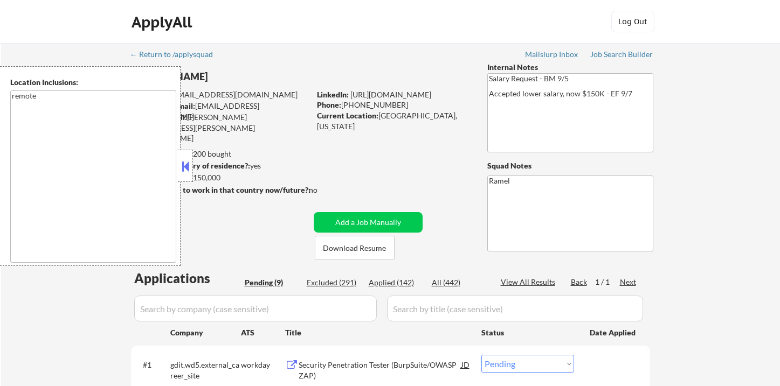
select select ""pending""
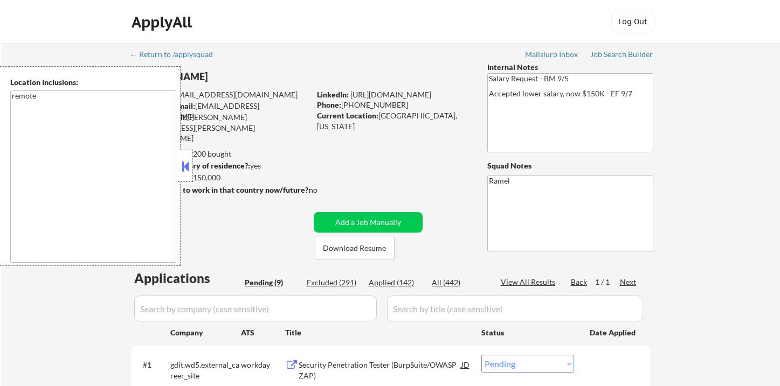
select select ""pending""
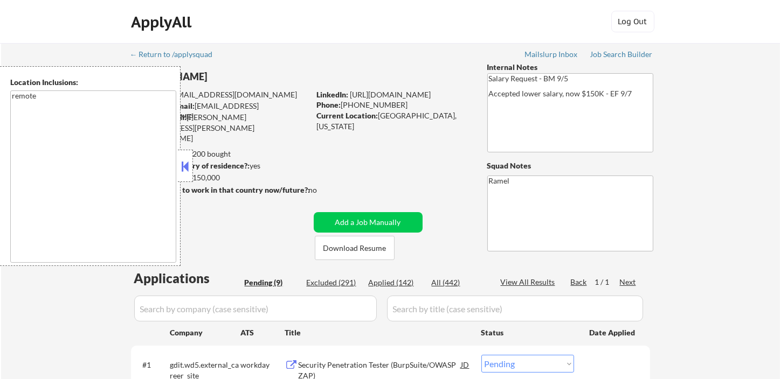
click at [190, 171] on button at bounding box center [185, 166] width 12 height 16
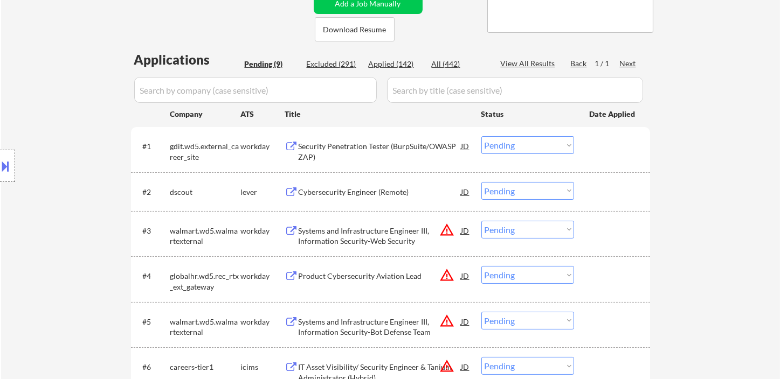
scroll to position [239, 0]
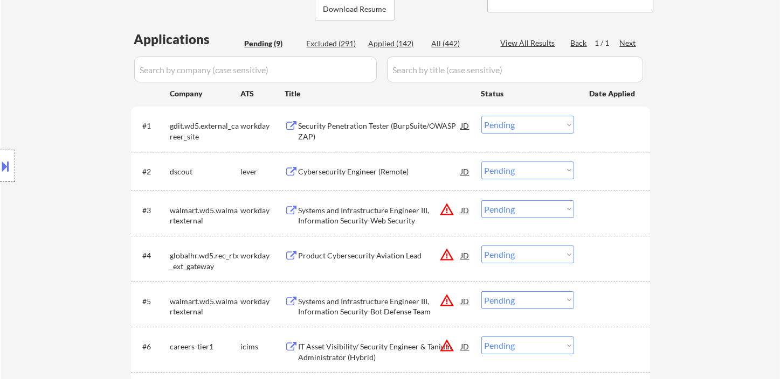
click at [359, 168] on div "Cybersecurity Engineer (Remote)" at bounding box center [380, 172] width 163 height 11
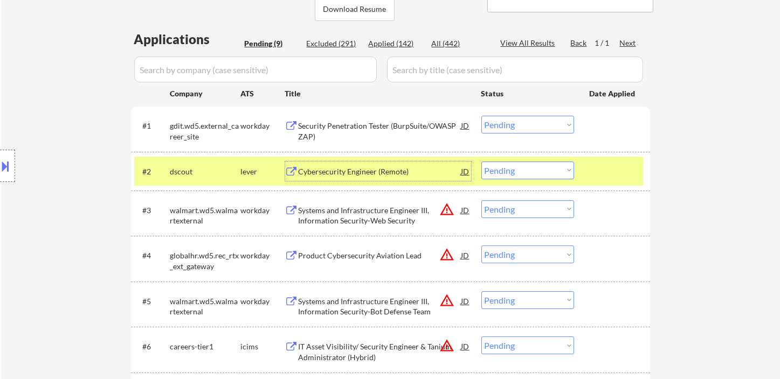
click at [524, 172] on select "Choose an option... Pending Applied Excluded (Questions) Excluded (Expired) Exc…" at bounding box center [527, 171] width 93 height 18
click at [481, 162] on select "Choose an option... Pending Applied Excluded (Questions) Excluded (Expired) Exc…" at bounding box center [527, 171] width 93 height 18
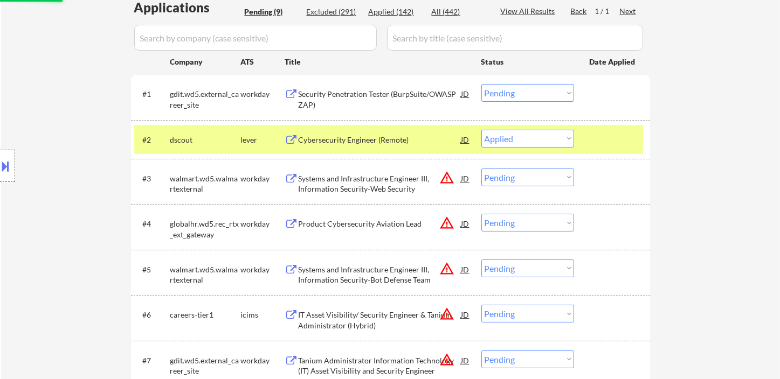
scroll to position [299, 0]
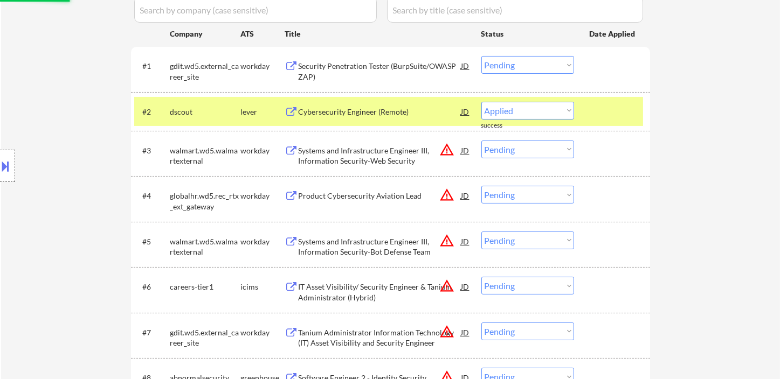
select select ""pending""
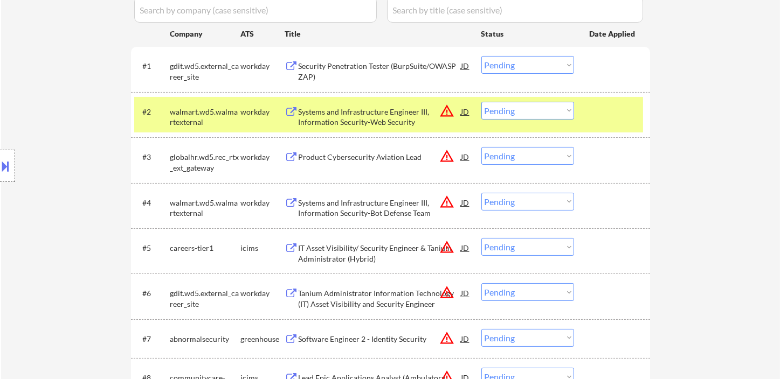
click at [361, 72] on div "Security Penetration Tester (BurpSuite/OWASP ZAP)" at bounding box center [380, 71] width 163 height 21
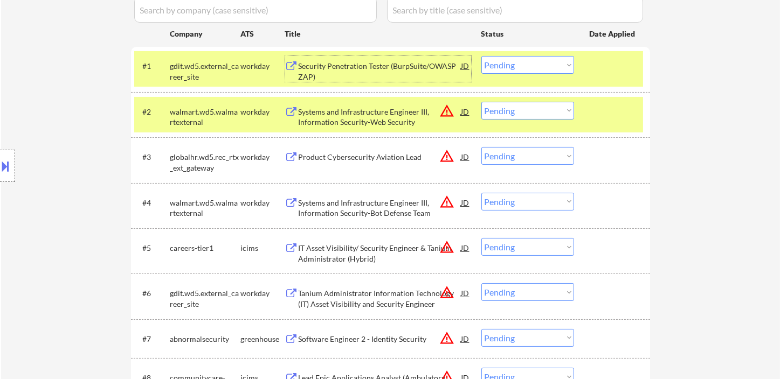
drag, startPoint x: 533, startPoint y: 63, endPoint x: 536, endPoint y: 69, distance: 6.5
click at [533, 63] on select "Choose an option... Pending Applied Excluded (Questions) Excluded (Expired) Exc…" at bounding box center [527, 65] width 93 height 18
click at [481, 56] on select "Choose an option... Pending Applied Excluded (Questions) Excluded (Expired) Exc…" at bounding box center [527, 65] width 93 height 18
select select ""pending""
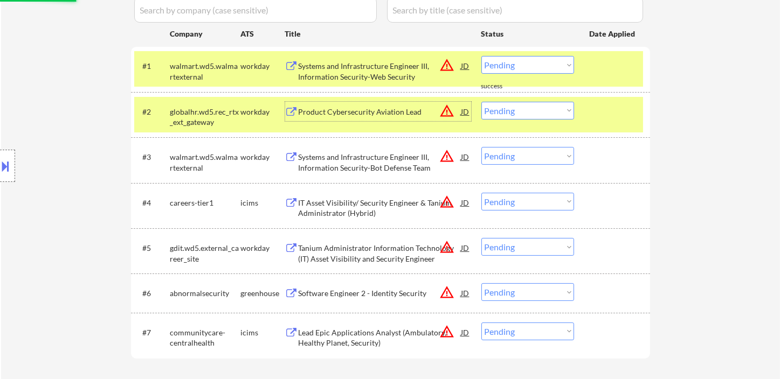
click at [334, 113] on div "Product Cybersecurity Aviation Lead" at bounding box center [380, 112] width 163 height 11
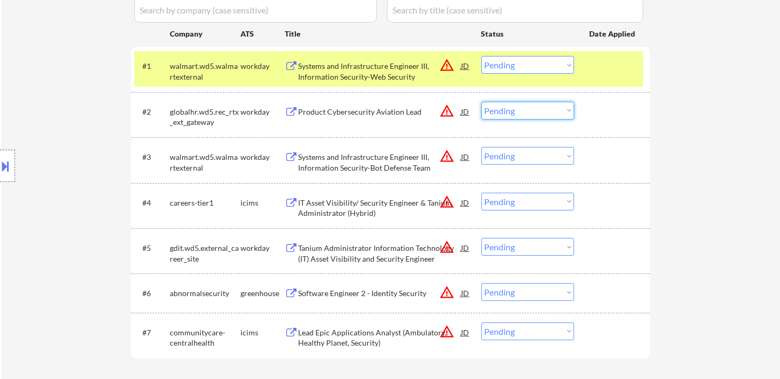
click at [511, 112] on select "Choose an option... Pending Applied Excluded (Questions) Excluded (Expired) Exc…" at bounding box center [527, 111] width 93 height 18
click at [506, 112] on select "Choose an option... Pending Applied Excluded (Questions) Excluded (Expired) Exc…" at bounding box center [527, 111] width 93 height 18
click at [481, 102] on select "Choose an option... Pending Applied Excluded (Questions) Excluded (Expired) Exc…" at bounding box center [527, 111] width 93 height 18
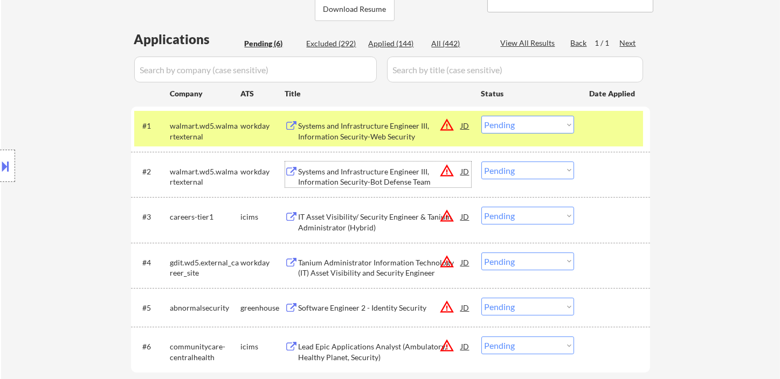
click at [374, 177] on div "Systems and Infrastructure Engineer III, Information Security-Bot Defense Team" at bounding box center [380, 177] width 163 height 21
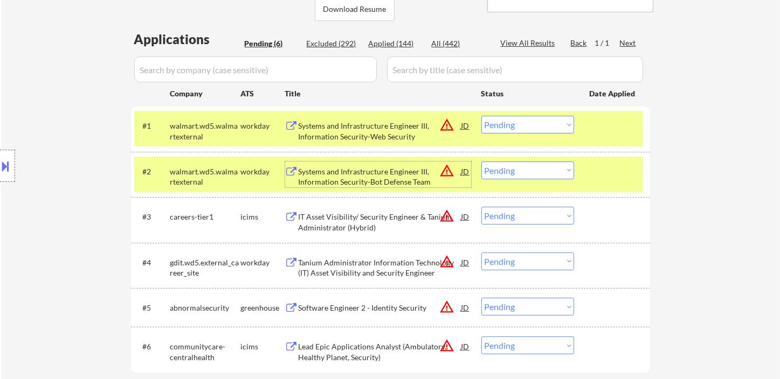
click at [545, 171] on select "Choose an option... Pending Applied Excluded (Questions) Excluded (Expired) Exc…" at bounding box center [527, 171] width 93 height 18
click at [481, 162] on select "Choose an option... Pending Applied Excluded (Questions) Excluded (Expired) Exc…" at bounding box center [527, 171] width 93 height 18
select select ""pending""
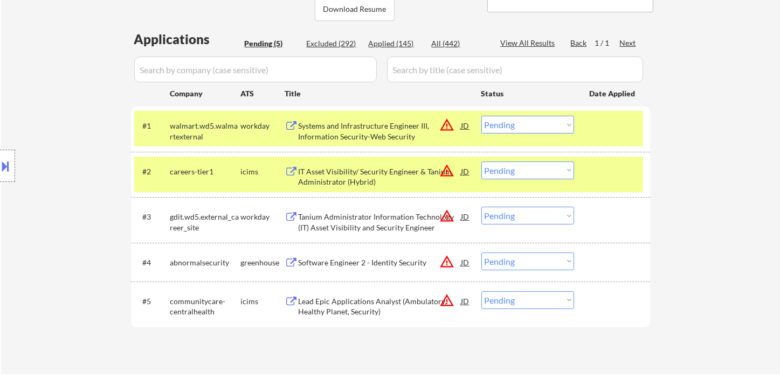
click at [517, 128] on select "Choose an option... Pending Applied Excluded (Questions) Excluded (Expired) Exc…" at bounding box center [527, 125] width 93 height 18
click at [481, 116] on select "Choose an option... Pending Applied Excluded (Questions) Excluded (Expired) Exc…" at bounding box center [527, 125] width 93 height 18
select select ""pending""
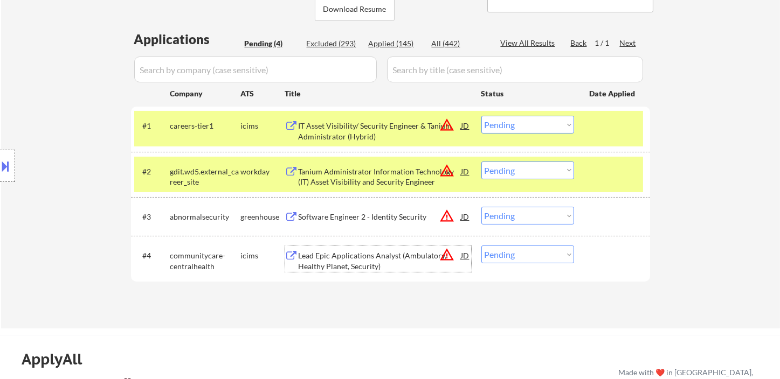
click at [376, 260] on div "Lead Epic Applications Analyst (Ambulatory, Healthy Planet, Security)" at bounding box center [380, 261] width 163 height 21
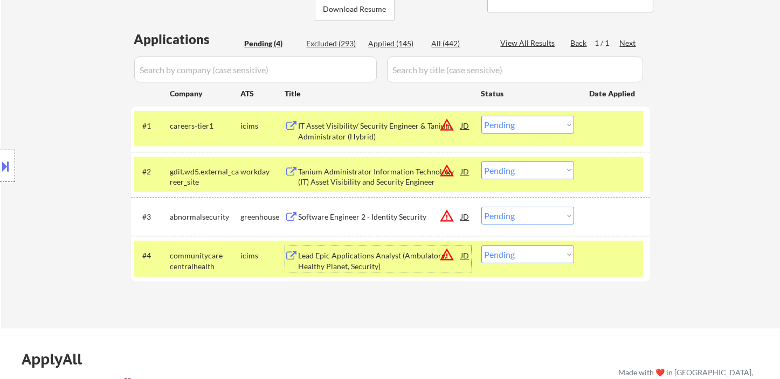
click at [539, 253] on select "Choose an option... Pending Applied Excluded (Questions) Excluded (Expired) Exc…" at bounding box center [527, 255] width 93 height 18
select select ""excluded__location_""
click at [481, 246] on select "Choose an option... Pending Applied Excluded (Questions) Excluded (Expired) Exc…" at bounding box center [527, 255] width 93 height 18
click at [319, 127] on div "IT Asset Visibility/ Security Engineer & Tanium Administrator (Hybrid)" at bounding box center [380, 131] width 163 height 21
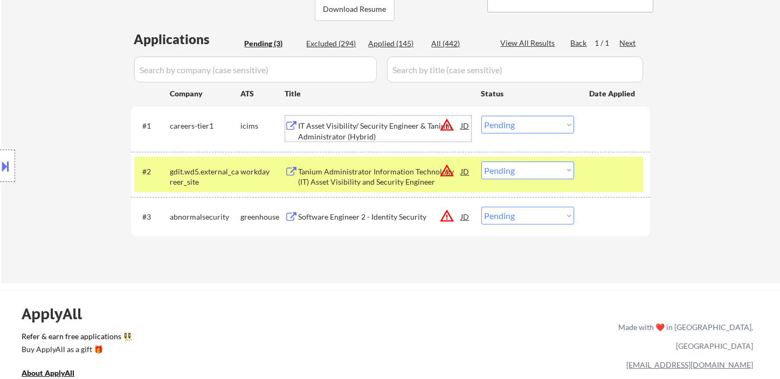
click at [530, 133] on div "#1 careers-tier1 icims IT Asset Visibility/ Security Engineer & Tanium Administ…" at bounding box center [388, 129] width 509 height 36
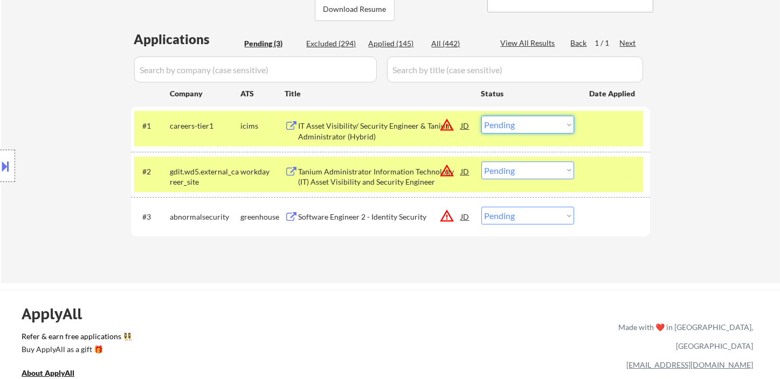
click at [541, 128] on select "Choose an option... Pending Applied Excluded (Questions) Excluded (Expired) Exc…" at bounding box center [527, 125] width 93 height 18
click at [481, 116] on select "Choose an option... Pending Applied Excluded (Questions) Excluded (Expired) Exc…" at bounding box center [527, 125] width 93 height 18
click at [530, 175] on select "Choose an option... Pending Applied Excluded (Questions) Excluded (Expired) Exc…" at bounding box center [527, 171] width 93 height 18
select select ""pending""
select select ""excluded__location_""
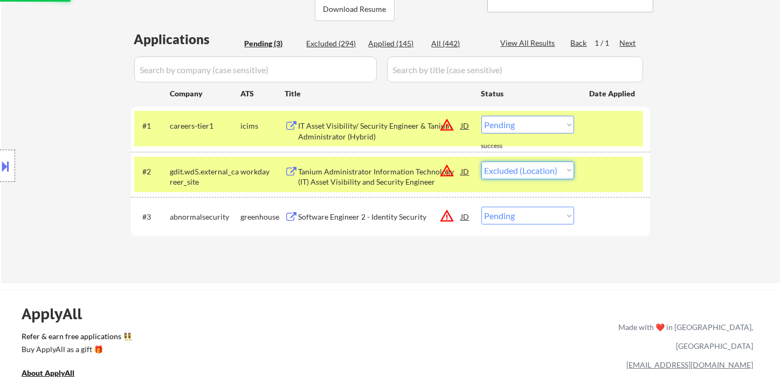
click at [481, 162] on select "Choose an option... Pending Applied Excluded (Questions) Excluded (Expired) Exc…" at bounding box center [527, 171] width 93 height 18
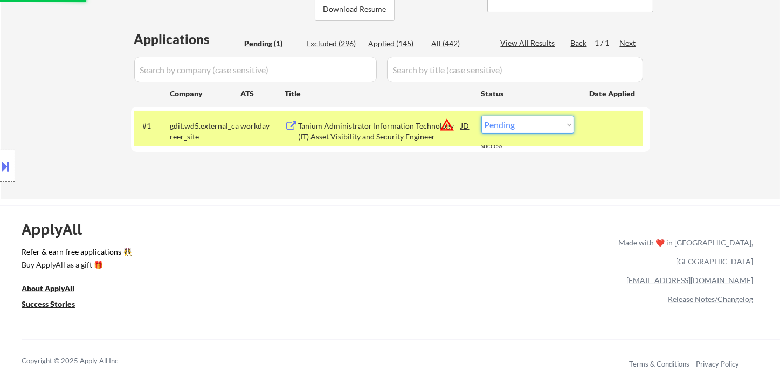
click at [530, 129] on select "Choose an option... Pending Applied Excluded (Questions) Excluded (Expired) Exc…" at bounding box center [527, 125] width 93 height 18
select select ""excluded__location_""
click at [481, 116] on select "Choose an option... Pending Applied Excluded (Questions) Excluded (Expired) Exc…" at bounding box center [527, 125] width 93 height 18
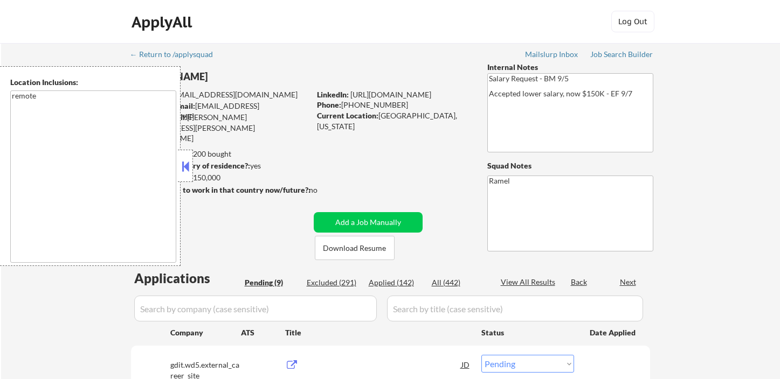
select select ""pending""
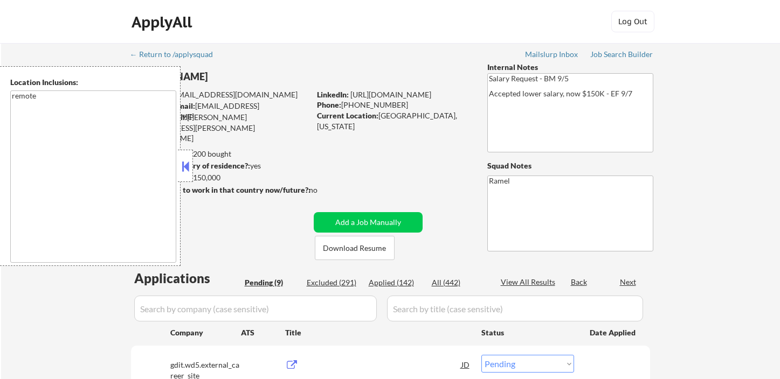
select select ""pending""
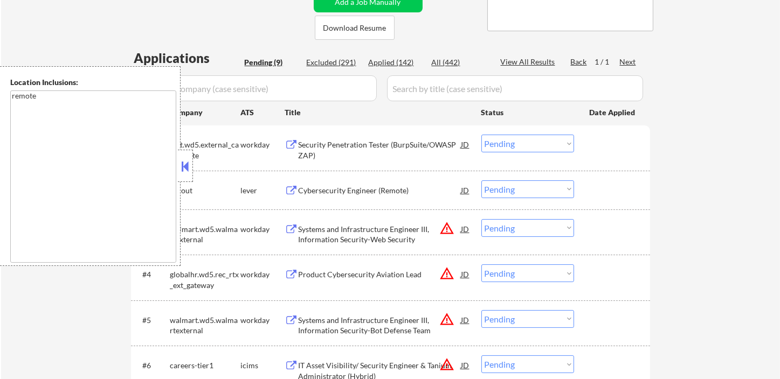
click at [386, 59] on div "Applied (142)" at bounding box center [396, 62] width 54 height 11
click at [537, 64] on div "View All Results" at bounding box center [530, 62] width 58 height 11
click at [186, 169] on button at bounding box center [185, 166] width 12 height 16
select select ""applied""
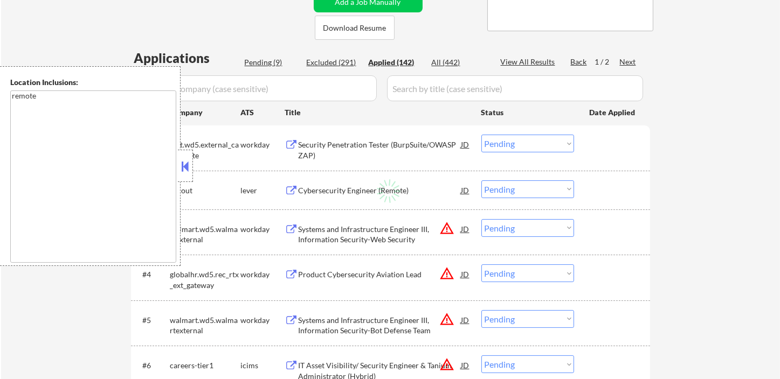
select select ""applied""
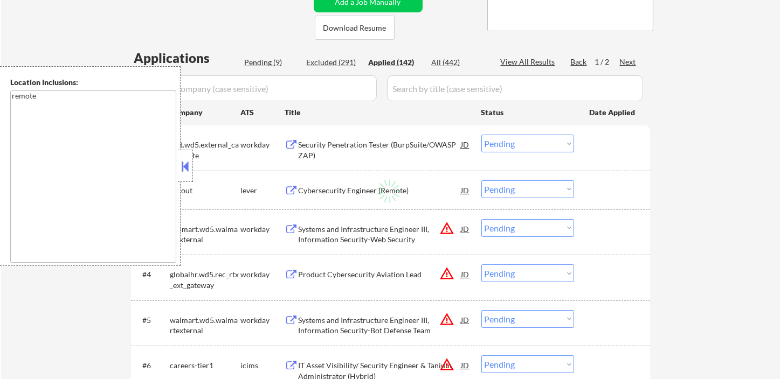
select select ""applied""
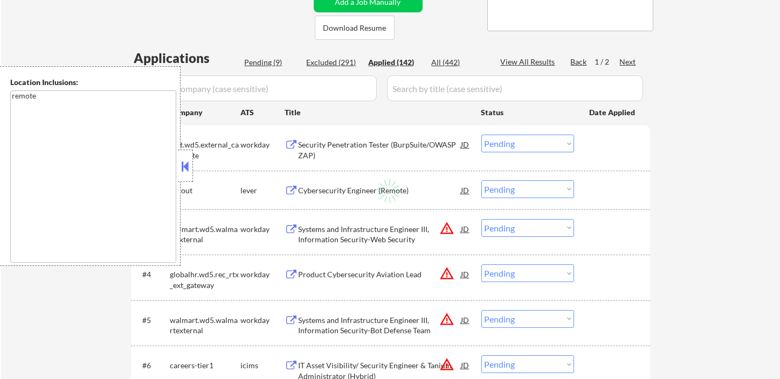
select select ""applied""
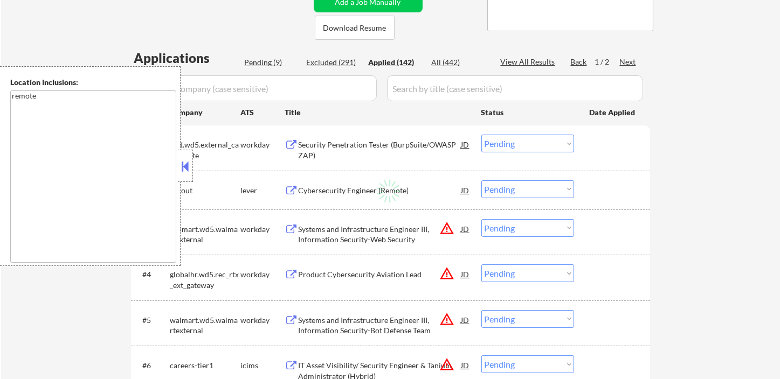
select select ""applied""
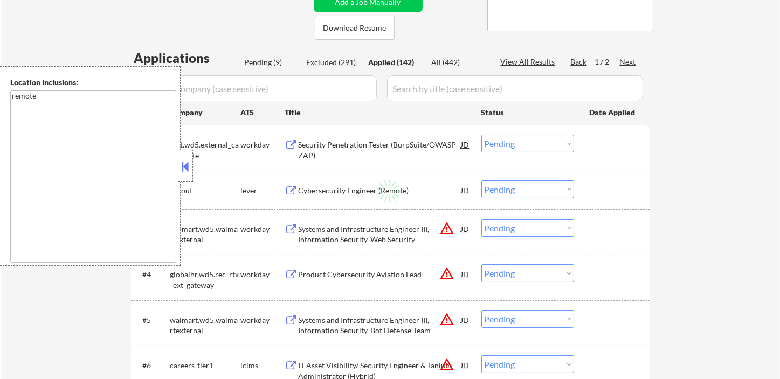
select select ""applied""
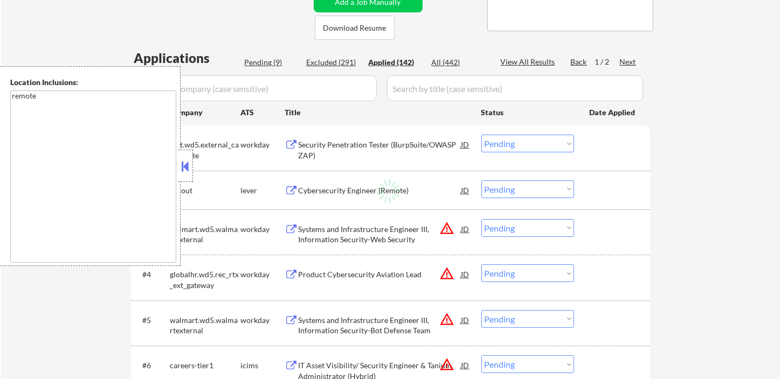
select select ""applied""
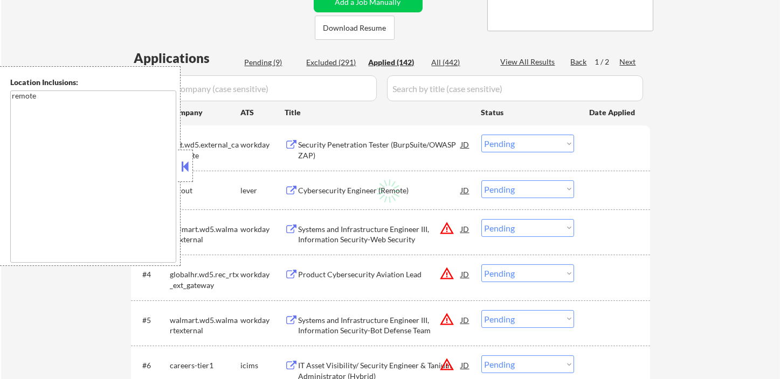
select select ""applied""
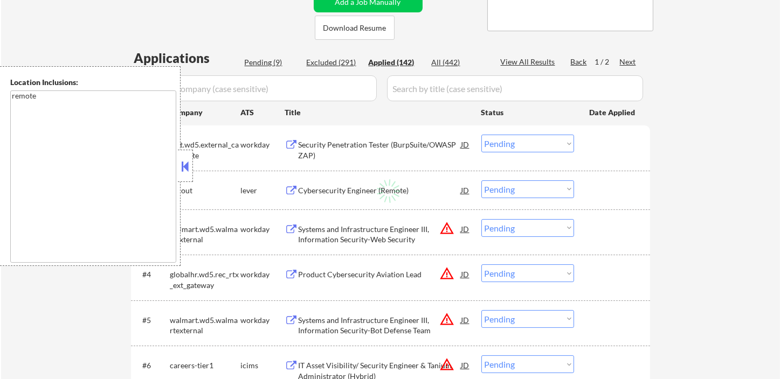
select select ""applied""
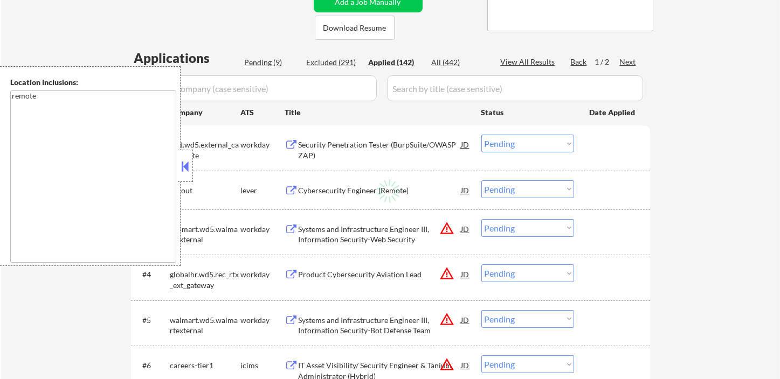
select select ""applied""
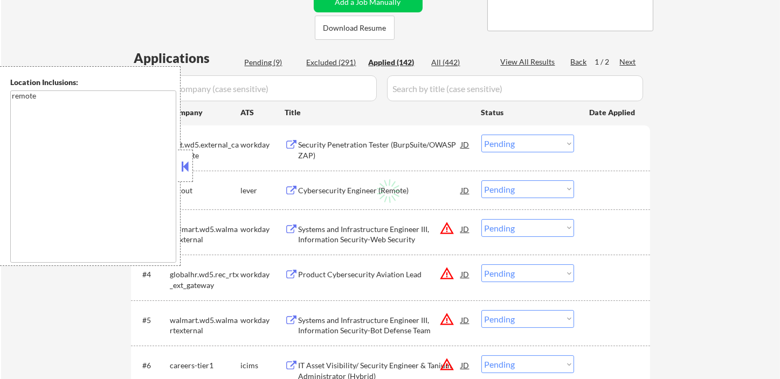
select select ""applied""
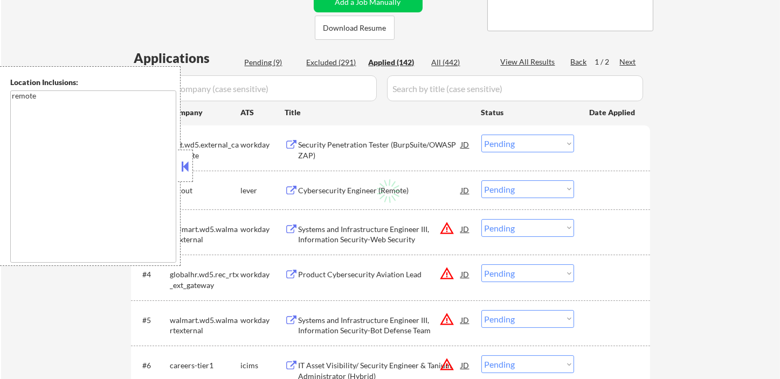
select select ""applied""
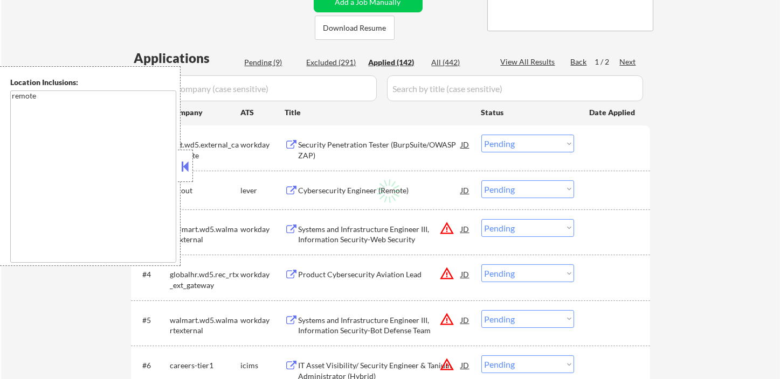
select select ""applied""
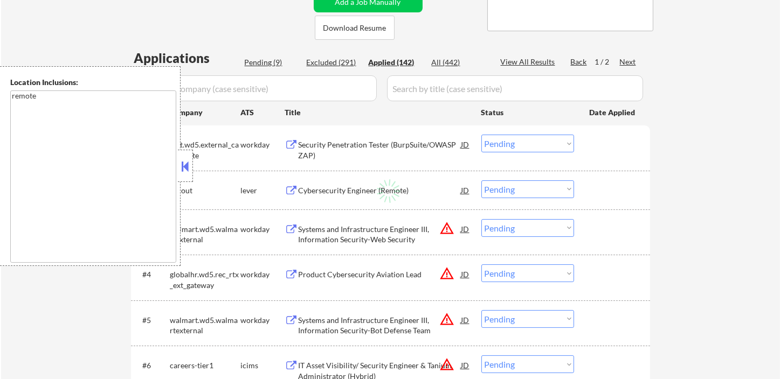
select select ""applied""
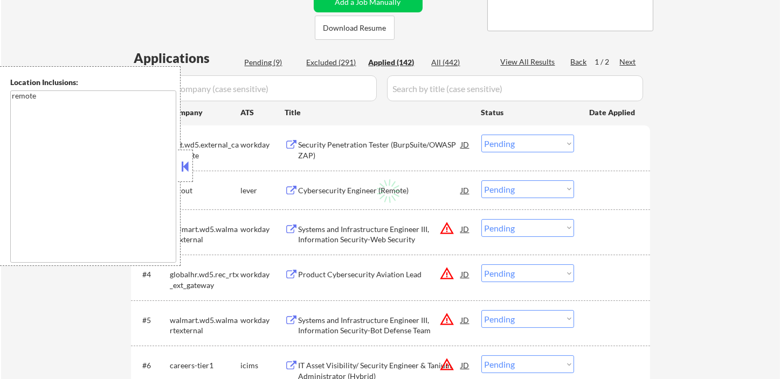
select select ""applied""
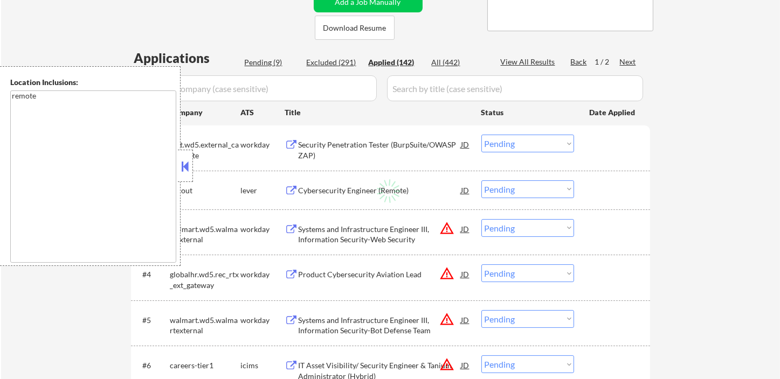
select select ""applied""
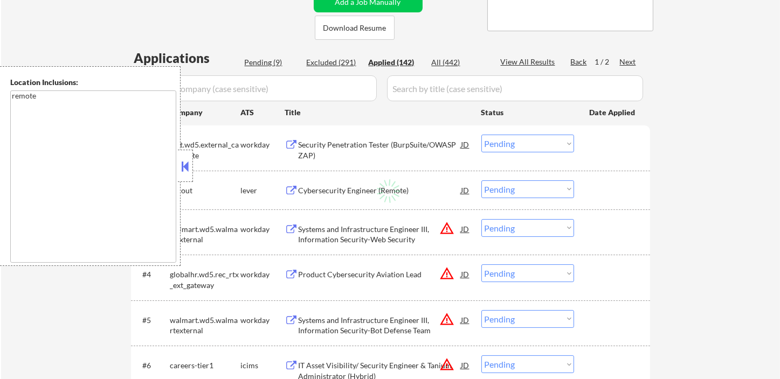
select select ""applied""
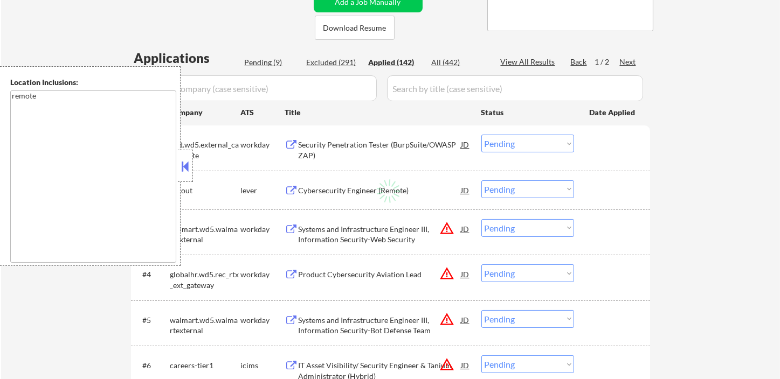
select select ""applied""
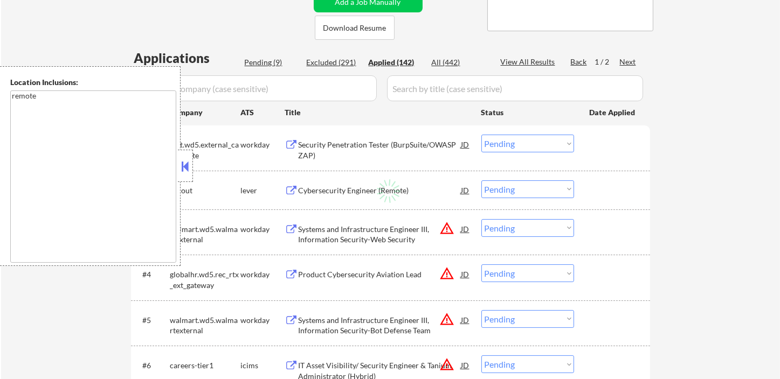
select select ""applied""
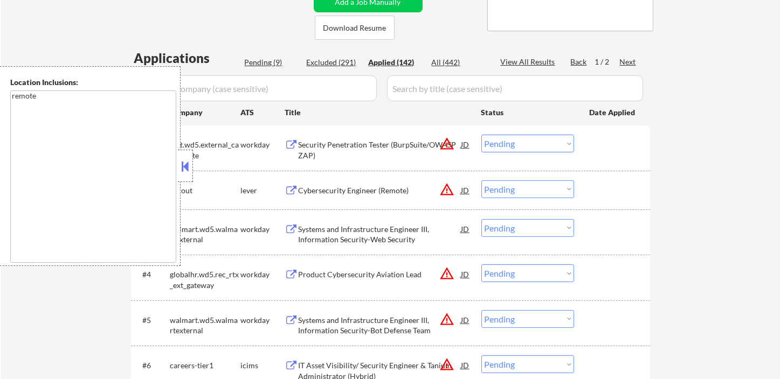
select select ""applied""
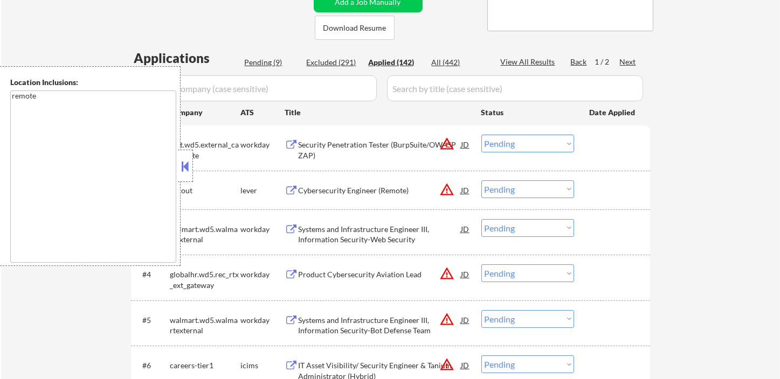
select select ""applied""
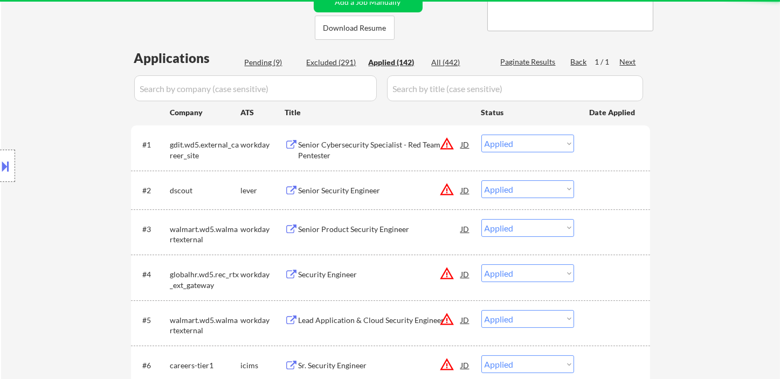
select select ""applied""
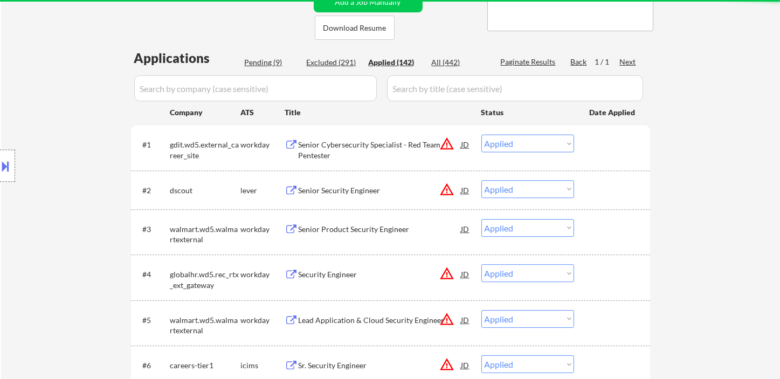
select select ""applied""
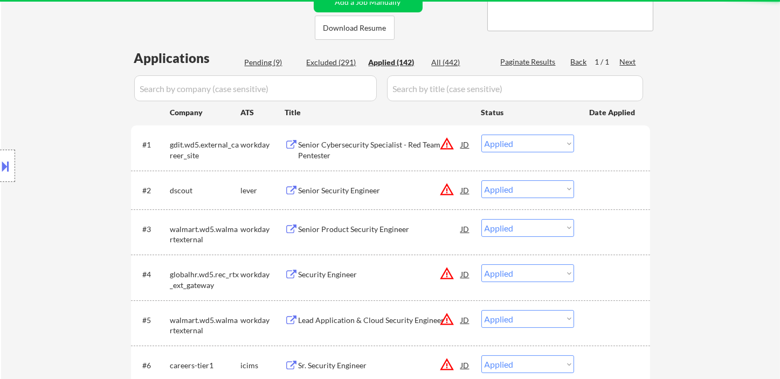
select select ""applied""
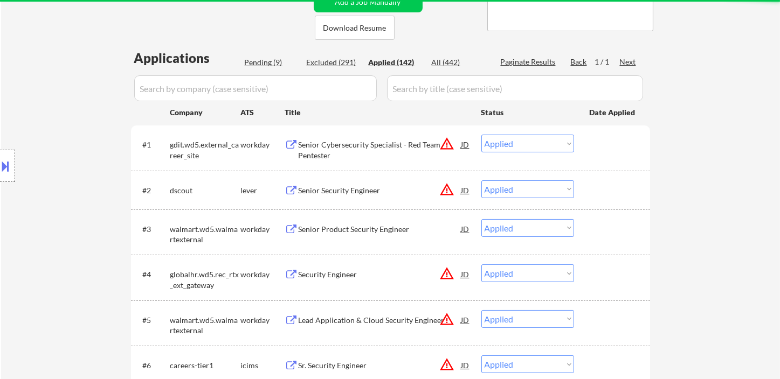
select select ""applied""
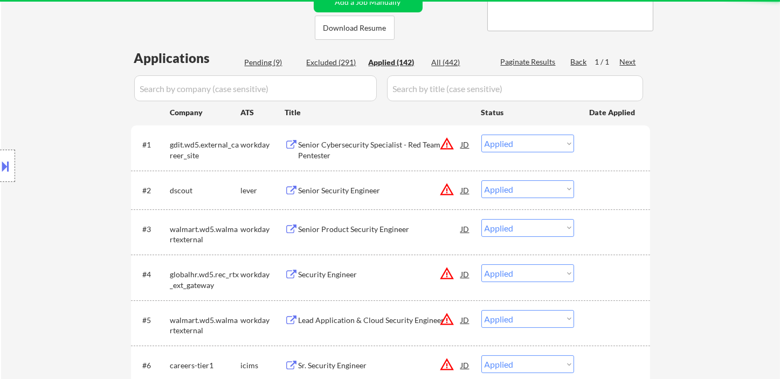
select select ""applied""
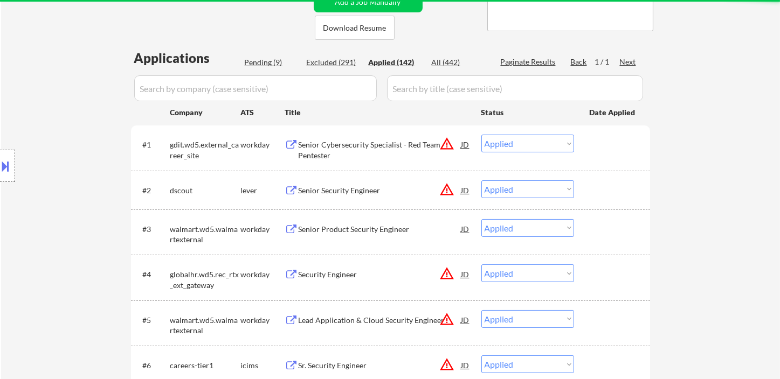
select select ""applied""
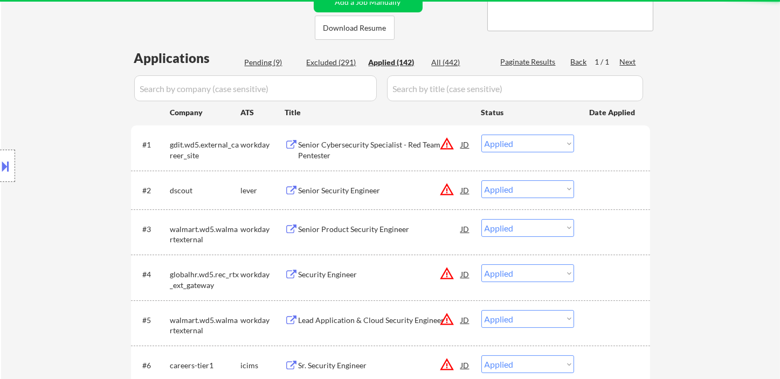
select select ""applied""
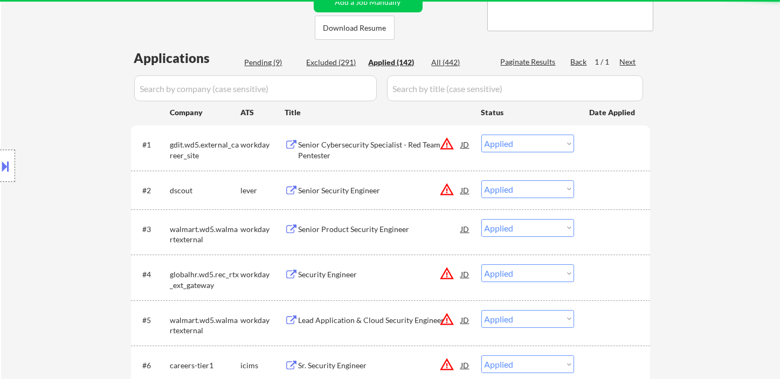
select select ""applied""
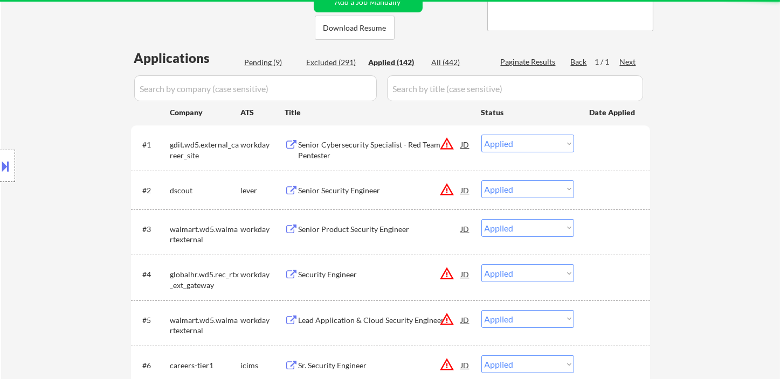
select select ""applied""
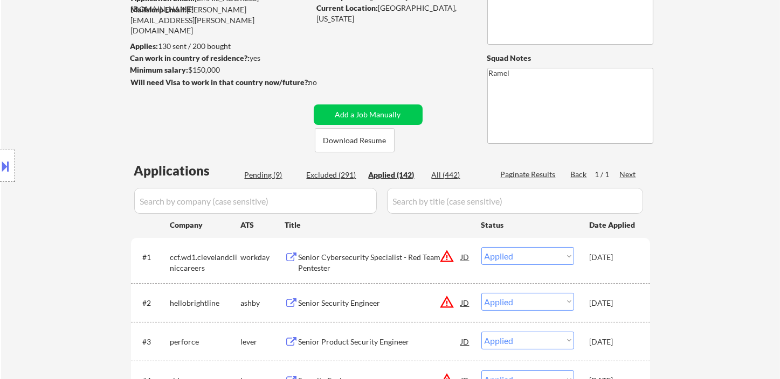
scroll to position [41, 0]
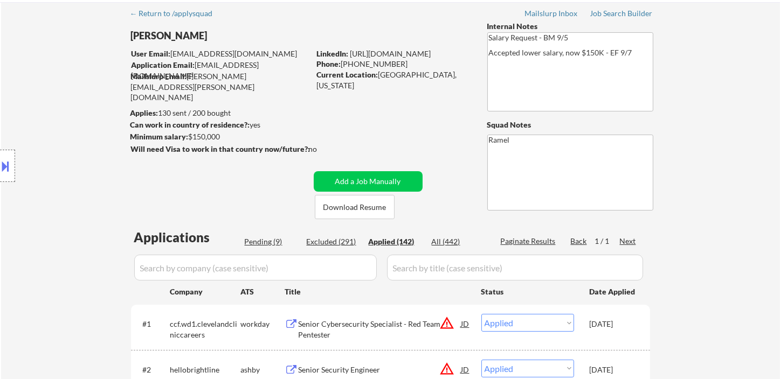
select select ""applied""
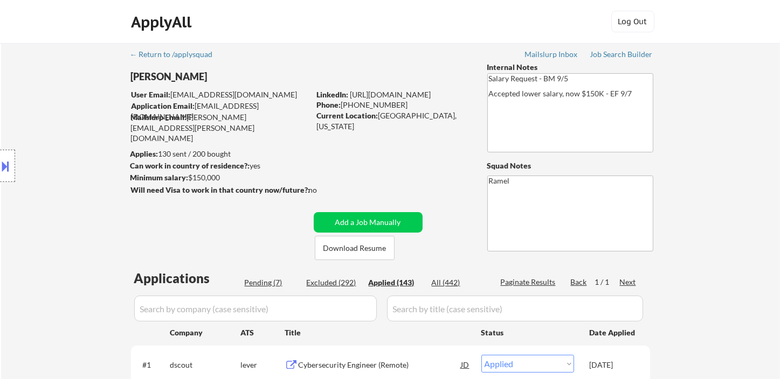
scroll to position [0, 0]
drag, startPoint x: 392, startPoint y: 106, endPoint x: 345, endPoint y: 105, distance: 46.9
click at [345, 105] on div "Phone: (405) 887-9461" at bounding box center [393, 105] width 153 height 11
drag, startPoint x: 397, startPoint y: 105, endPoint x: 342, endPoint y: 105, distance: 55.0
click at [342, 105] on div "Phone: (405) 887-9461" at bounding box center [393, 105] width 153 height 11
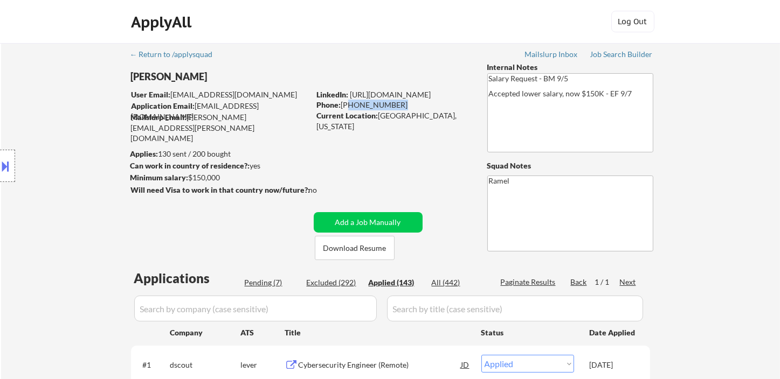
copy div "(405) 887-9461"
select select ""applied""
drag, startPoint x: 395, startPoint y: 102, endPoint x: 342, endPoint y: 106, distance: 52.9
click at [342, 106] on div "Phone: (405) 887-9461" at bounding box center [393, 105] width 153 height 11
select select ""applied""
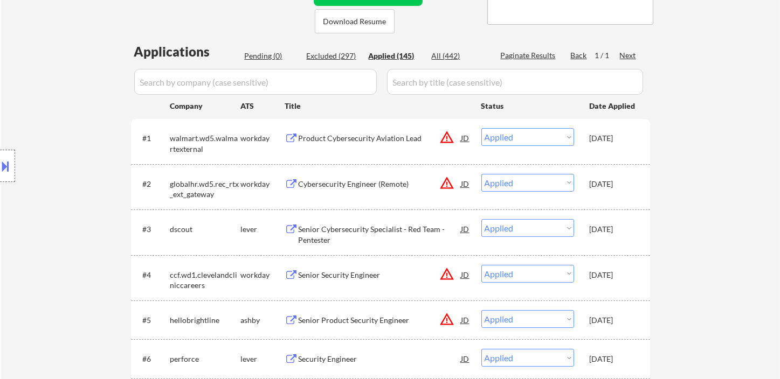
scroll to position [239, 0]
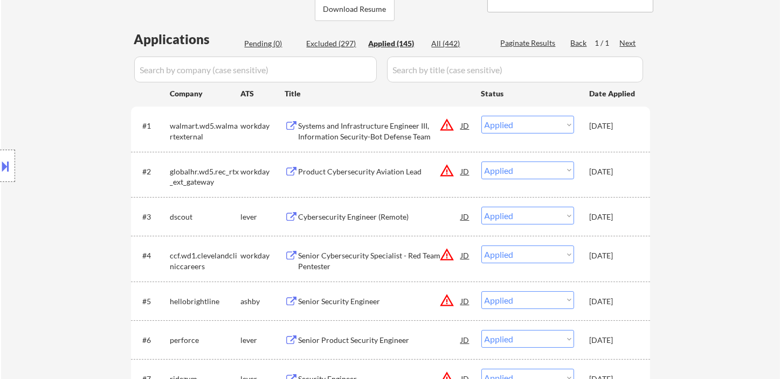
click at [32, 172] on div "Location Inclusions: remote" at bounding box center [96, 166] width 193 height 200
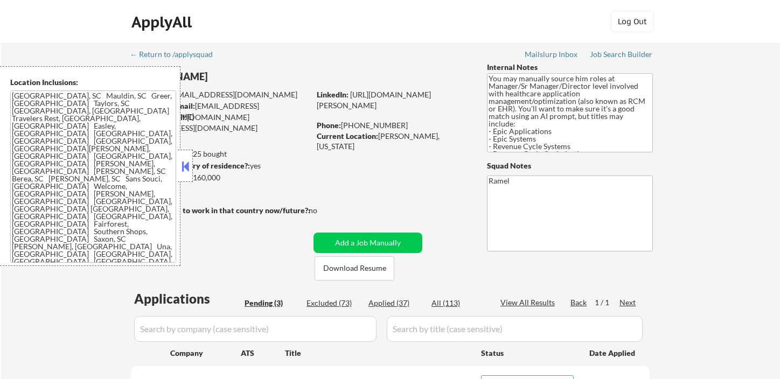
select select ""pending""
click at [188, 168] on button at bounding box center [185, 166] width 12 height 16
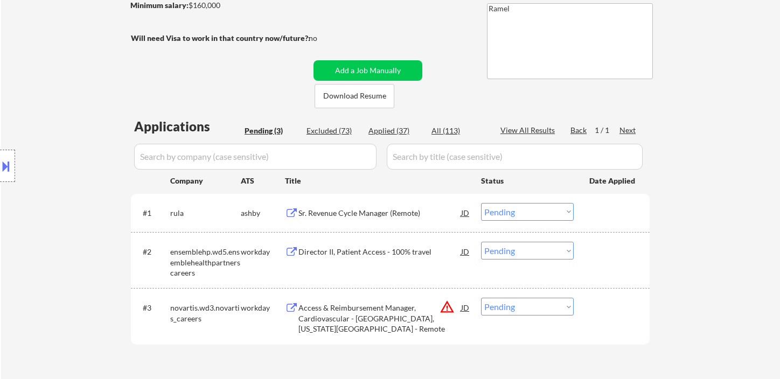
scroll to position [179, 0]
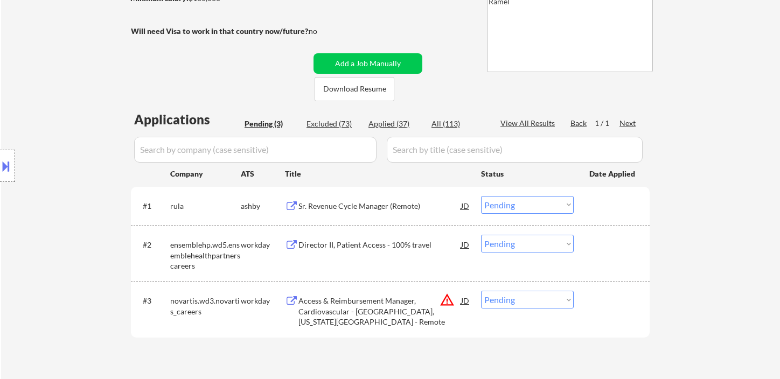
click at [375, 213] on div "Sr. Revenue Cycle Manager (Remote)" at bounding box center [380, 205] width 163 height 19
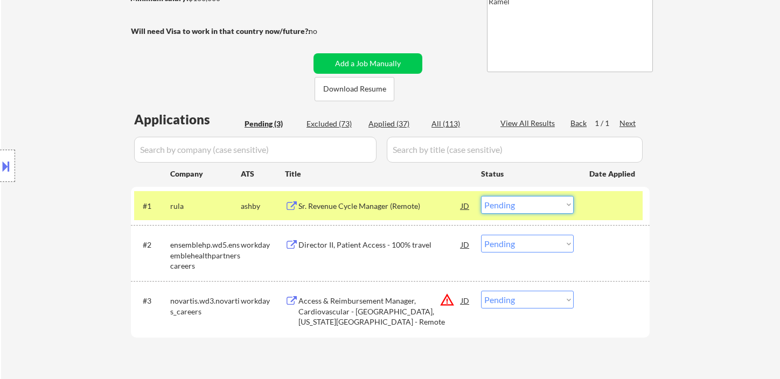
click at [520, 210] on select "Choose an option... Pending Applied Excluded (Questions) Excluded (Expired) Exc…" at bounding box center [527, 205] width 93 height 18
click at [481, 196] on select "Choose an option... Pending Applied Excluded (Questions) Excluded (Expired) Exc…" at bounding box center [527, 205] width 93 height 18
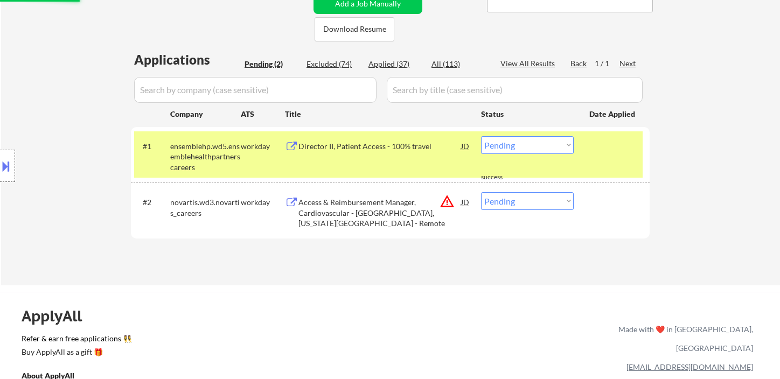
click at [364, 152] on div "Director II, Patient Access - 100% travel" at bounding box center [380, 145] width 163 height 19
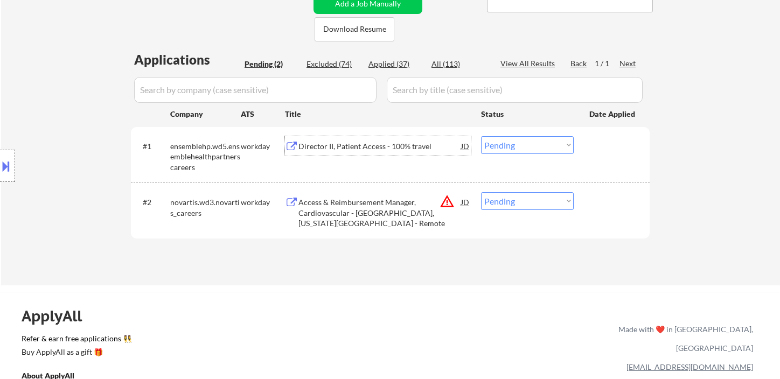
click at [542, 146] on select "Choose an option... Pending Applied Excluded (Questions) Excluded (Expired) Exc…" at bounding box center [527, 145] width 93 height 18
click at [481, 136] on select "Choose an option... Pending Applied Excluded (Questions) Excluded (Expired) Exc…" at bounding box center [527, 145] width 93 height 18
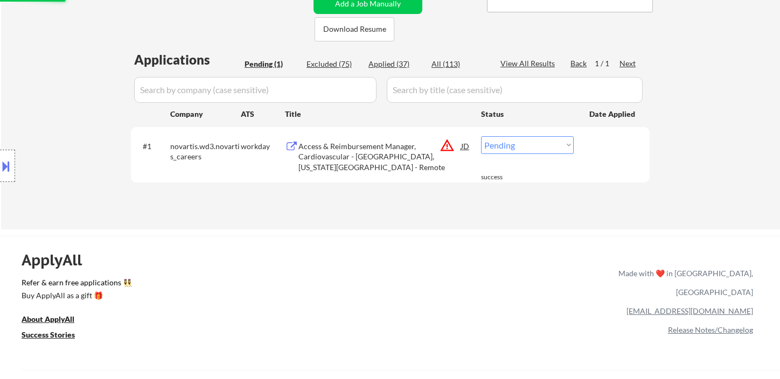
click at [384, 159] on div "Access & Reimbursement Manager, Cardiovascular - Indianapolis, Indiana Territor…" at bounding box center [380, 157] width 163 height 32
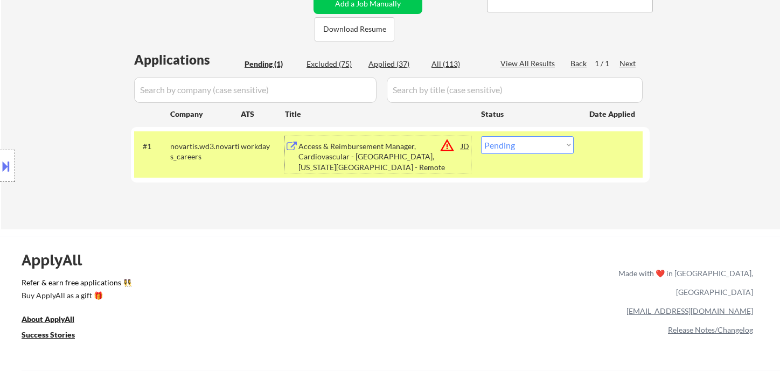
drag, startPoint x: 526, startPoint y: 144, endPoint x: 544, endPoint y: 150, distance: 18.7
click at [527, 144] on select "Choose an option... Pending Applied Excluded (Questions) Excluded (Expired) Exc…" at bounding box center [527, 145] width 93 height 18
select select ""excluded__location_""
click at [481, 136] on select "Choose an option... Pending Applied Excluded (Questions) Excluded (Expired) Exc…" at bounding box center [527, 145] width 93 height 18
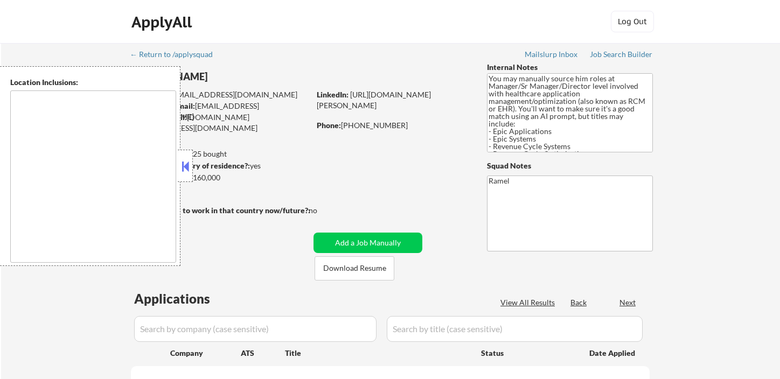
select select ""pending""
type textarea "[GEOGRAPHIC_DATA], SC Mauldin, SC Greer, [GEOGRAPHIC_DATA] Taylors, SC [GEOGRAP…"
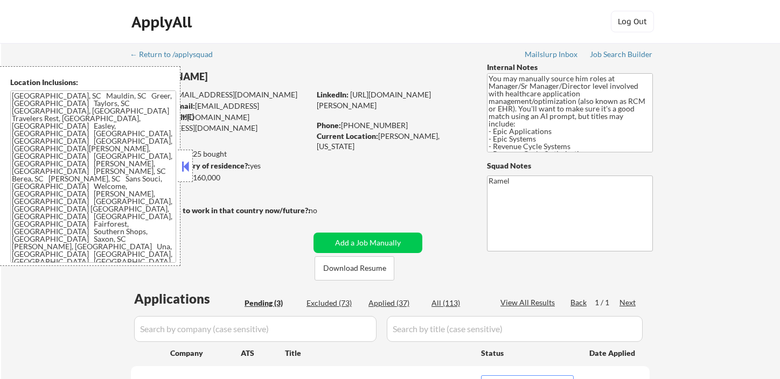
click at [396, 303] on div "Applied (37)" at bounding box center [396, 303] width 54 height 11
select select ""applied""
click at [186, 169] on button at bounding box center [185, 166] width 12 height 16
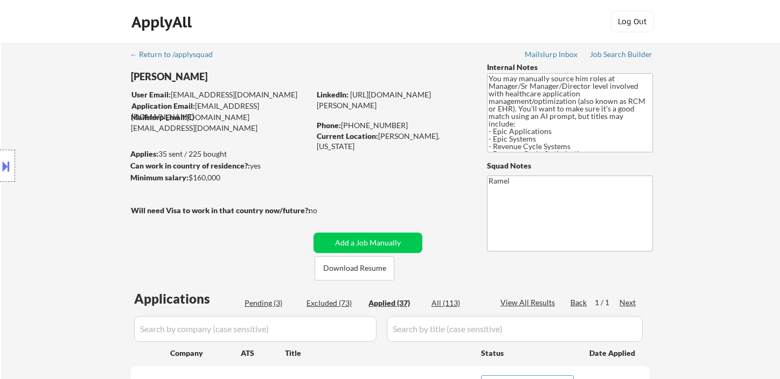
select select ""applied""
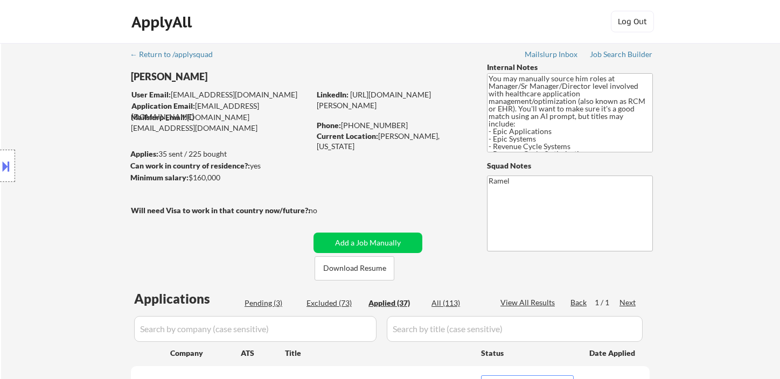
select select ""applied""
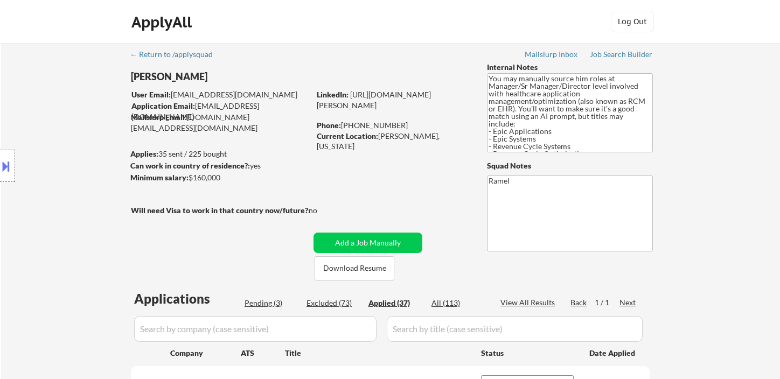
select select ""applied""
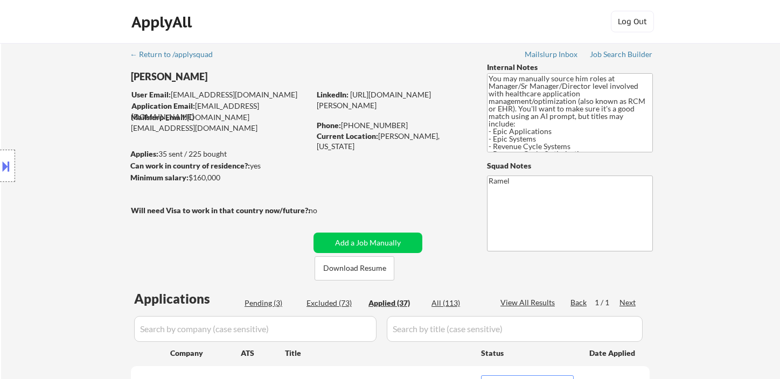
select select ""applied""
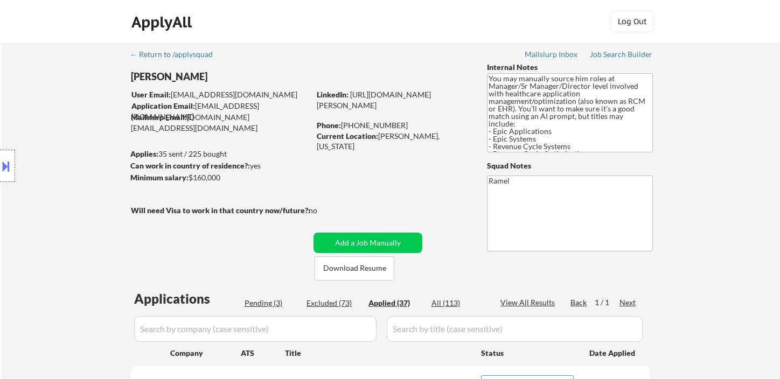
select select ""applied""
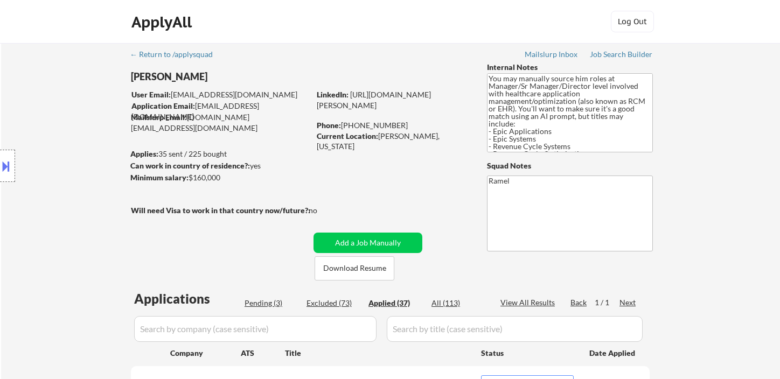
select select ""applied""
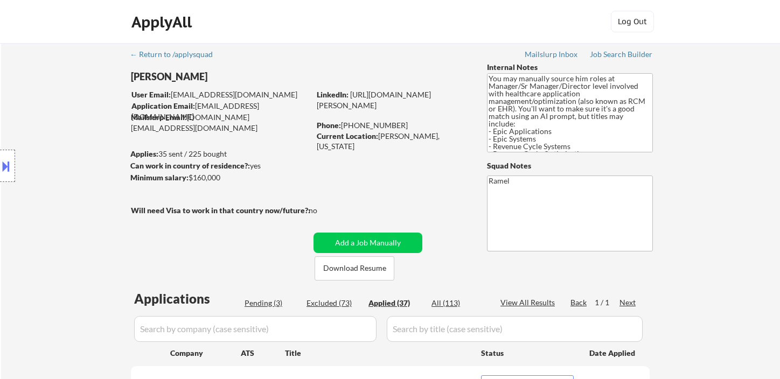
select select ""applied""
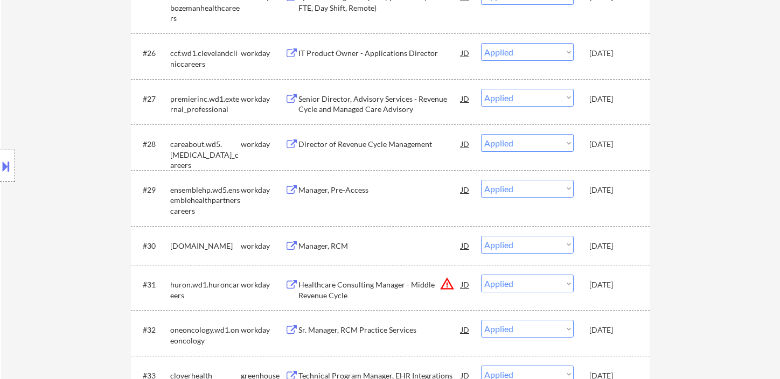
scroll to position [343, 0]
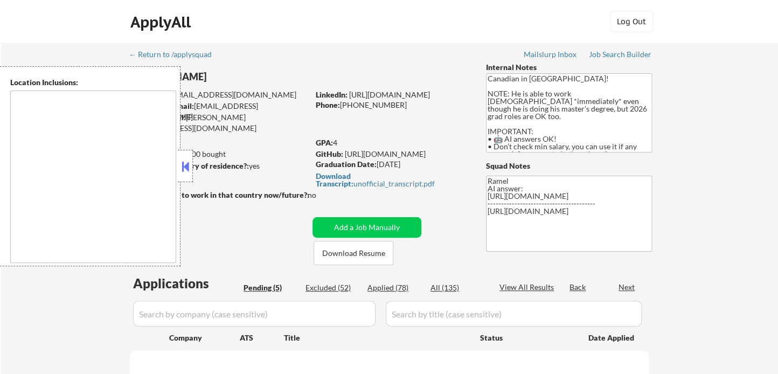
type textarea "country:[GEOGRAPHIC_DATA]"
select select ""pending""
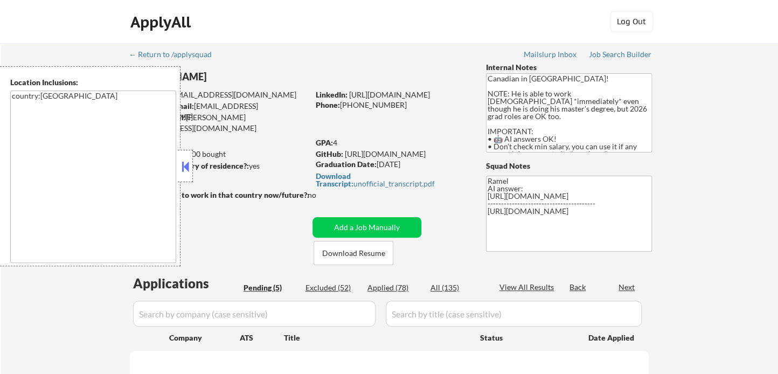
select select ""pending""
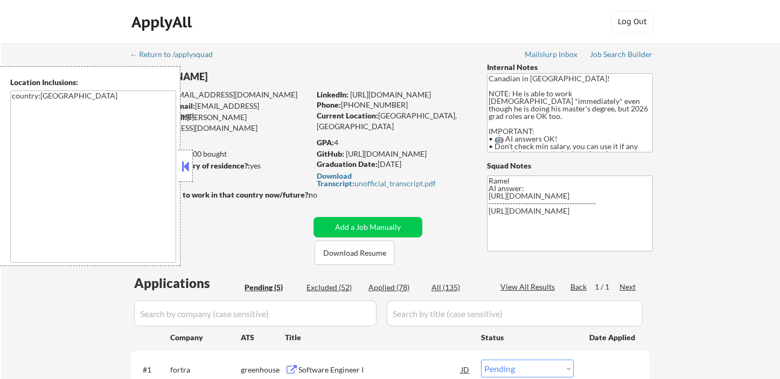
click at [186, 167] on button at bounding box center [185, 166] width 12 height 16
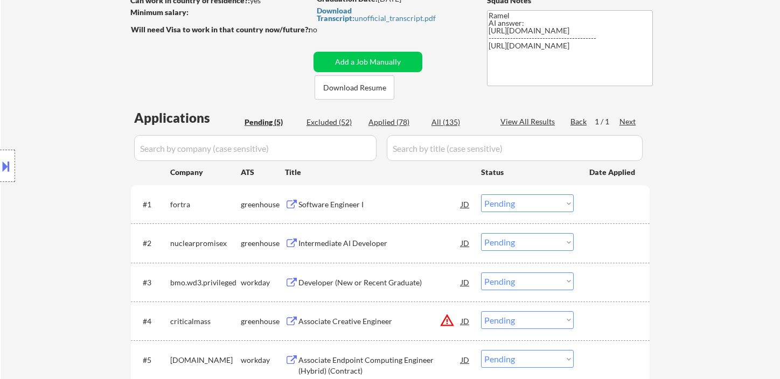
scroll to position [179, 0]
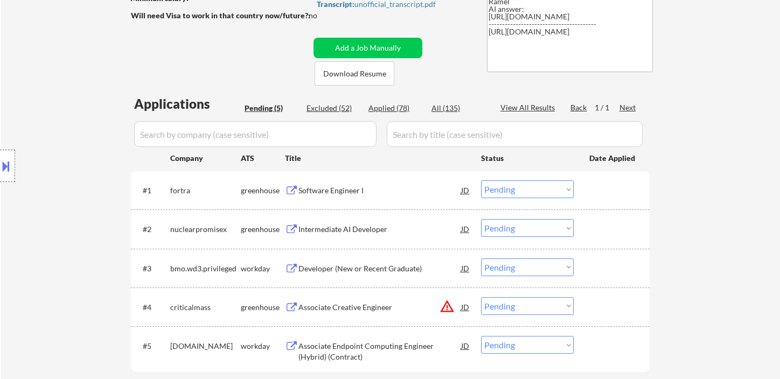
click at [349, 196] on div "Software Engineer I" at bounding box center [380, 190] width 163 height 19
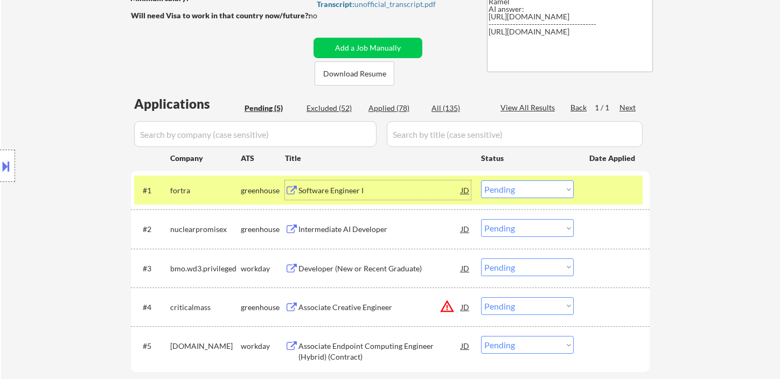
click at [508, 190] on select "Choose an option... Pending Applied Excluded (Questions) Excluded (Expired) Exc…" at bounding box center [527, 190] width 93 height 18
click at [481, 181] on select "Choose an option... Pending Applied Excluded (Questions) Excluded (Expired) Exc…" at bounding box center [527, 190] width 93 height 18
click at [351, 231] on div "Intermediate AI Developer" at bounding box center [380, 229] width 163 height 11
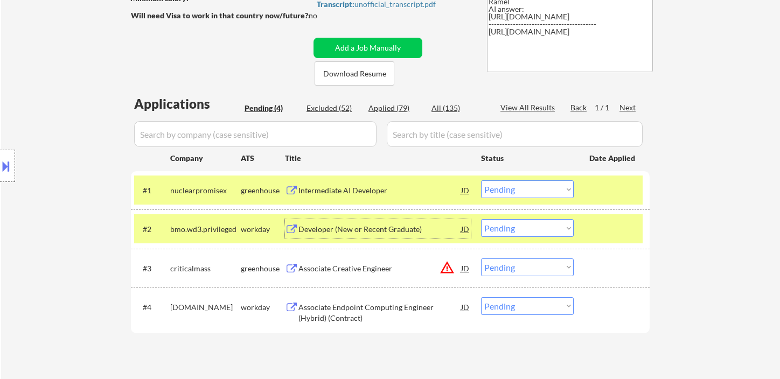
click at [520, 189] on select "Choose an option... Pending Applied Excluded (Questions) Excluded (Expired) Exc…" at bounding box center [527, 190] width 93 height 18
click at [481, 181] on select "Choose an option... Pending Applied Excluded (Questions) Excluded (Expired) Exc…" at bounding box center [527, 190] width 93 height 18
click at [327, 227] on div "Developer (New or Recent Graduate)" at bounding box center [380, 229] width 163 height 11
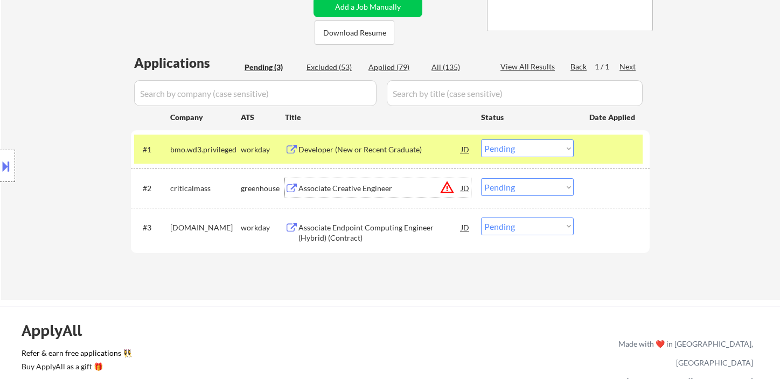
scroll to position [239, 0]
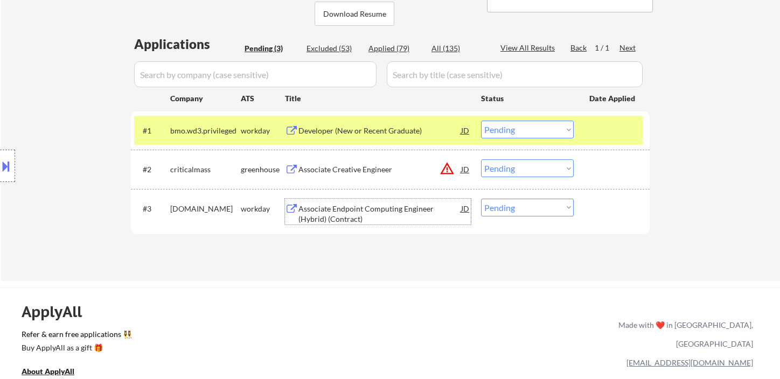
click at [344, 214] on div "Associate Endpoint Computing Engineer (Hybrid) (Contract)" at bounding box center [380, 214] width 163 height 21
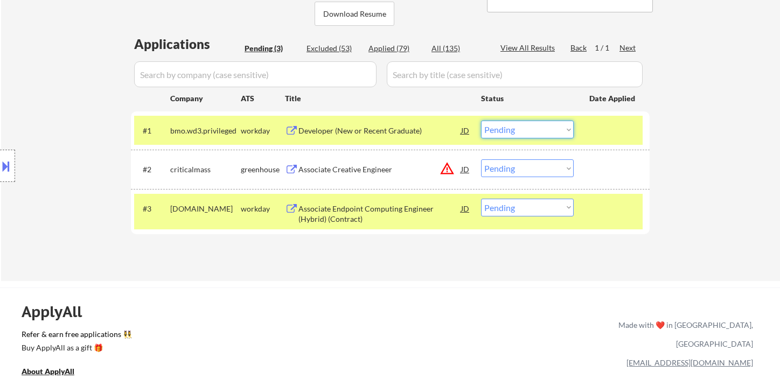
drag, startPoint x: 489, startPoint y: 129, endPoint x: 511, endPoint y: 136, distance: 23.4
click at [492, 129] on select "Choose an option... Pending Applied Excluded (Questions) Excluded (Expired) Exc…" at bounding box center [527, 130] width 93 height 18
click at [481, 121] on select "Choose an option... Pending Applied Excluded (Questions) Excluded (Expired) Exc…" at bounding box center [527, 130] width 93 height 18
select select ""pending""
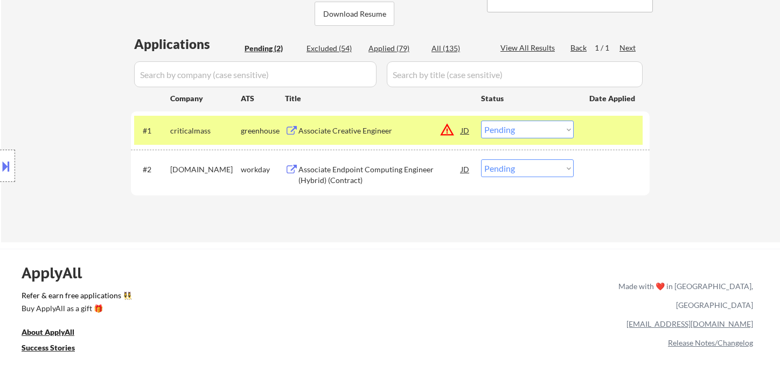
click at [530, 174] on select "Choose an option... Pending Applied Excluded (Questions) Excluded (Expired) Exc…" at bounding box center [527, 169] width 93 height 18
select select ""excluded__bad_match_""
click at [481, 160] on select "Choose an option... Pending Applied Excluded (Questions) Excluded (Expired) Exc…" at bounding box center [527, 169] width 93 height 18
click at [349, 132] on div "Associate Creative Engineer" at bounding box center [380, 131] width 163 height 11
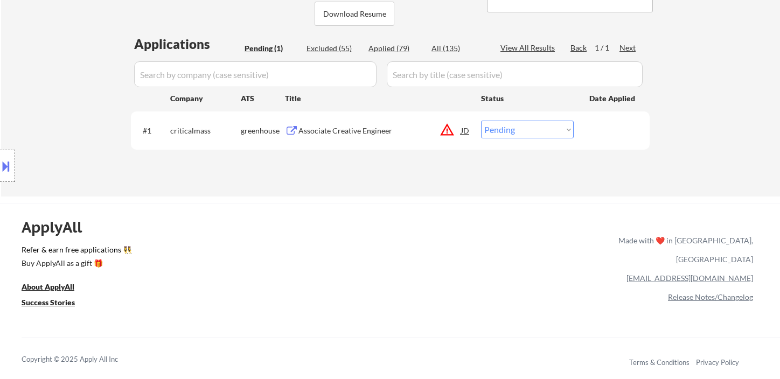
click at [8, 162] on button at bounding box center [6, 166] width 12 height 18
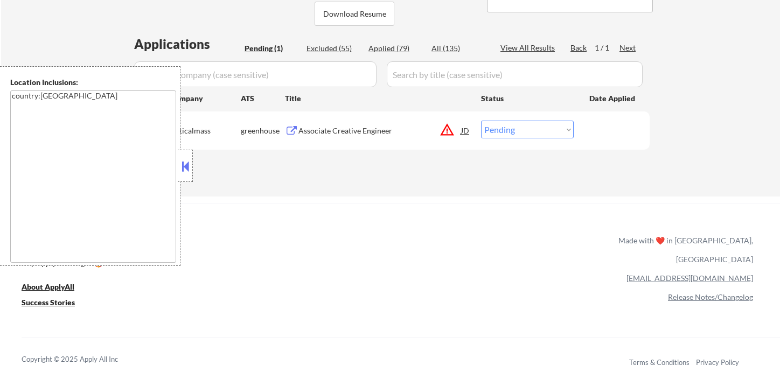
click at [189, 169] on button at bounding box center [185, 166] width 12 height 16
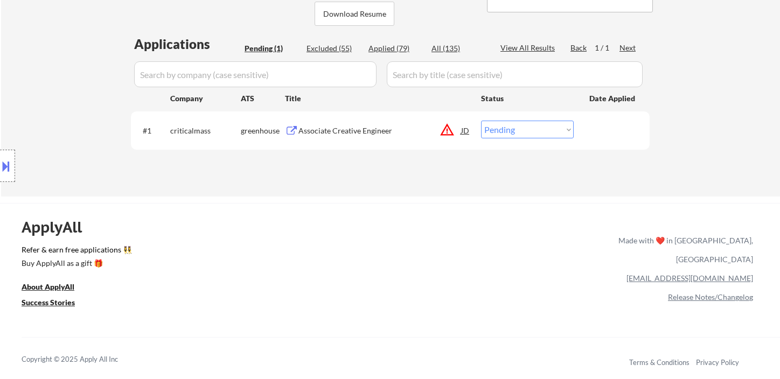
drag, startPoint x: 521, startPoint y: 132, endPoint x: 526, endPoint y: 136, distance: 6.5
click at [521, 132] on select "Choose an option... Pending Applied Excluded (Questions) Excluded (Expired) Exc…" at bounding box center [527, 130] width 93 height 18
select select ""excluded__bad_match_""
click at [481, 121] on select "Choose an option... Pending Applied Excluded (Questions) Excluded (Expired) Exc…" at bounding box center [527, 130] width 93 height 18
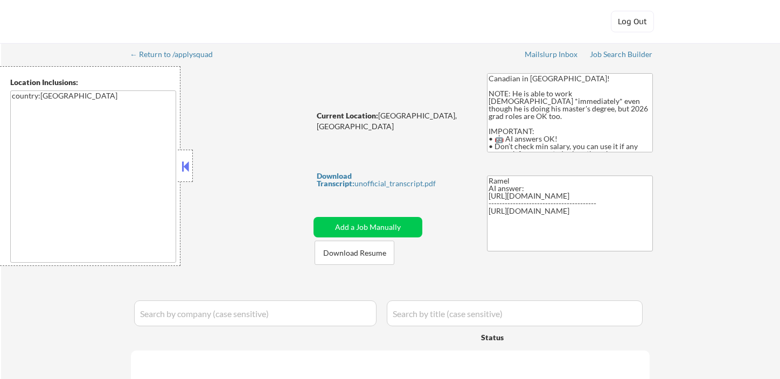
select select ""pending""
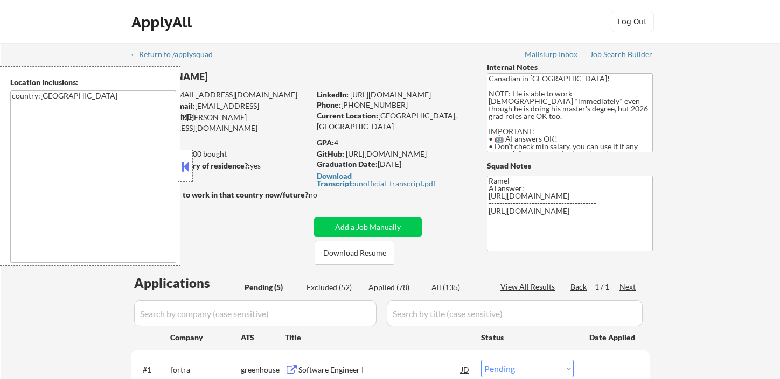
click at [403, 291] on div "Applied (78)" at bounding box center [396, 287] width 54 height 11
select select ""applied""
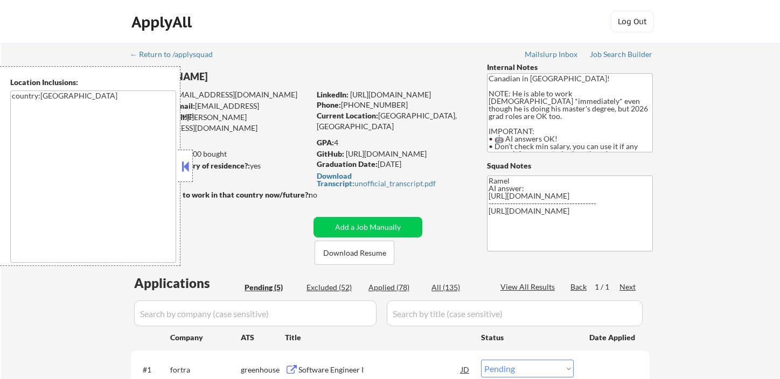
select select ""applied""
click at [188, 162] on button at bounding box center [185, 166] width 12 height 16
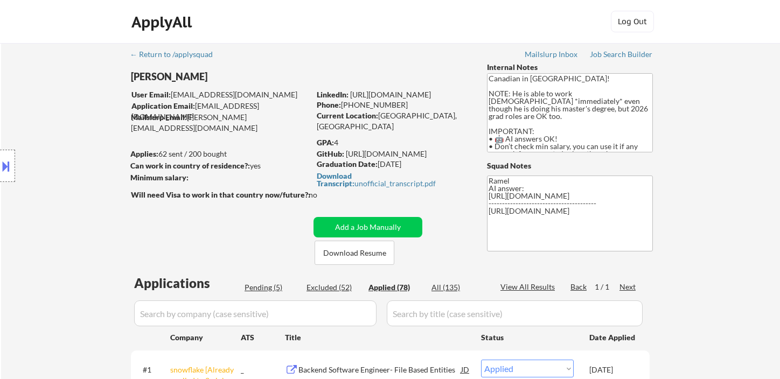
select select ""applied""
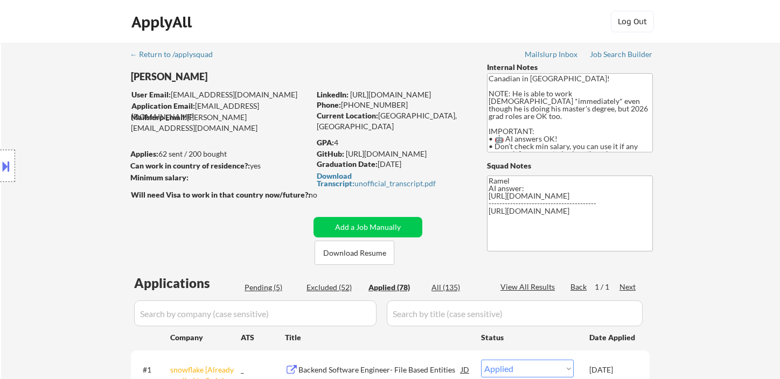
select select ""applied""
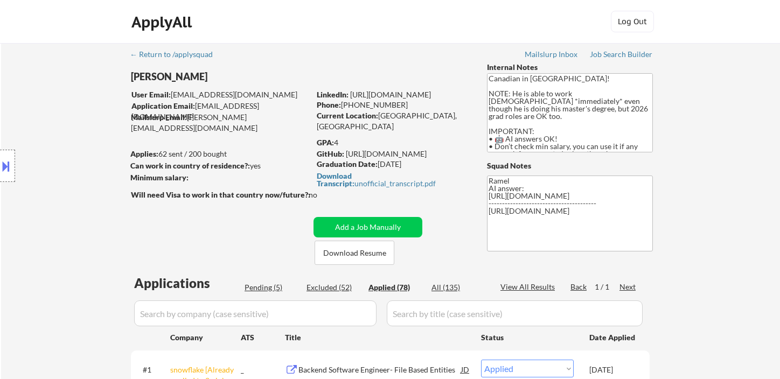
select select ""applied""
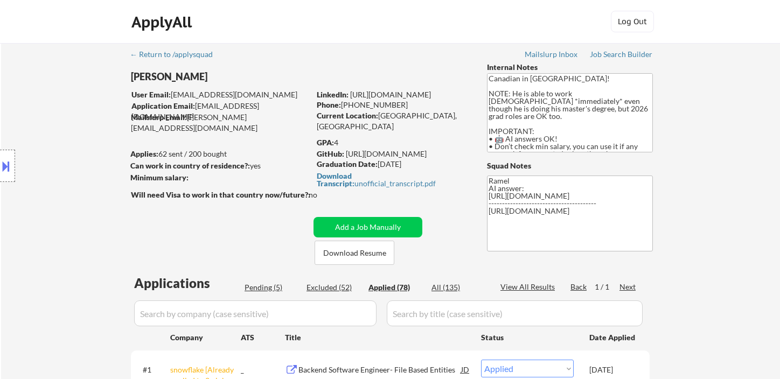
select select ""applied""
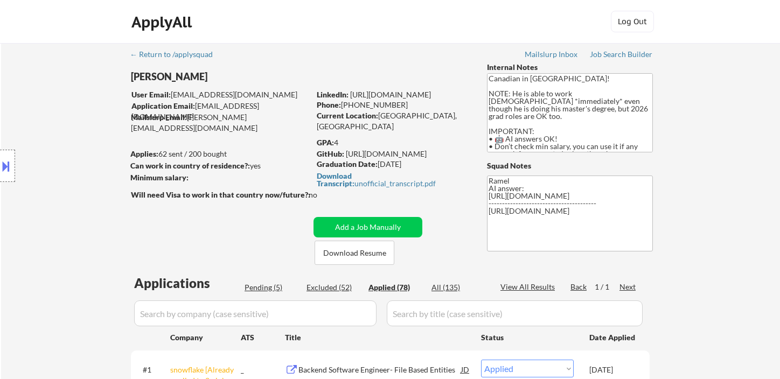
select select ""applied""
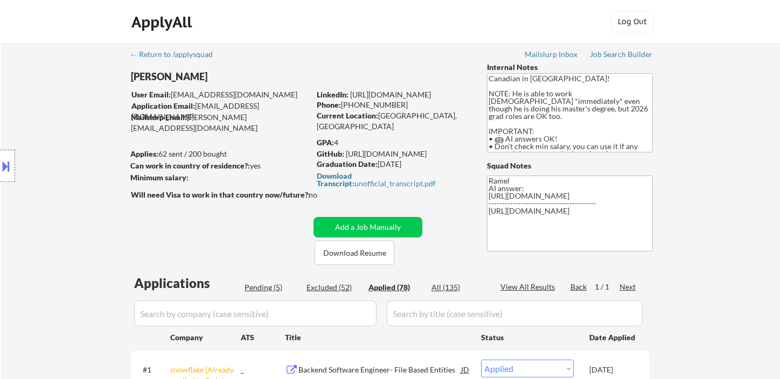
select select ""applied""
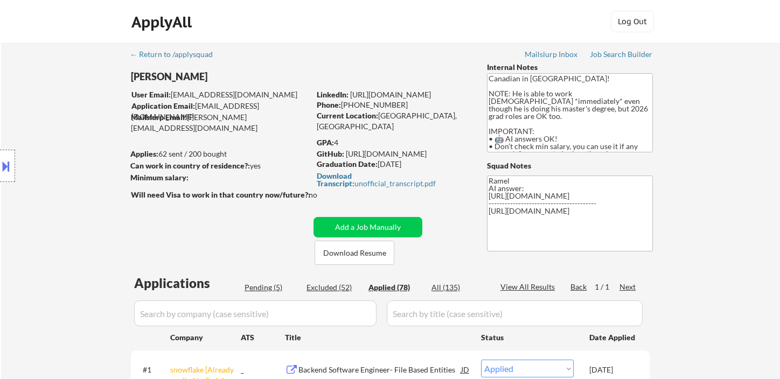
select select ""applied""
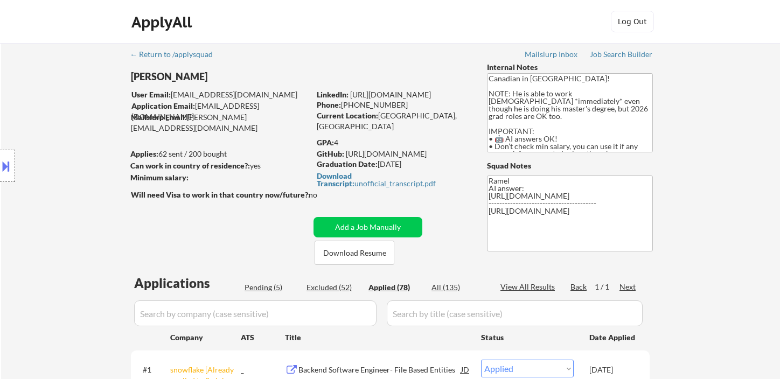
select select ""applied""
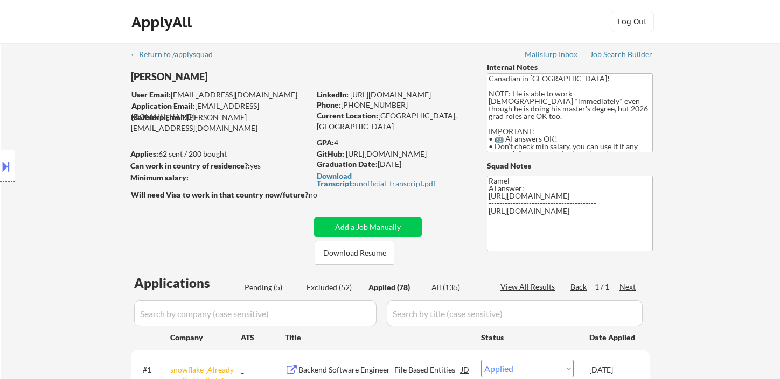
select select ""applied""
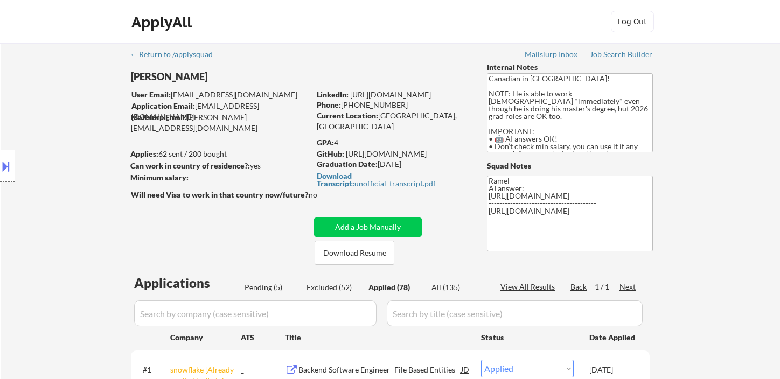
select select ""applied""
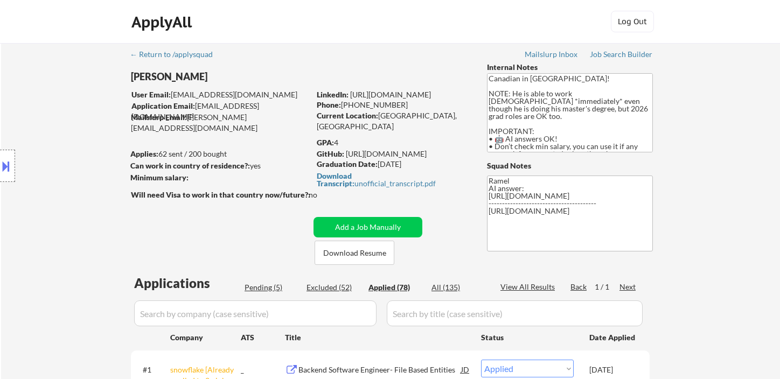
select select ""applied""
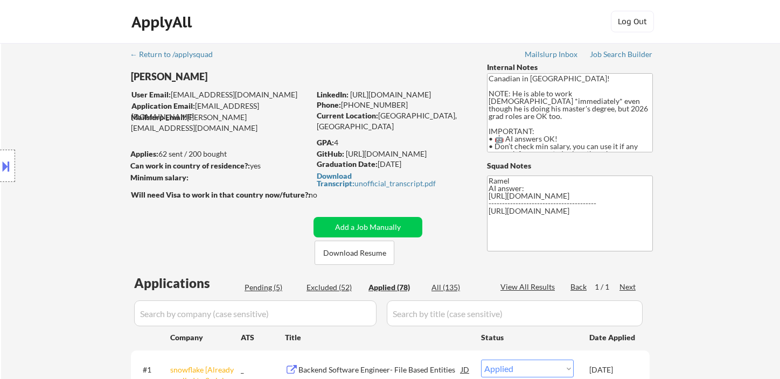
select select ""applied""
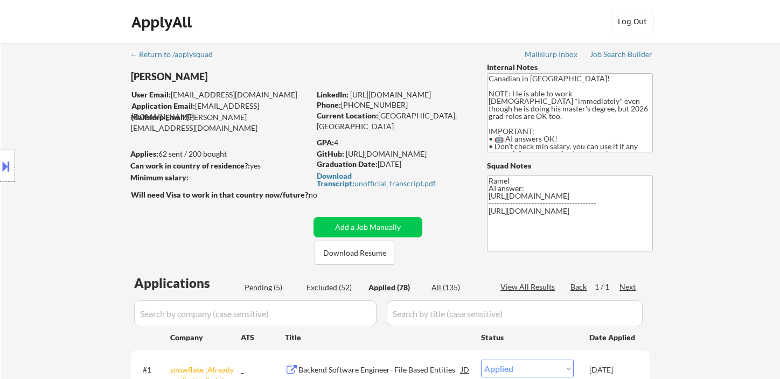
select select ""applied""
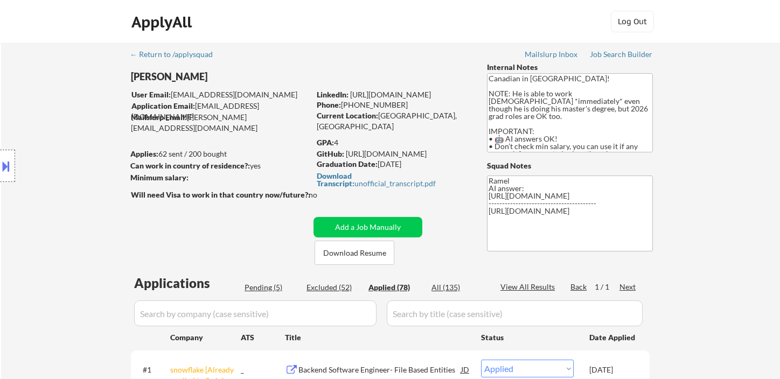
select select ""applied""
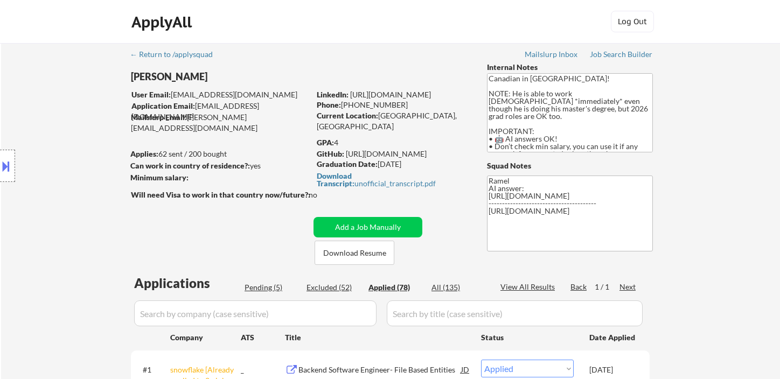
select select ""applied""
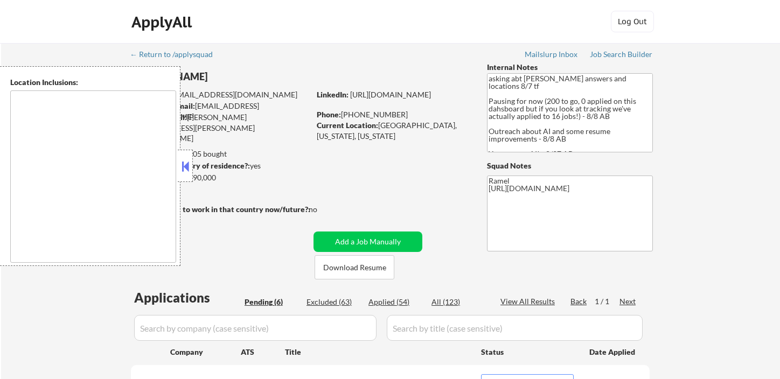
select select ""pending""
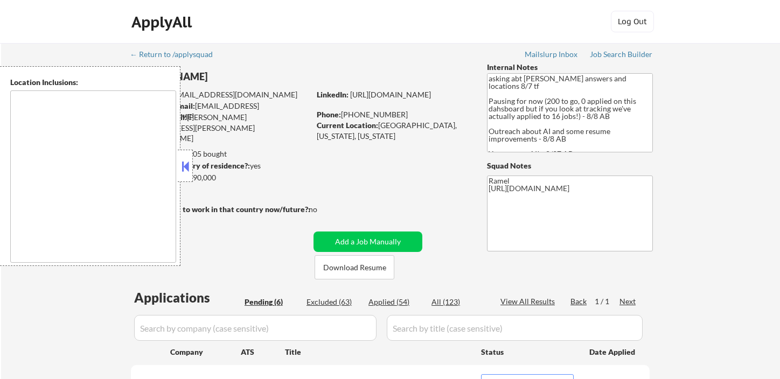
select select ""pending""
click at [721, 134] on div "← Return to /applysquad Mailslurp Inbox Job Search Builder [PERSON_NAME] User E…" at bounding box center [390, 358] width 779 height 630
click at [188, 168] on button at bounding box center [185, 166] width 12 height 16
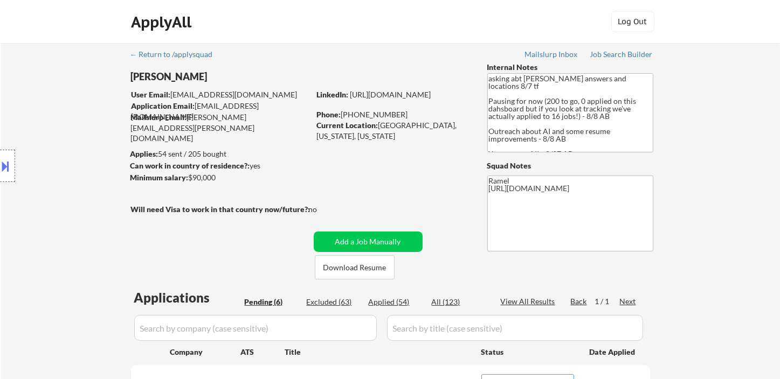
click at [60, 191] on div "Location Inclusions:" at bounding box center [96, 166] width 193 height 200
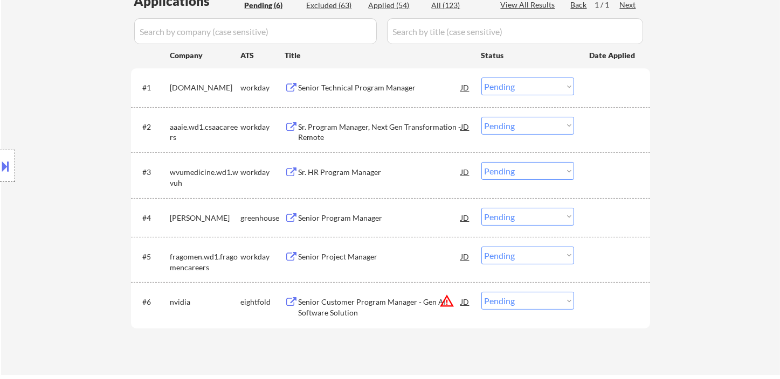
scroll to position [419, 0]
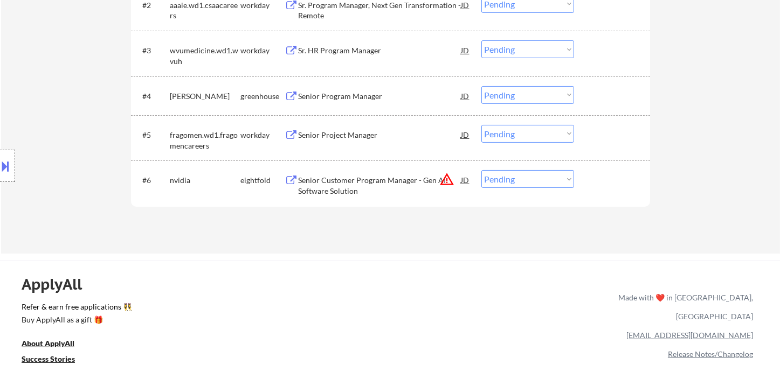
click at [361, 87] on div "Senior Program Manager" at bounding box center [380, 95] width 163 height 19
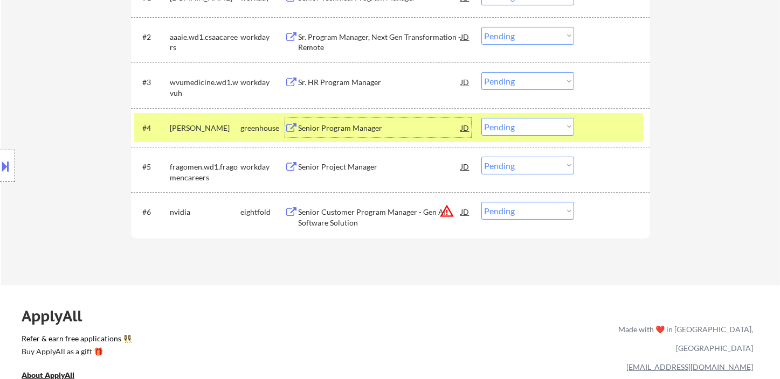
scroll to position [359, 0]
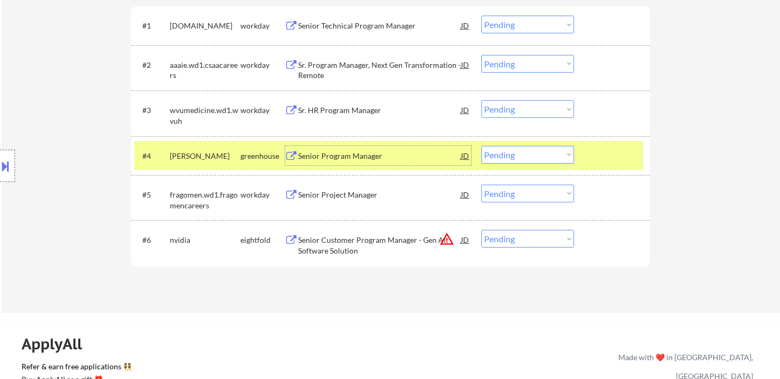
drag, startPoint x: 506, startPoint y: 154, endPoint x: 510, endPoint y: 158, distance: 6.1
click at [506, 154] on select "Choose an option... Pending Applied Excluded (Questions) Excluded (Expired) Exc…" at bounding box center [527, 155] width 93 height 18
click at [481, 146] on select "Choose an option... Pending Applied Excluded (Questions) Excluded (Expired) Exc…" at bounding box center [527, 155] width 93 height 18
select select ""pending""
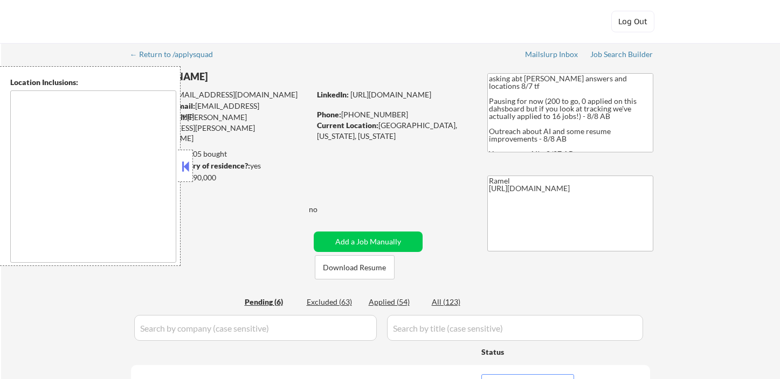
select select ""pending""
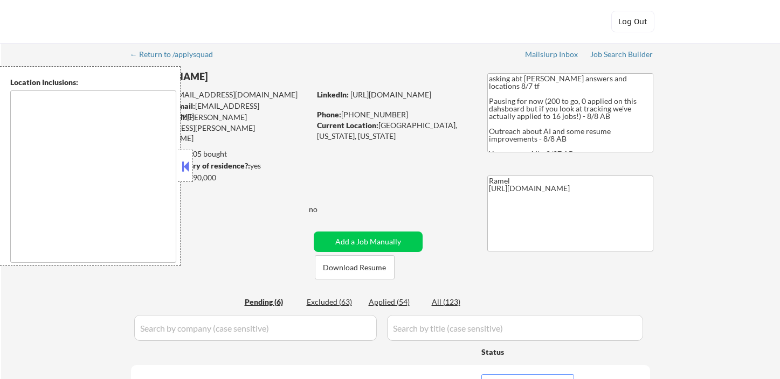
select select ""pending""
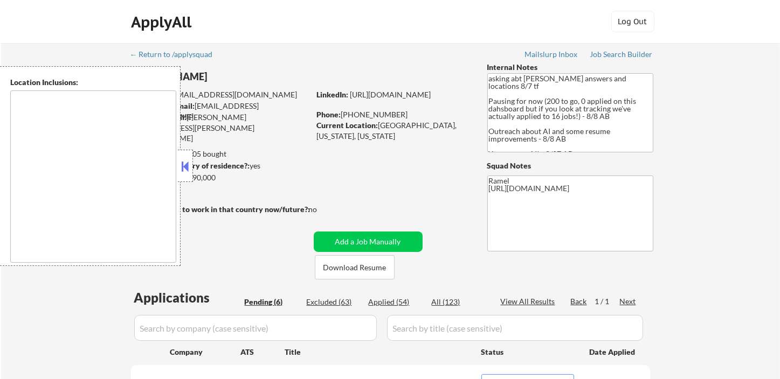
click at [387, 302] on div "Applied (54)" at bounding box center [396, 302] width 54 height 11
click at [188, 164] on button at bounding box center [185, 166] width 12 height 16
select select ""applied""
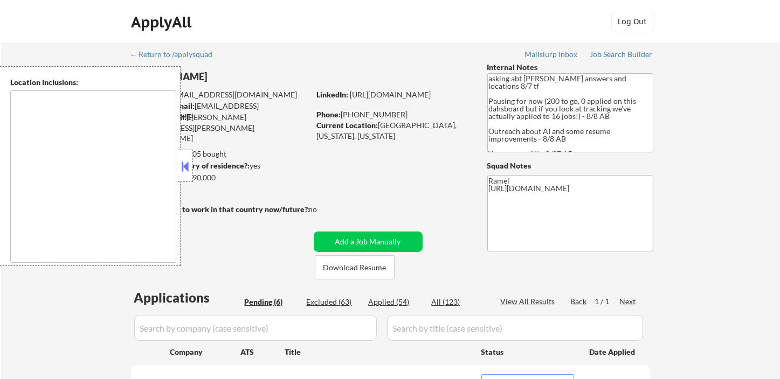
select select ""applied""
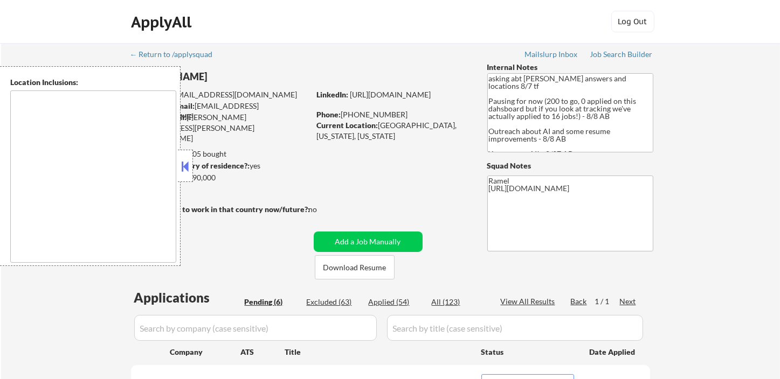
select select ""applied""
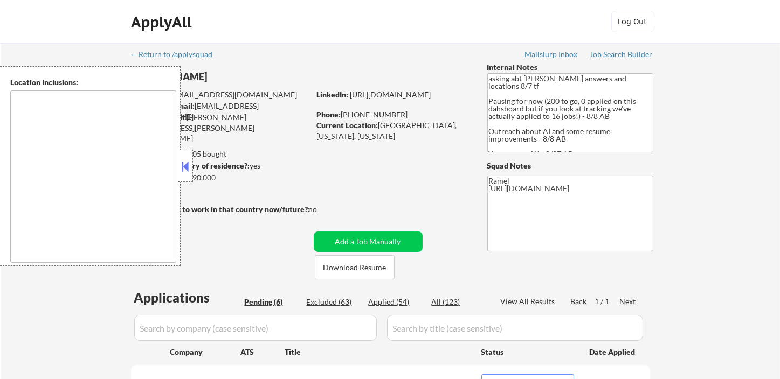
select select ""applied""
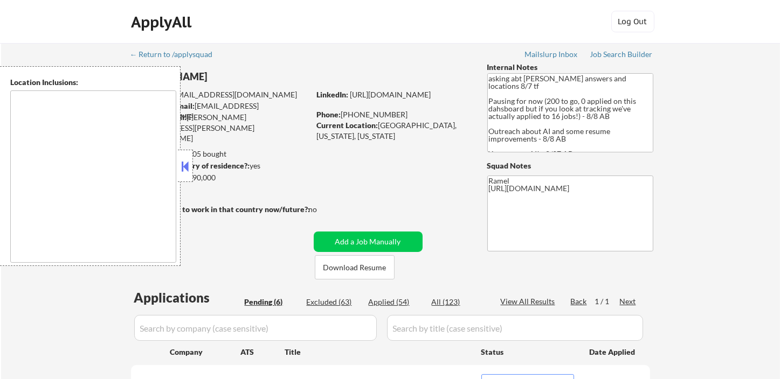
select select ""applied""
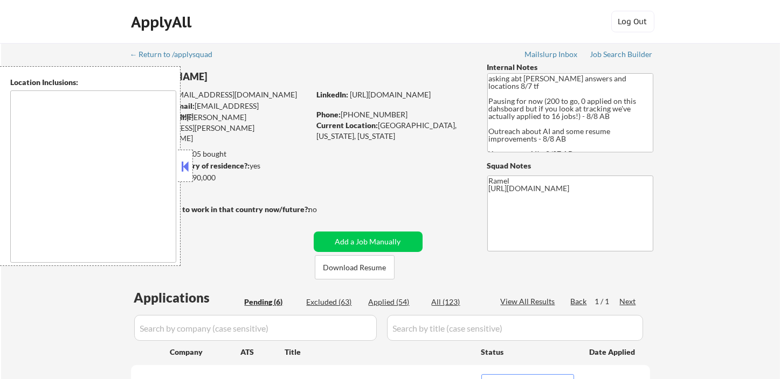
select select ""applied""
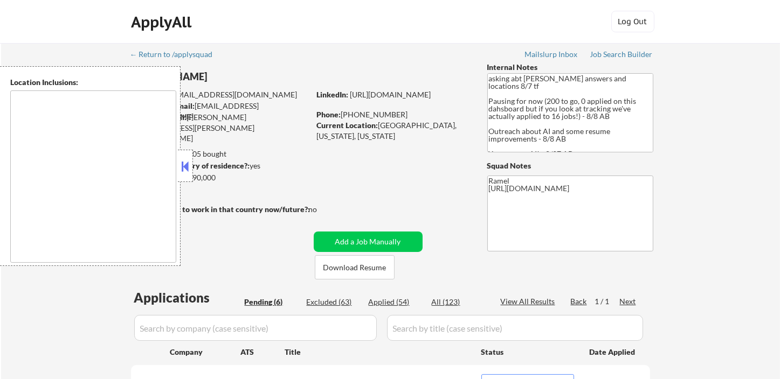
select select ""applied""
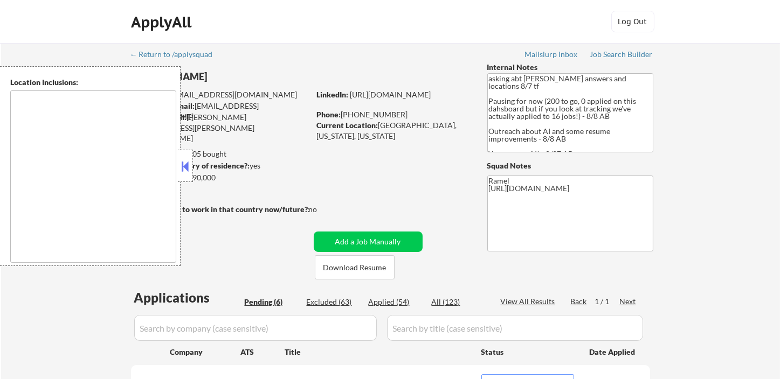
select select ""applied""
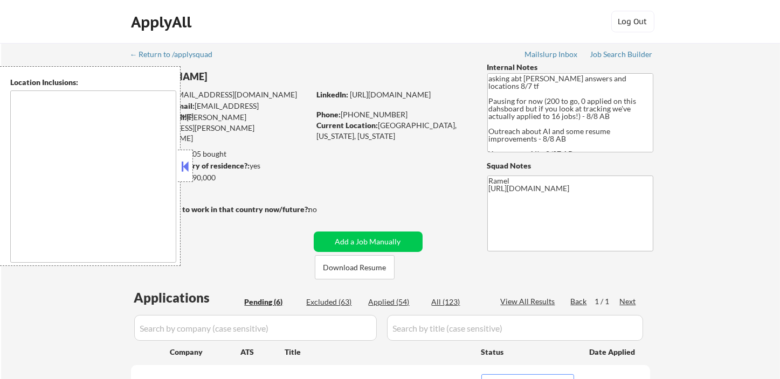
select select ""applied""
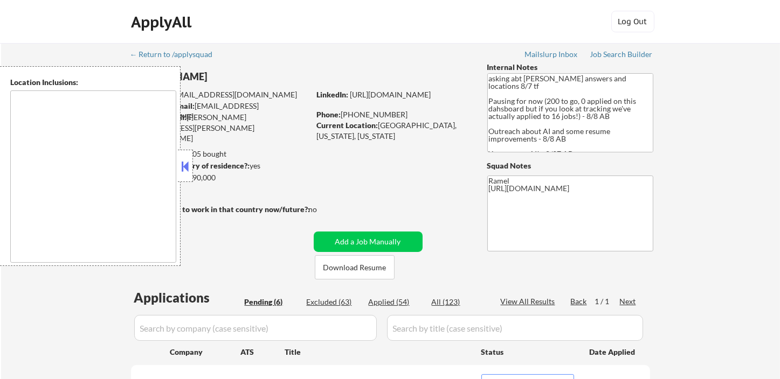
select select ""applied""
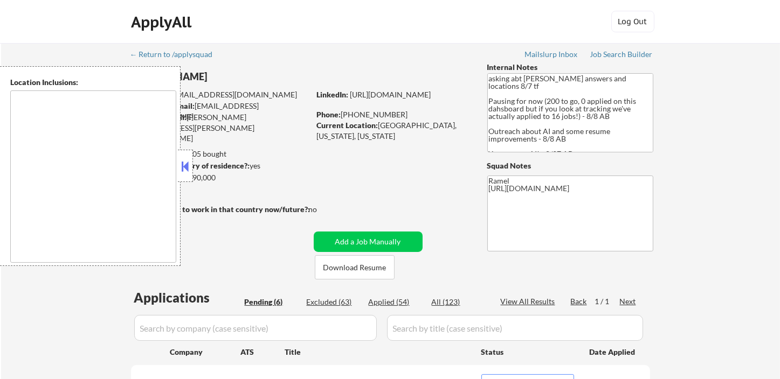
select select ""applied""
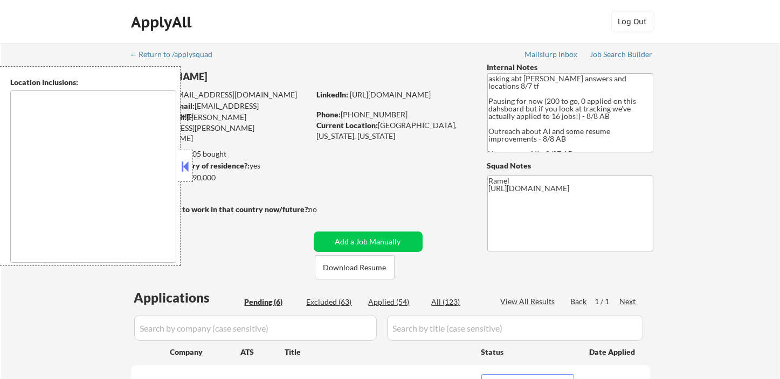
select select ""applied""
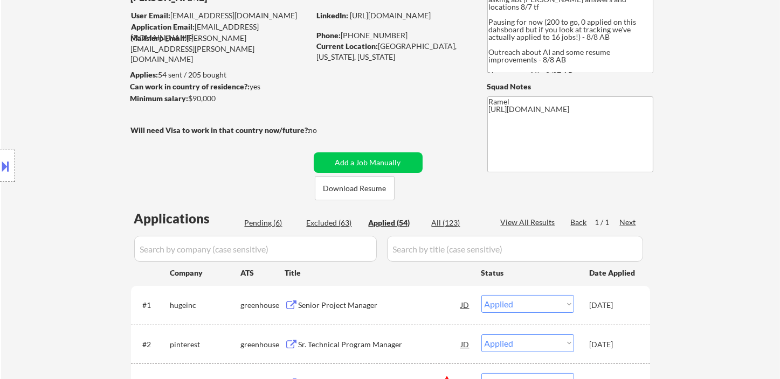
scroll to position [60, 0]
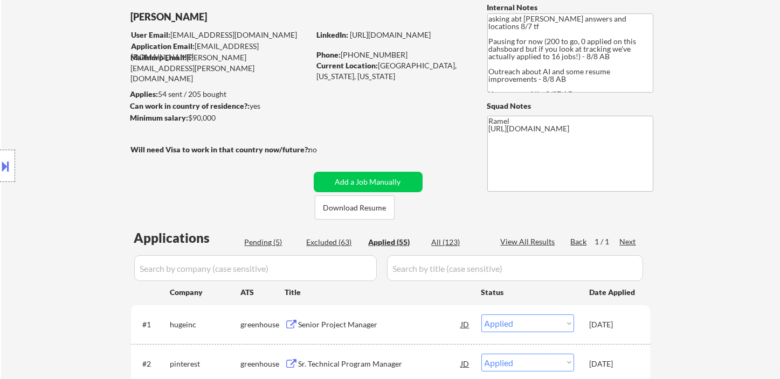
select select ""applied""
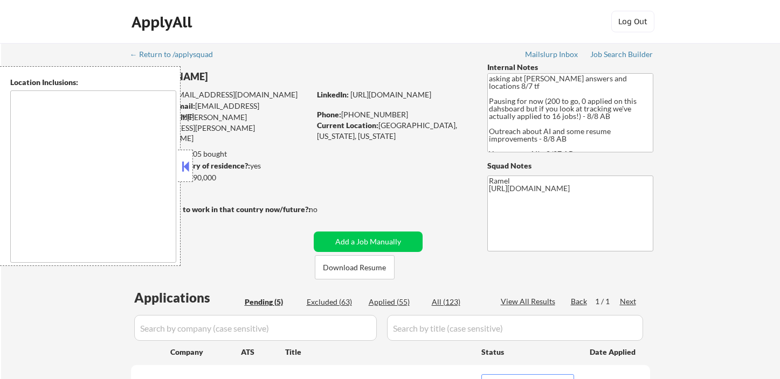
select select ""pending""
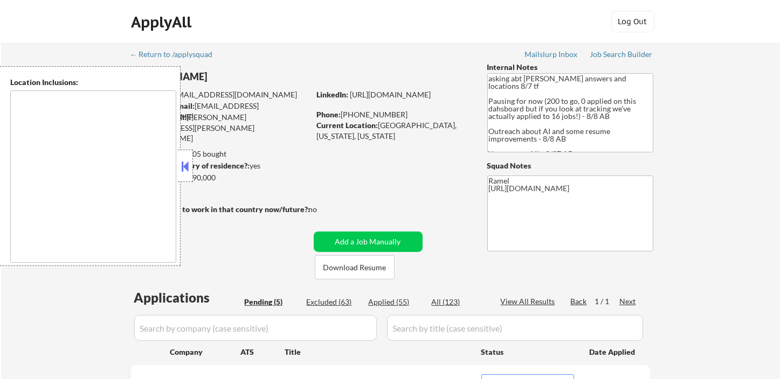
click at [186, 170] on button at bounding box center [185, 166] width 12 height 16
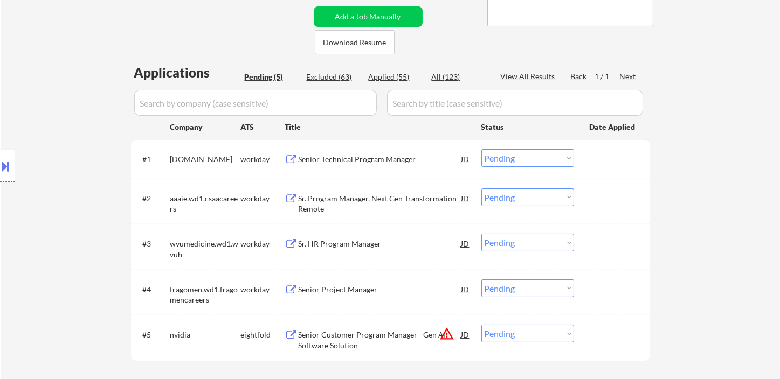
scroll to position [239, 0]
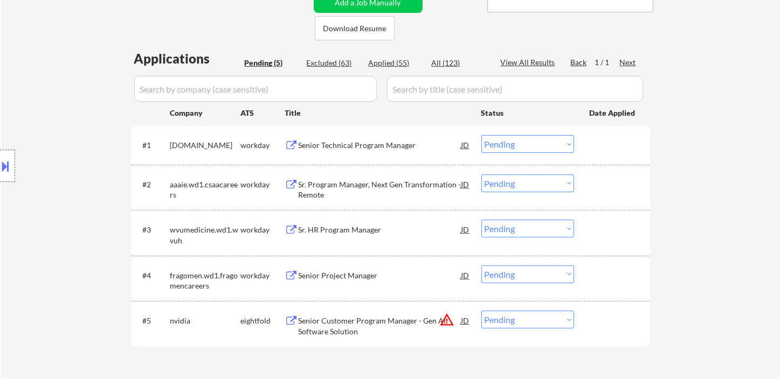
click at [341, 228] on div "Sr. HR Program Manager" at bounding box center [380, 230] width 163 height 11
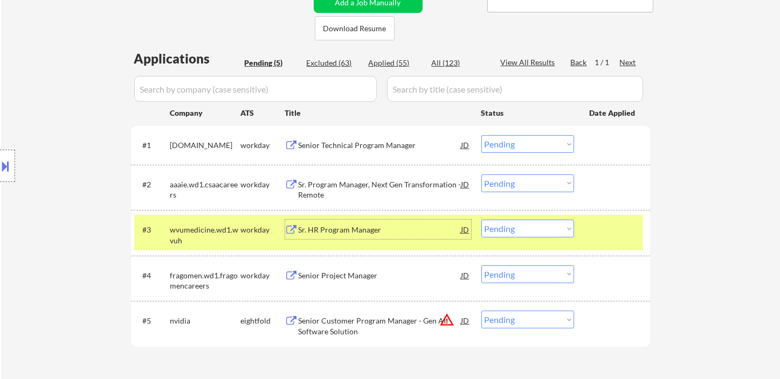
click at [511, 232] on select "Choose an option... Pending Applied Excluded (Questions) Excluded (Expired) Exc…" at bounding box center [527, 229] width 93 height 18
click at [481, 220] on select "Choose an option... Pending Applied Excluded (Questions) Excluded (Expired) Exc…" at bounding box center [527, 229] width 93 height 18
click at [336, 272] on div "Senior Project Manager" at bounding box center [380, 276] width 163 height 11
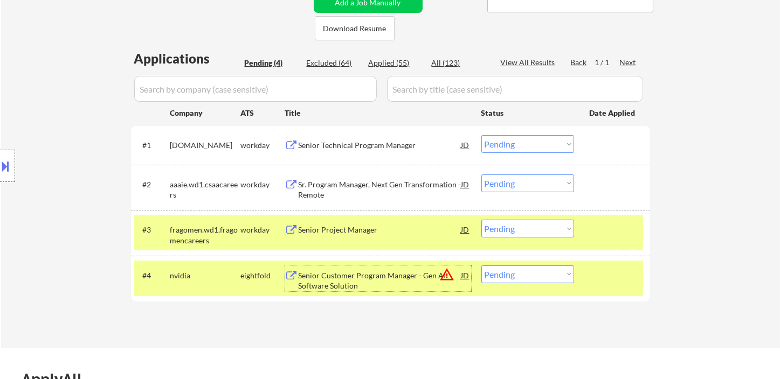
click at [523, 230] on select "Choose an option... Pending Applied Excluded (Questions) Excluded (Expired) Exc…" at bounding box center [527, 229] width 93 height 18
click at [481, 220] on select "Choose an option... Pending Applied Excluded (Questions) Excluded (Expired) Exc…" at bounding box center [527, 229] width 93 height 18
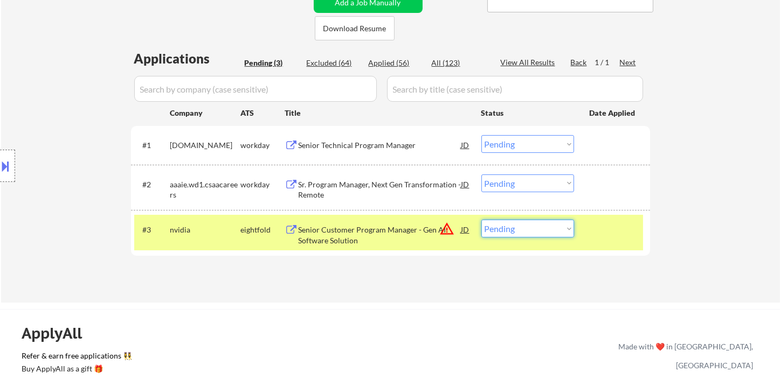
click at [509, 232] on select "Choose an option... Pending Applied Excluded (Questions) Excluded (Expired) Exc…" at bounding box center [527, 229] width 93 height 18
select select ""excluded__location_""
click at [481, 220] on select "Choose an option... Pending Applied Excluded (Questions) Excluded (Expired) Exc…" at bounding box center [527, 229] width 93 height 18
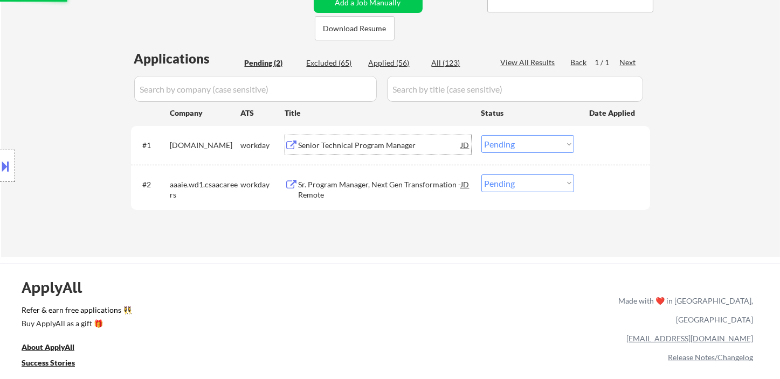
click at [367, 147] on div "Senior Technical Program Manager" at bounding box center [380, 145] width 163 height 11
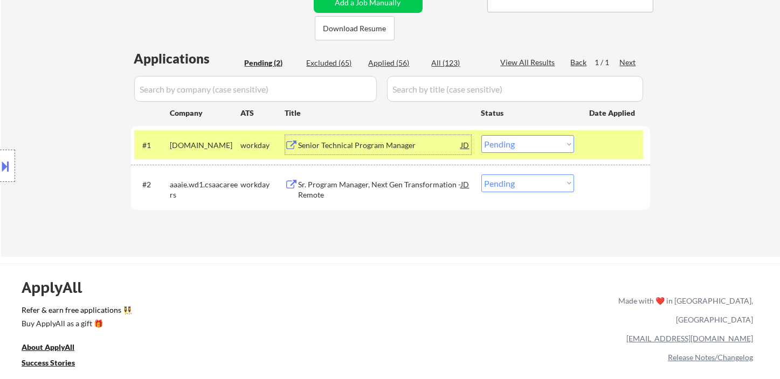
click at [517, 147] on select "Choose an option... Pending Applied Excluded (Questions) Excluded (Expired) Exc…" at bounding box center [527, 144] width 93 height 18
click at [481, 135] on select "Choose an option... Pending Applied Excluded (Questions) Excluded (Expired) Exc…" at bounding box center [527, 144] width 93 height 18
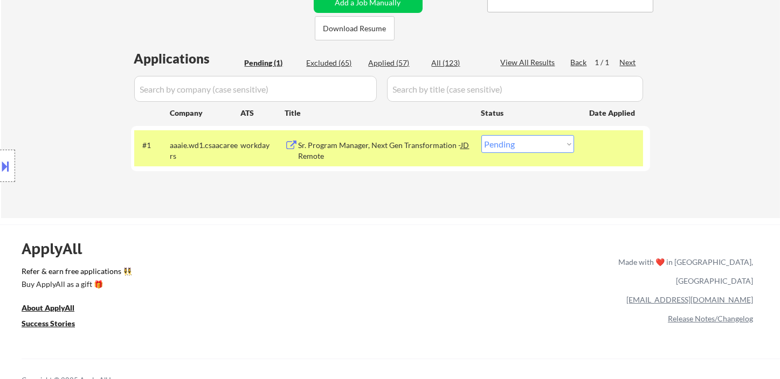
click at [381, 148] on div "Sr. Program Manager, Next Gen Transformation - Remote" at bounding box center [380, 150] width 163 height 21
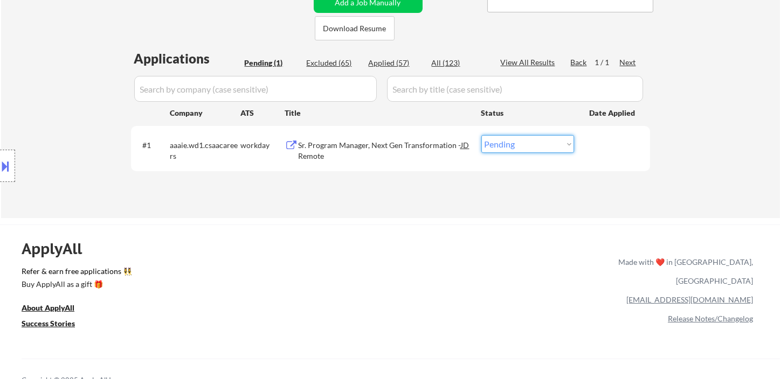
click at [509, 148] on select "Choose an option... Pending Applied Excluded (Questions) Excluded (Expired) Exc…" at bounding box center [527, 144] width 93 height 18
select select ""applied""
click at [481, 135] on select "Choose an option... Pending Applied Excluded (Questions) Excluded (Expired) Exc…" at bounding box center [527, 144] width 93 height 18
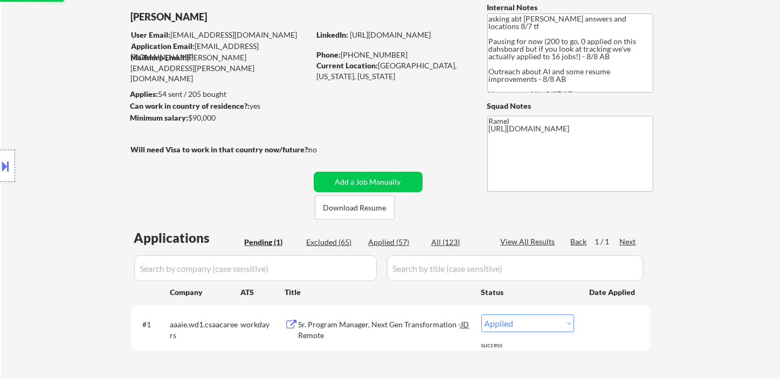
scroll to position [0, 0]
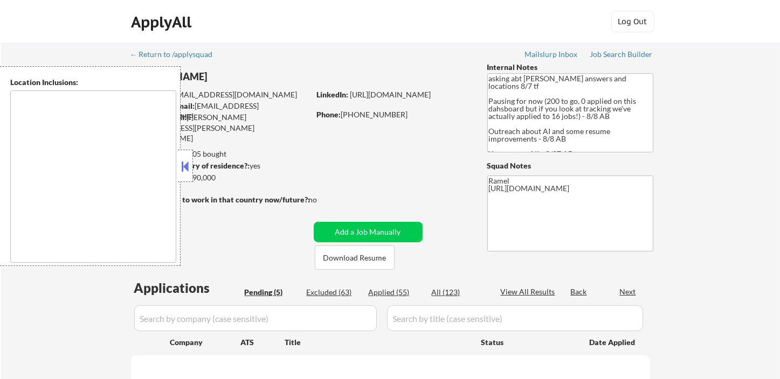
select select ""pending""
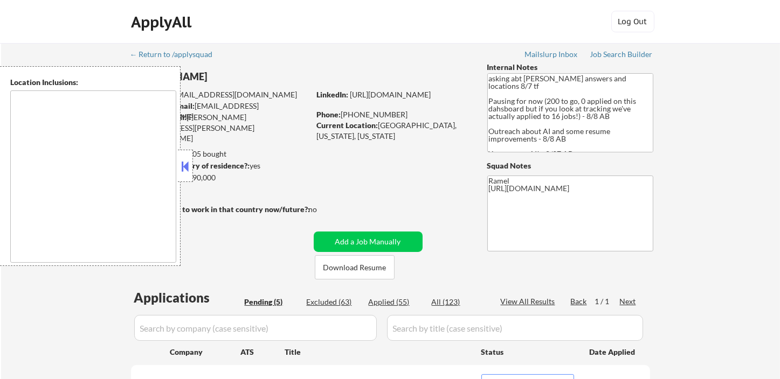
select select ""pending""
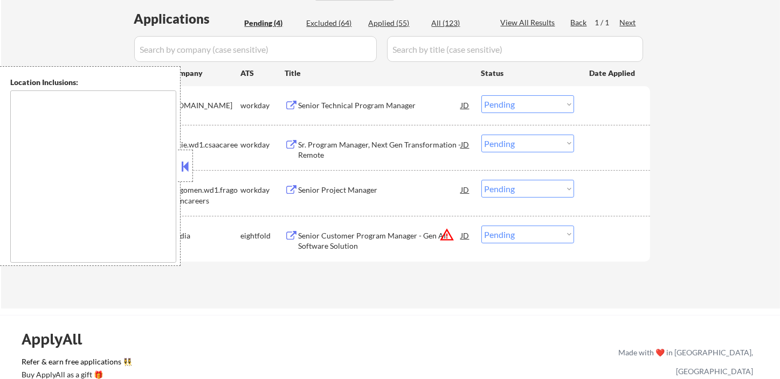
click at [185, 171] on button at bounding box center [185, 166] width 12 height 16
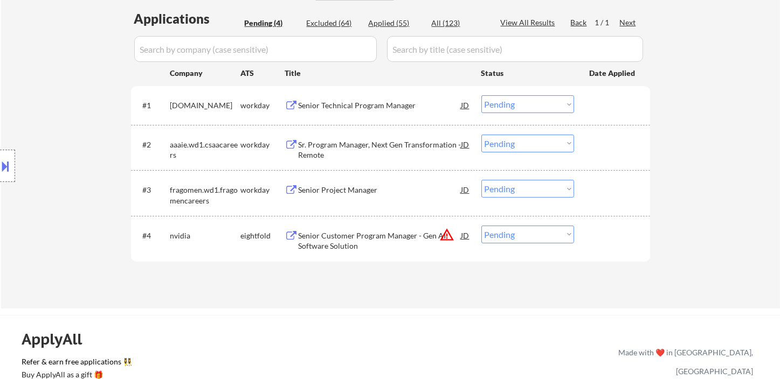
click at [388, 25] on div "Applied (55)" at bounding box center [396, 23] width 54 height 11
select select ""applied""
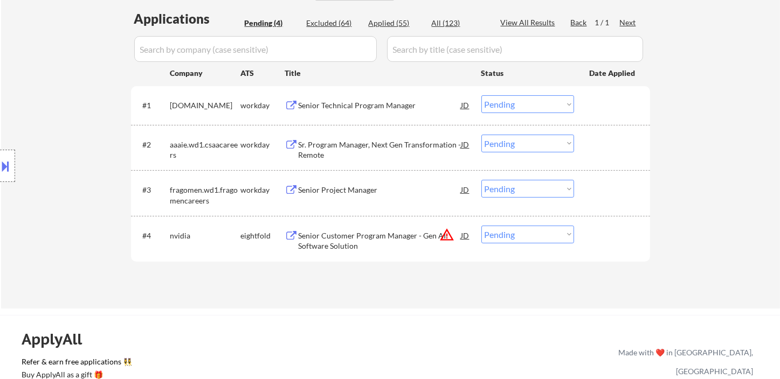
select select ""applied""
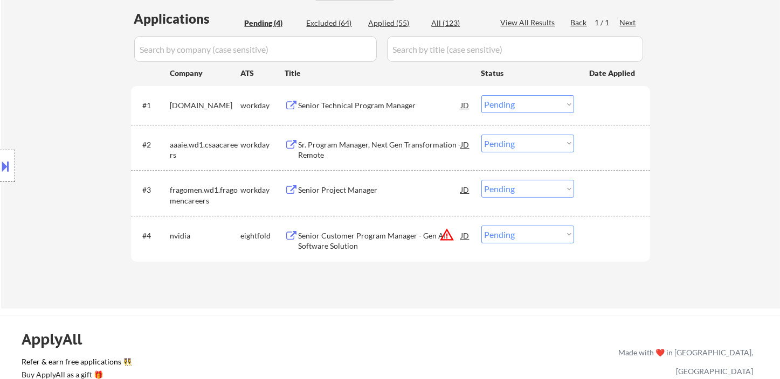
select select ""applied""
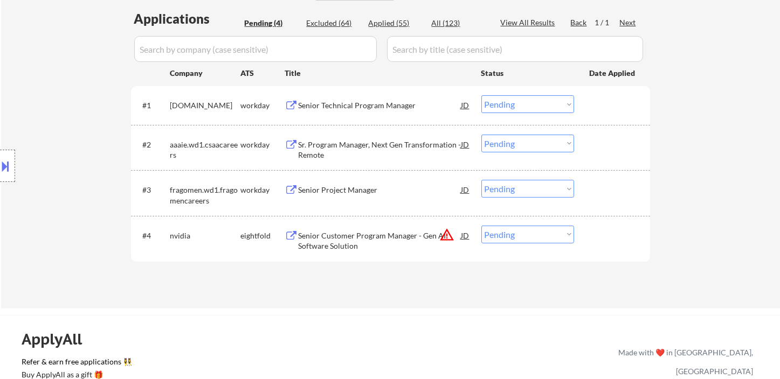
select select ""applied""
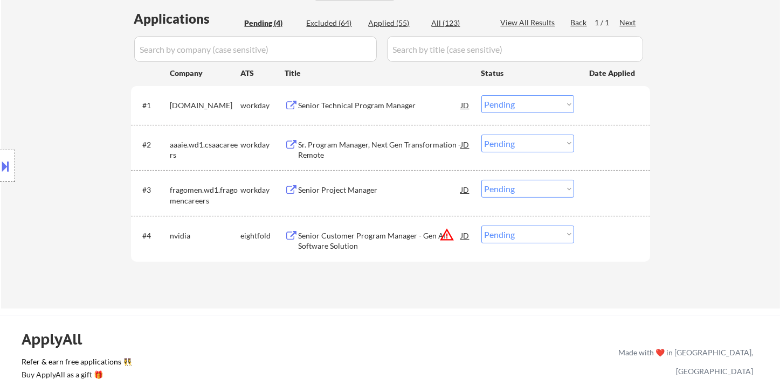
select select ""applied""
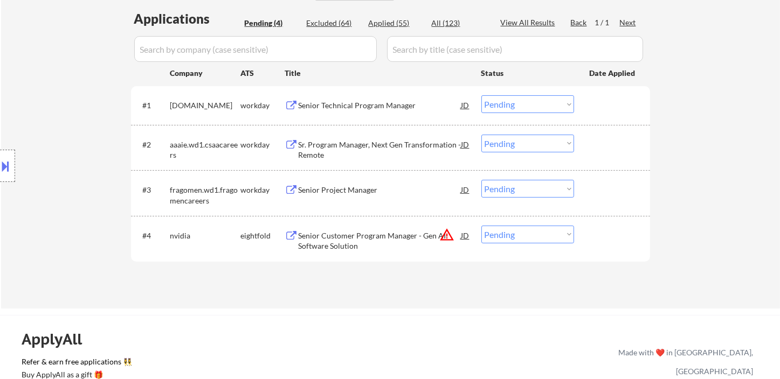
select select ""applied""
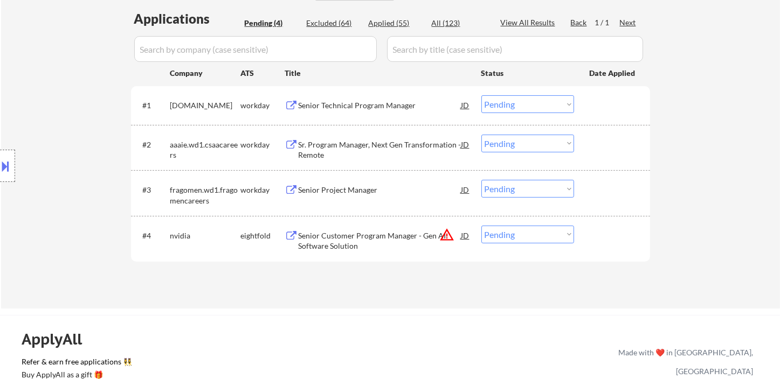
select select ""applied""
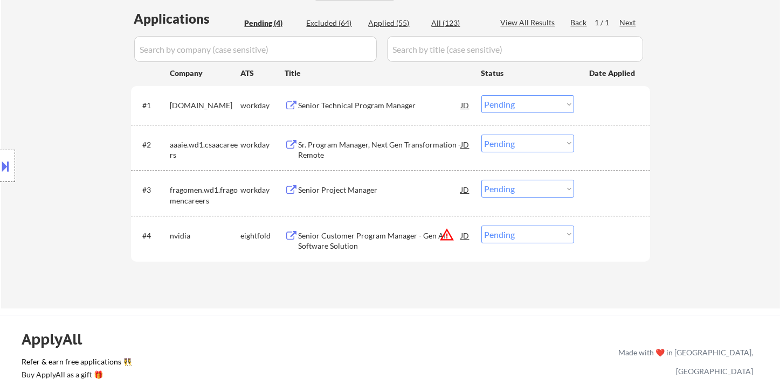
select select ""applied""
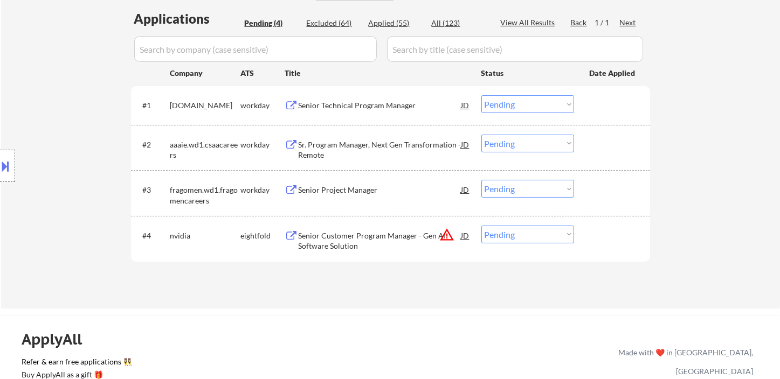
select select ""applied""
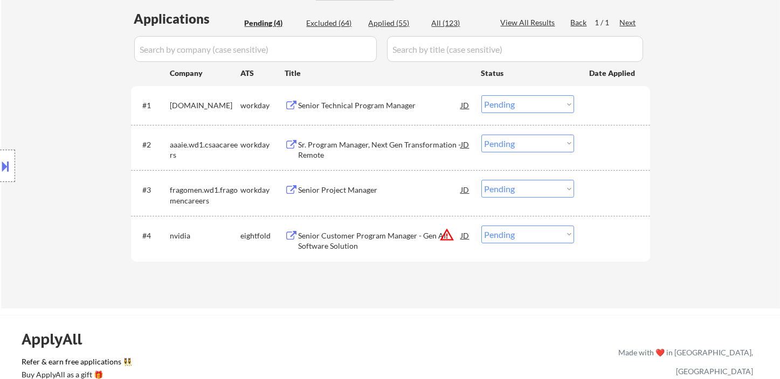
select select ""applied""
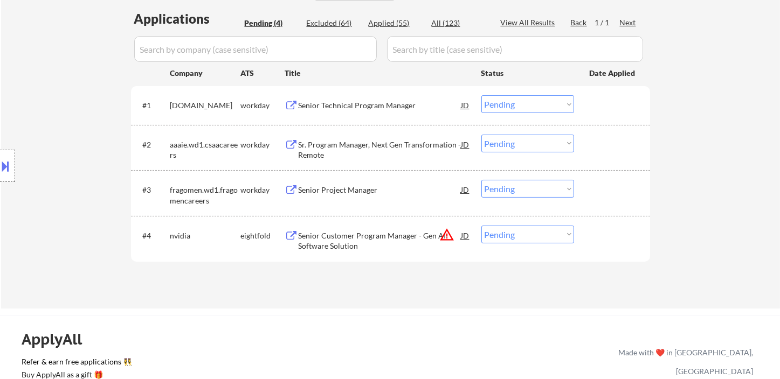
select select ""applied""
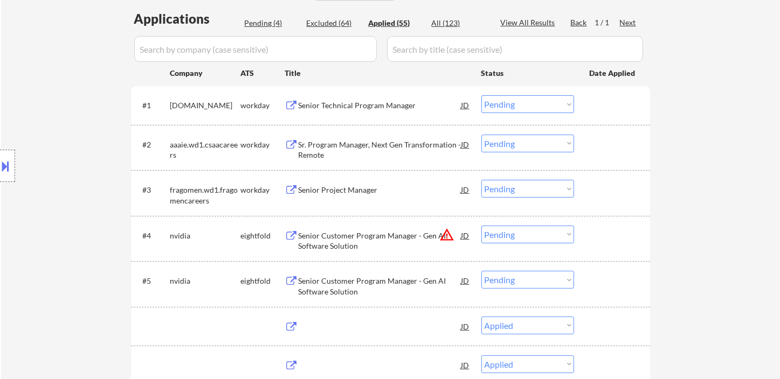
select select ""applied""
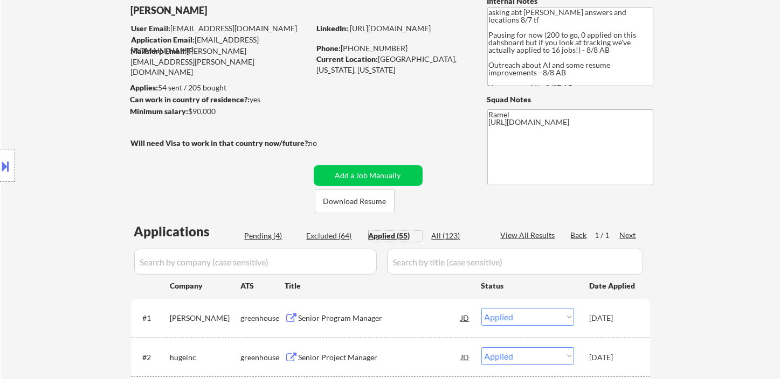
scroll to position [39, 0]
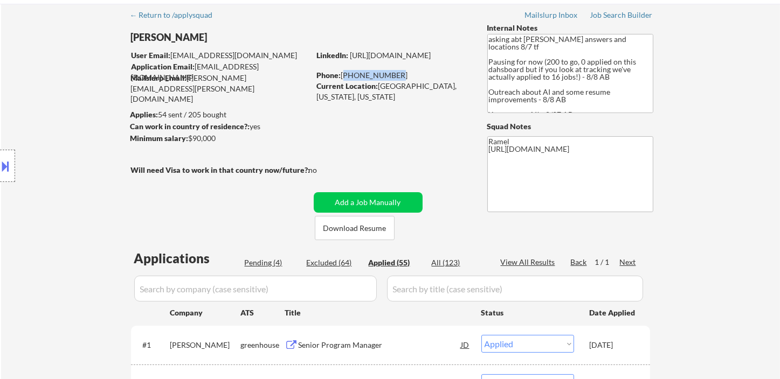
drag, startPoint x: 393, startPoint y: 71, endPoint x: 343, endPoint y: 79, distance: 50.2
click at [343, 79] on div "Phone: [PHONE_NUMBER]" at bounding box center [393, 75] width 153 height 11
copy div "[PHONE_NUMBER]"
select select ""applied""
drag, startPoint x: 395, startPoint y: 72, endPoint x: 342, endPoint y: 72, distance: 53.4
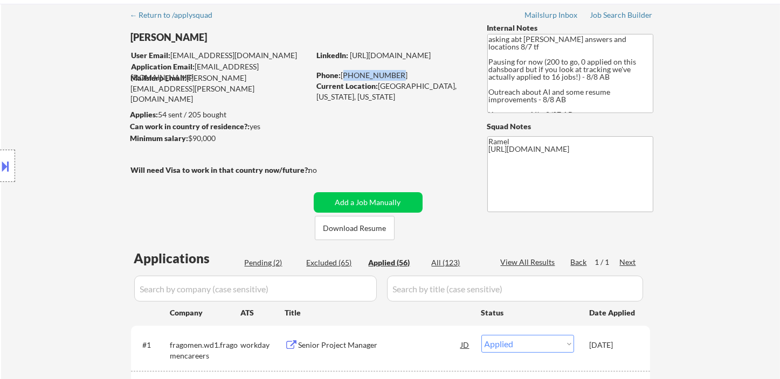
click at [342, 72] on div "Phone: [PHONE_NUMBER]" at bounding box center [393, 75] width 153 height 11
copy div "[PHONE_NUMBER]"
select select ""applied""
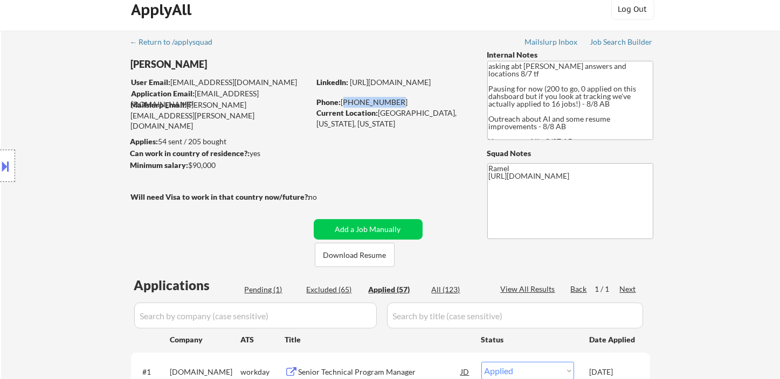
scroll to position [0, 0]
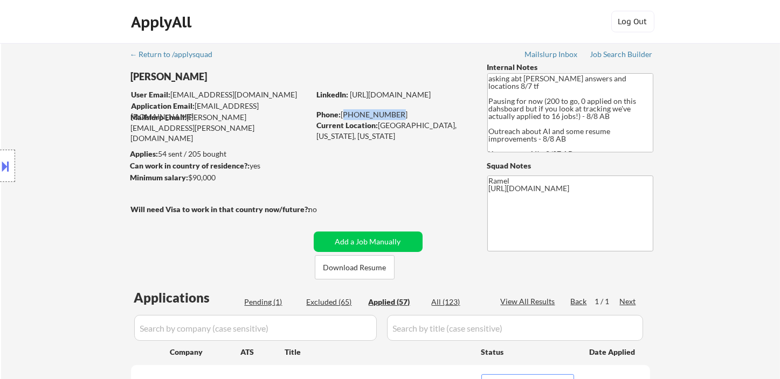
copy div "[PHONE_NUMBER]"
select select ""applied""
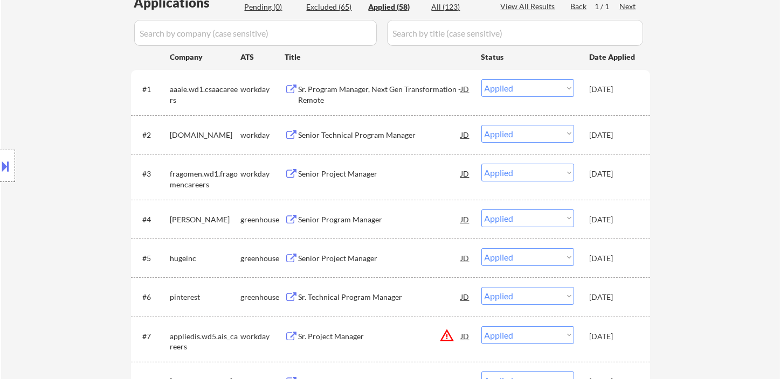
scroll to position [299, 0]
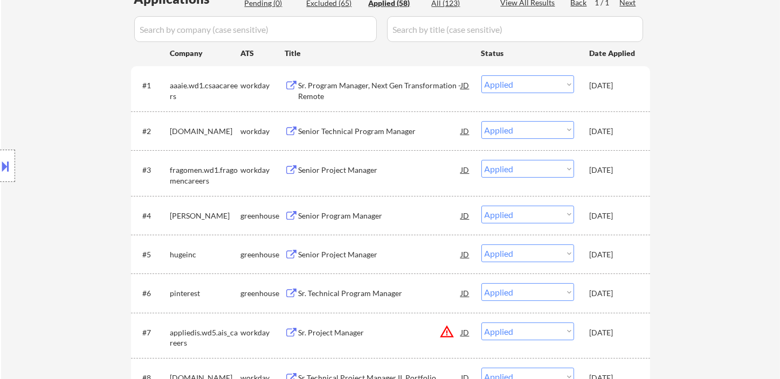
click at [21, 123] on div "Location Inclusions:" at bounding box center [96, 166] width 193 height 200
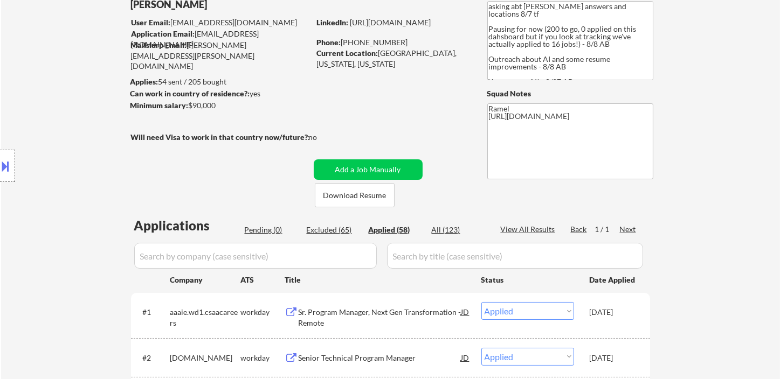
scroll to position [0, 0]
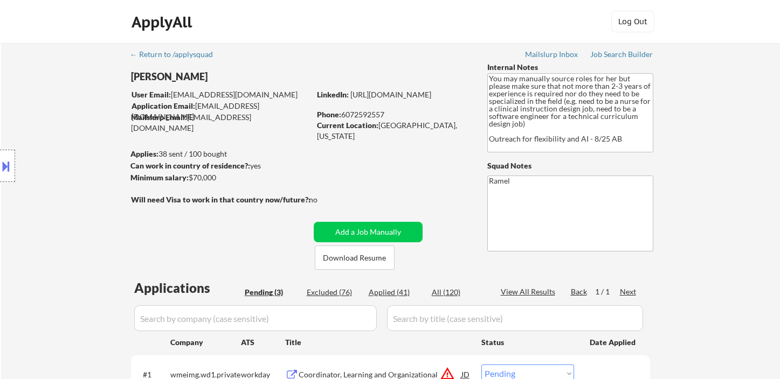
select select ""pending""
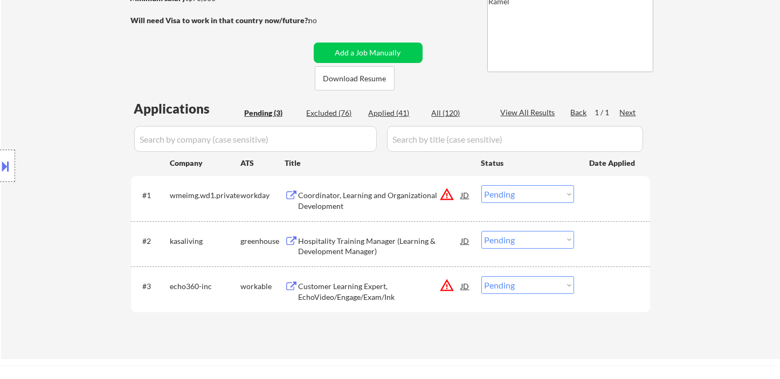
click at [366, 245] on div "Hospitality Training Manager (Learning & Development Manager)" at bounding box center [380, 246] width 163 height 21
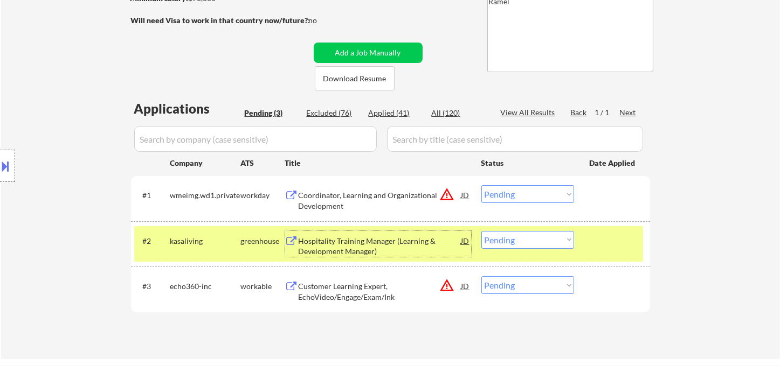
click at [527, 242] on select "Choose an option... Pending Applied Excluded (Questions) Excluded (Expired) Exc…" at bounding box center [527, 240] width 93 height 18
click at [481, 231] on select "Choose an option... Pending Applied Excluded (Questions) Excluded (Expired) Exc…" at bounding box center [527, 240] width 93 height 18
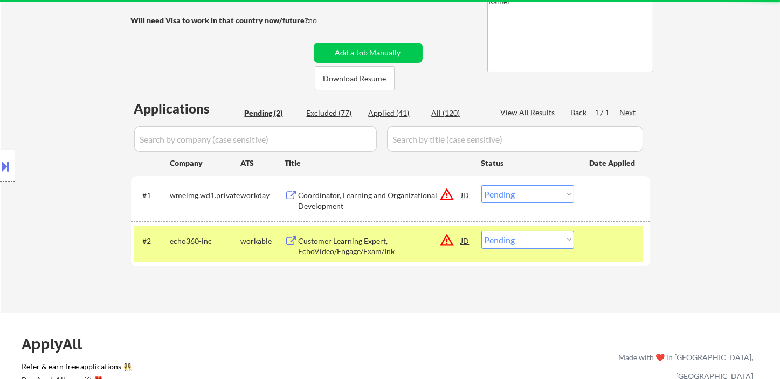
click at [348, 251] on div "Customer Learning Expert, EchoVideo/Engage/Exam/Ink" at bounding box center [380, 246] width 163 height 21
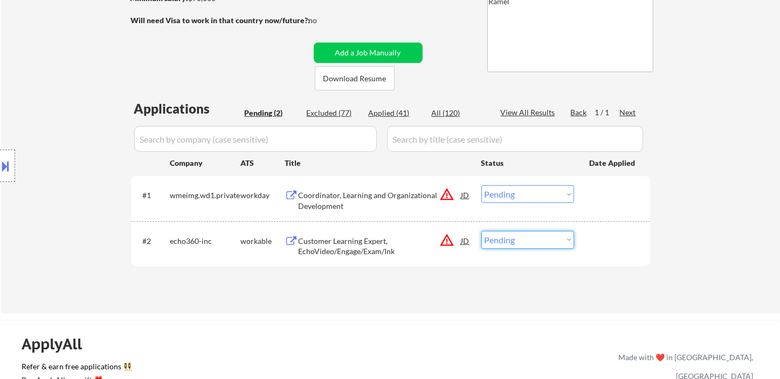
click at [529, 237] on select "Choose an option... Pending Applied Excluded (Questions) Excluded (Expired) Exc…" at bounding box center [527, 240] width 93 height 18
select select ""excluded""
click at [481, 231] on select "Choose an option... Pending Applied Excluded (Questions) Excluded (Expired) Exc…" at bounding box center [527, 240] width 93 height 18
click at [370, 197] on div "Coordinator, Learning and Organizational Development" at bounding box center [380, 200] width 163 height 21
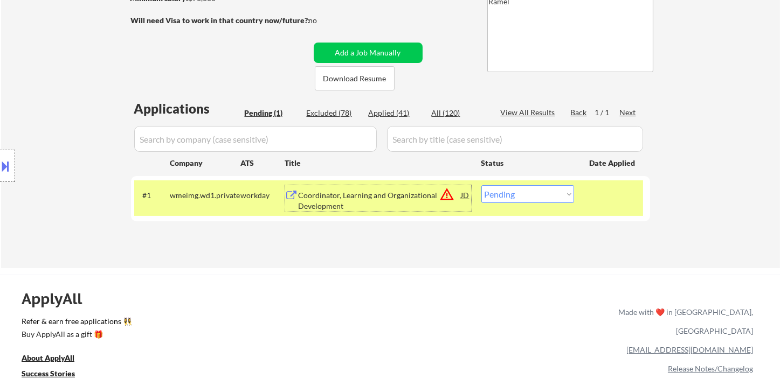
click at [507, 189] on select "Choose an option... Pending Applied Excluded (Questions) Excluded (Expired) Exc…" at bounding box center [527, 194] width 93 height 18
select select ""excluded__expired_""
click at [481, 185] on select "Choose an option... Pending Applied Excluded (Questions) Excluded (Expired) Exc…" at bounding box center [527, 194] width 93 height 18
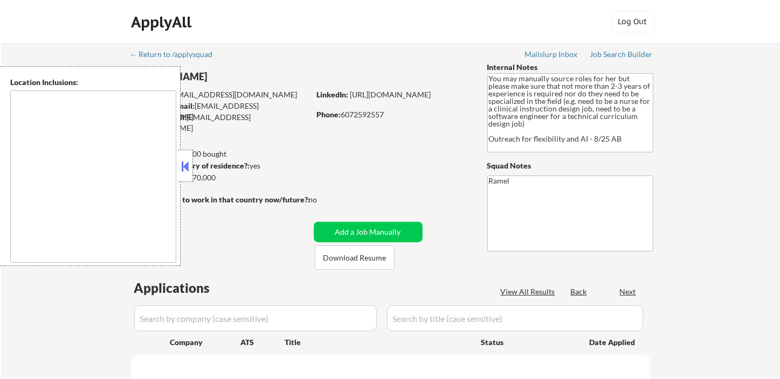
select select ""pending""
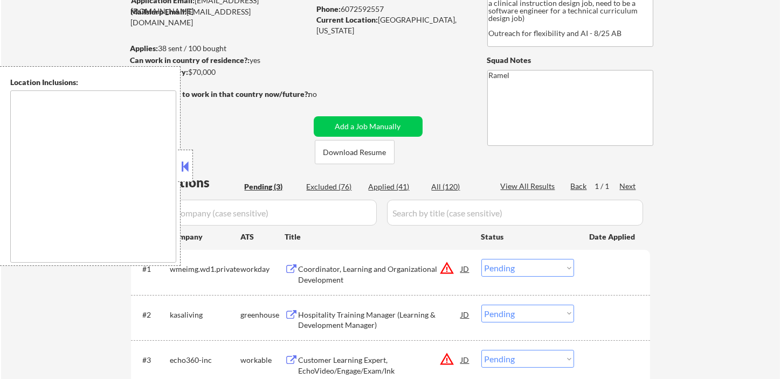
scroll to position [179, 0]
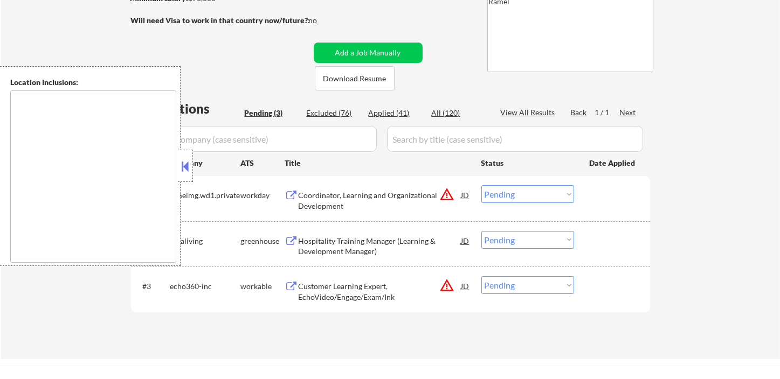
click at [185, 176] on div at bounding box center [185, 166] width 15 height 32
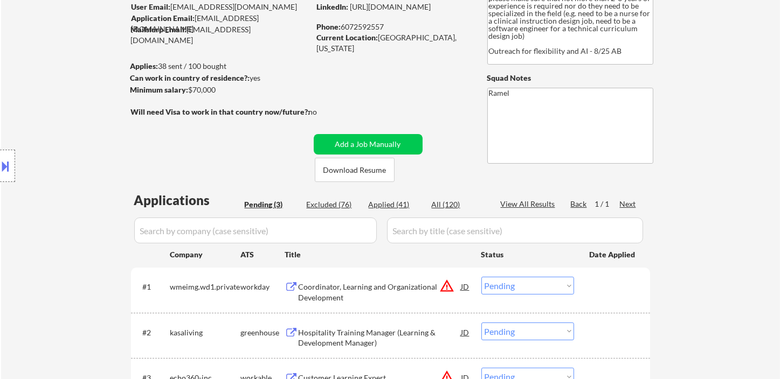
scroll to position [0, 0]
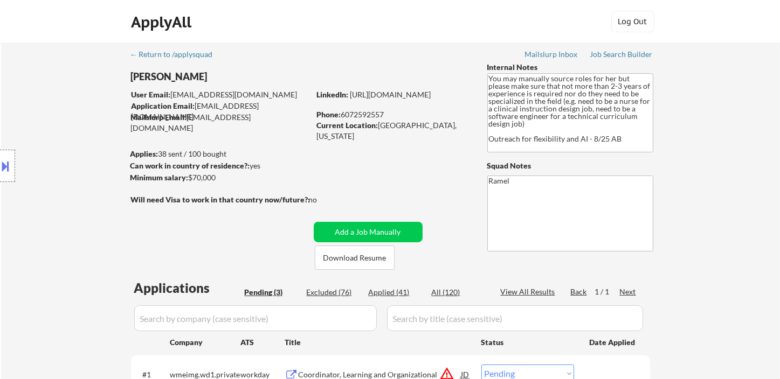
click at [401, 294] on div "Applied (41)" at bounding box center [396, 292] width 54 height 11
select select ""applied""
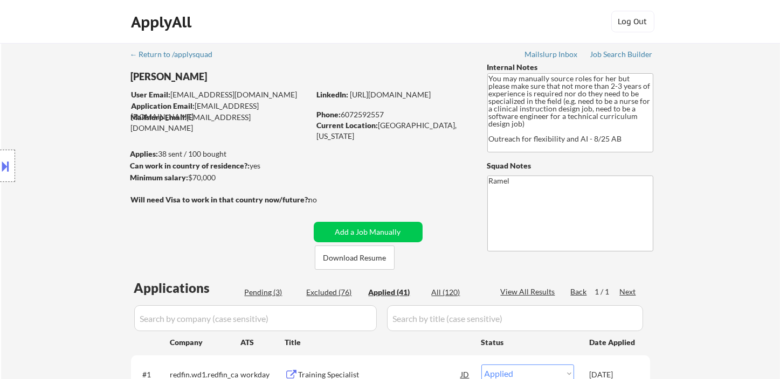
select select ""applied""
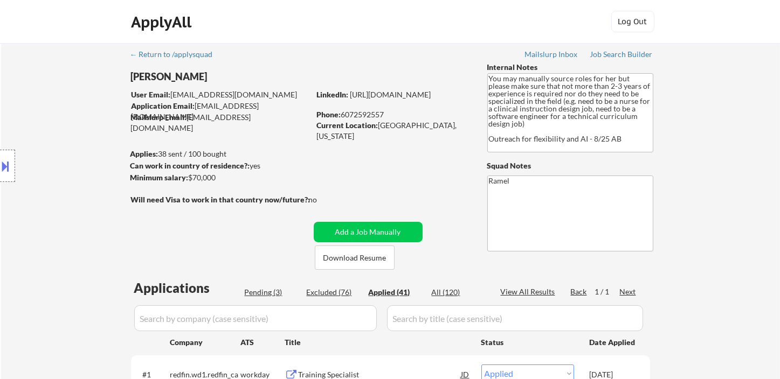
select select ""applied""
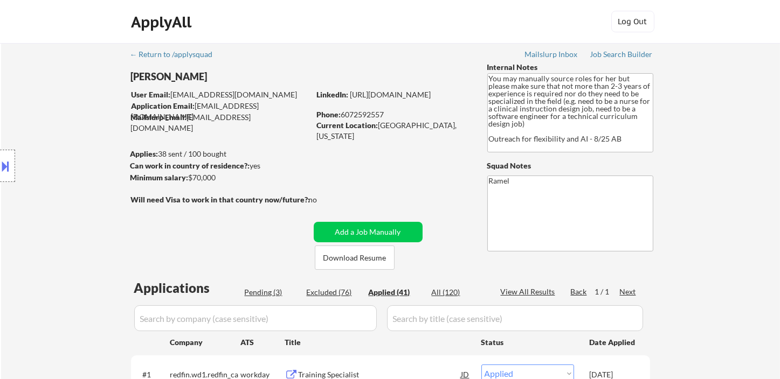
select select ""applied""
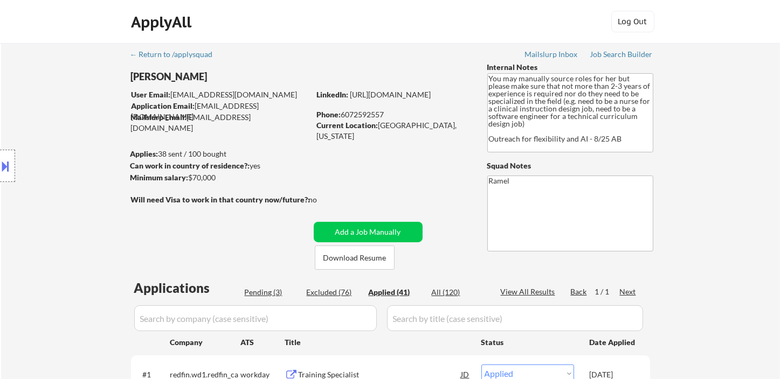
select select ""applied""
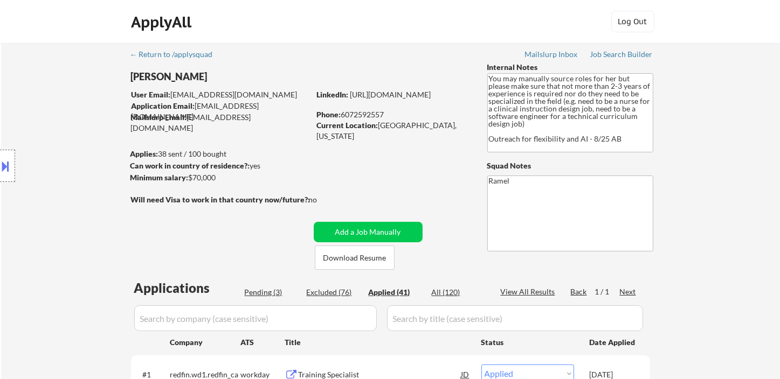
select select ""applied""
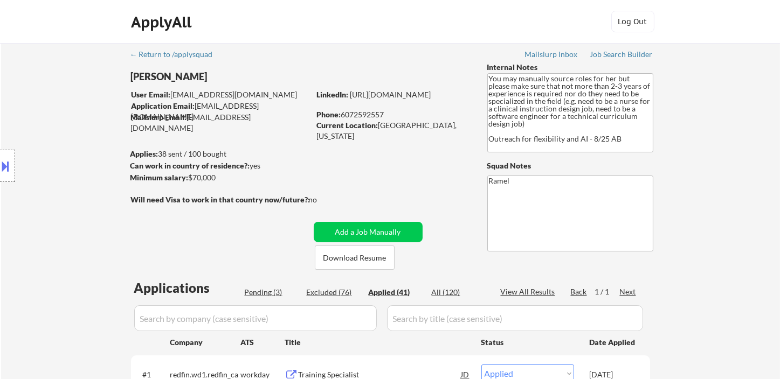
select select ""applied""
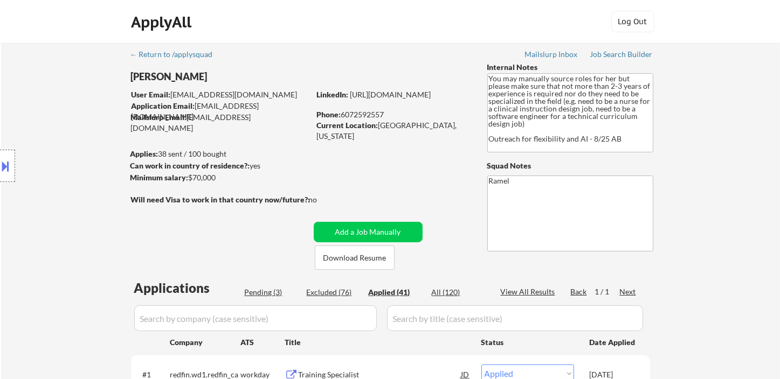
select select ""applied""
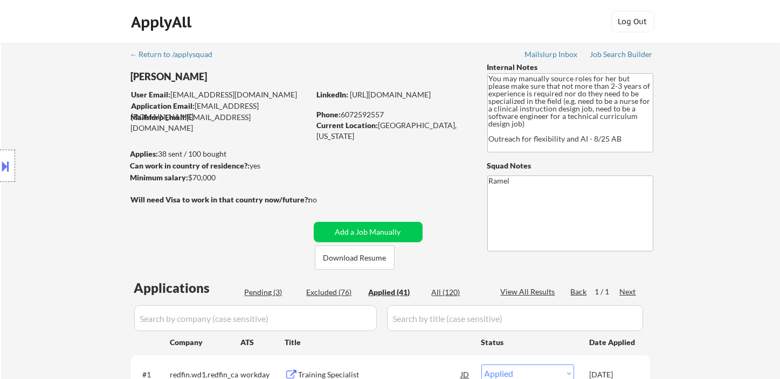
select select ""applied""
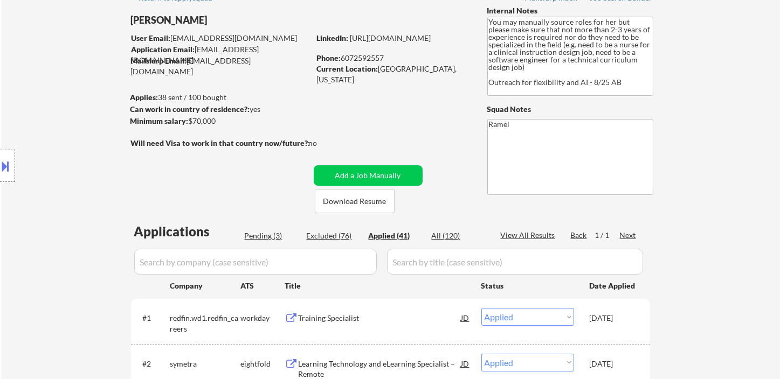
scroll to position [120, 0]
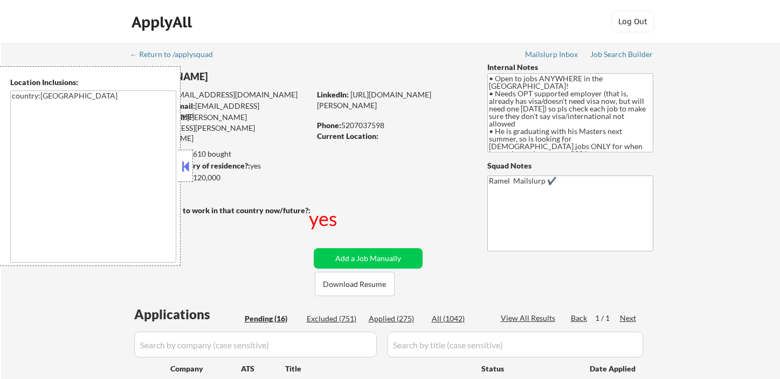
select select ""pending""
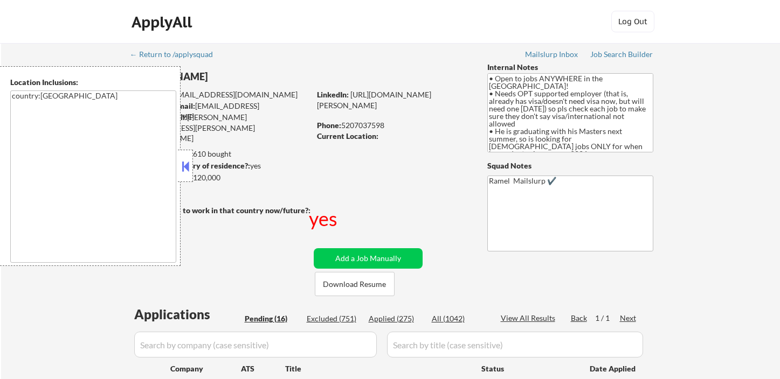
select select ""pending""
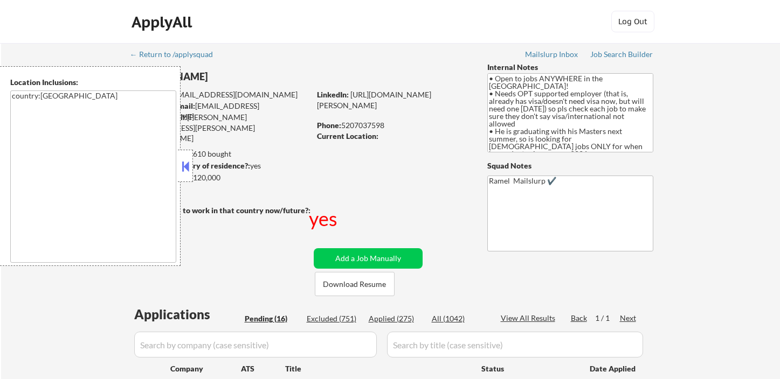
select select ""pending""
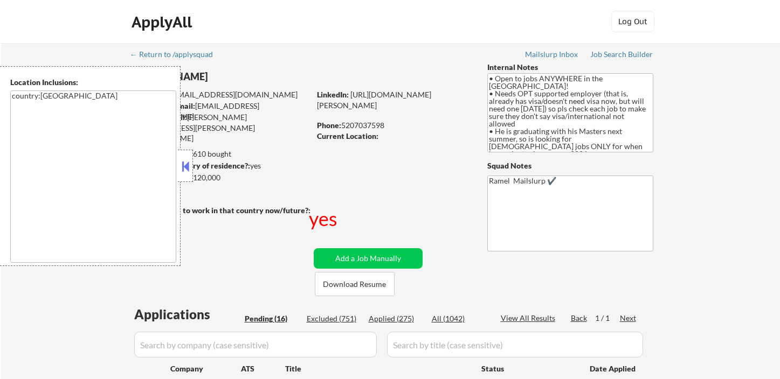
select select ""pending""
drag, startPoint x: 184, startPoint y: 167, endPoint x: 211, endPoint y: 169, distance: 27.6
click at [184, 167] on button at bounding box center [185, 166] width 12 height 16
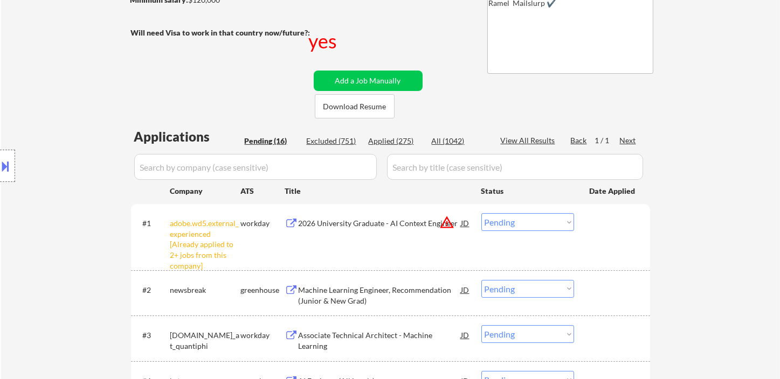
scroll to position [179, 0]
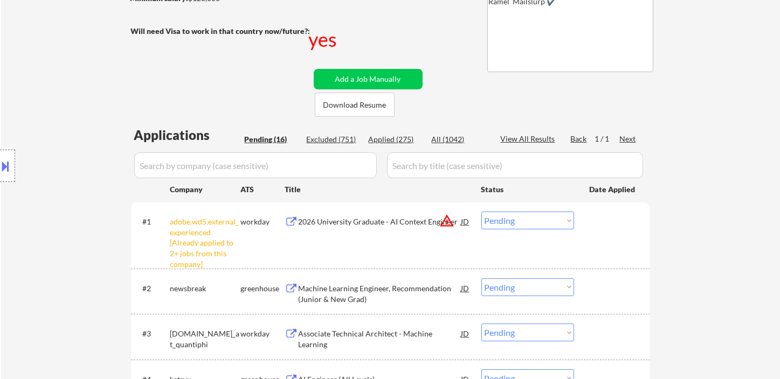
click at [544, 225] on select "Choose an option... Pending Applied Excluded (Questions) Excluded (Expired) Exc…" at bounding box center [527, 221] width 93 height 18
click at [481, 212] on select "Choose an option... Pending Applied Excluded (Questions) Excluded (Expired) Exc…" at bounding box center [527, 221] width 93 height 18
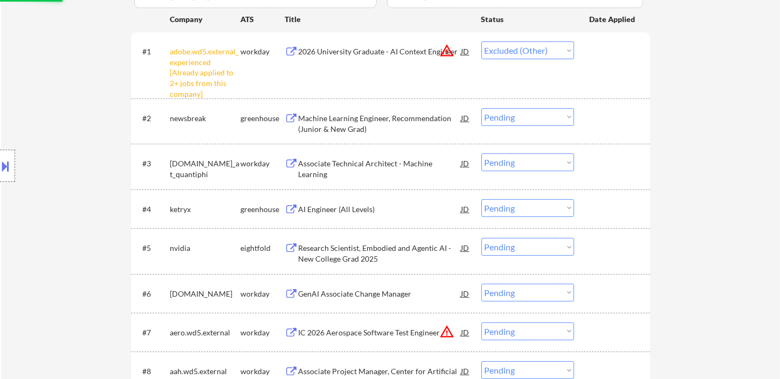
scroll to position [359, 0]
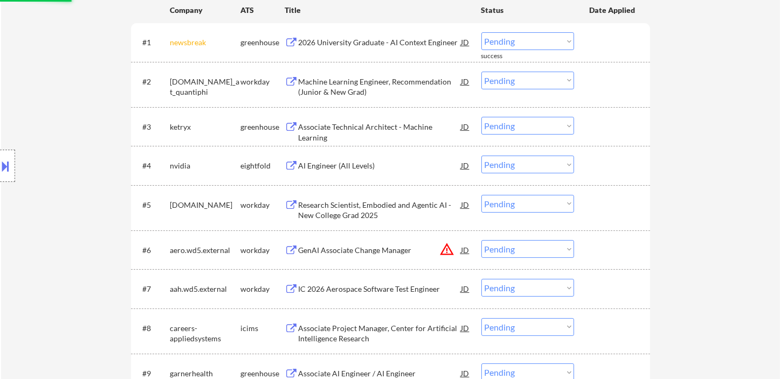
click at [376, 117] on div "#3 ketryx greenhouse Associate Technical Architect - Machine Learning JD Choose…" at bounding box center [390, 126] width 519 height 39
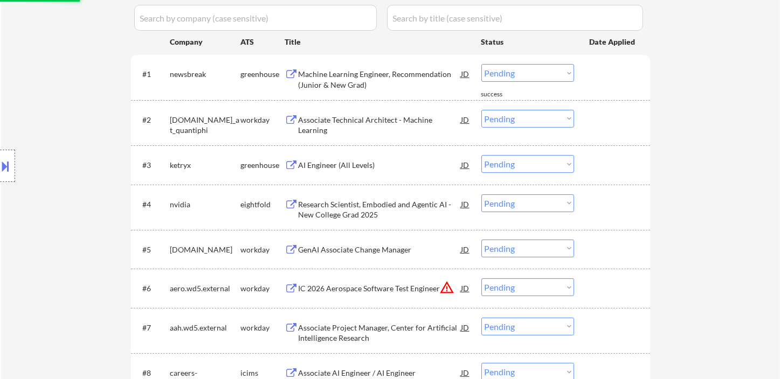
scroll to position [299, 0]
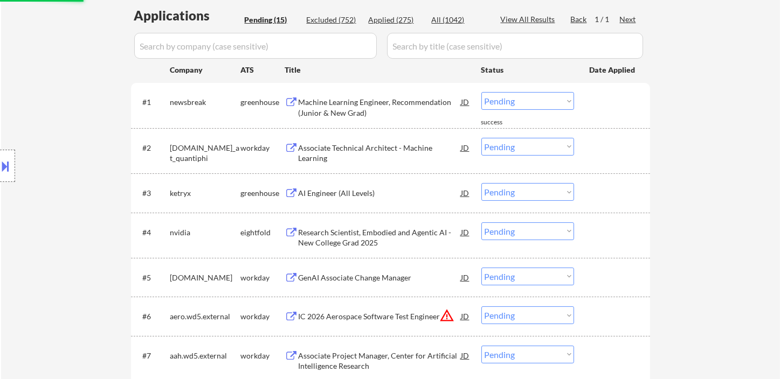
click at [379, 110] on div "Machine Learning Engineer, Recommendation (Junior & New Grad)" at bounding box center [380, 107] width 163 height 21
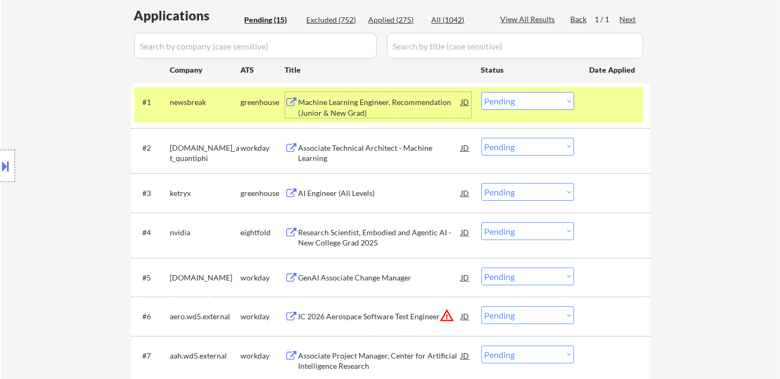
click at [524, 103] on select "Choose an option... Pending Applied Excluded (Questions) Excluded (Expired) Exc…" at bounding box center [527, 101] width 93 height 18
click at [481, 92] on select "Choose an option... Pending Applied Excluded (Questions) Excluded (Expired) Exc…" at bounding box center [527, 101] width 93 height 18
click at [358, 197] on div "AI Engineer (All Levels)" at bounding box center [380, 193] width 163 height 11
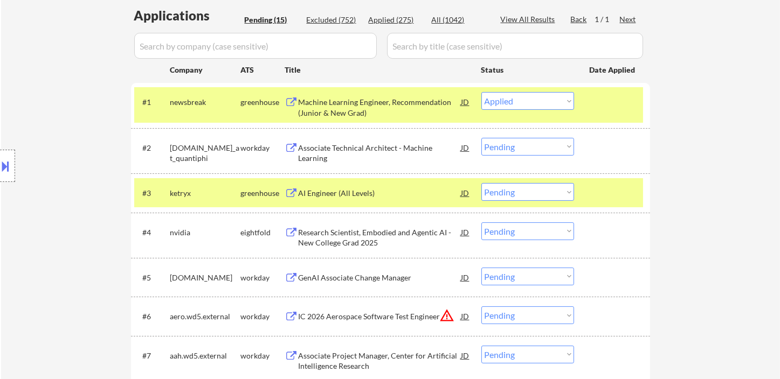
select select ""pending""
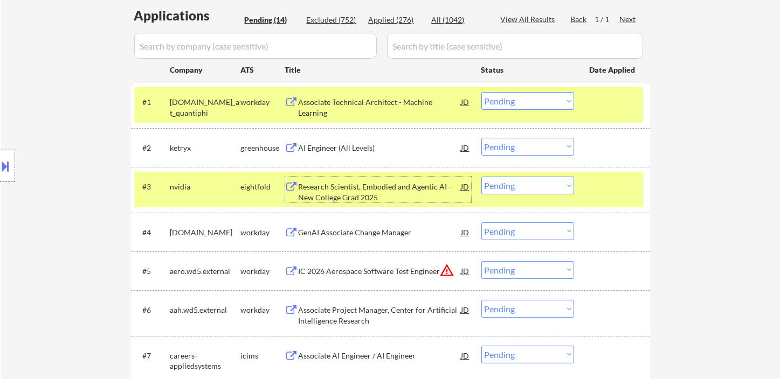
click at [500, 141] on select "Choose an option... Pending Applied Excluded (Questions) Excluded (Expired) Exc…" at bounding box center [527, 147] width 93 height 18
click at [481, 138] on select "Choose an option... Pending Applied Excluded (Questions) Excluded (Expired) Exc…" at bounding box center [527, 147] width 93 height 18
select select ""pending""
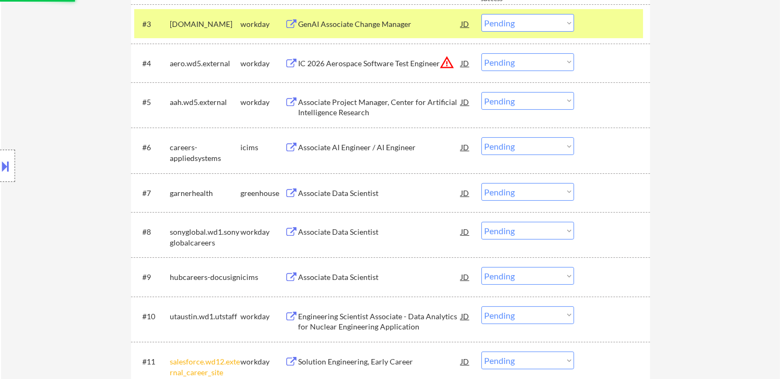
scroll to position [659, 0]
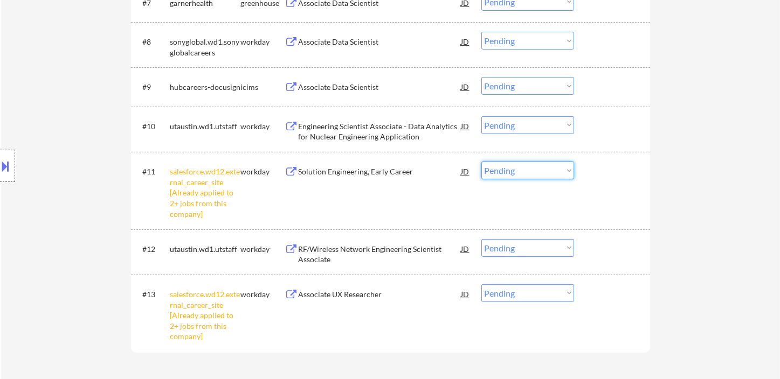
click at [538, 176] on select "Choose an option... Pending Applied Excluded (Questions) Excluded (Expired) Exc…" at bounding box center [527, 171] width 93 height 18
click at [481, 162] on select "Choose an option... Pending Applied Excluded (Questions) Excluded (Expired) Exc…" at bounding box center [527, 171] width 93 height 18
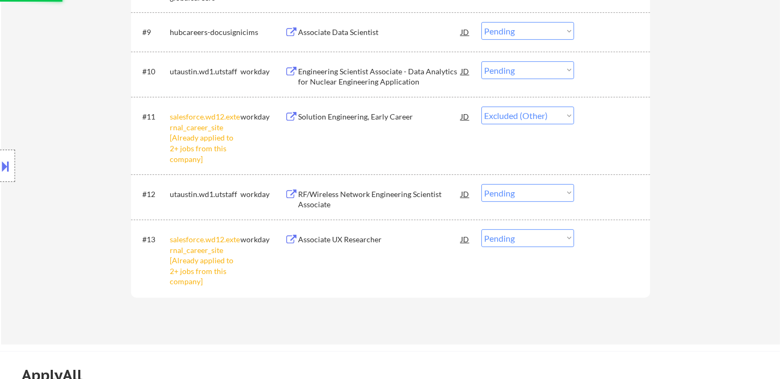
scroll to position [778, 0]
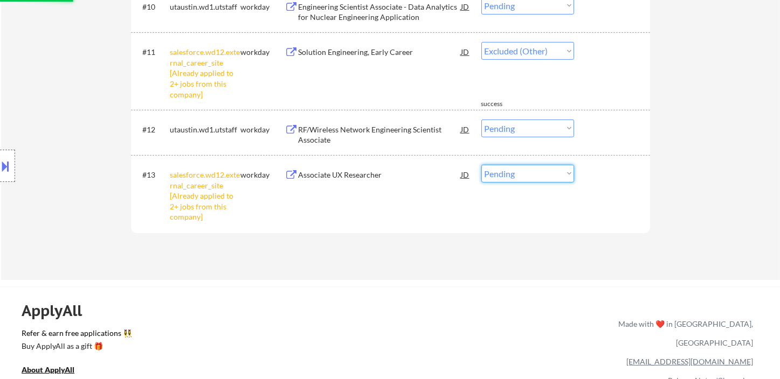
click at [514, 181] on select "Choose an option... Pending Applied Excluded (Questions) Excluded (Expired) Exc…" at bounding box center [527, 174] width 93 height 18
select select ""pending""
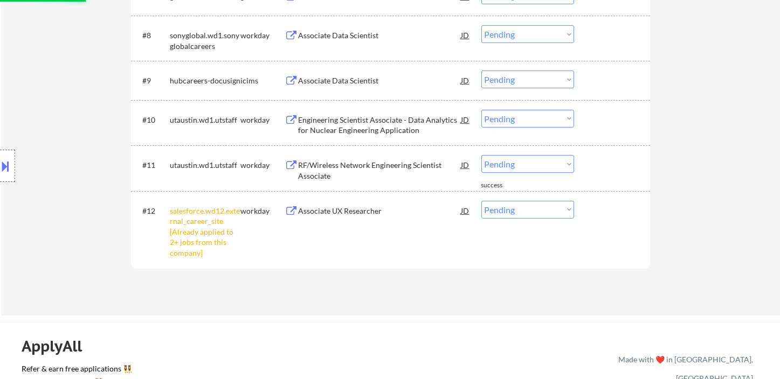
scroll to position [659, 0]
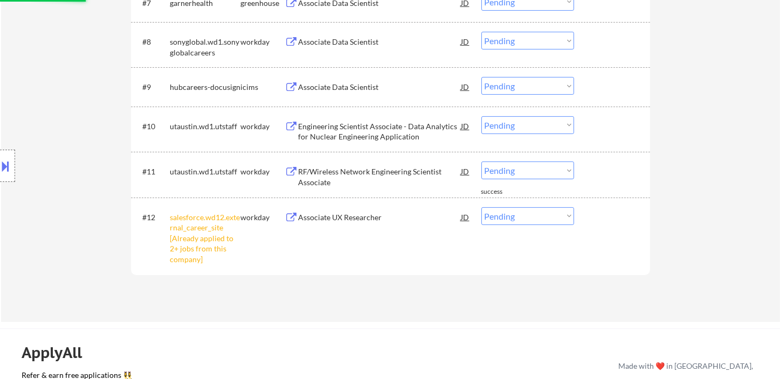
click at [518, 217] on select "Choose an option... Pending Applied Excluded (Questions) Excluded (Expired) Exc…" at bounding box center [527, 217] width 93 height 18
select select ""excluded__other_""
click at [481, 208] on select "Choose an option... Pending Applied Excluded (Questions) Excluded (Expired) Exc…" at bounding box center [527, 217] width 93 height 18
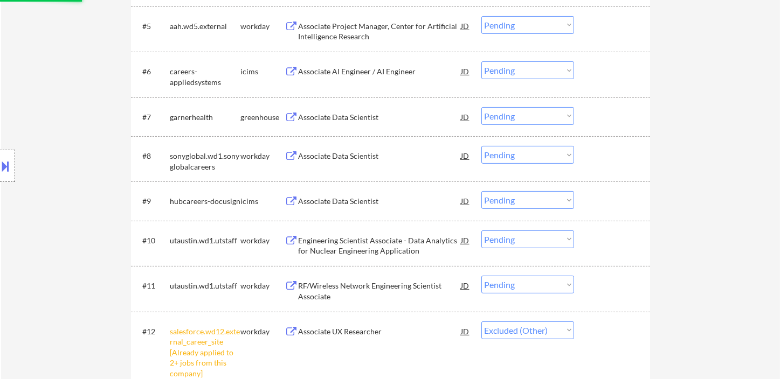
scroll to position [479, 0]
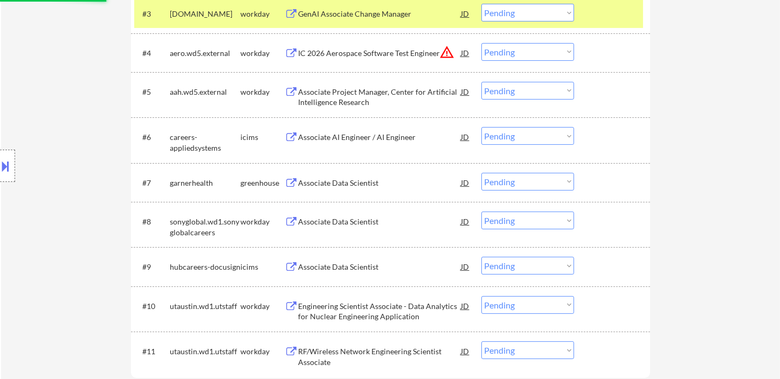
click at [343, 182] on div "Associate Data Scientist" at bounding box center [380, 183] width 163 height 11
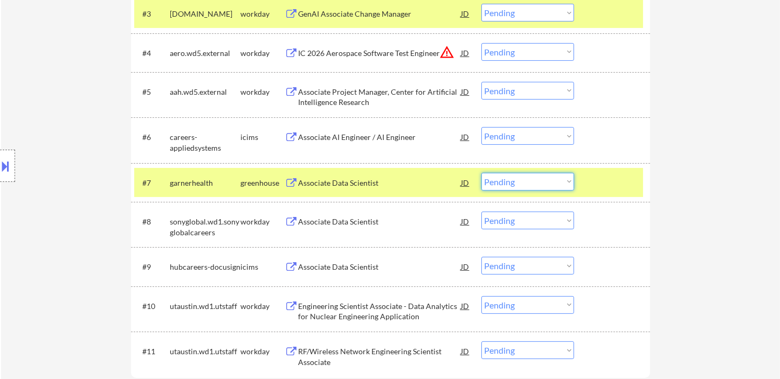
click at [534, 177] on select "Choose an option... Pending Applied Excluded (Questions) Excluded (Expired) Exc…" at bounding box center [527, 182] width 93 height 18
click at [494, 185] on select "Choose an option... Pending Applied Excluded (Questions) Excluded (Expired) Exc…" at bounding box center [527, 182] width 93 height 18
click at [481, 173] on select "Choose an option... Pending Applied Excluded (Questions) Excluded (Expired) Exc…" at bounding box center [527, 182] width 93 height 18
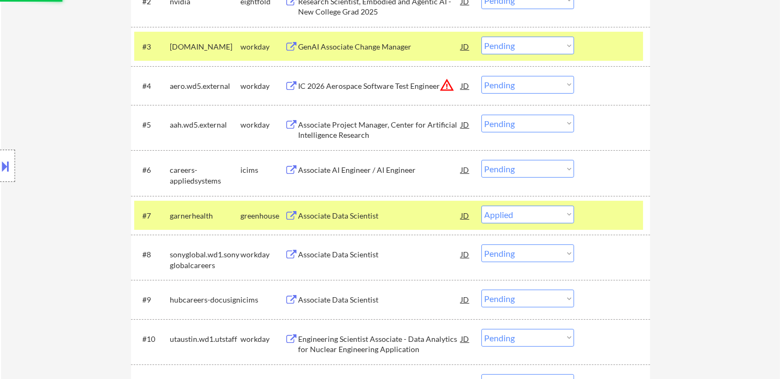
scroll to position [419, 0]
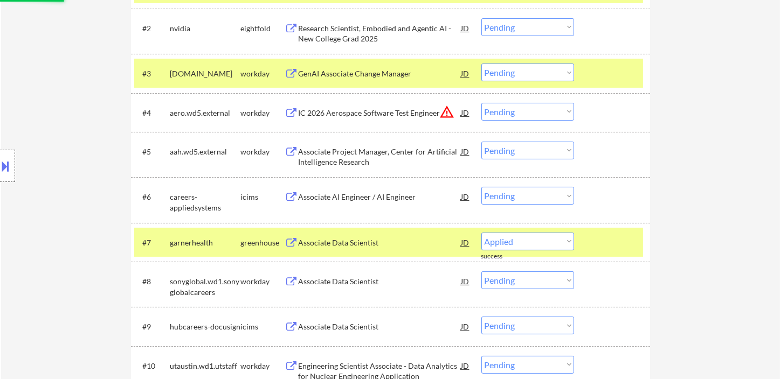
select select ""pending""
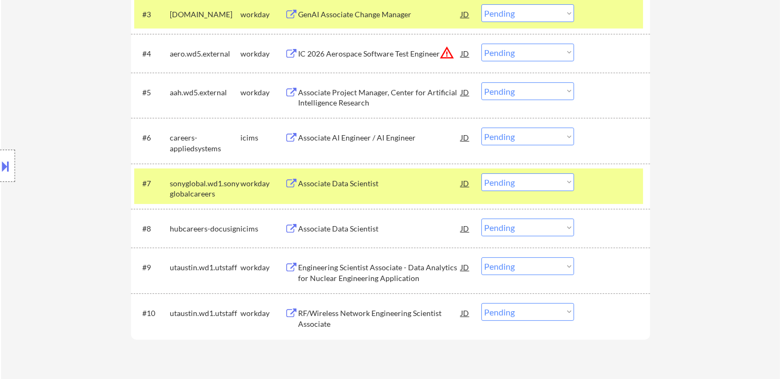
scroll to position [479, 0]
click at [358, 185] on div "Associate Data Scientist" at bounding box center [380, 183] width 163 height 11
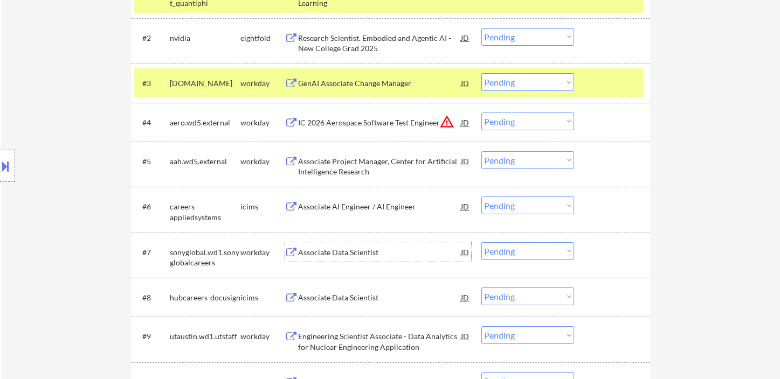
scroll to position [359, 0]
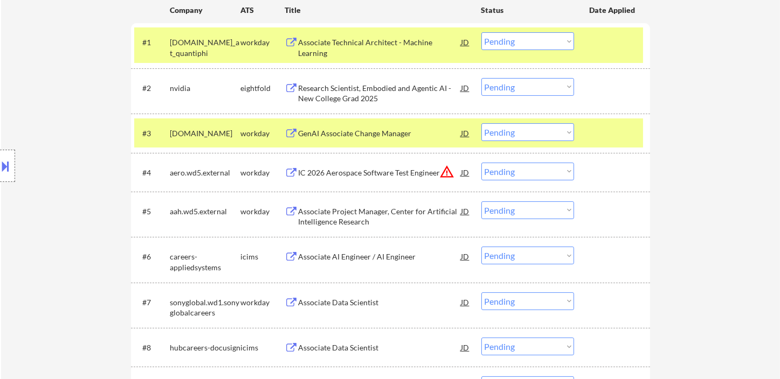
select select ""pending""
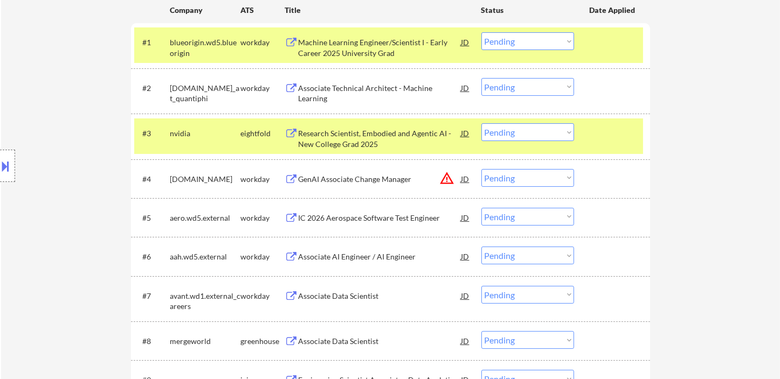
select select ""pending""
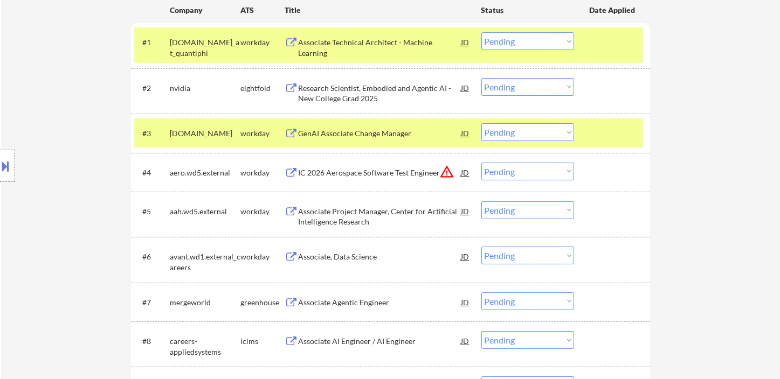
scroll to position [556, 0]
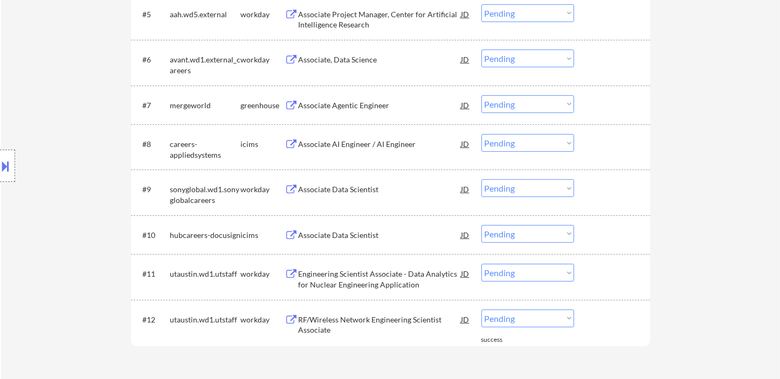
click at [351, 191] on div "Associate Data Scientist" at bounding box center [380, 189] width 163 height 11
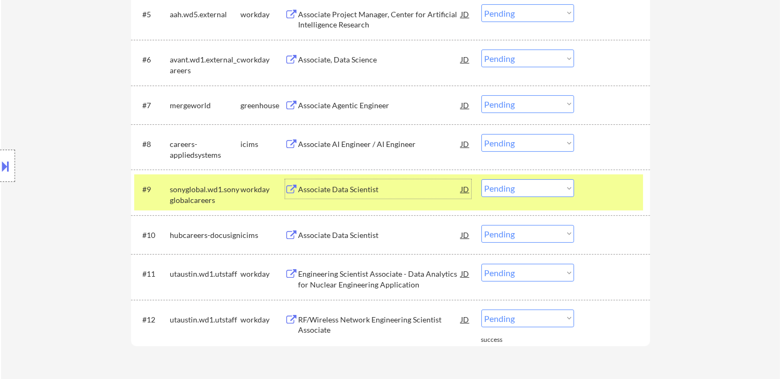
click at [506, 192] on select "Choose an option... Pending Applied Excluded (Questions) Excluded (Expired) Exc…" at bounding box center [527, 188] width 93 height 18
click at [481, 179] on select "Choose an option... Pending Applied Excluded (Questions) Excluded (Expired) Exc…" at bounding box center [527, 188] width 93 height 18
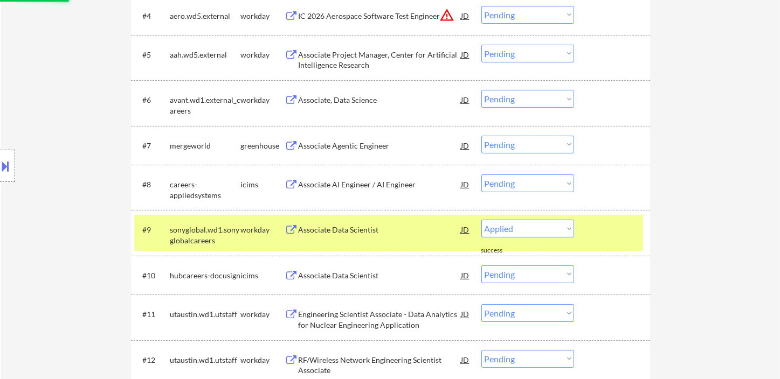
scroll to position [496, 0]
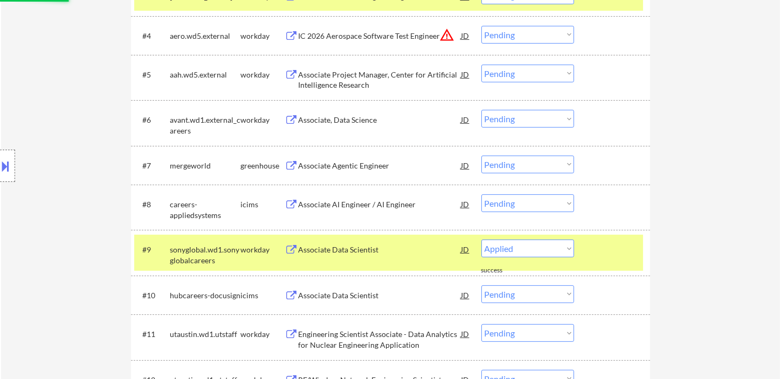
select select ""pending""
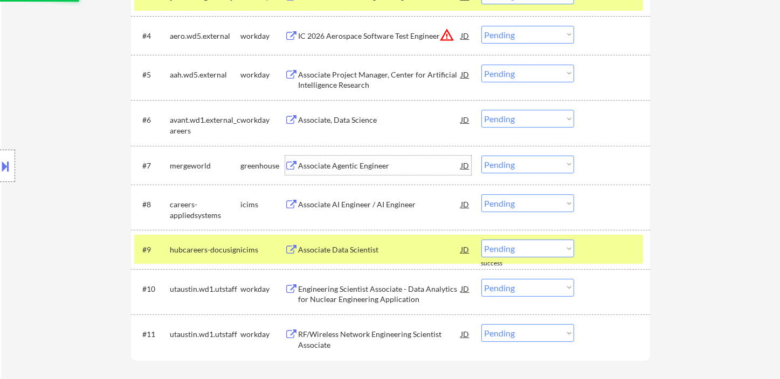
click at [333, 171] on div "Associate Agentic Engineer" at bounding box center [380, 165] width 163 height 19
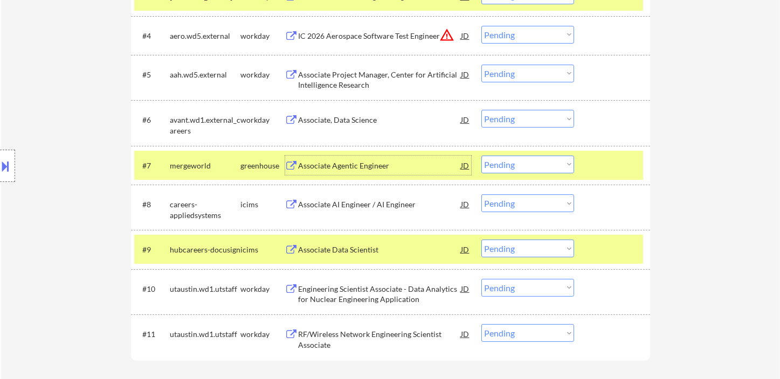
click at [510, 163] on select "Choose an option... Pending Applied Excluded (Questions) Excluded (Expired) Exc…" at bounding box center [527, 165] width 93 height 18
click at [481, 156] on select "Choose an option... Pending Applied Excluded (Questions) Excluded (Expired) Exc…" at bounding box center [527, 165] width 93 height 18
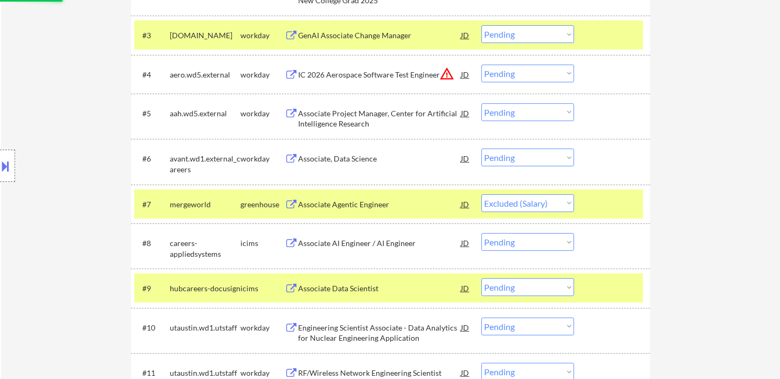
scroll to position [436, 0]
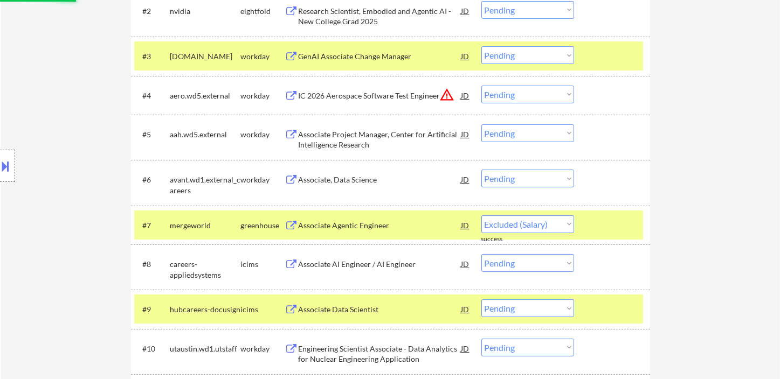
select select ""pending""
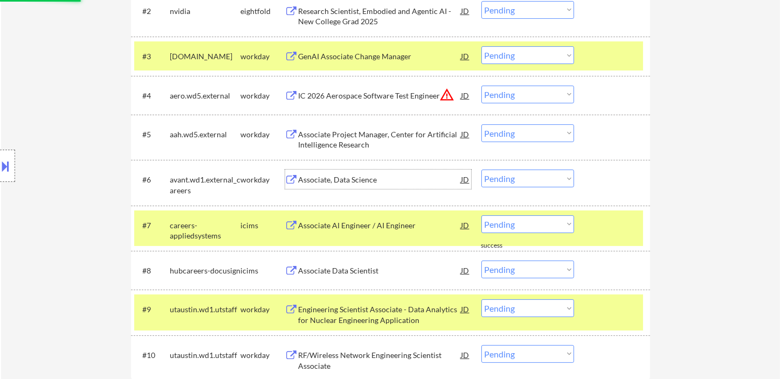
click at [348, 184] on div "Associate, Data Science" at bounding box center [380, 180] width 163 height 11
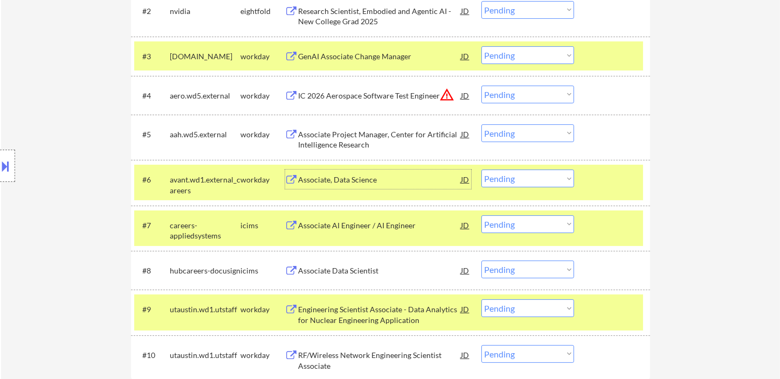
click at [375, 184] on div "Associate, Data Science" at bounding box center [380, 180] width 163 height 11
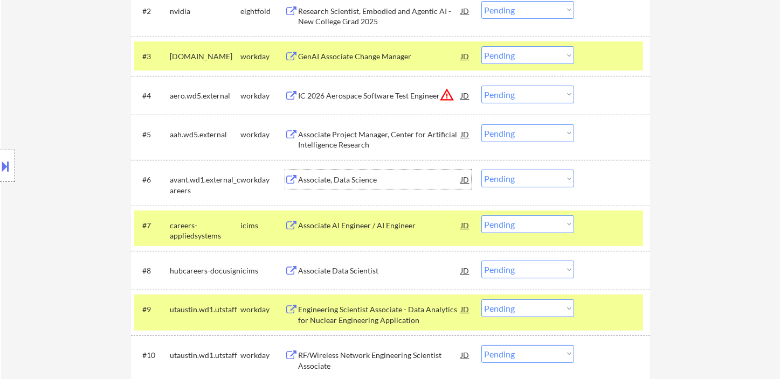
click at [547, 181] on select "Choose an option... Pending Applied Excluded (Questions) Excluded (Expired) Exc…" at bounding box center [527, 179] width 93 height 18
click at [481, 170] on select "Choose an option... Pending Applied Excluded (Questions) Excluded (Expired) Exc…" at bounding box center [527, 179] width 93 height 18
click at [391, 143] on div "Associate Project Manager, Center for Artificial Intelligence Research" at bounding box center [380, 139] width 163 height 21
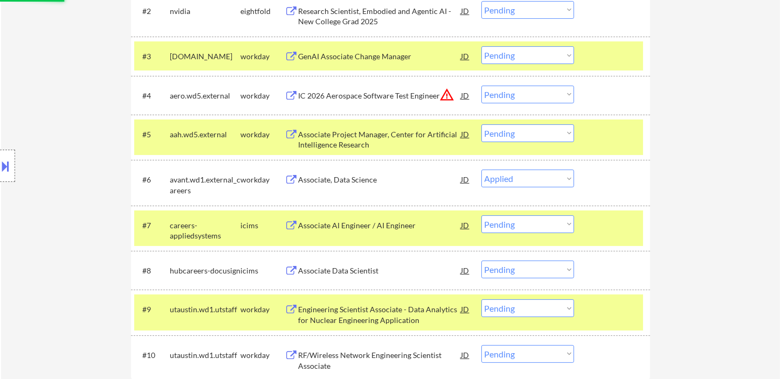
select select ""pending""
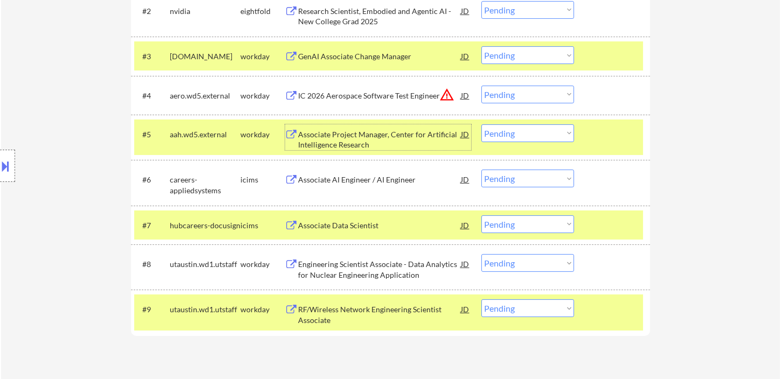
click at [504, 132] on select "Choose an option... Pending Applied Excluded (Questions) Excluded (Expired) Exc…" at bounding box center [527, 134] width 93 height 18
click at [481, 125] on select "Choose an option... Pending Applied Excluded (Questions) Excluded (Expired) Exc…" at bounding box center [527, 134] width 93 height 18
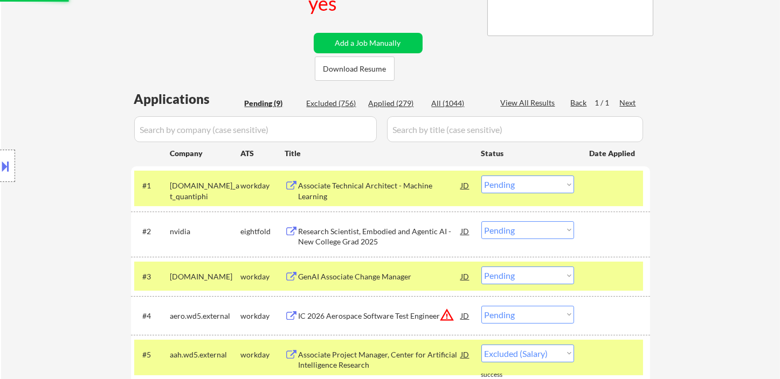
select select ""pending""
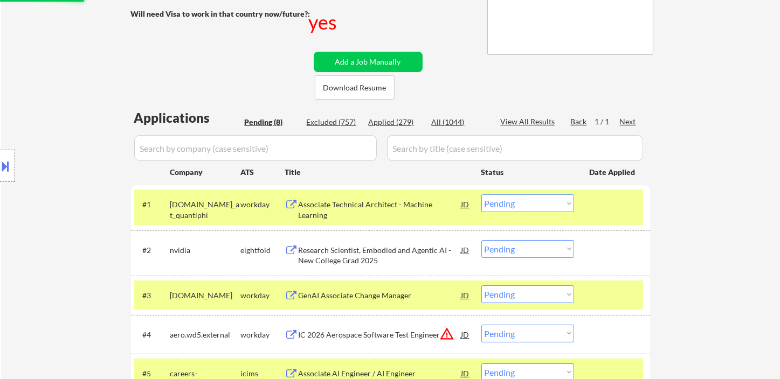
click at [370, 208] on div "Associate Technical Architect - Machine Learning" at bounding box center [380, 209] width 163 height 21
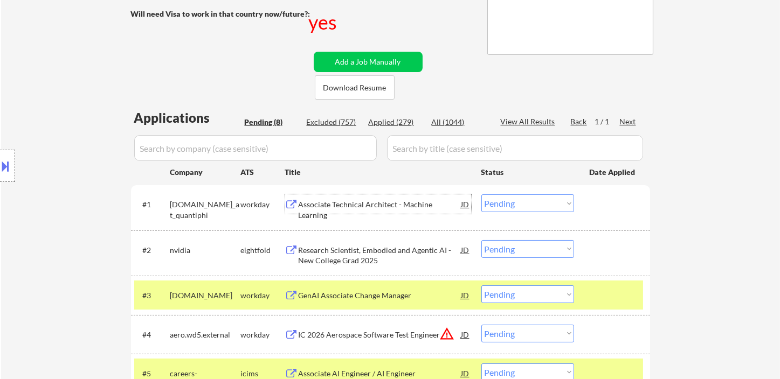
click at [520, 202] on select "Choose an option... Pending Applied Excluded (Questions) Excluded (Expired) Exc…" at bounding box center [527, 204] width 93 height 18
click at [481, 195] on select "Choose an option... Pending Applied Excluded (Questions) Excluded (Expired) Exc…" at bounding box center [527, 204] width 93 height 18
select select ""pending""
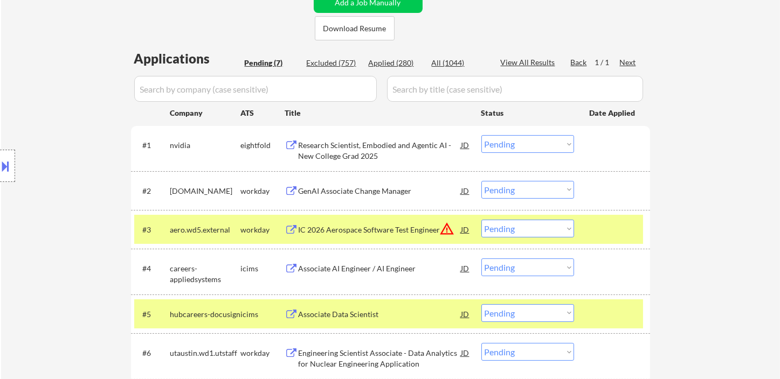
scroll to position [257, 0]
click at [362, 187] on div "GenAI Associate Change Manager" at bounding box center [380, 190] width 163 height 11
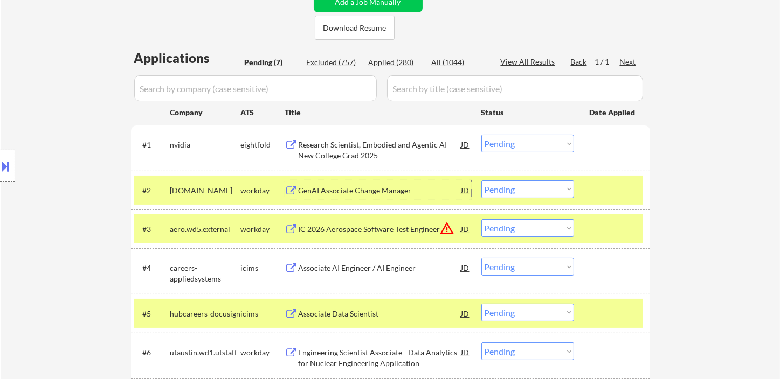
drag, startPoint x: 500, startPoint y: 184, endPoint x: 503, endPoint y: 189, distance: 5.7
click at [500, 184] on select "Choose an option... Pending Applied Excluded (Questions) Excluded (Expired) Exc…" at bounding box center [527, 190] width 93 height 18
click at [481, 181] on select "Choose an option... Pending Applied Excluded (Questions) Excluded (Expired) Exc…" at bounding box center [527, 190] width 93 height 18
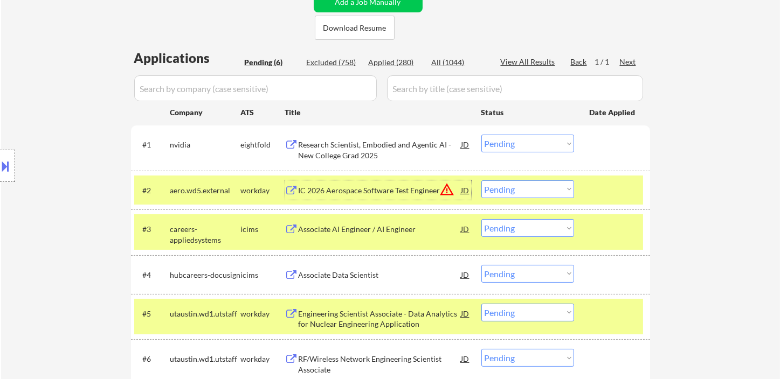
click at [354, 191] on div "IC 2026 Aerospace Software Test Engineer" at bounding box center [380, 190] width 163 height 11
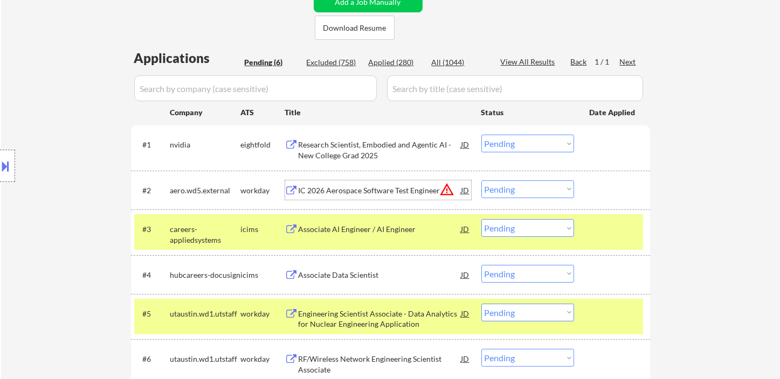
click at [511, 193] on select "Choose an option... Pending Applied Excluded (Questions) Excluded (Expired) Exc…" at bounding box center [527, 190] width 93 height 18
click at [481, 181] on select "Choose an option... Pending Applied Excluded (Questions) Excluded (Expired) Exc…" at bounding box center [527, 190] width 93 height 18
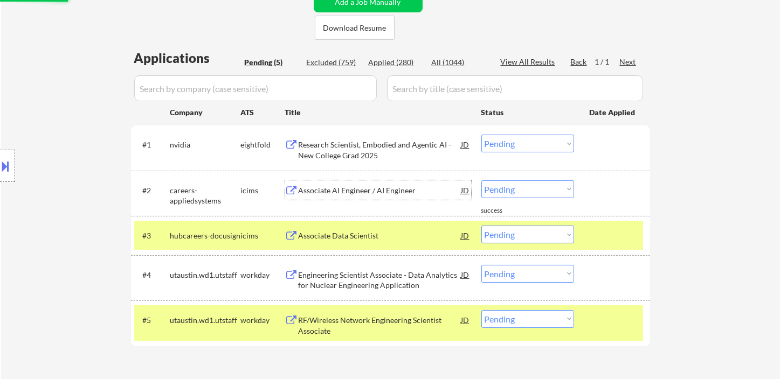
click at [359, 189] on div "Associate AI Engineer / AI Engineer" at bounding box center [380, 190] width 163 height 11
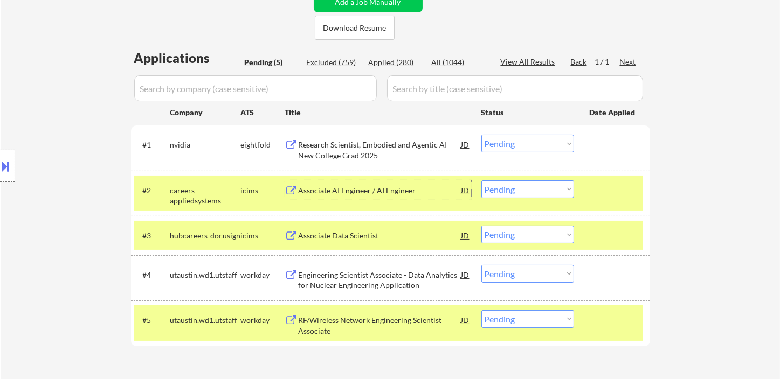
click at [502, 190] on select "Choose an option... Pending Applied Excluded (Questions) Excluded (Expired) Exc…" at bounding box center [527, 190] width 93 height 18
click at [481, 181] on select "Choose an option... Pending Applied Excluded (Questions) Excluded (Expired) Exc…" at bounding box center [527, 190] width 93 height 18
click at [371, 237] on div "Associate Data Scientist" at bounding box center [380, 236] width 163 height 11
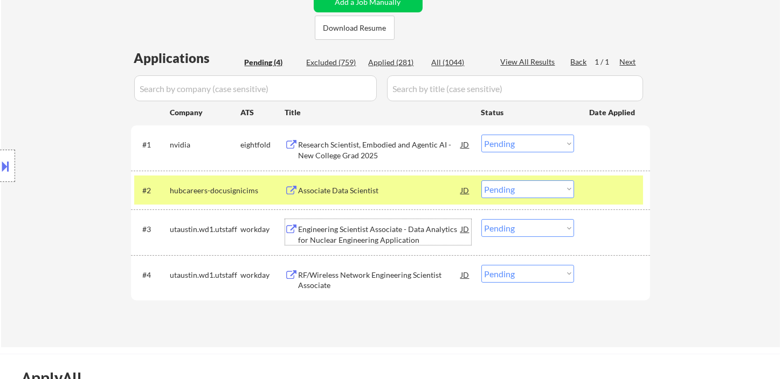
click at [504, 193] on select "Choose an option... Pending Applied Excluded (Questions) Excluded (Expired) Exc…" at bounding box center [527, 190] width 93 height 18
click at [481, 181] on select "Choose an option... Pending Applied Excluded (Questions) Excluded (Expired) Exc…" at bounding box center [527, 190] width 93 height 18
click at [363, 236] on div "Engineering Scientist Associate - Data Analytics for Nuclear Engineering Applic…" at bounding box center [380, 234] width 163 height 21
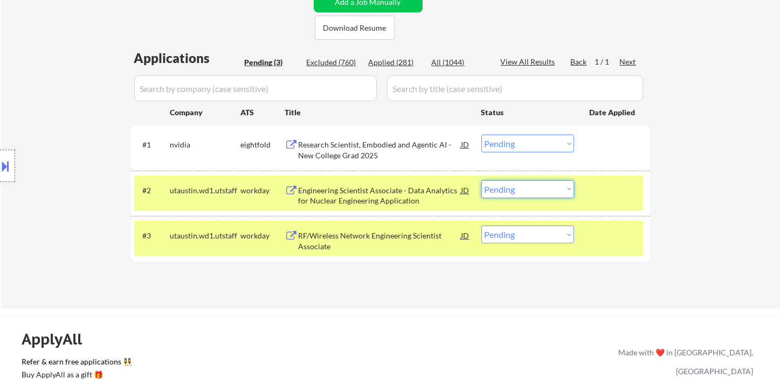
click at [506, 197] on select "Choose an option... Pending Applied Excluded (Questions) Excluded (Expired) Exc…" at bounding box center [527, 190] width 93 height 18
click at [481, 181] on select "Choose an option... Pending Applied Excluded (Questions) Excluded (Expired) Exc…" at bounding box center [527, 190] width 93 height 18
click at [374, 243] on div "RF/Wireless Network Engineering Scientist Associate" at bounding box center [380, 241] width 163 height 21
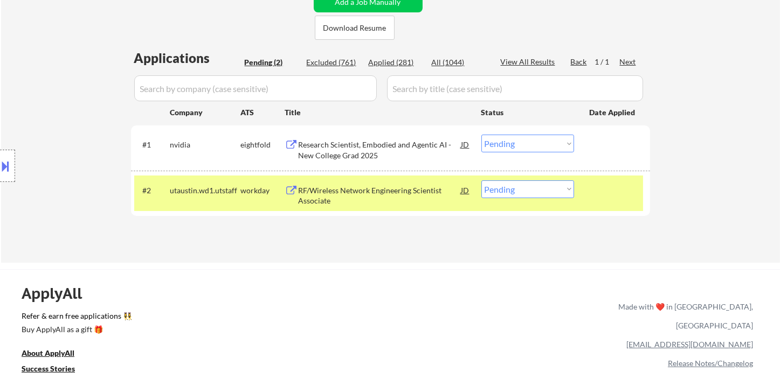
click at [510, 192] on select "Choose an option... Pending Applied Excluded (Questions) Excluded (Expired) Exc…" at bounding box center [527, 190] width 93 height 18
select select ""excluded__bad_match_""
click at [481, 181] on select "Choose an option... Pending Applied Excluded (Questions) Excluded (Expired) Exc…" at bounding box center [527, 190] width 93 height 18
click at [403, 157] on div "Research Scientist, Embodied and Agentic AI - New College Grad 2025" at bounding box center [380, 150] width 163 height 21
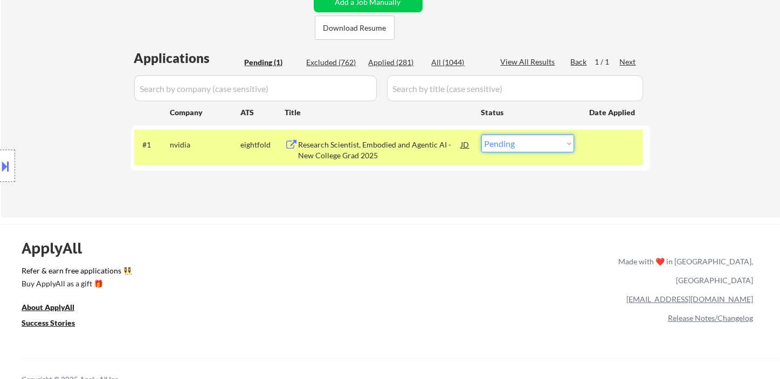
click at [534, 150] on select "Choose an option... Pending Applied Excluded (Questions) Excluded (Expired) Exc…" at bounding box center [527, 144] width 93 height 18
select select ""excluded__bad_match_""
click at [481, 135] on select "Choose an option... Pending Applied Excluded (Questions) Excluded (Expired) Exc…" at bounding box center [527, 144] width 93 height 18
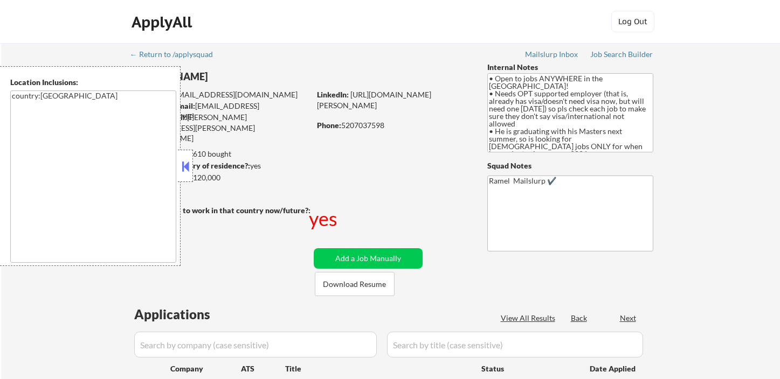
select select ""pending""
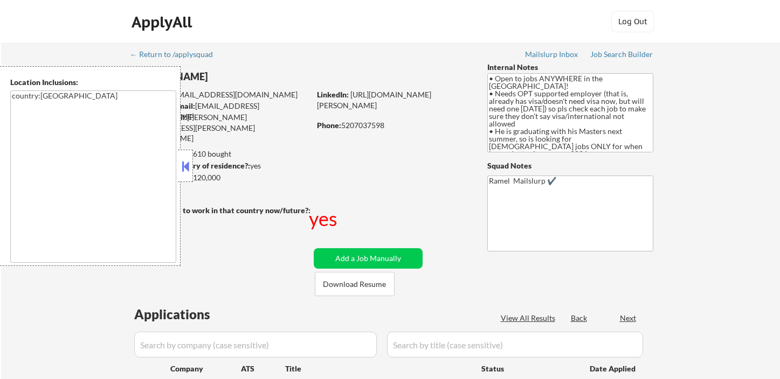
select select ""pending""
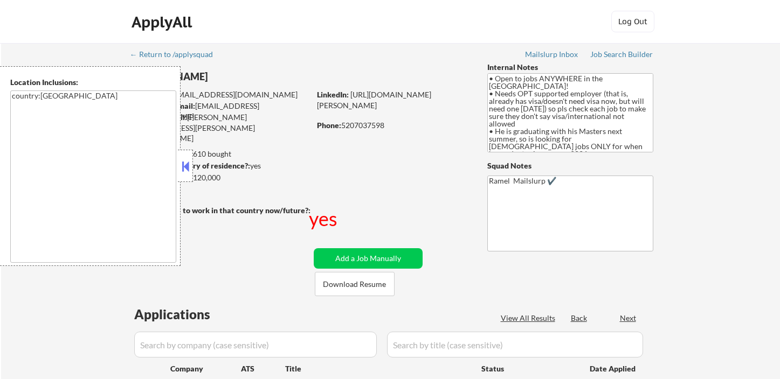
select select ""pending""
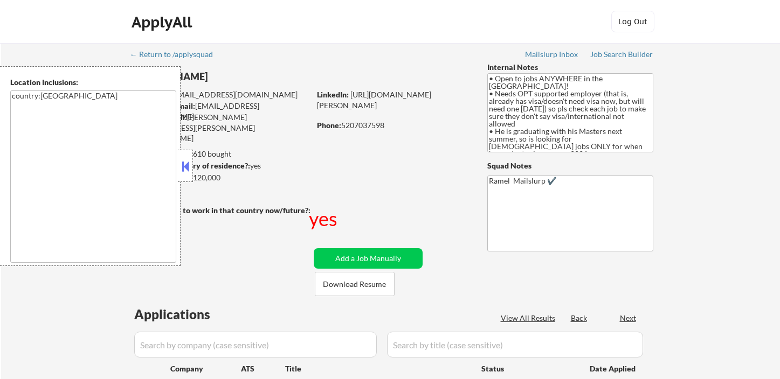
select select ""pending""
click at [190, 164] on button at bounding box center [185, 166] width 12 height 16
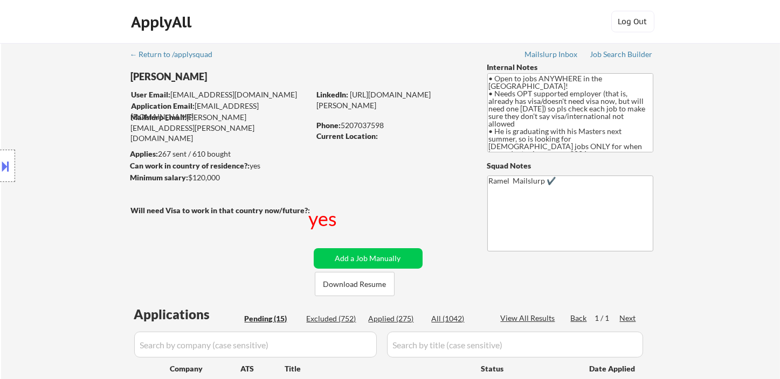
select select ""pending""
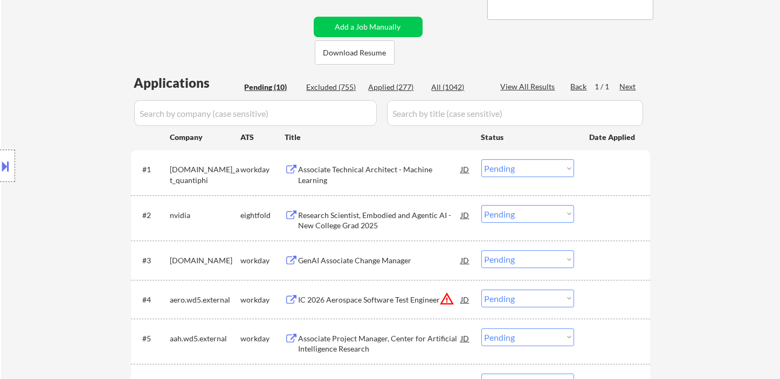
scroll to position [112, 0]
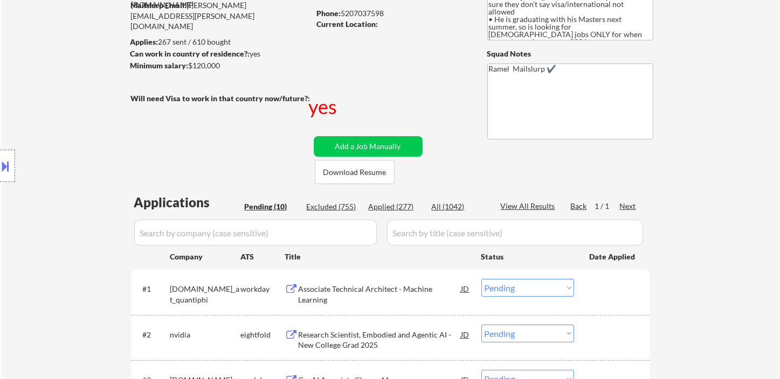
click at [404, 289] on div "Associate Technical Architect - Machine Learning" at bounding box center [380, 294] width 163 height 21
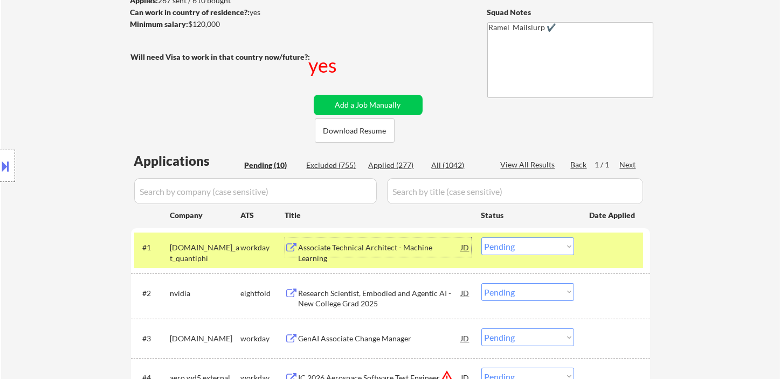
scroll to position [172, 0]
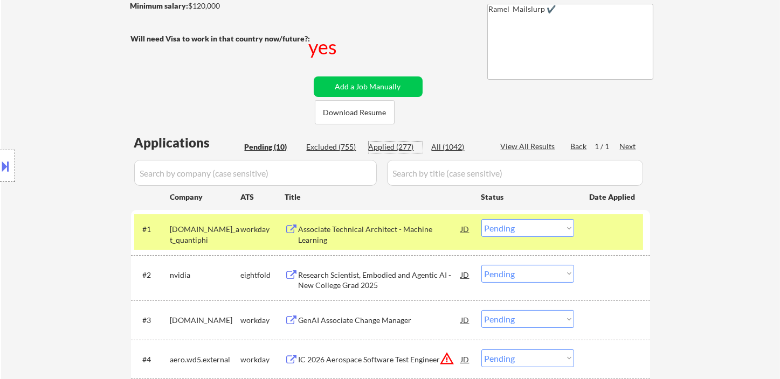
drag, startPoint x: 399, startPoint y: 146, endPoint x: 407, endPoint y: 153, distance: 11.1
click at [399, 147] on div "Applied (277)" at bounding box center [396, 147] width 54 height 11
select select ""applied""
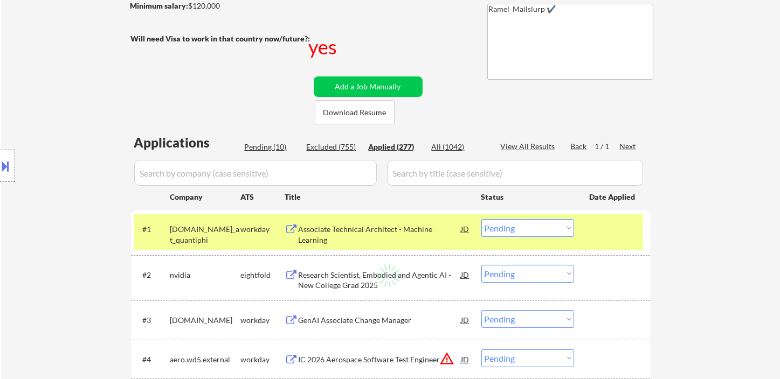
select select ""applied""
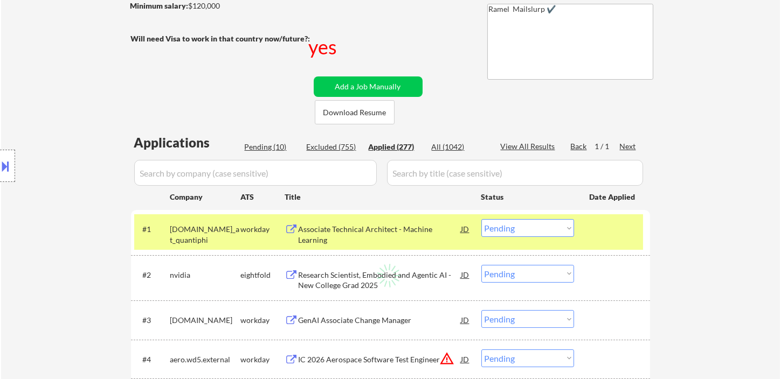
select select ""applied""
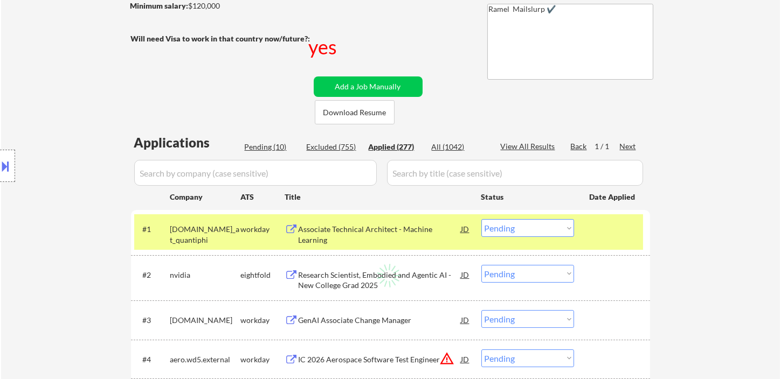
select select ""applied""
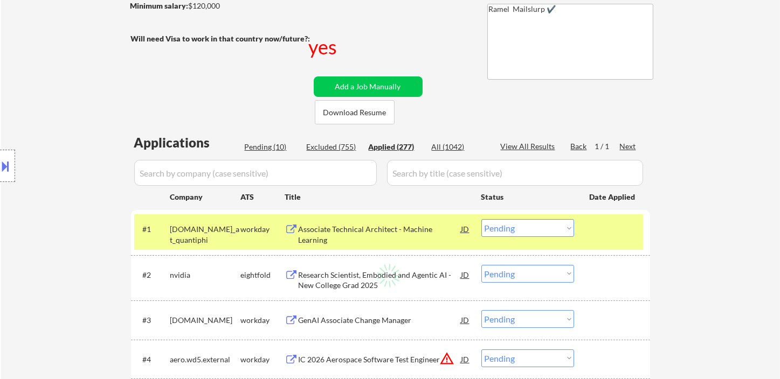
select select ""applied""
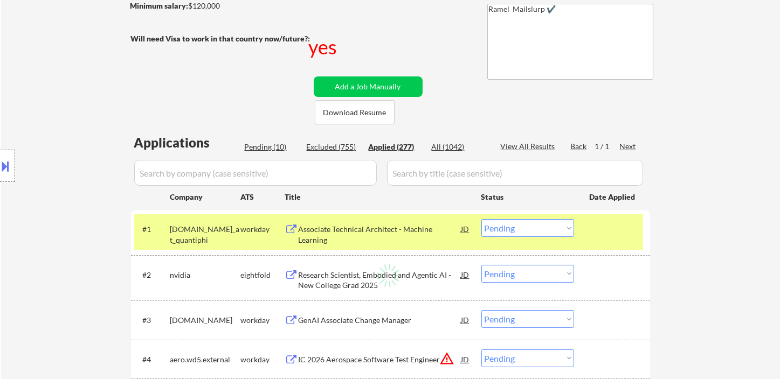
select select ""applied""
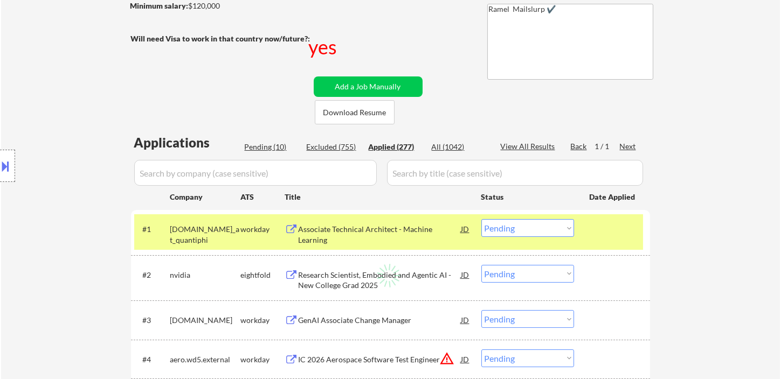
select select ""applied""
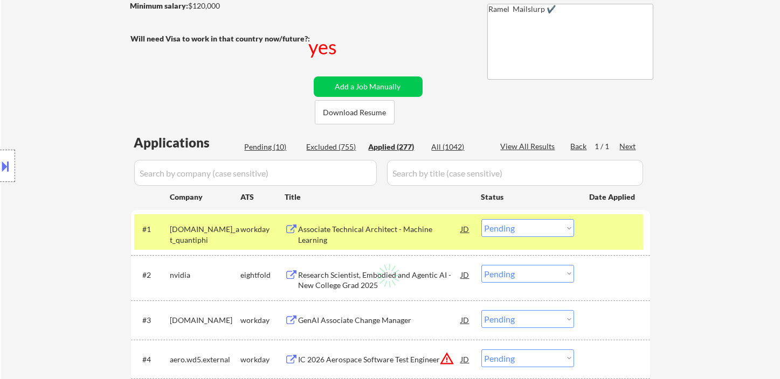
select select ""applied""
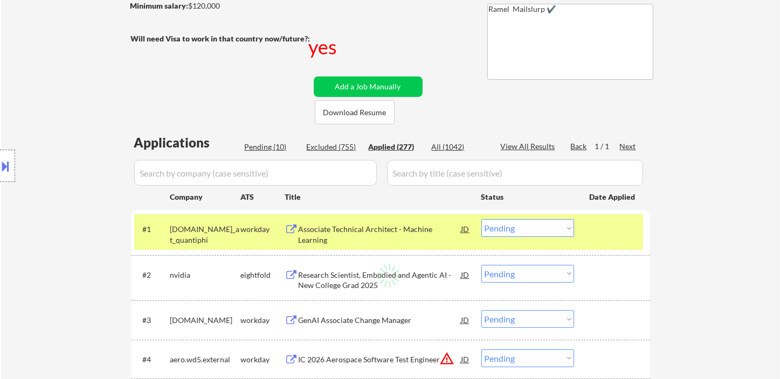
select select ""applied""
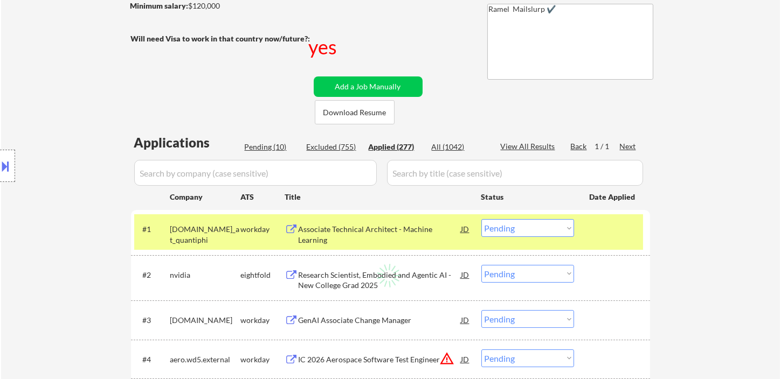
select select ""applied""
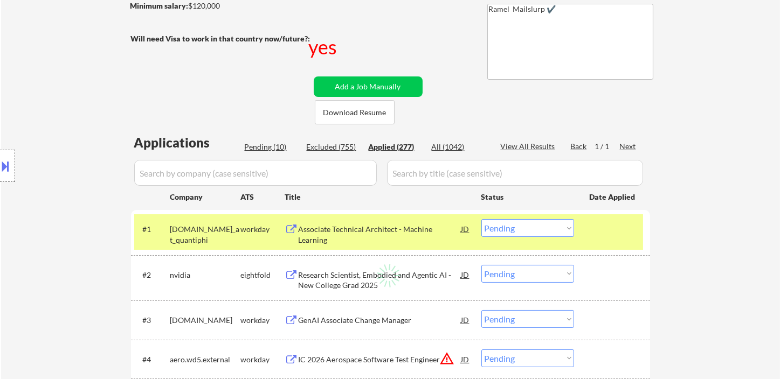
select select ""applied""
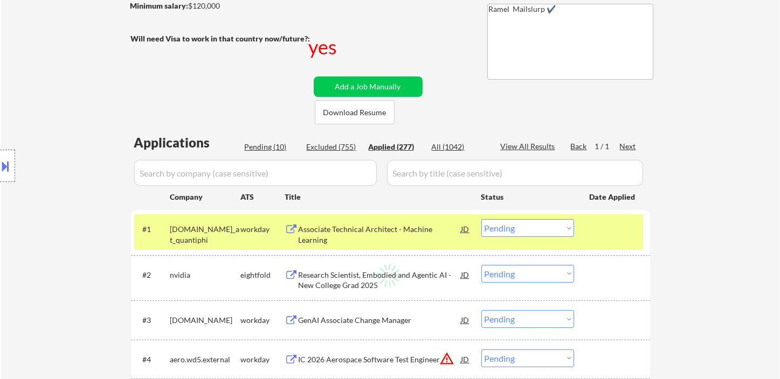
select select ""applied""
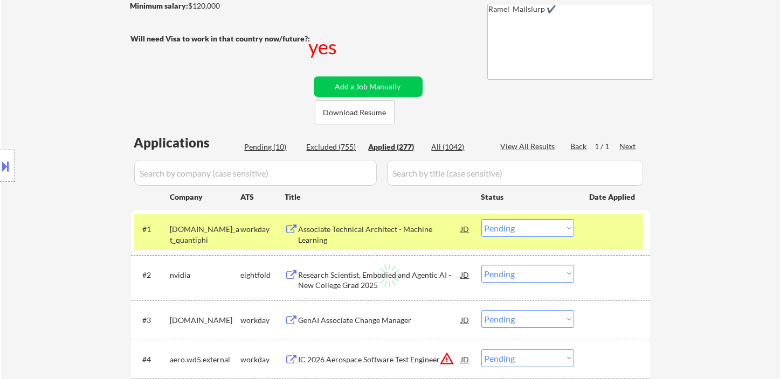
select select ""applied""
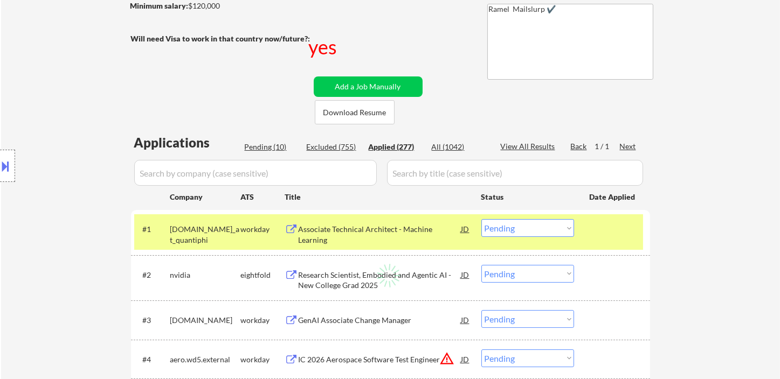
select select ""applied""
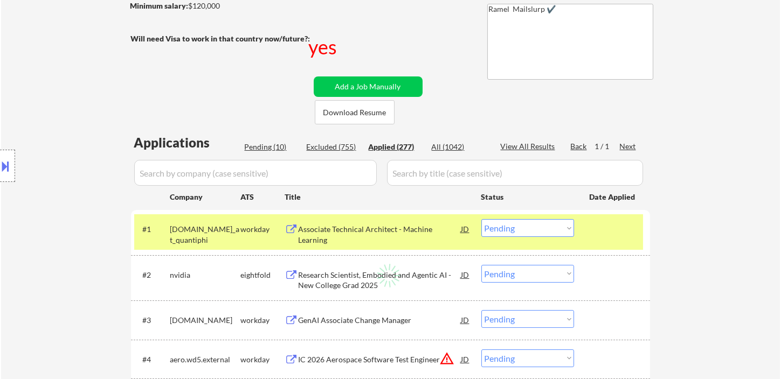
select select ""applied""
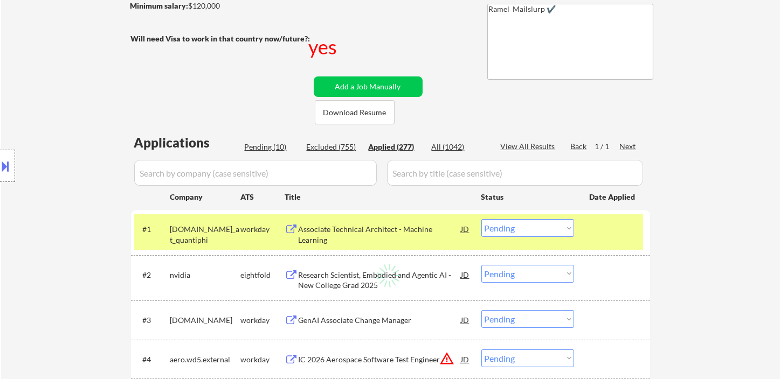
select select ""applied""
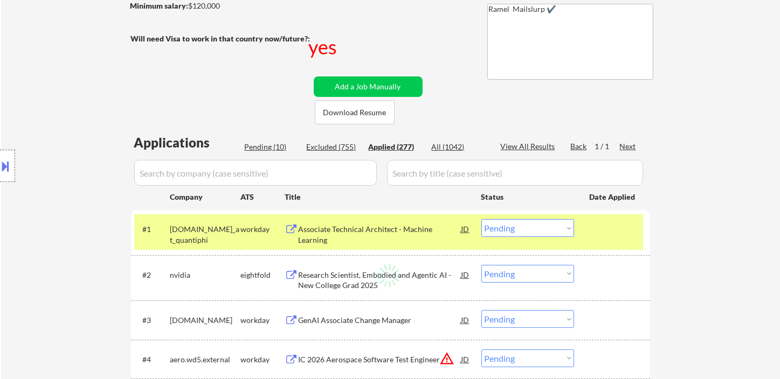
select select ""applied""
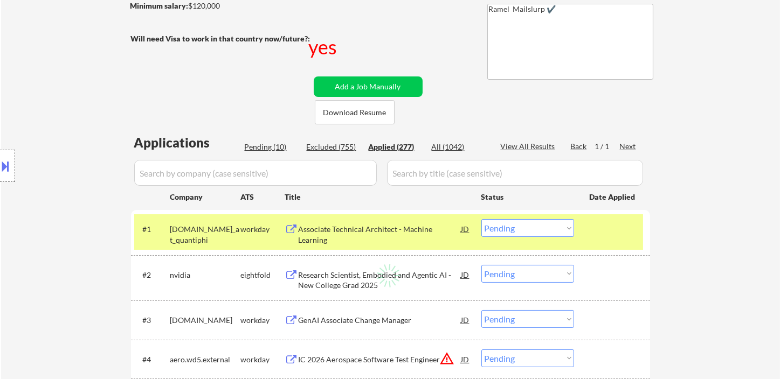
select select ""applied""
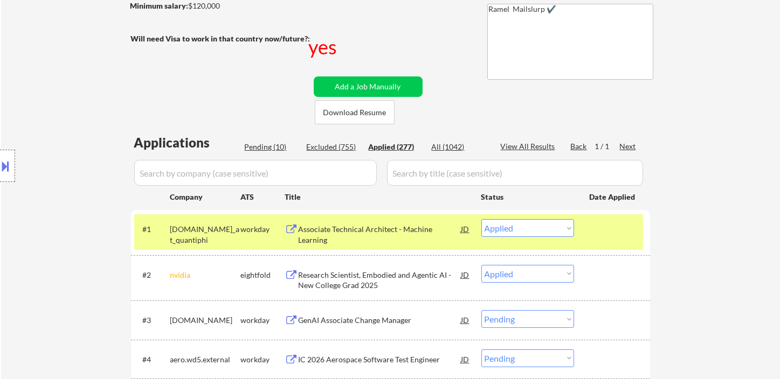
select select ""applied""
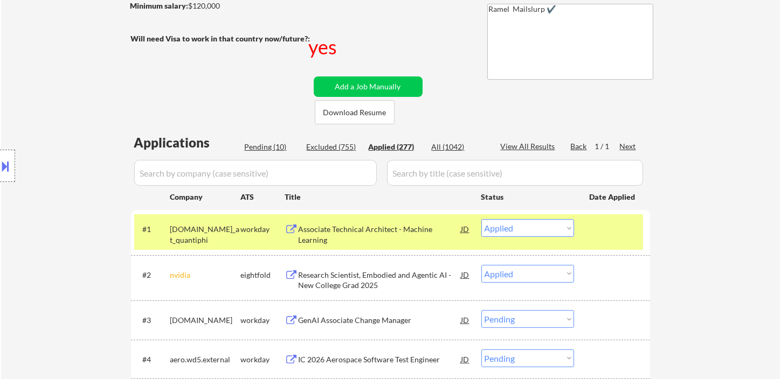
select select ""applied""
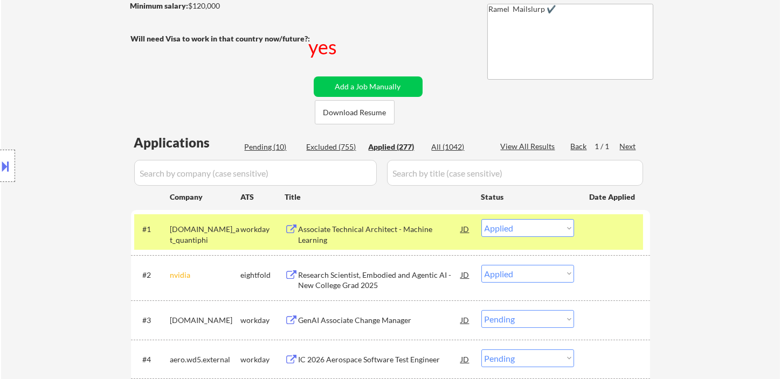
select select ""applied""
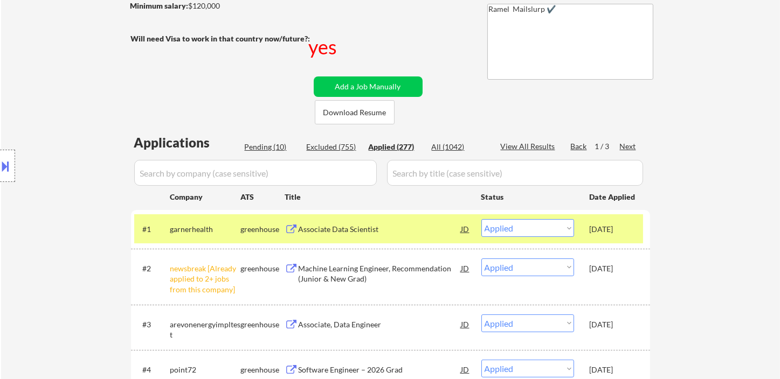
click at [391, 230] on div "Associate Data Scientist" at bounding box center [380, 229] width 163 height 11
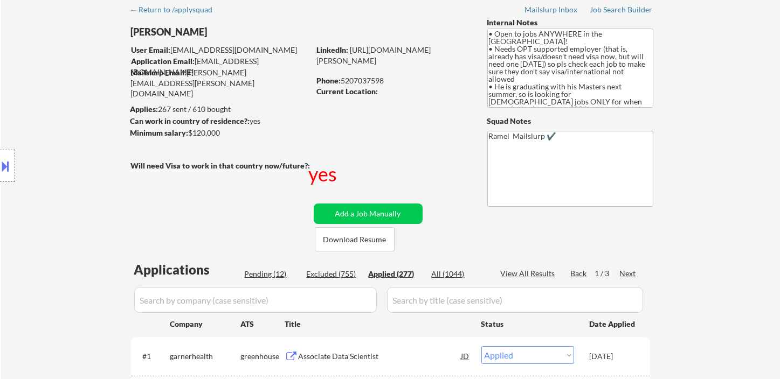
scroll to position [0, 0]
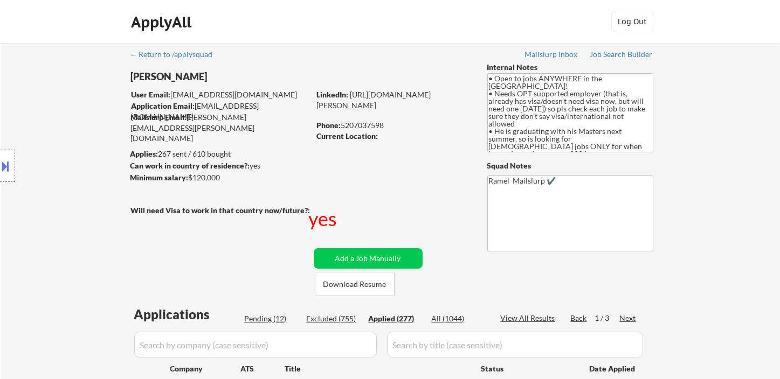
click at [373, 126] on div "Phone: 5207037598" at bounding box center [393, 125] width 153 height 11
copy div "5207037598"
click at [526, 321] on div "View All Results" at bounding box center [530, 318] width 58 height 11
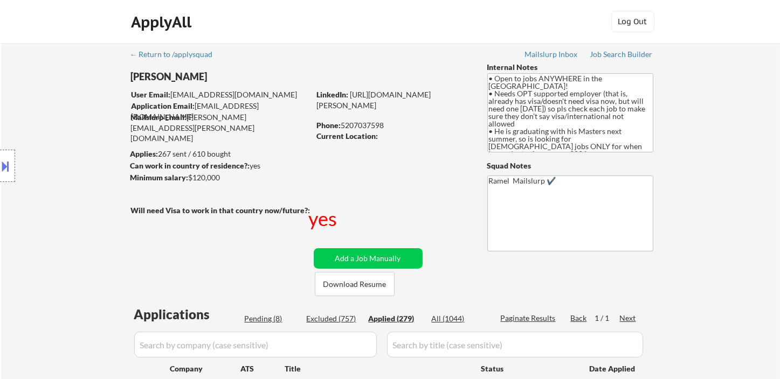
select select ""applied""
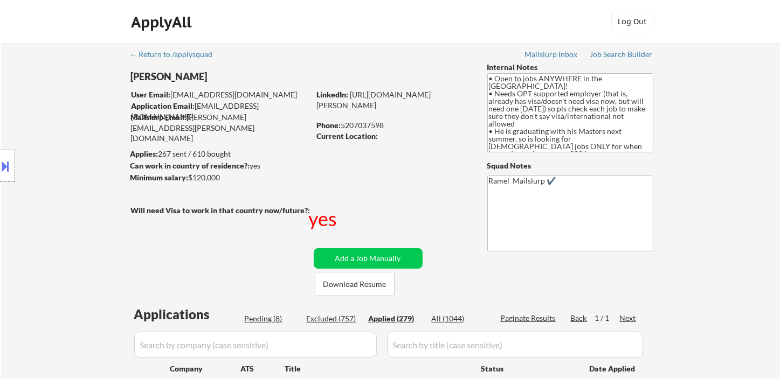
select select ""applied""
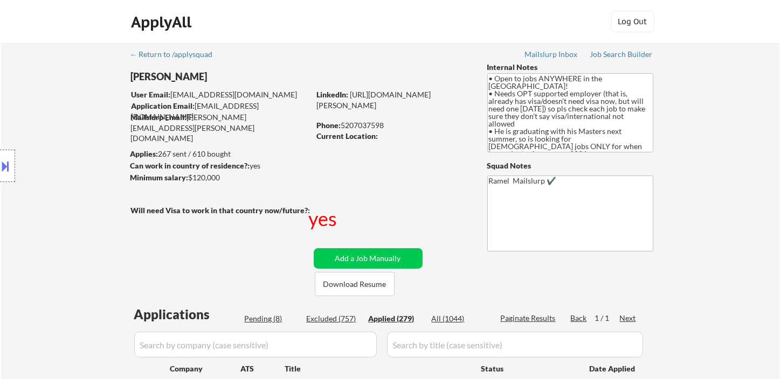
select select ""applied""
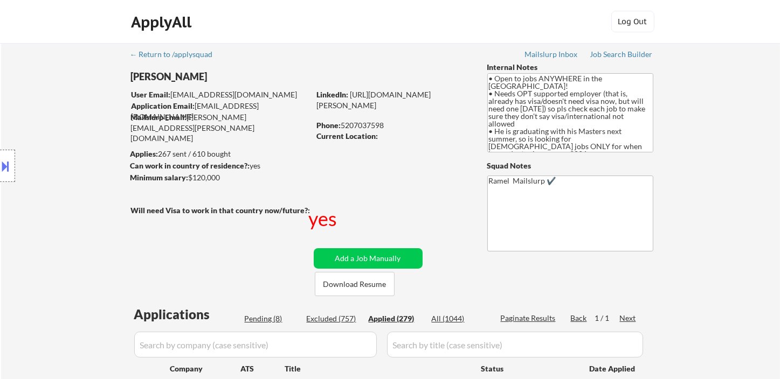
select select ""applied""
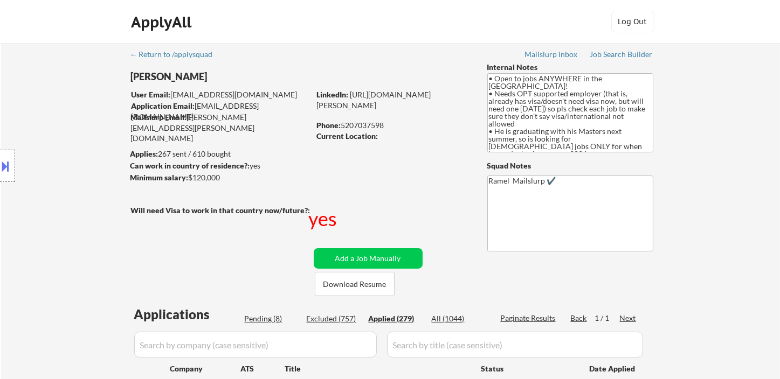
select select ""applied""
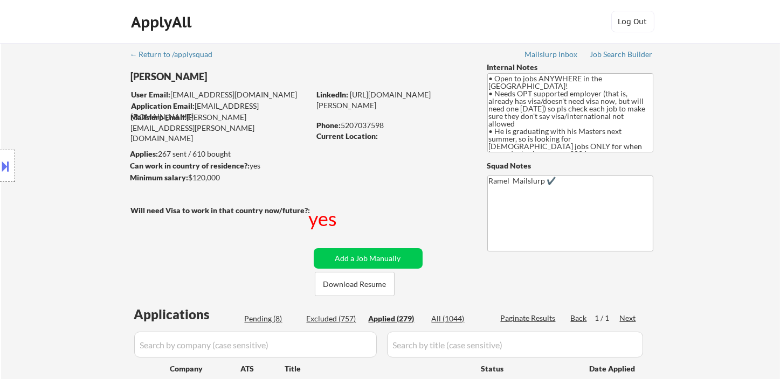
select select ""applied""
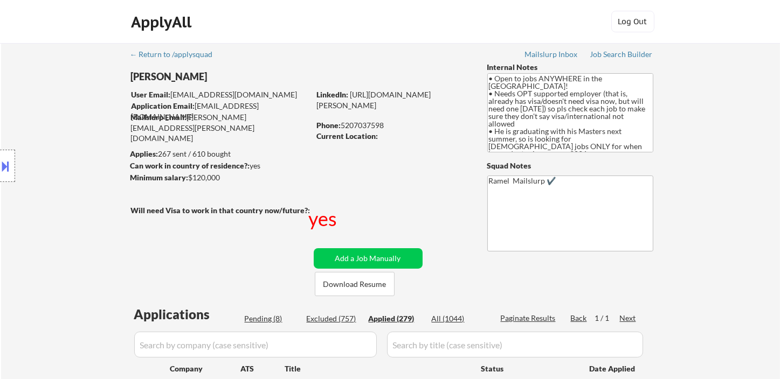
select select ""applied""
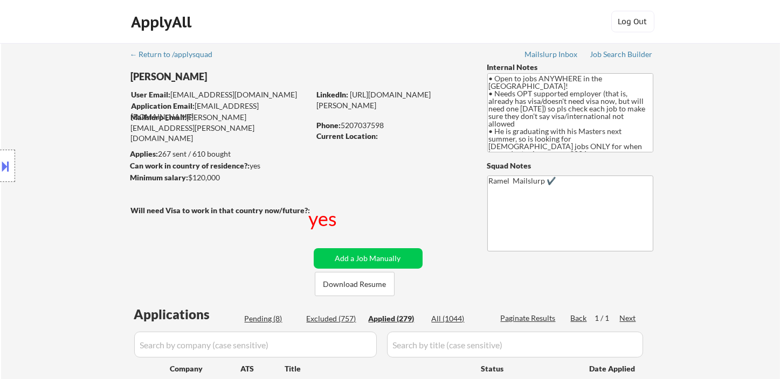
select select ""applied""
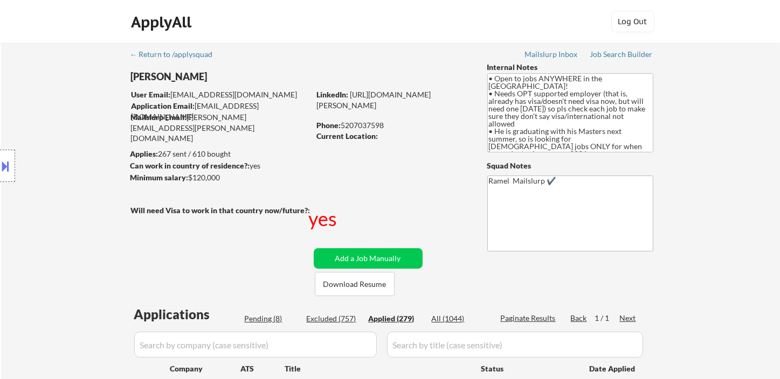
select select ""applied""
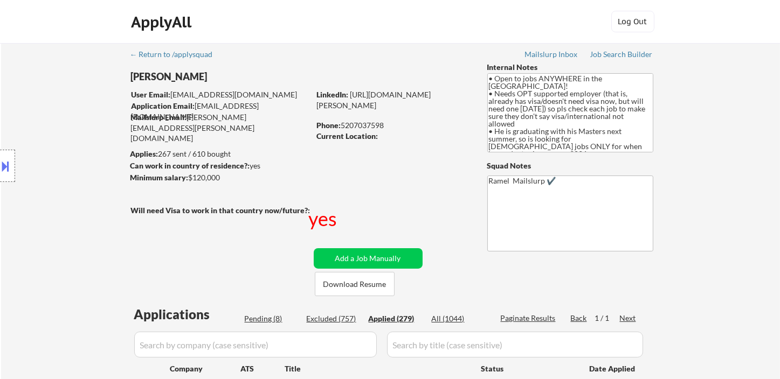
select select ""applied""
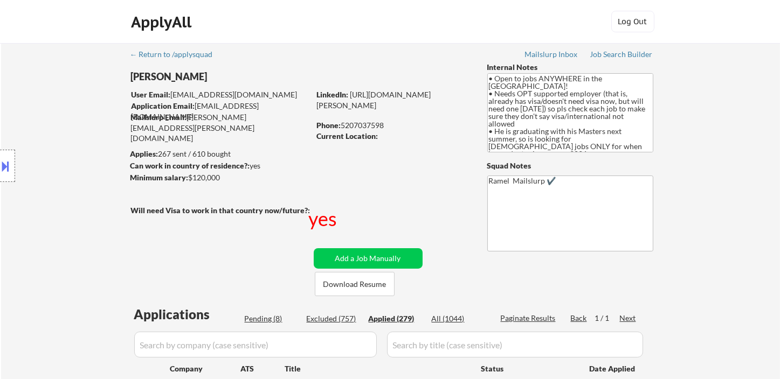
select select ""applied""
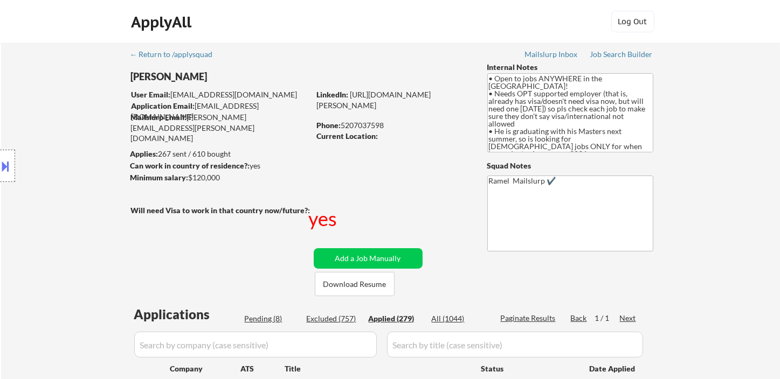
select select ""applied""
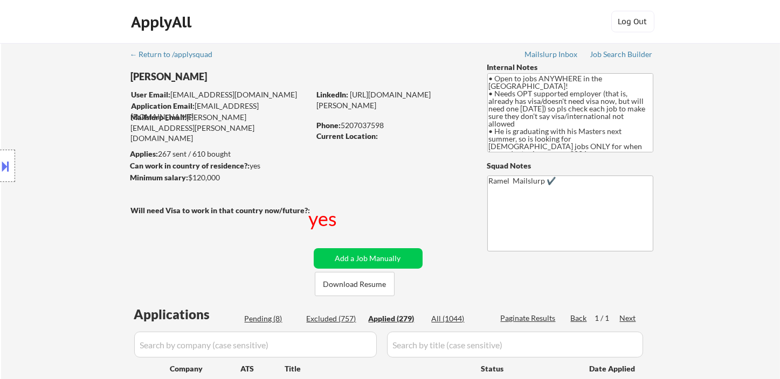
select select ""applied""
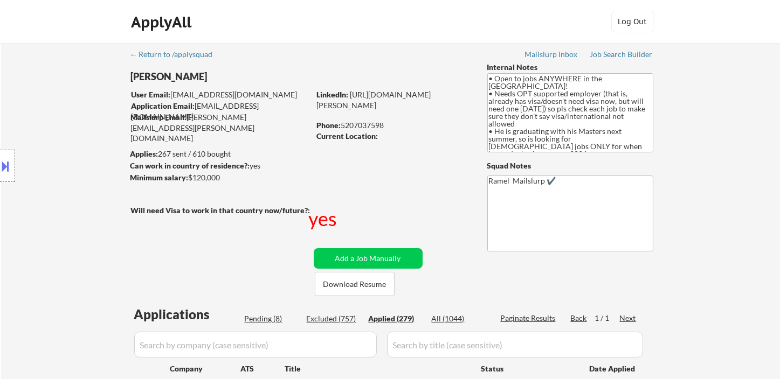
select select ""applied""
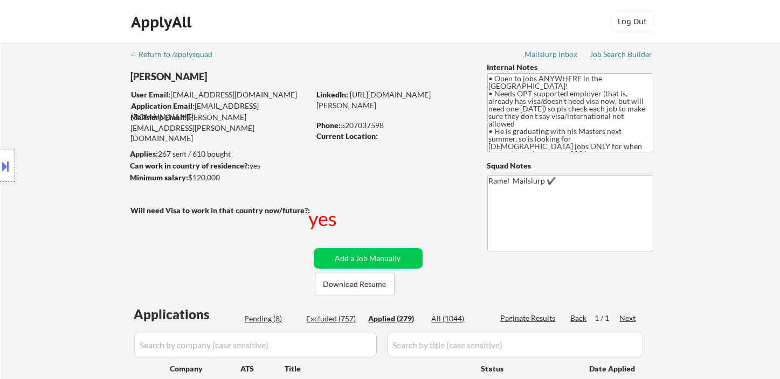
select select ""applied""
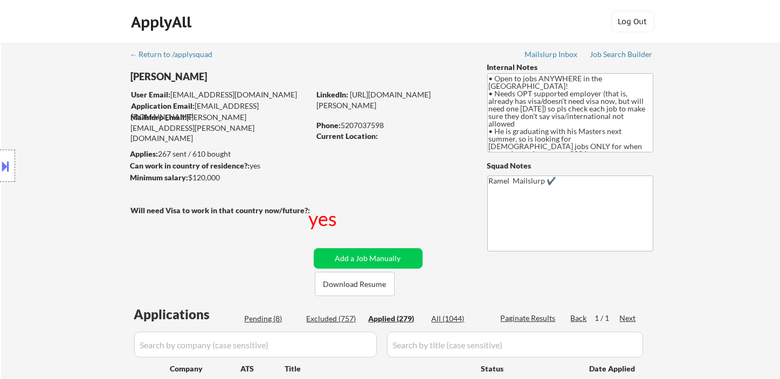
select select ""applied""
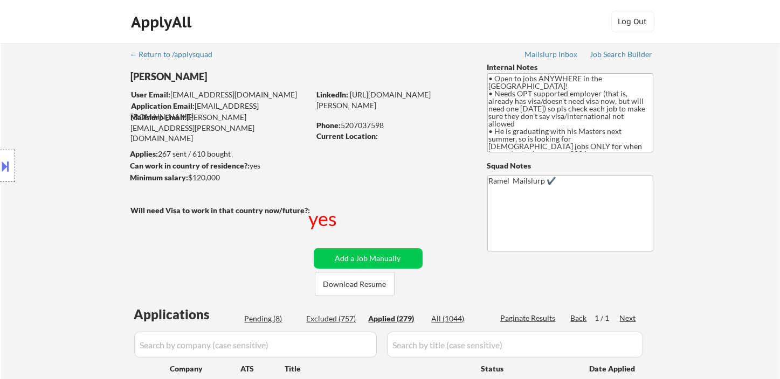
select select ""applied""
click at [369, 128] on div "Phone: 5207037598" at bounding box center [393, 125] width 153 height 11
copy div "5207037598"
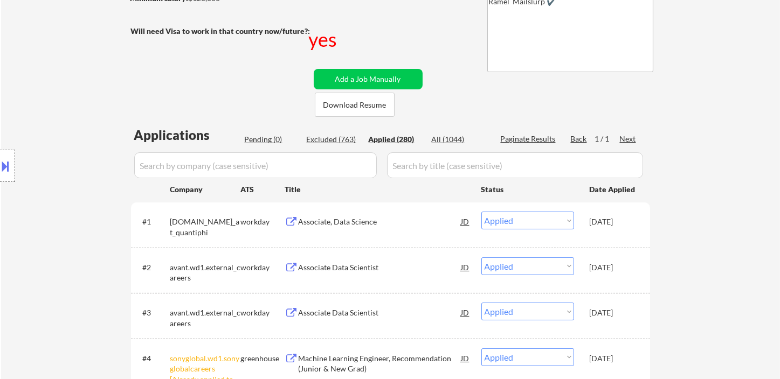
scroll to position [359, 0]
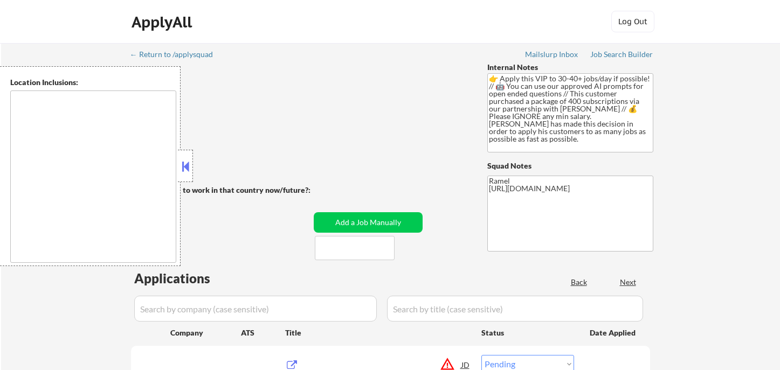
select select ""pending""
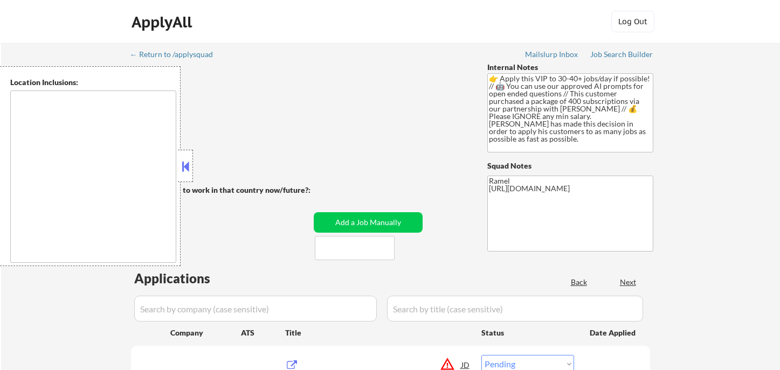
select select ""pending""
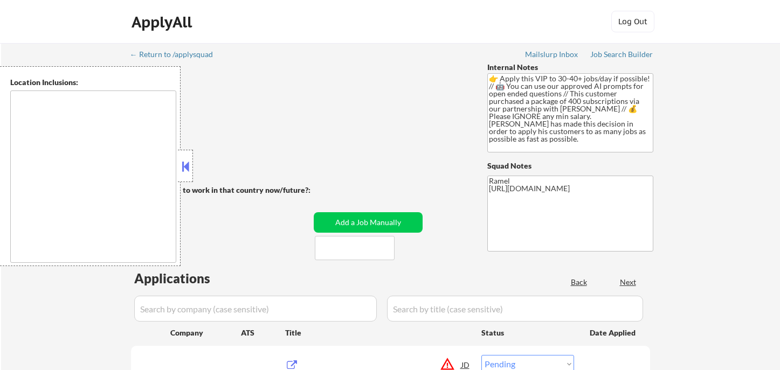
select select ""pending""
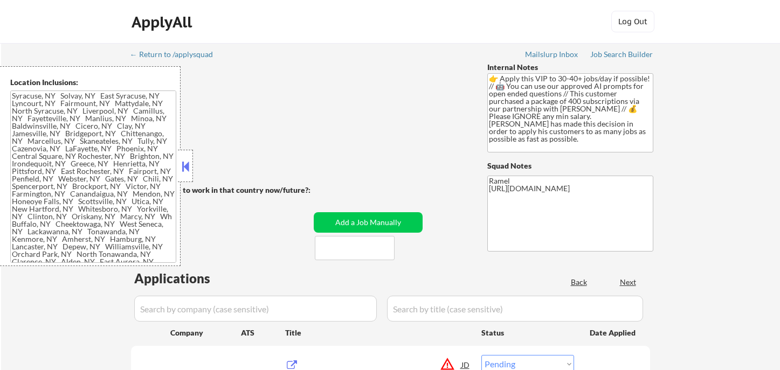
type textarea "[GEOGRAPHIC_DATA], [GEOGRAPHIC_DATA] [GEOGRAPHIC_DATA], [GEOGRAPHIC_DATA] [GEOG…"
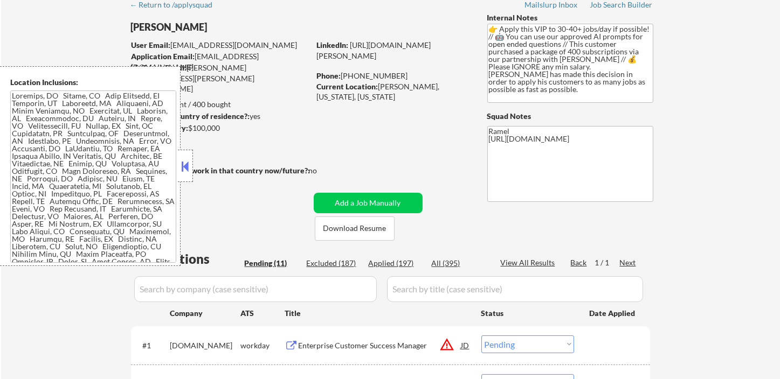
scroll to position [120, 0]
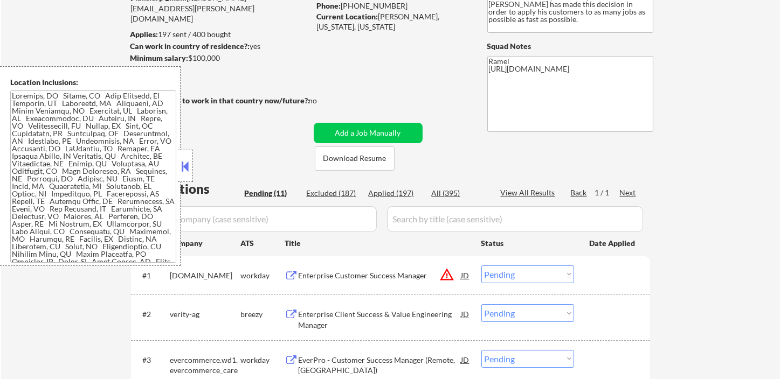
click at [187, 168] on button at bounding box center [185, 166] width 12 height 16
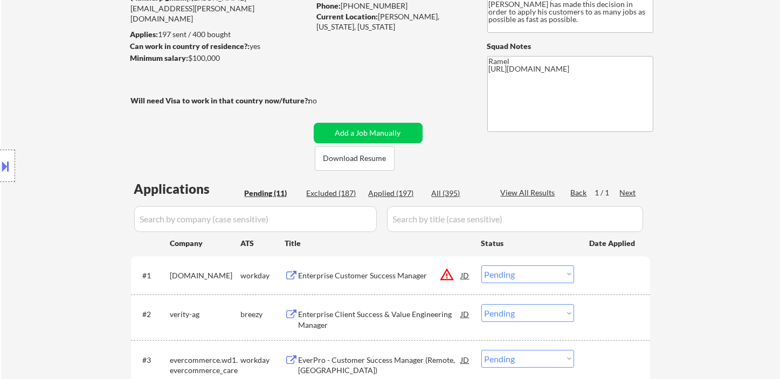
click at [386, 197] on div "Applied (197)" at bounding box center [396, 193] width 54 height 11
select select ""applied""
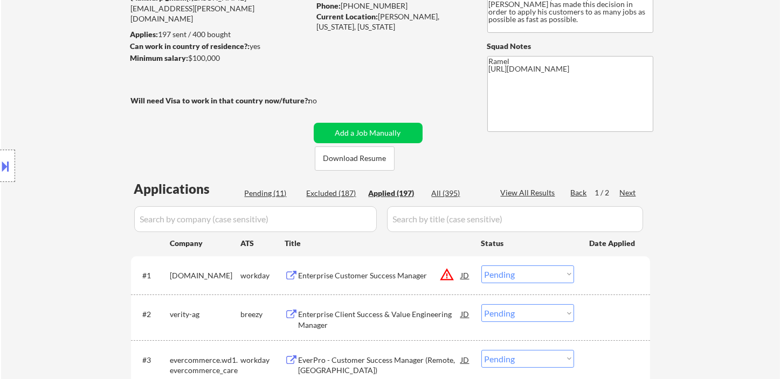
select select ""applied""
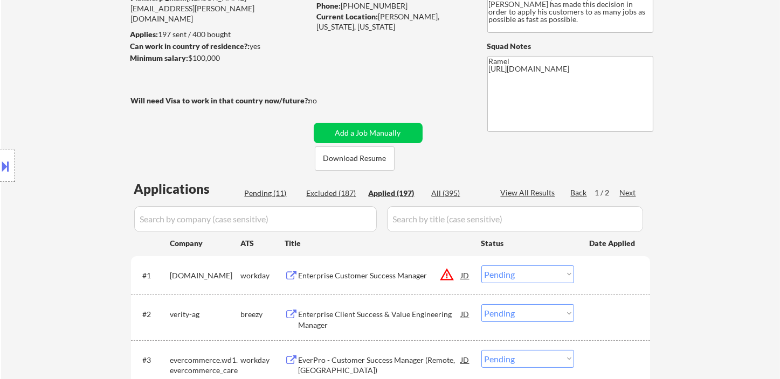
select select ""applied""
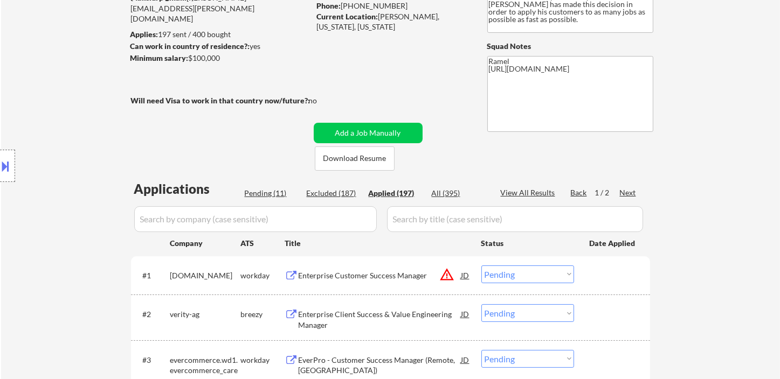
select select ""applied""
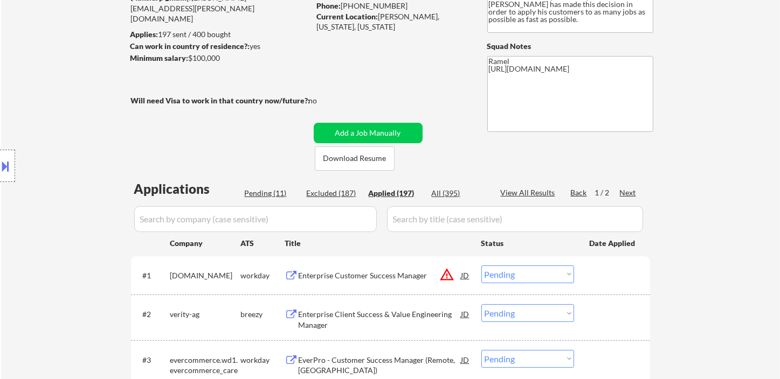
select select ""applied""
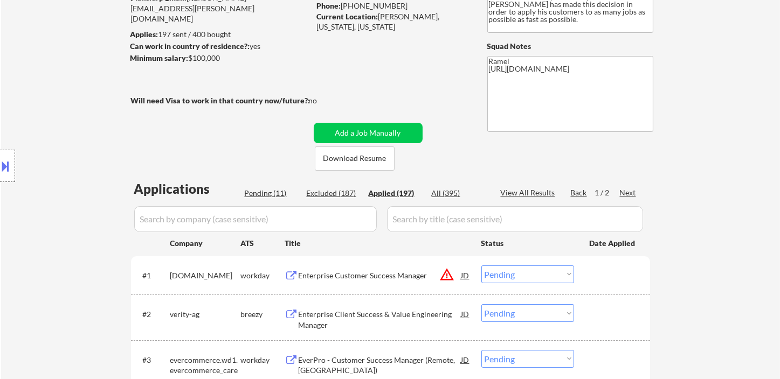
select select ""applied""
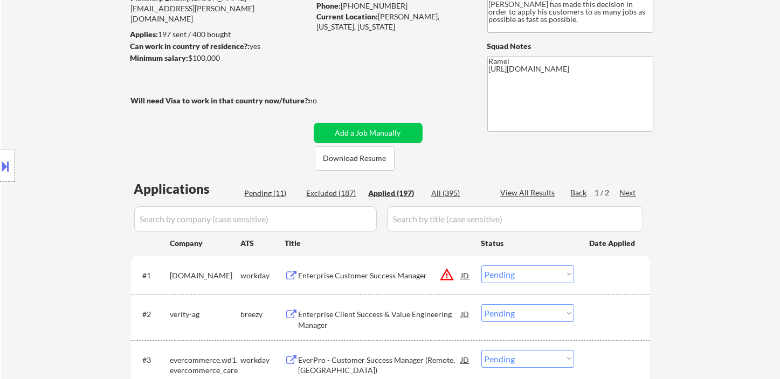
select select ""applied""
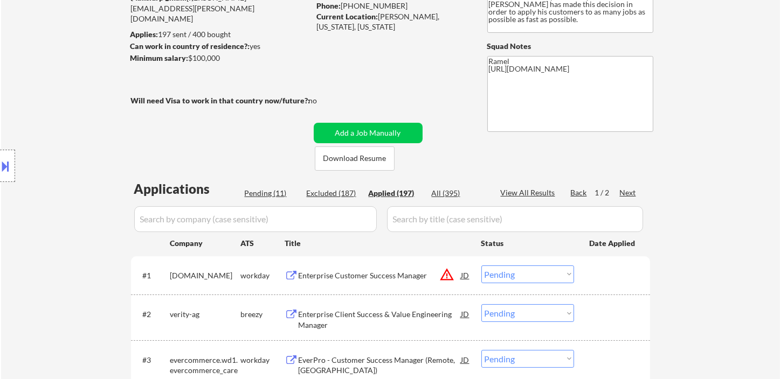
select select ""applied""
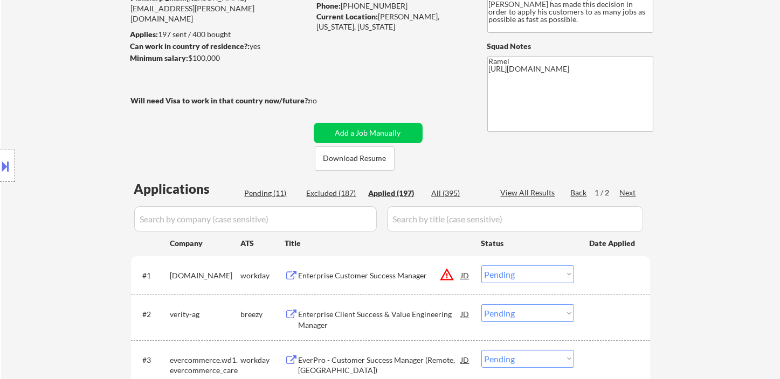
select select ""applied""
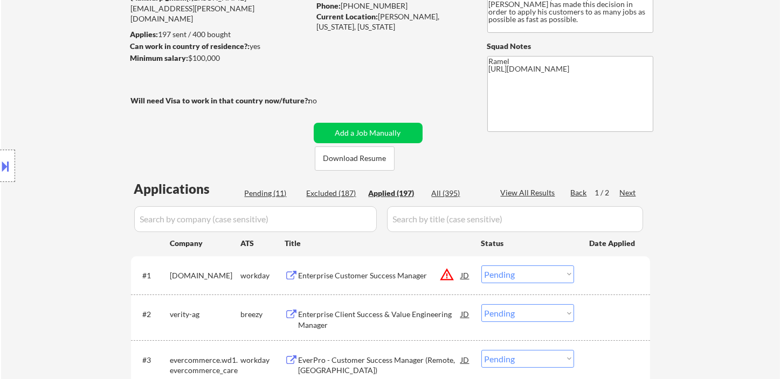
select select ""applied""
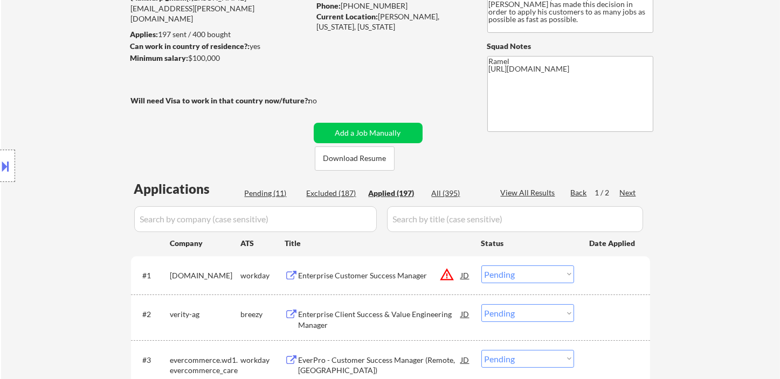
select select ""applied""
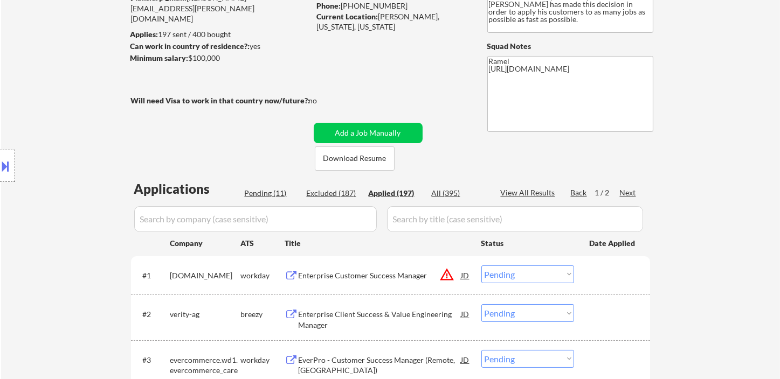
select select ""applied""
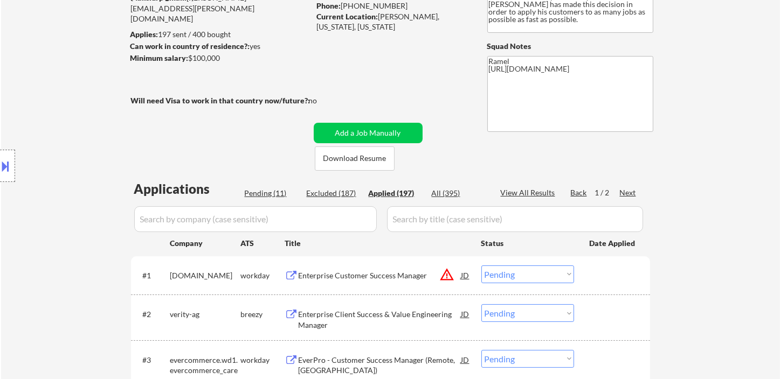
select select ""applied""
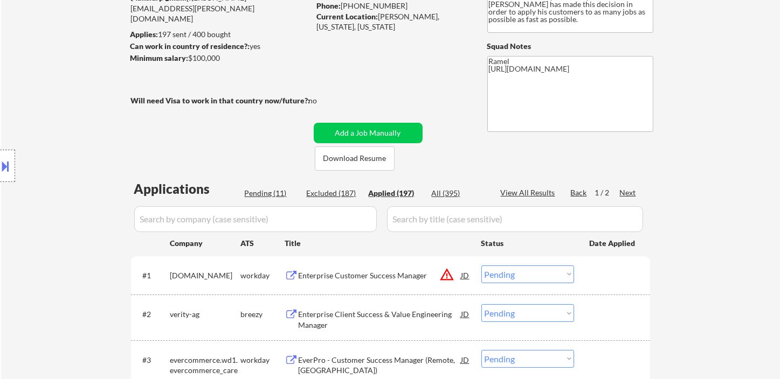
select select ""applied""
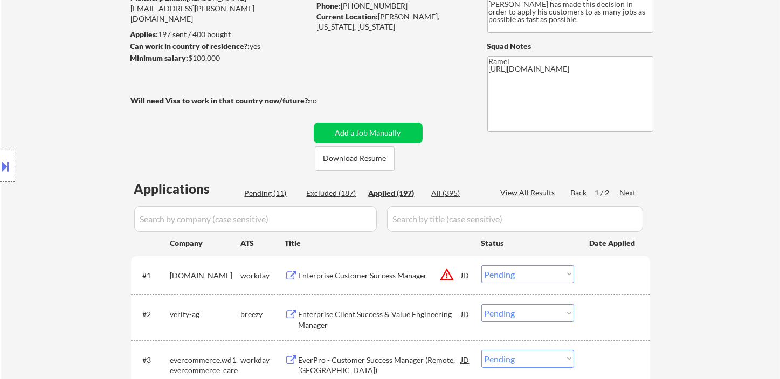
select select ""applied""
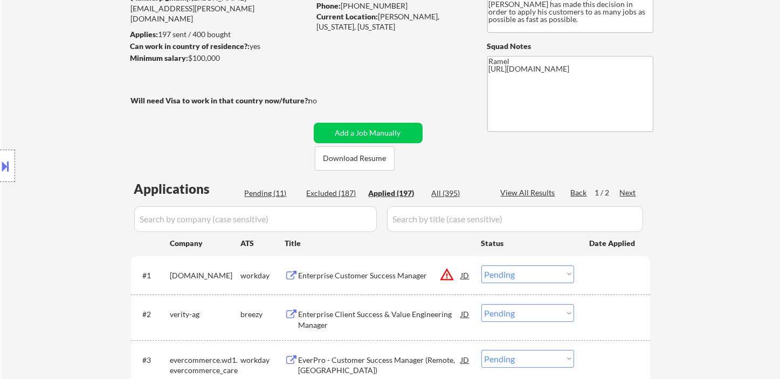
select select ""applied""
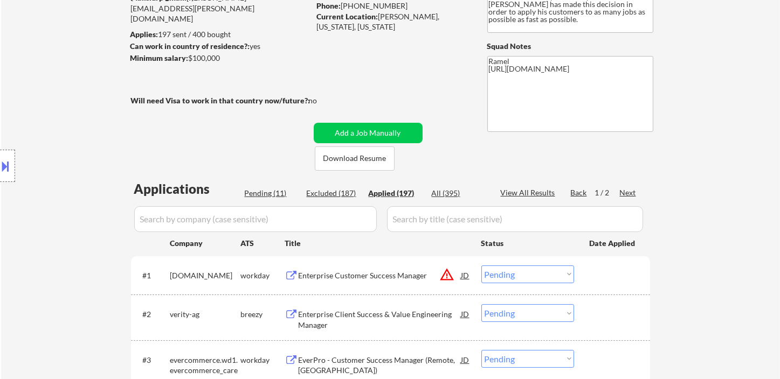
select select ""applied""
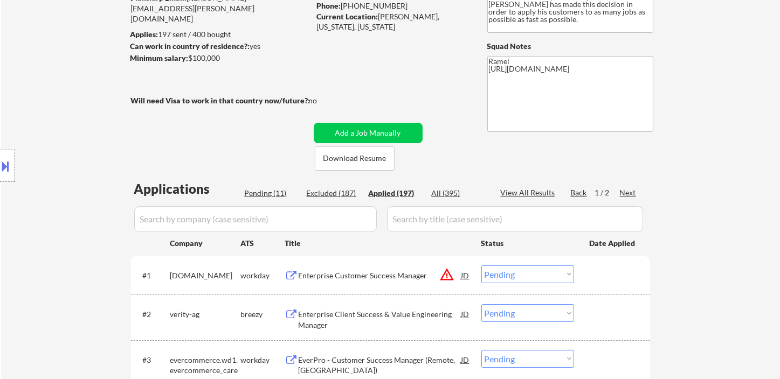
select select ""applied""
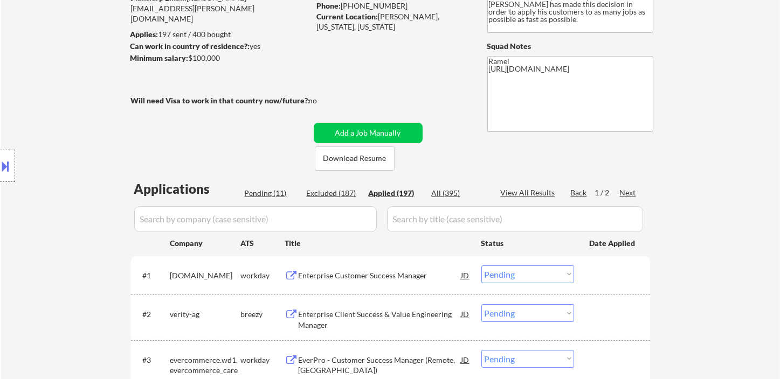
select select ""applied""
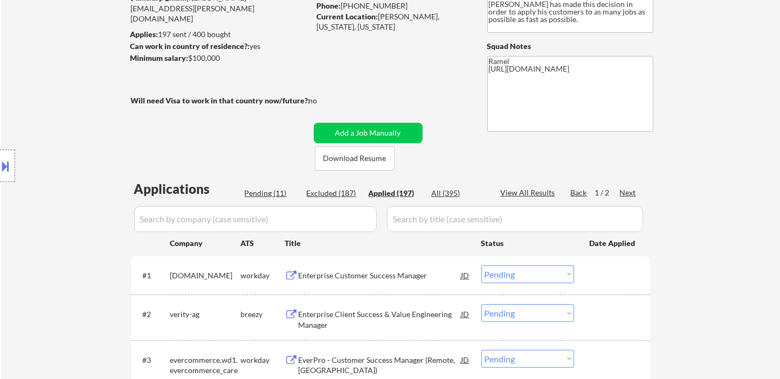
select select ""applied""
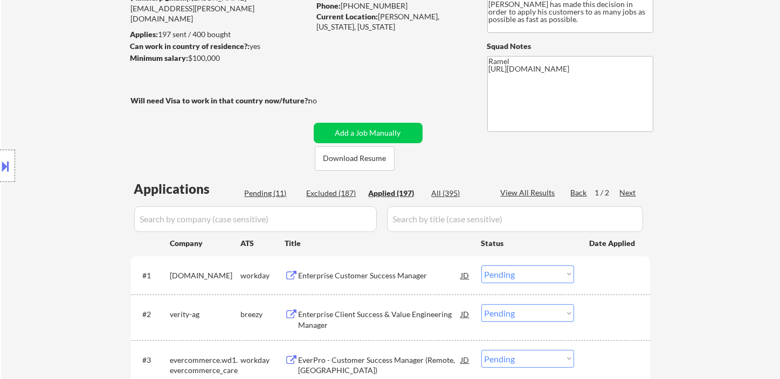
select select ""applied""
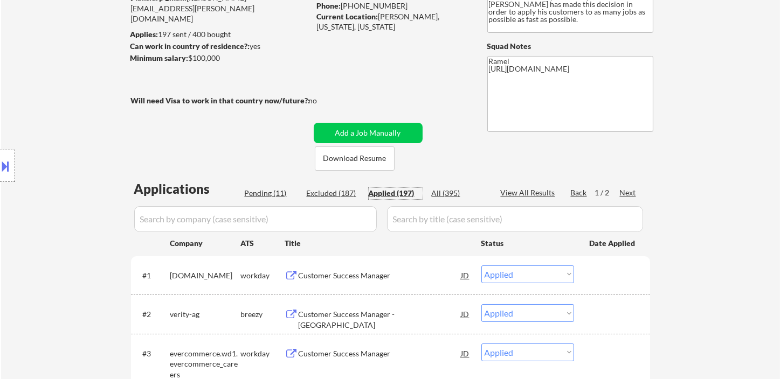
click at [545, 193] on div "View All Results" at bounding box center [530, 193] width 58 height 11
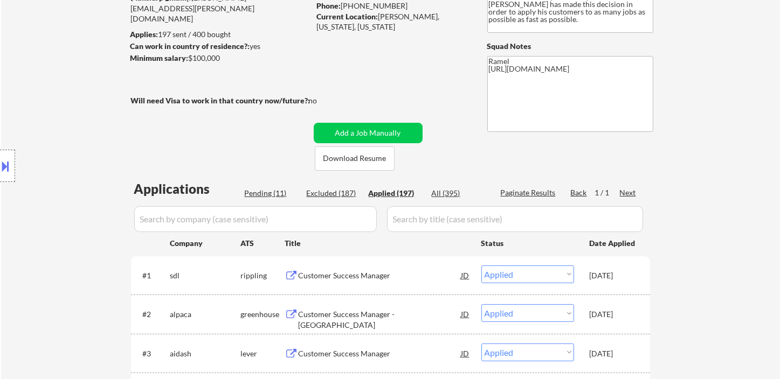
select select ""applied""
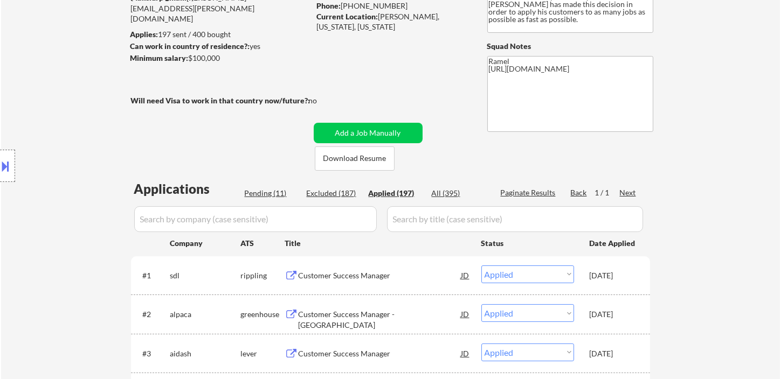
select select ""applied""
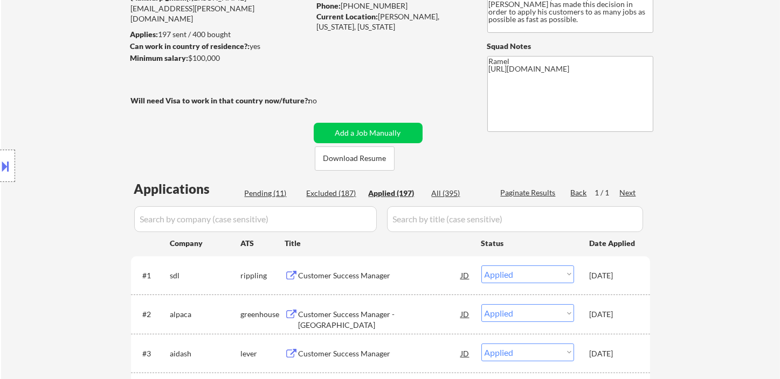
select select ""applied""
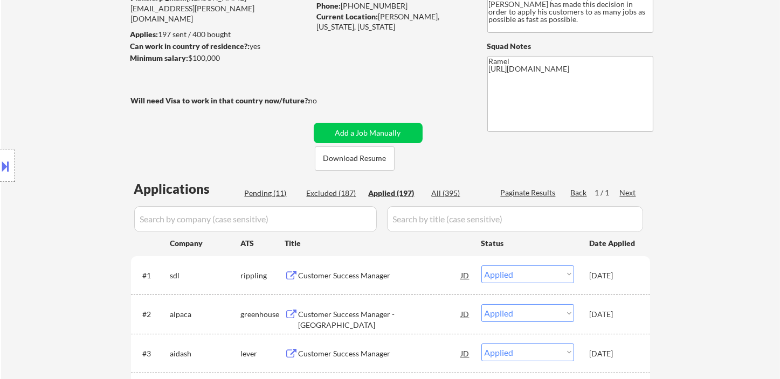
select select ""applied""
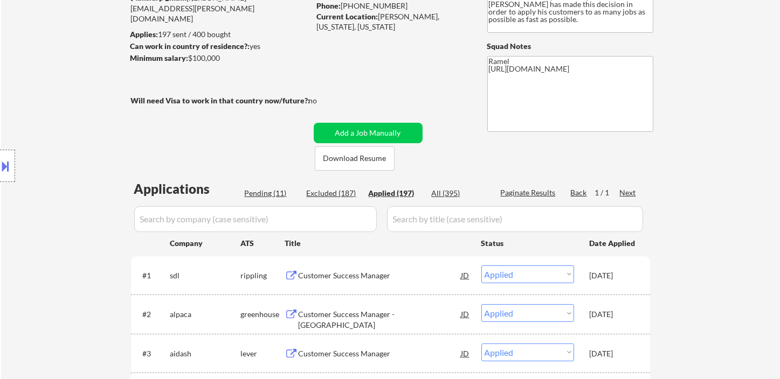
select select ""applied""
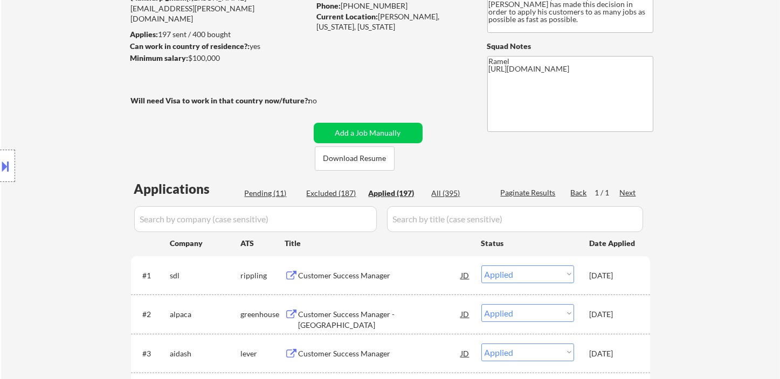
select select ""applied""
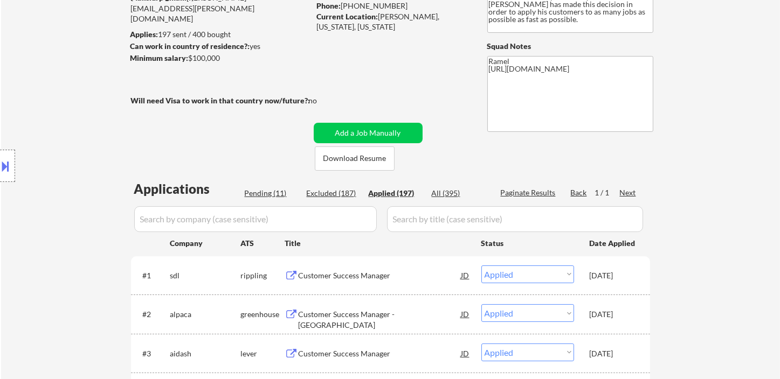
select select ""applied""
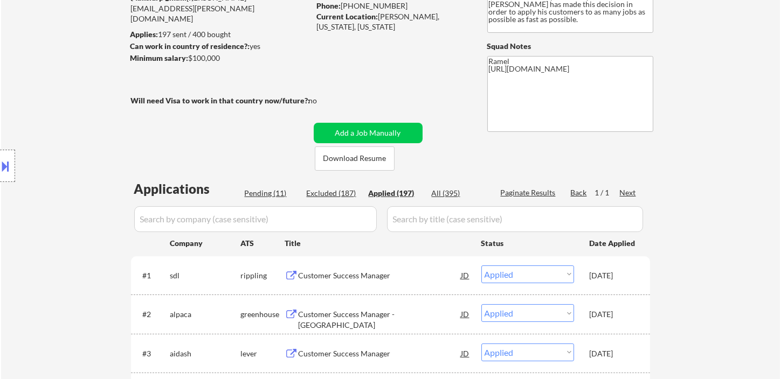
select select ""applied""
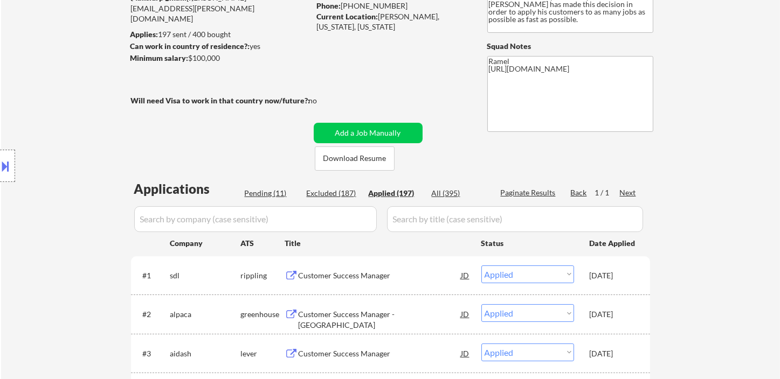
select select ""applied""
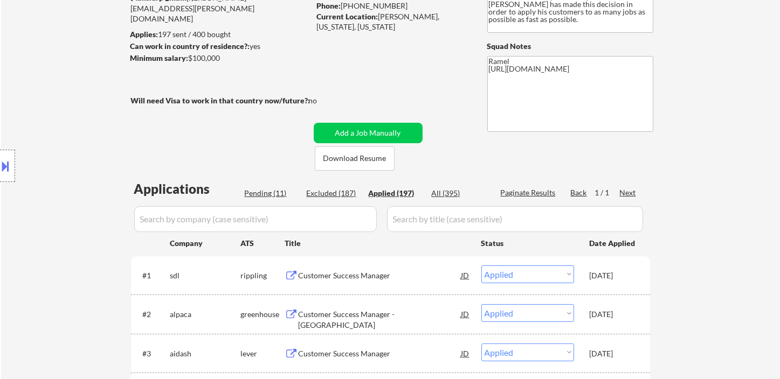
select select ""applied""
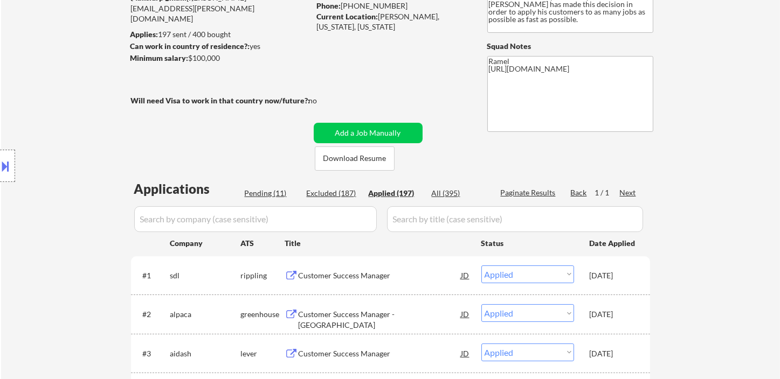
select select ""applied""
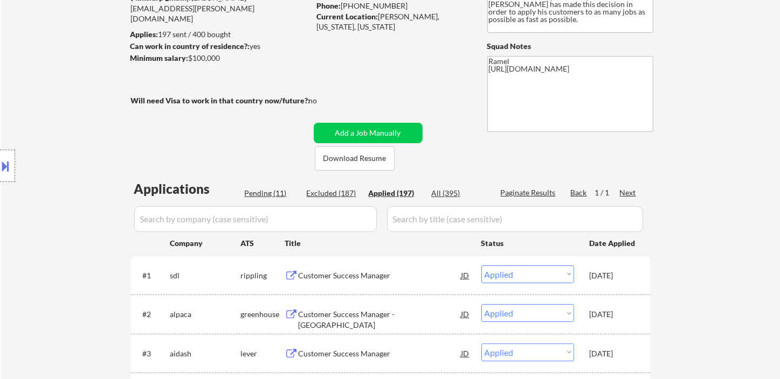
select select ""applied""
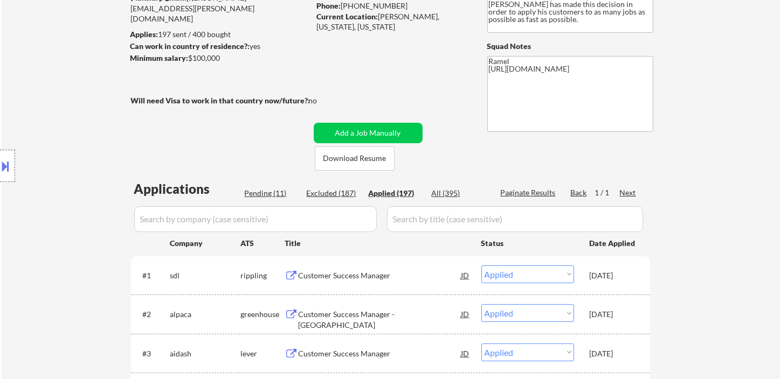
select select ""applied""
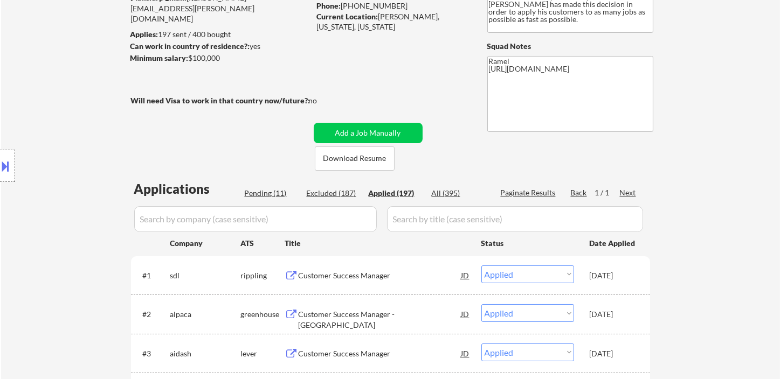
select select ""applied""
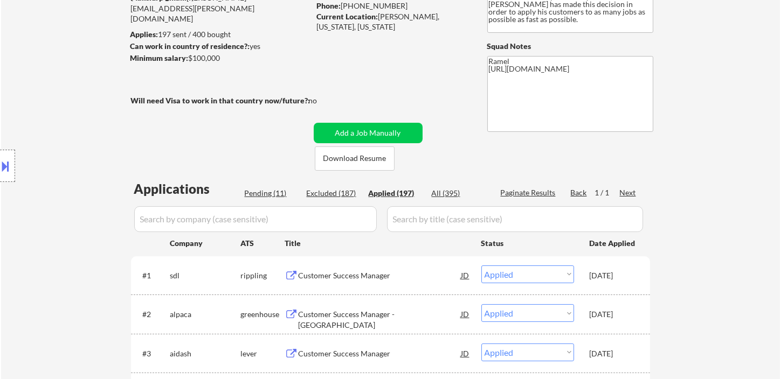
select select ""applied""
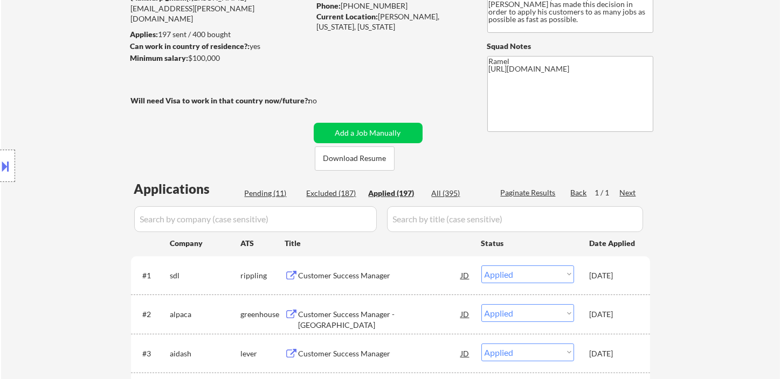
select select ""applied""
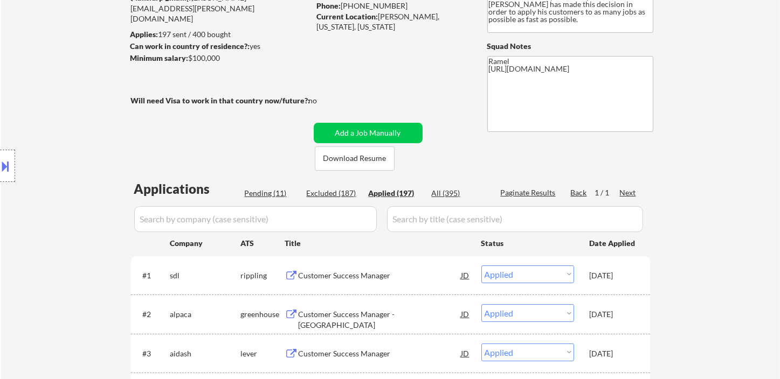
select select ""applied""
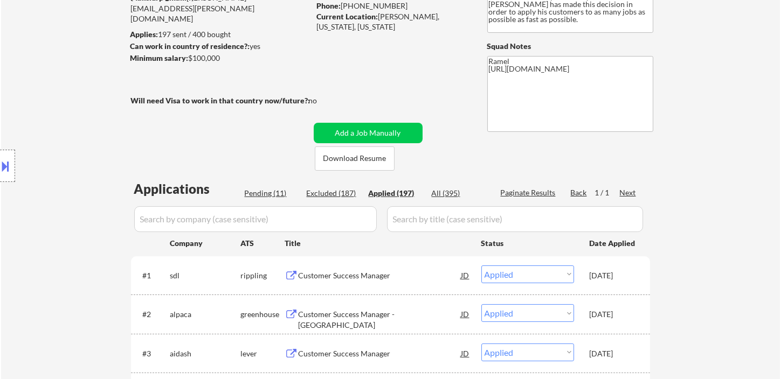
select select ""applied""
click at [404, 191] on div "Applied (197)" at bounding box center [396, 193] width 54 height 11
drag, startPoint x: 25, startPoint y: 113, endPoint x: 105, endPoint y: 55, distance: 98.3
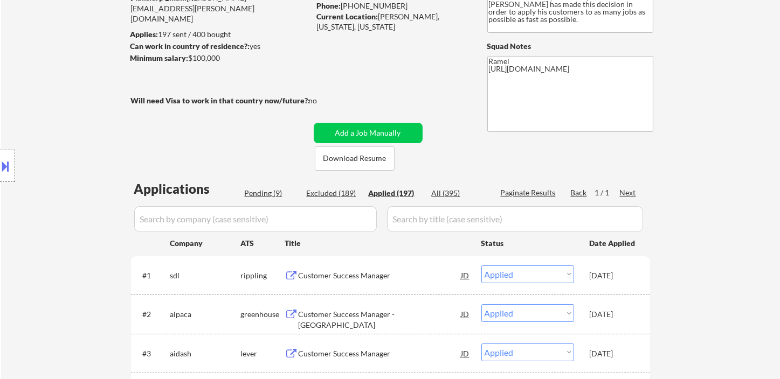
click at [25, 111] on div "Location Inclusions:" at bounding box center [96, 166] width 193 height 200
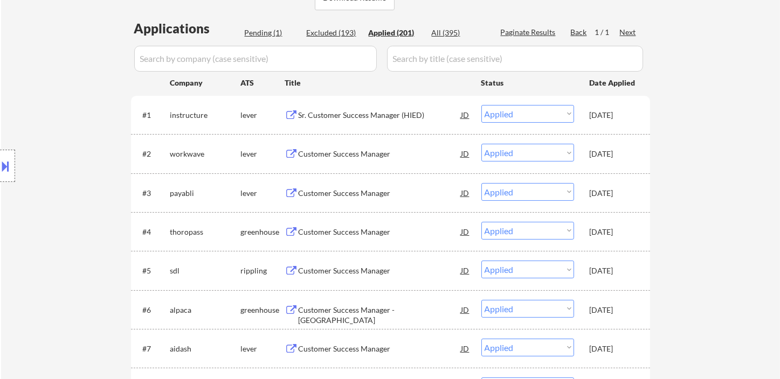
scroll to position [299, 0]
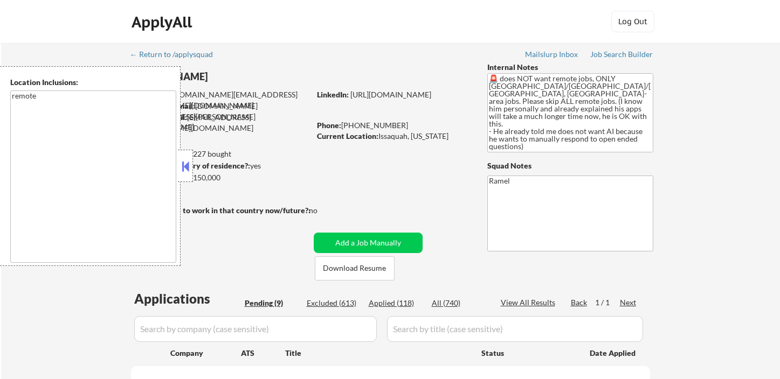
select select ""pending""
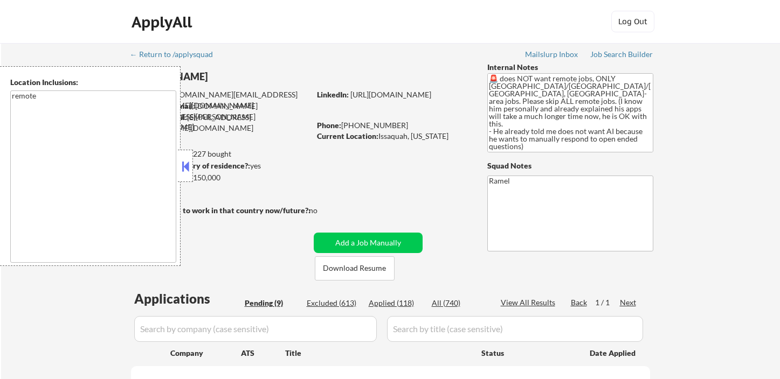
select select ""pending""
click at [189, 168] on button at bounding box center [185, 166] width 12 height 16
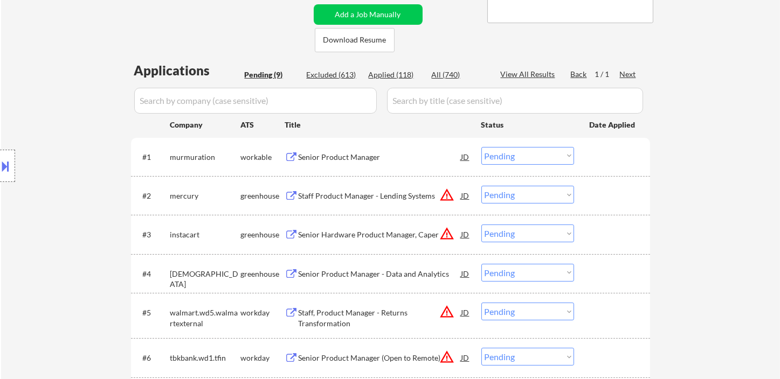
scroll to position [299, 0]
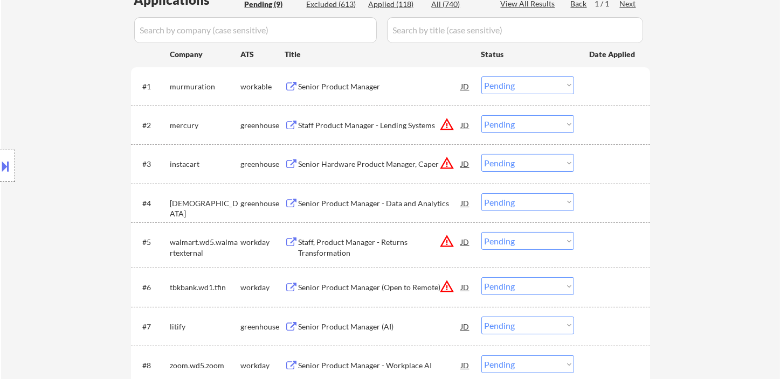
click at [348, 89] on div "Senior Product Manager" at bounding box center [380, 86] width 163 height 11
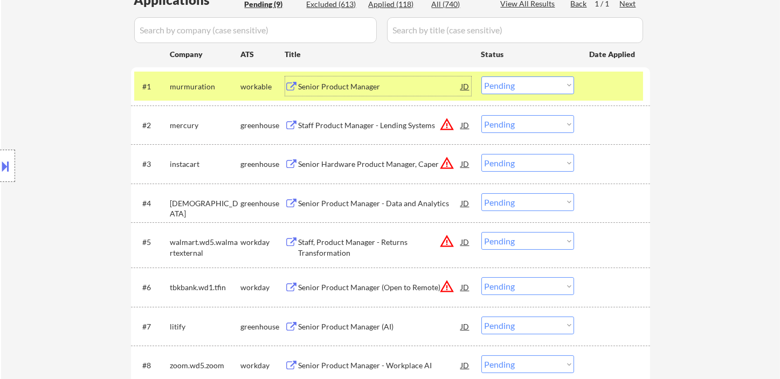
click at [466, 83] on div "JD" at bounding box center [465, 86] width 11 height 19
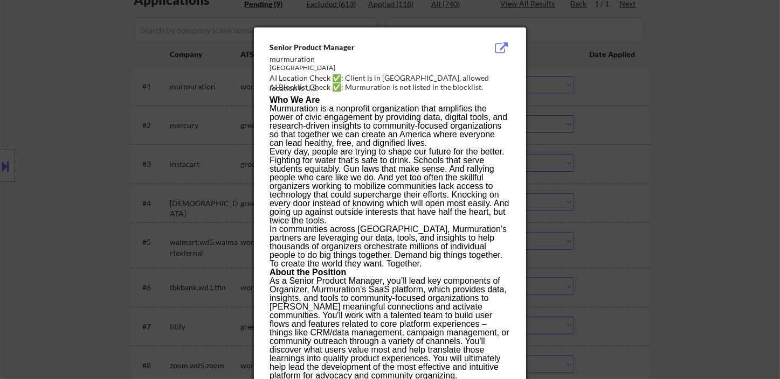
click at [665, 170] on div at bounding box center [390, 189] width 780 height 379
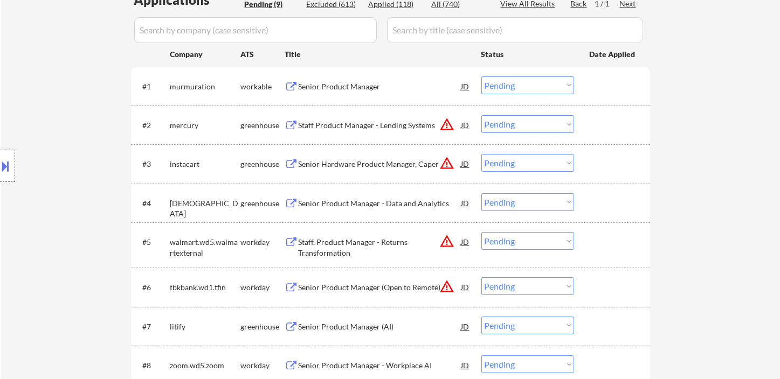
click at [526, 85] on select "Choose an option... Pending Applied Excluded (Questions) Excluded (Expired) Exc…" at bounding box center [527, 86] width 93 height 18
select select ""excluded__location_""
click at [481, 77] on select "Choose an option... Pending Applied Excluded (Questions) Excluded (Expired) Exc…" at bounding box center [527, 86] width 93 height 18
click at [367, 123] on div "Staff Product Manager - Lending Systems" at bounding box center [380, 125] width 163 height 11
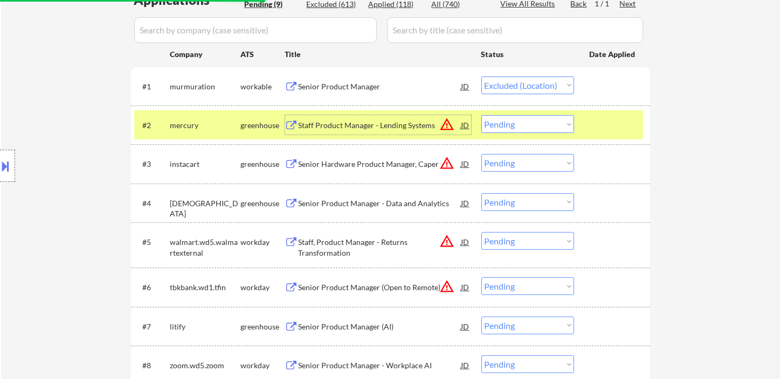
click at [517, 124] on select "Choose an option... Pending Applied Excluded (Questions) Excluded (Expired) Exc…" at bounding box center [527, 124] width 93 height 18
select select ""excluded__location_""
click at [481, 115] on select "Choose an option... Pending Applied Excluded (Questions) Excluded (Expired) Exc…" at bounding box center [527, 124] width 93 height 18
click at [462, 167] on div "JD" at bounding box center [465, 163] width 11 height 19
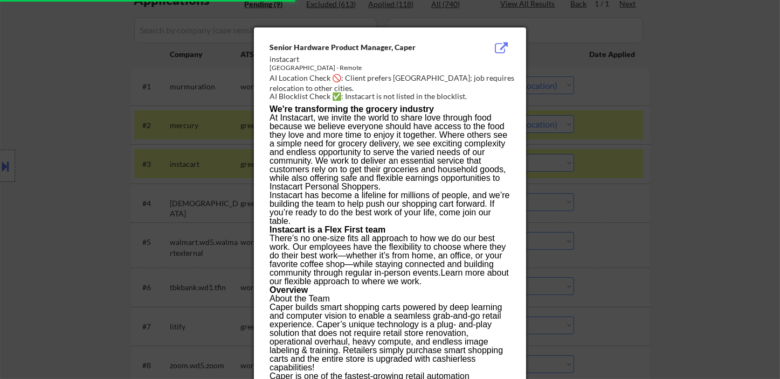
click at [676, 198] on div at bounding box center [390, 189] width 780 height 379
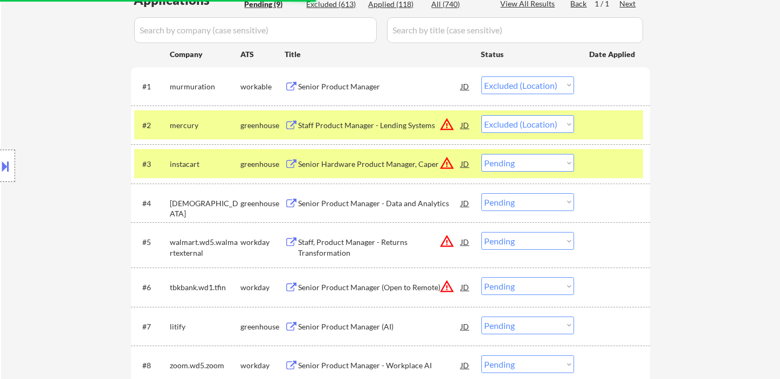
click at [344, 163] on div "Senior Hardware Product Manager, Caper" at bounding box center [380, 164] width 163 height 11
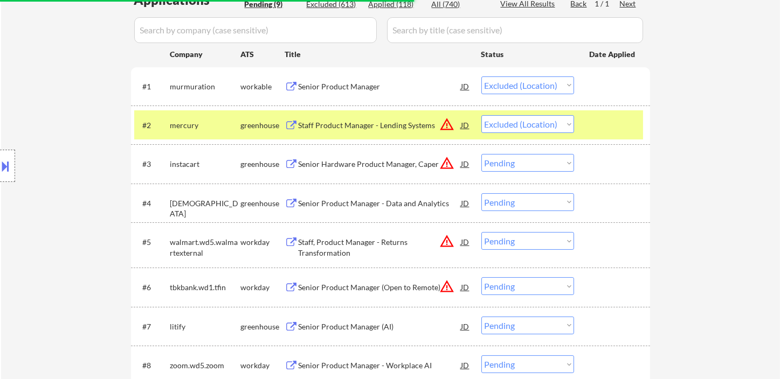
select select ""pending""
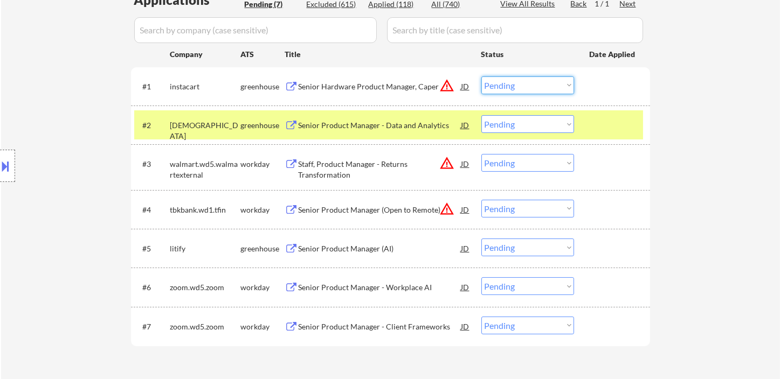
click at [528, 88] on select "Choose an option... Pending Applied Excluded (Questions) Excluded (Expired) Exc…" at bounding box center [527, 86] width 93 height 18
click at [481, 77] on select "Choose an option... Pending Applied Excluded (Questions) Excluded (Expired) Exc…" at bounding box center [527, 86] width 93 height 18
click at [361, 128] on div "Senior Product Manager - Data and Analytics" at bounding box center [380, 125] width 163 height 11
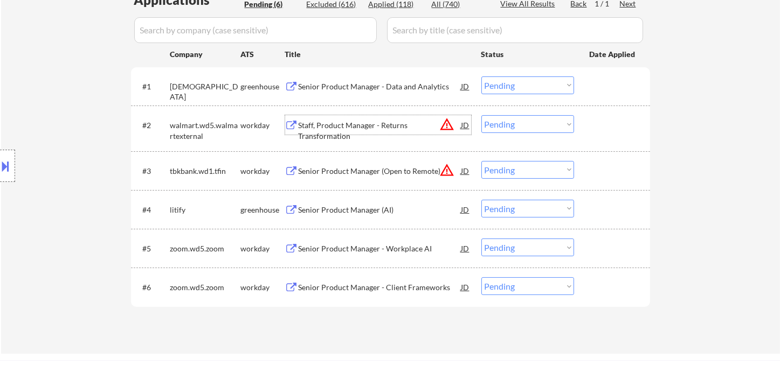
click at [514, 86] on select "Choose an option... Pending Applied Excluded (Questions) Excluded (Expired) Exc…" at bounding box center [527, 86] width 93 height 18
click at [481, 77] on select "Choose an option... Pending Applied Excluded (Questions) Excluded (Expired) Exc…" at bounding box center [527, 86] width 93 height 18
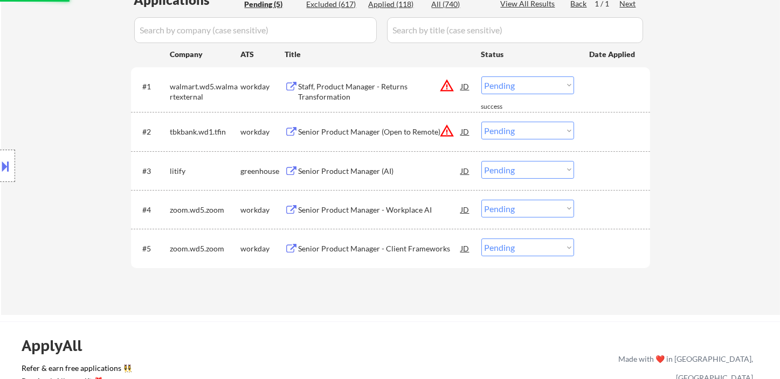
click at [464, 86] on div "JD" at bounding box center [465, 86] width 11 height 19
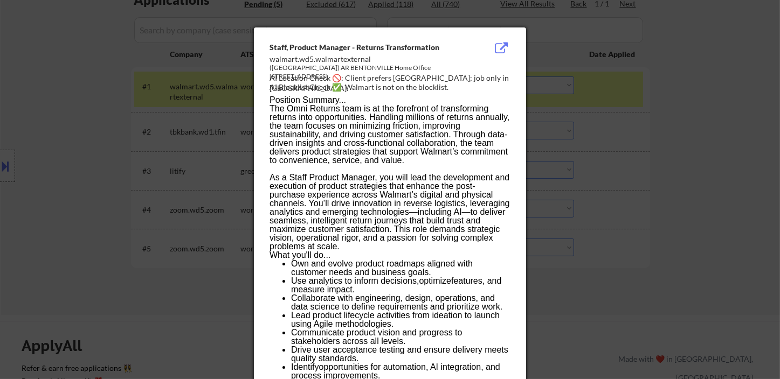
click at [653, 164] on div at bounding box center [390, 189] width 780 height 379
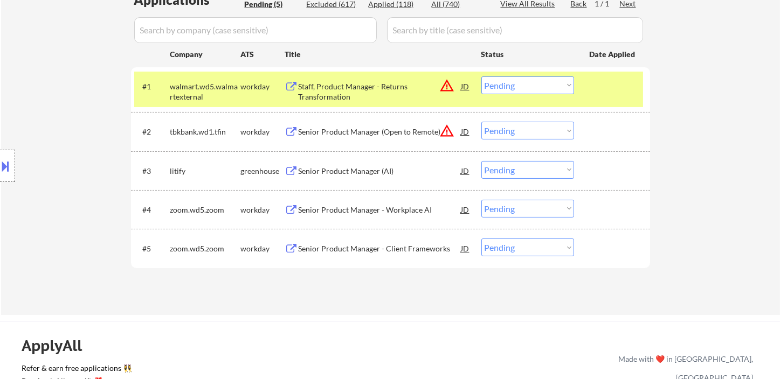
click at [500, 89] on select "Choose an option... Pending Applied Excluded (Questions) Excluded (Expired) Exc…" at bounding box center [527, 86] width 93 height 18
click at [481, 77] on select "Choose an option... Pending Applied Excluded (Questions) Excluded (Expired) Exc…" at bounding box center [527, 86] width 93 height 18
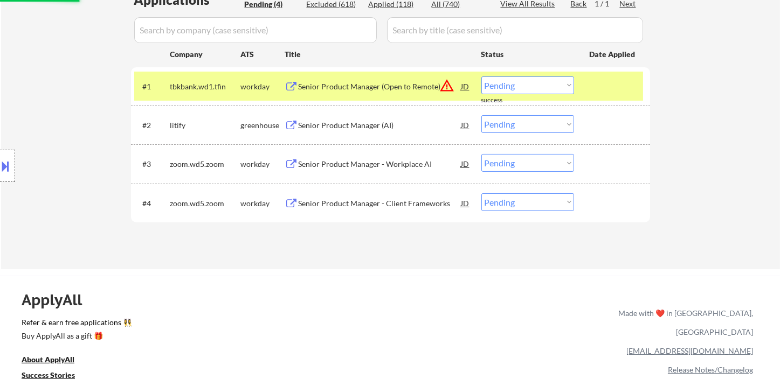
click at [392, 88] on div "Senior Product Manager (Open to Remote)" at bounding box center [380, 86] width 163 height 11
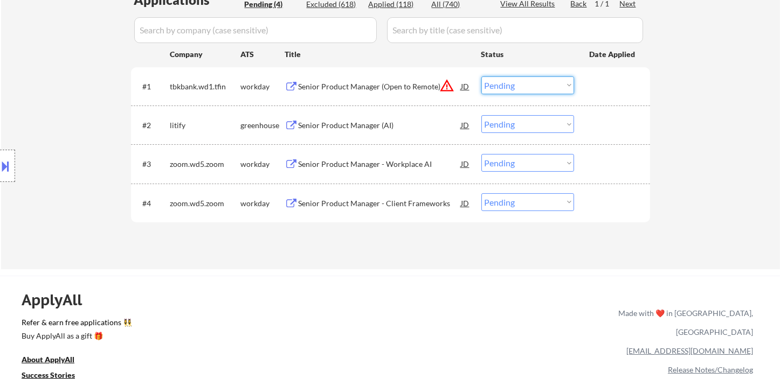
drag, startPoint x: 514, startPoint y: 81, endPoint x: 535, endPoint y: 92, distance: 23.1
click at [514, 81] on select "Choose an option... Pending Applied Excluded (Questions) Excluded (Expired) Exc…" at bounding box center [527, 86] width 93 height 18
click at [481, 77] on select "Choose an option... Pending Applied Excluded (Questions) Excluded (Expired) Exc…" at bounding box center [527, 86] width 93 height 18
click at [354, 127] on div "Senior Product Manager (AI)" at bounding box center [380, 125] width 163 height 11
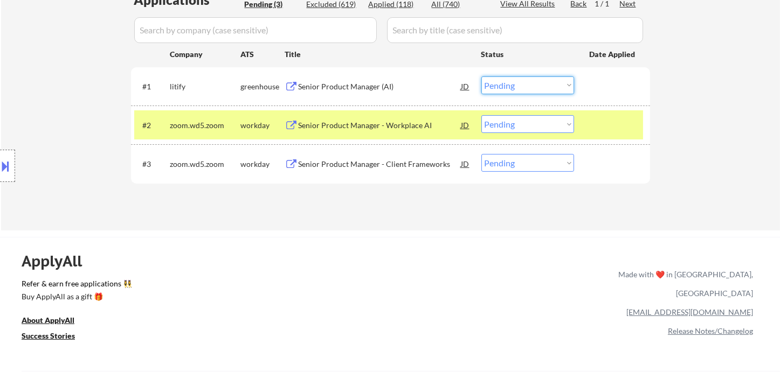
click at [555, 79] on select "Choose an option... Pending Applied Excluded (Questions) Excluded (Expired) Exc…" at bounding box center [527, 86] width 93 height 18
click at [481, 77] on select "Choose an option... Pending Applied Excluded (Questions) Excluded (Expired) Exc…" at bounding box center [527, 86] width 93 height 18
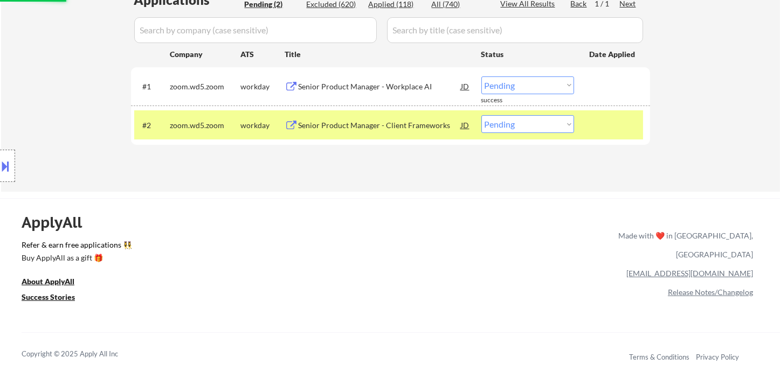
click at [379, 89] on div "Senior Product Manager - Workplace AI" at bounding box center [380, 86] width 163 height 11
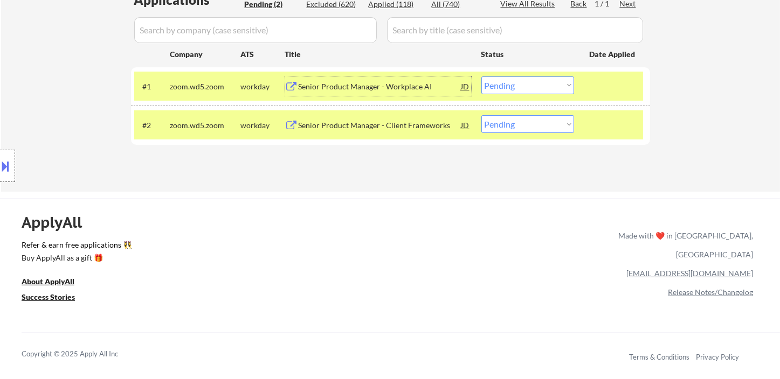
click at [509, 83] on select "Choose an option... Pending Applied Excluded (Questions) Excluded (Expired) Exc…" at bounding box center [527, 86] width 93 height 18
click at [481, 77] on select "Choose an option... Pending Applied Excluded (Questions) Excluded (Expired) Exc…" at bounding box center [527, 86] width 93 height 18
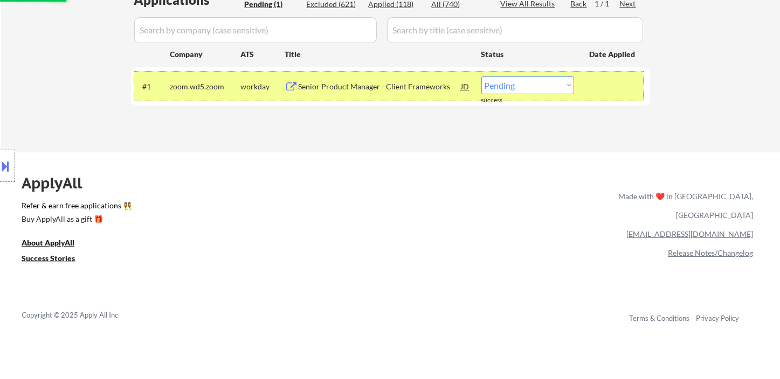
click at [385, 99] on div "#1 zoom.wd5.zoom workday Senior Product Manager - Client Frameworks JD warning_…" at bounding box center [388, 86] width 509 height 29
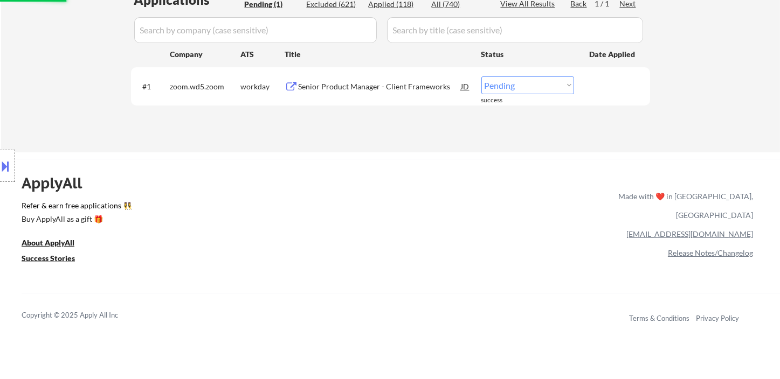
click at [397, 97] on div "#1 zoom.wd5.zoom workday Senior Product Manager - Client Frameworks JD warning_…" at bounding box center [388, 86] width 509 height 29
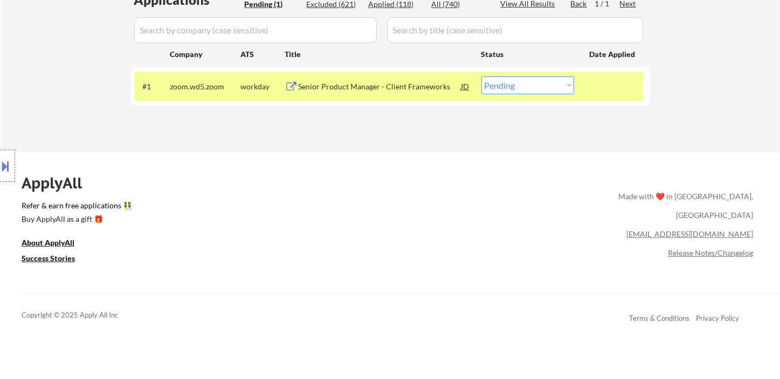
click at [375, 85] on div "Senior Product Manager - Client Frameworks" at bounding box center [380, 86] width 163 height 11
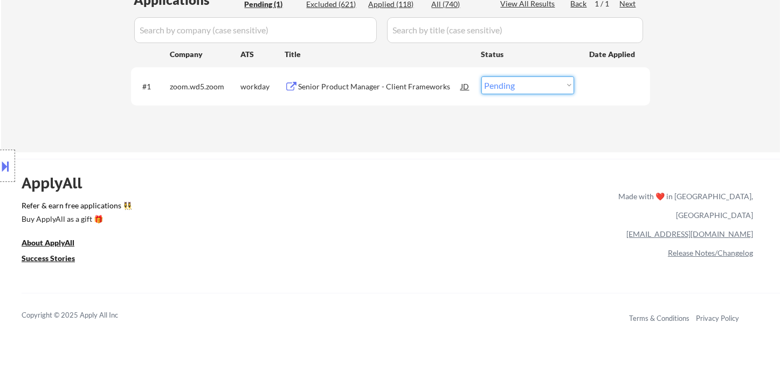
drag, startPoint x: 535, startPoint y: 84, endPoint x: 536, endPoint y: 90, distance: 6.1
click at [535, 84] on select "Choose an option... Pending Applied Excluded (Questions) Excluded (Expired) Exc…" at bounding box center [527, 86] width 93 height 18
select select ""excluded__location_""
click at [481, 77] on select "Choose an option... Pending Applied Excluded (Questions) Excluded (Expired) Exc…" at bounding box center [527, 86] width 93 height 18
click at [451, 192] on div "ApplyAll Refer & earn free applications 👯‍♀️ Buy ApplyAll as a gift 🎁 About App…" at bounding box center [390, 252] width 780 height 171
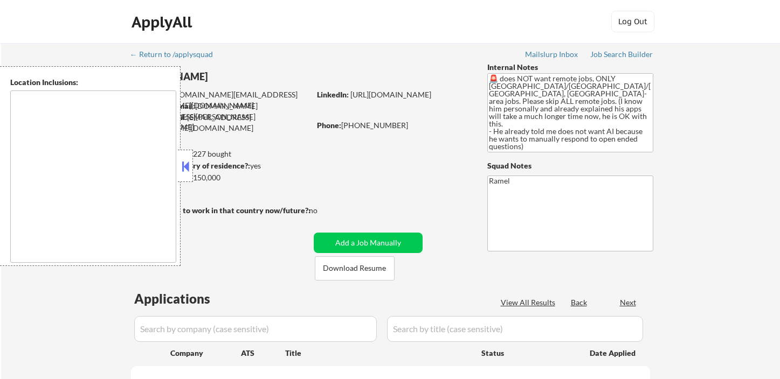
type textarea "remote"
select select ""pending""
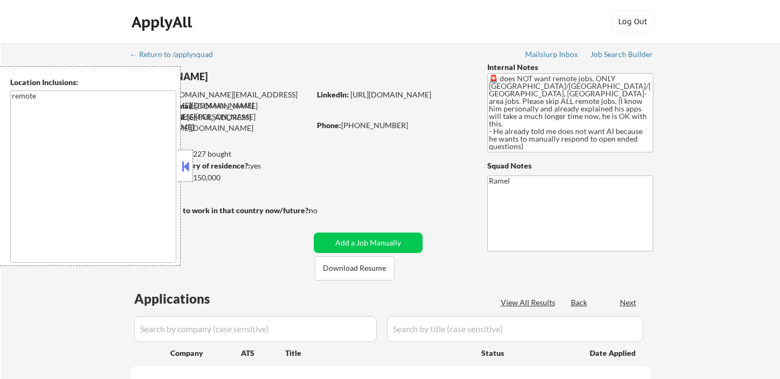
select select ""pending""
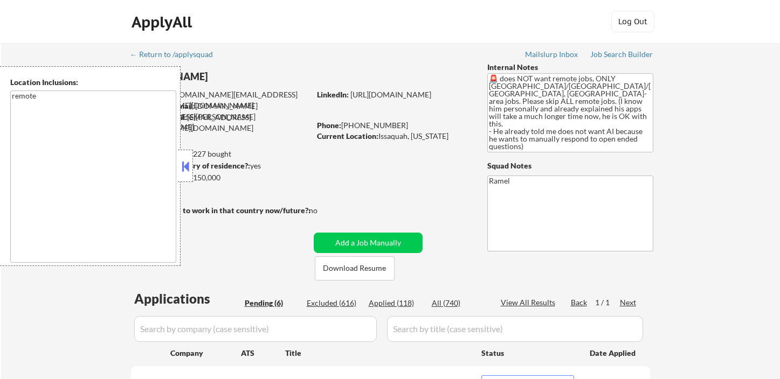
select select ""pending""
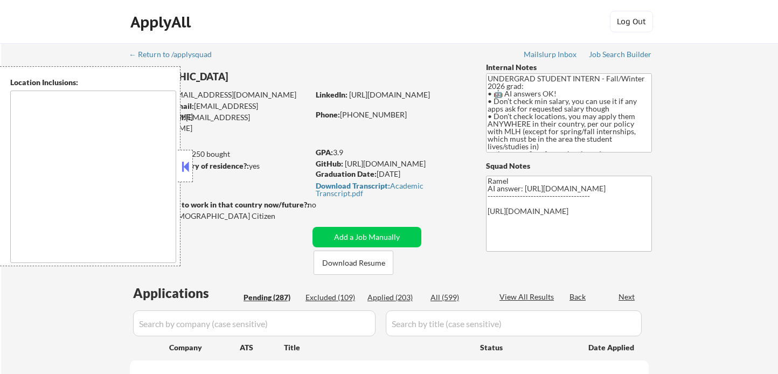
type textarea "country:[GEOGRAPHIC_DATA]"
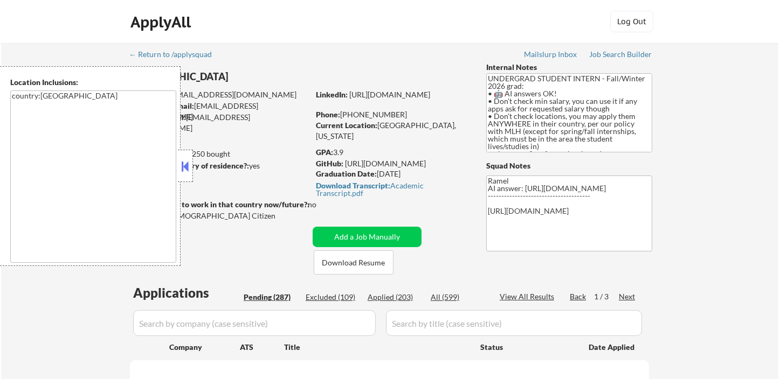
click at [185, 167] on button at bounding box center [185, 166] width 12 height 16
select select ""pending""
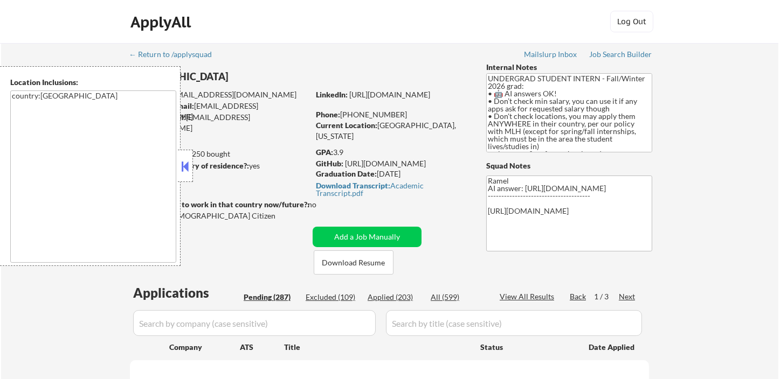
select select ""pending""
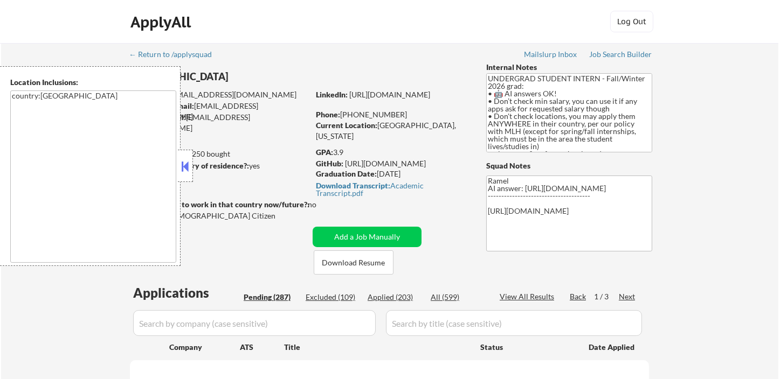
select select ""pending""
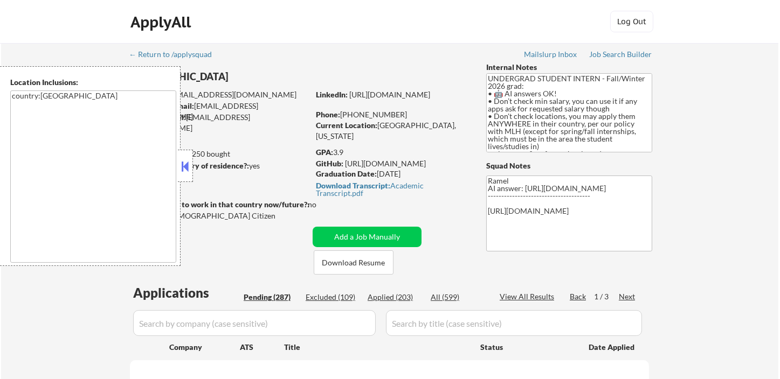
select select ""pending""
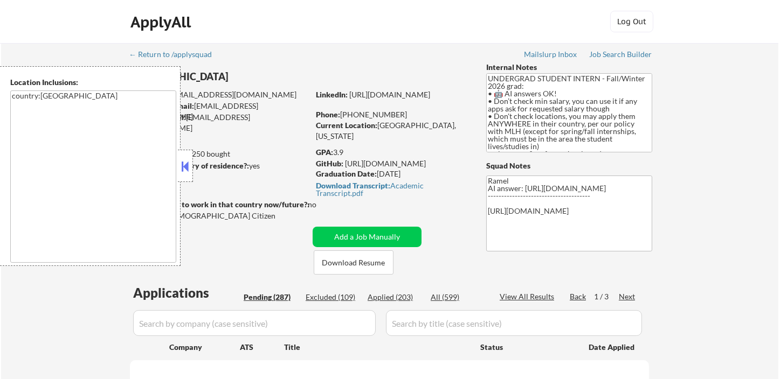
select select ""pending""
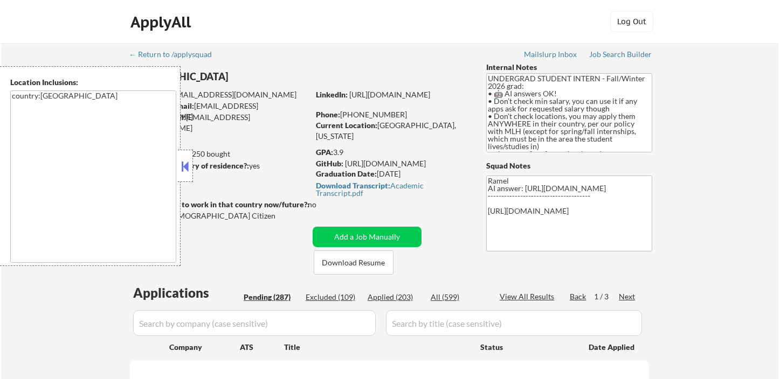
select select ""pending""
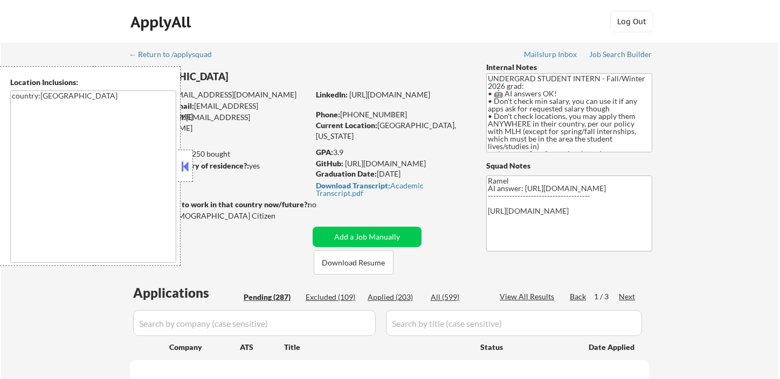
select select ""pending""
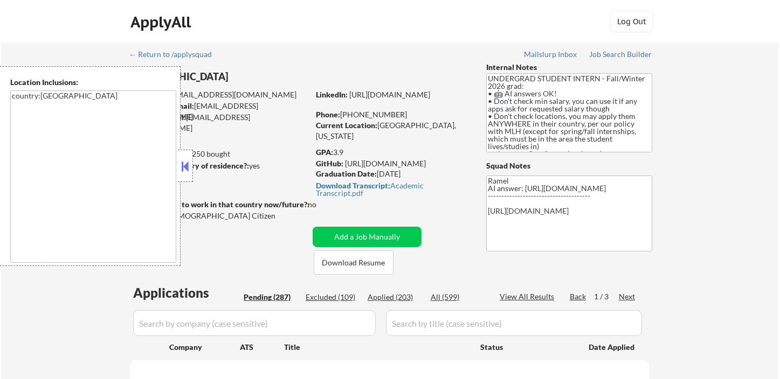
select select ""pending""
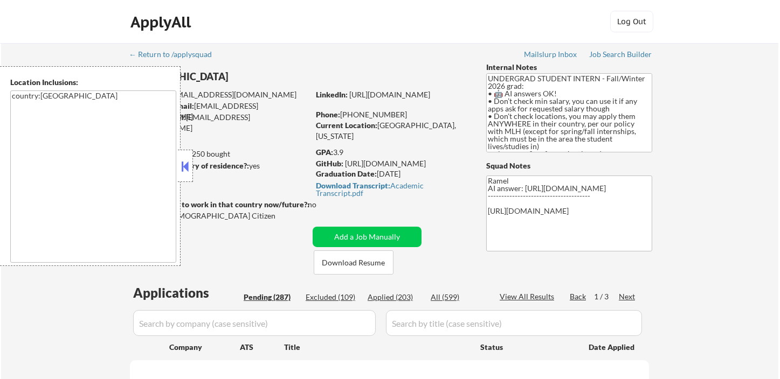
select select ""pending""
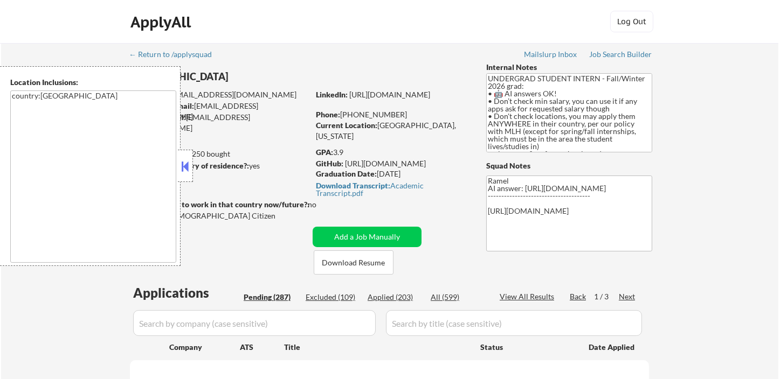
select select ""pending""
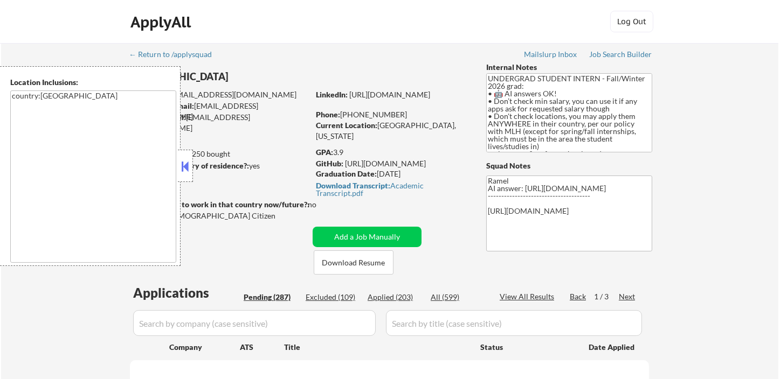
select select ""pending""
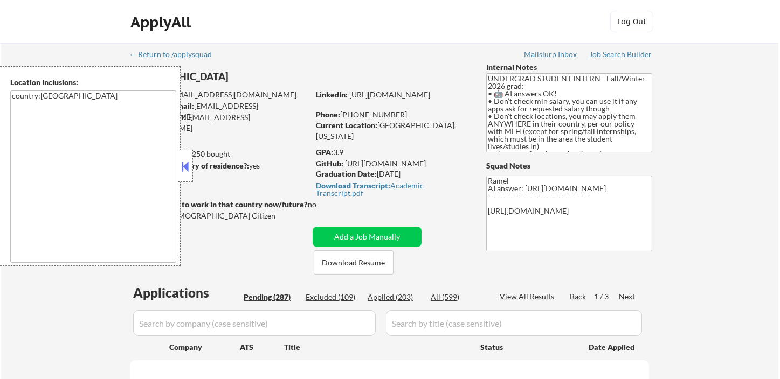
select select ""pending""
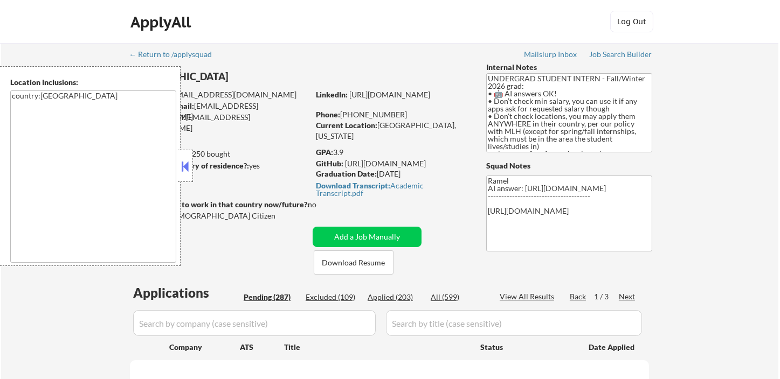
select select ""pending""
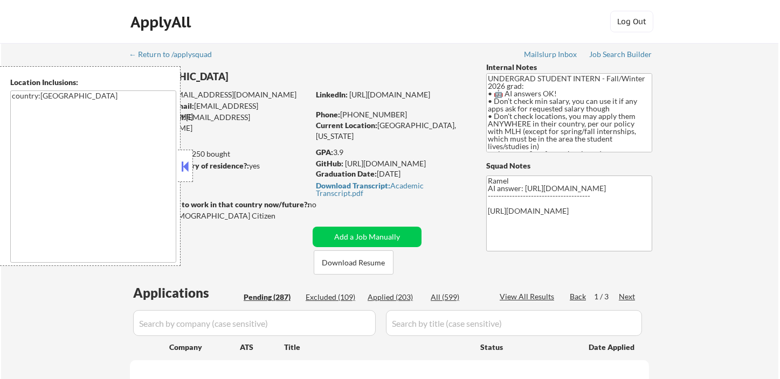
select select ""pending""
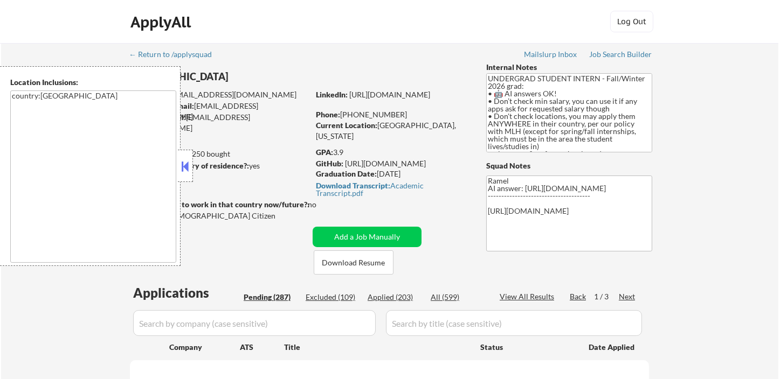
select select ""pending""
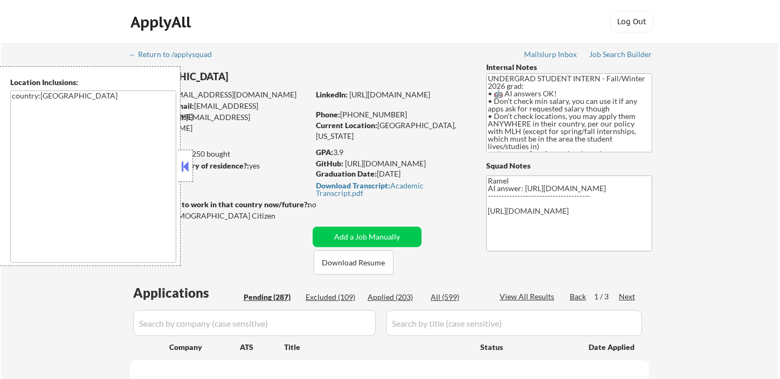
select select ""pending""
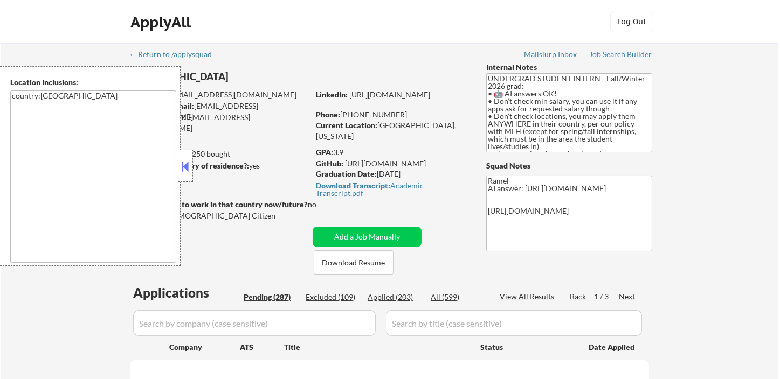
select select ""pending""
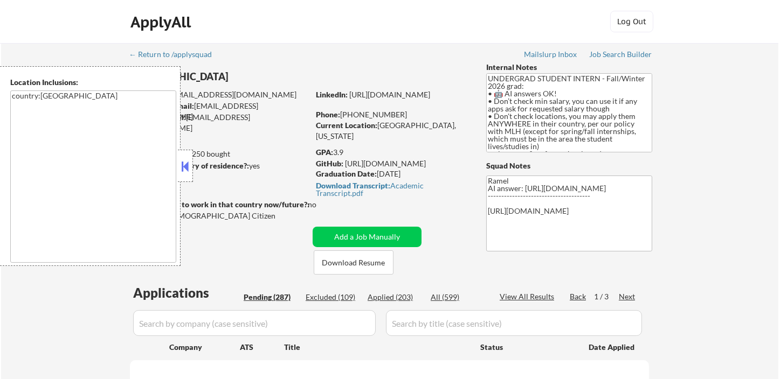
select select ""pending""
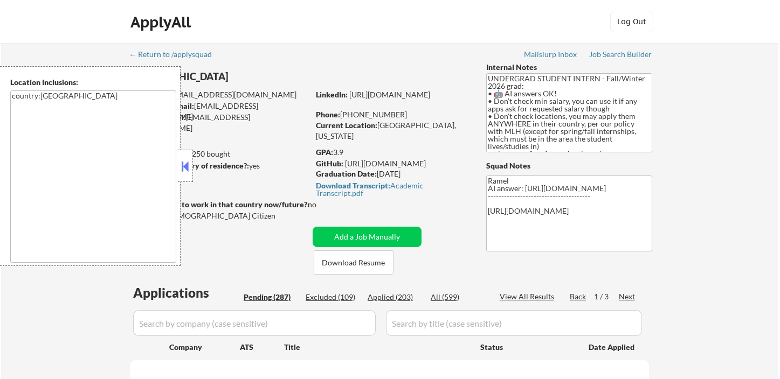
select select ""pending""
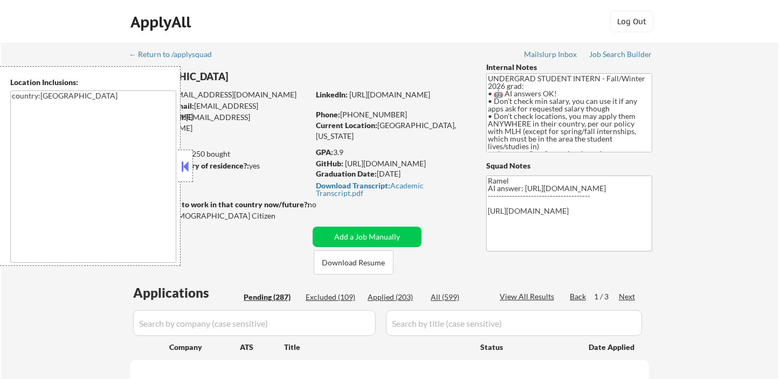
select select ""pending""
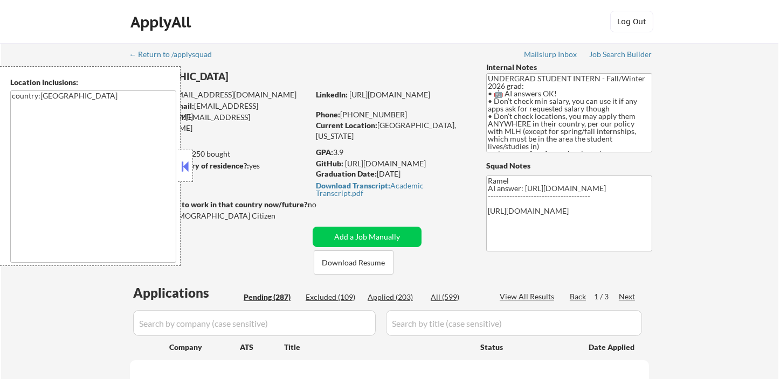
select select ""pending""
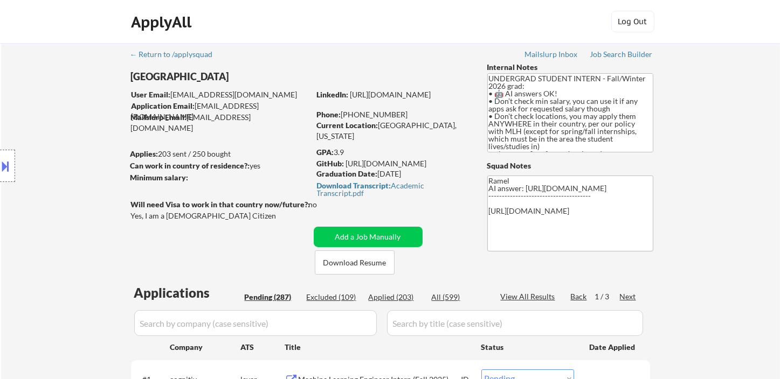
click at [30, 89] on div "Location Inclusions: country:[GEOGRAPHIC_DATA]" at bounding box center [96, 166] width 193 height 200
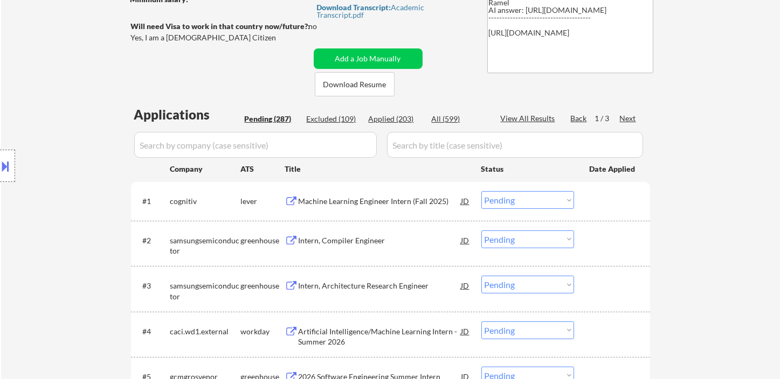
scroll to position [179, 0]
click at [22, 120] on div "Location Inclusions: country:[GEOGRAPHIC_DATA]" at bounding box center [96, 166] width 193 height 200
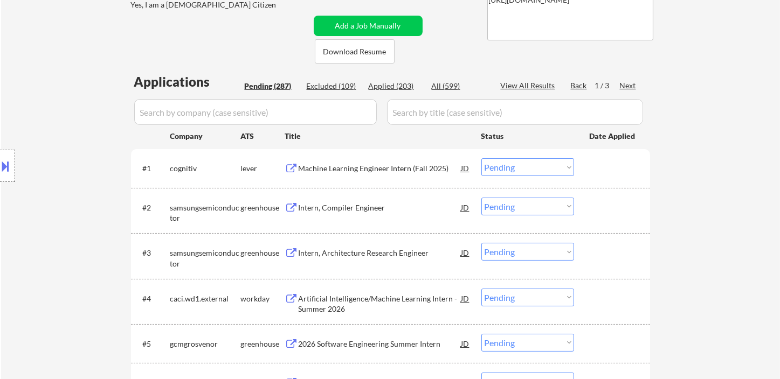
scroll to position [299, 0]
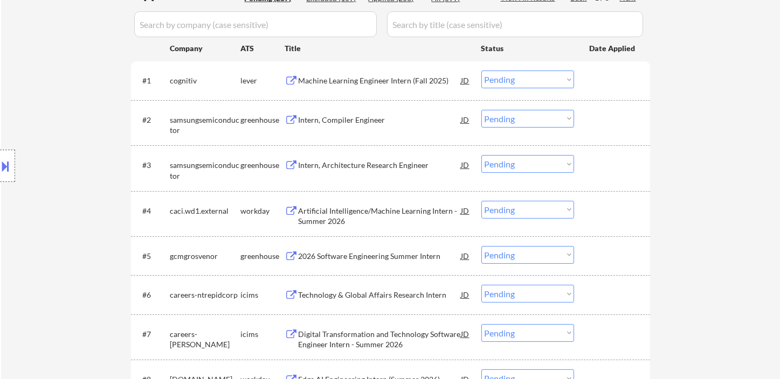
click at [366, 88] on div "Machine Learning Engineer Intern (Fall 2025)" at bounding box center [380, 80] width 163 height 19
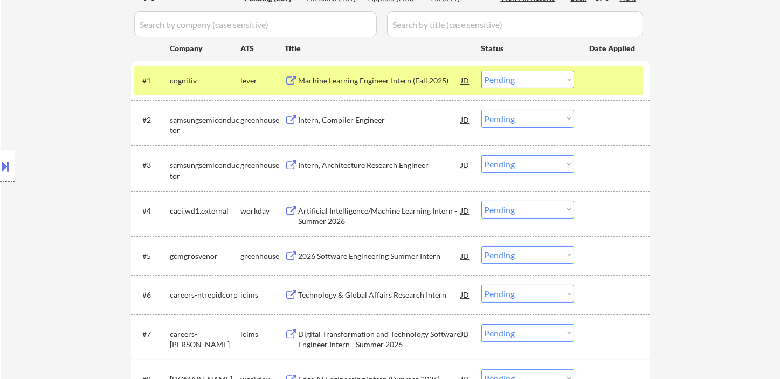
click at [3, 163] on button at bounding box center [6, 166] width 12 height 18
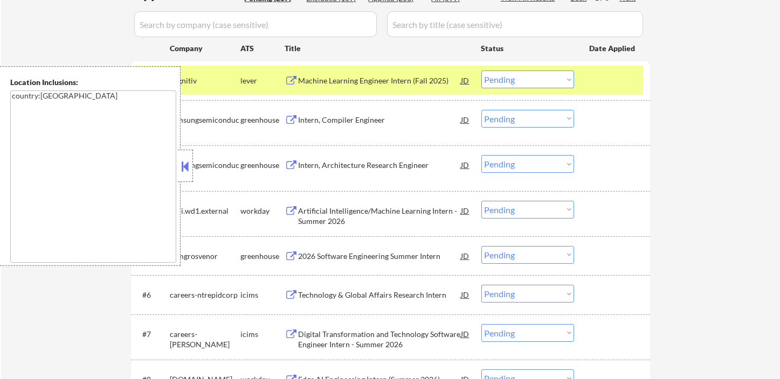
click at [184, 162] on button at bounding box center [185, 166] width 12 height 16
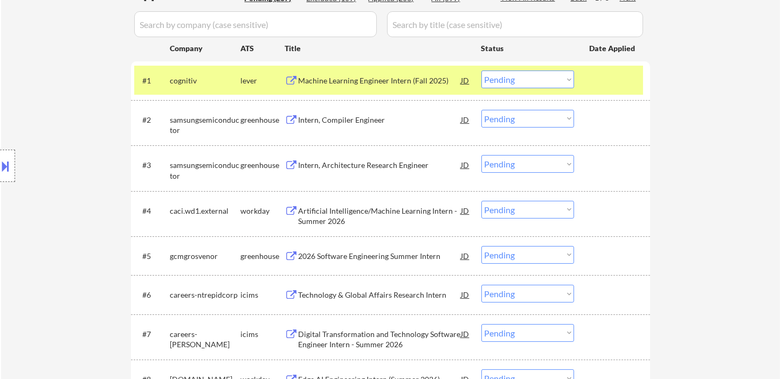
type textarea "Ramel AI answer: [URL][DOMAIN_NAME] JMcuI4/edit?gid=0#gid=0 -------------------…"
click at [377, 79] on div "Machine Learning Engineer Intern (Fall 2025)" at bounding box center [380, 80] width 163 height 11
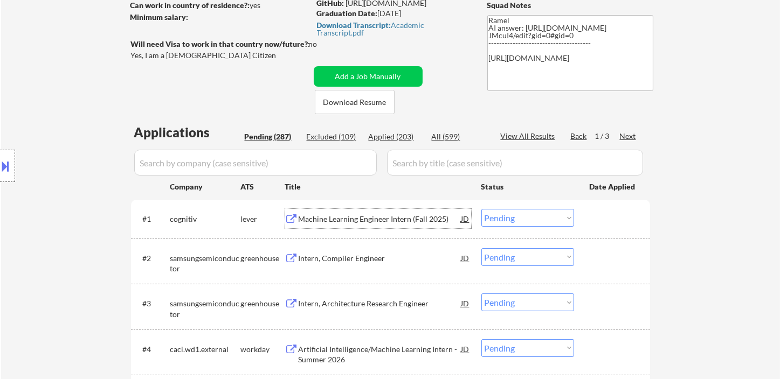
scroll to position [179, 0]
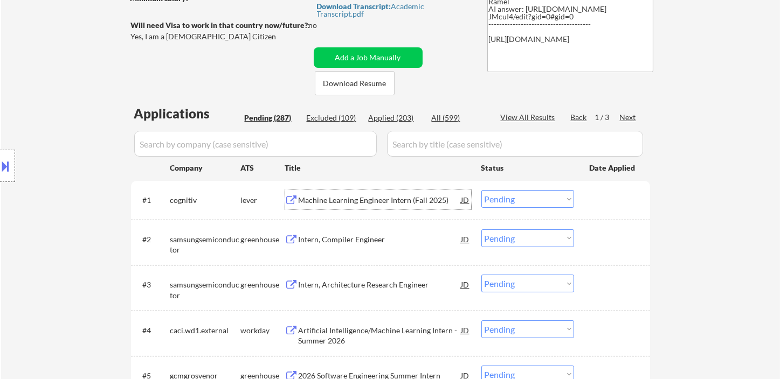
drag, startPoint x: 525, startPoint y: 197, endPoint x: 527, endPoint y: 203, distance: 6.3
click at [525, 197] on select "Choose an option... Pending Applied Excluded (Questions) Excluded (Expired) Exc…" at bounding box center [527, 199] width 93 height 18
click at [481, 190] on select "Choose an option... Pending Applied Excluded (Questions) Excluded (Expired) Exc…" at bounding box center [527, 199] width 93 height 18
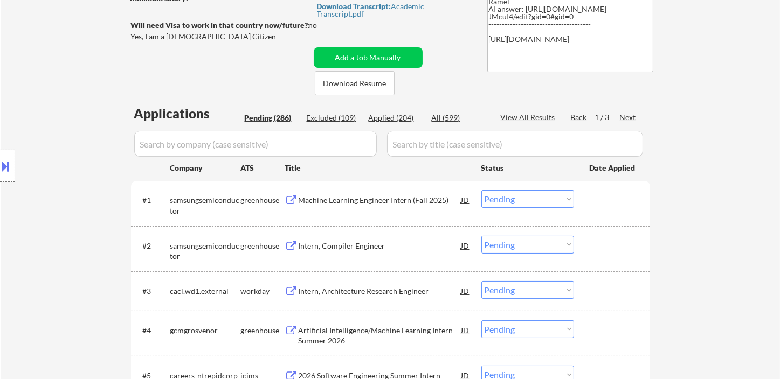
click at [384, 203] on div "Machine Learning Engineer Intern (Fall 2025)" at bounding box center [380, 200] width 163 height 11
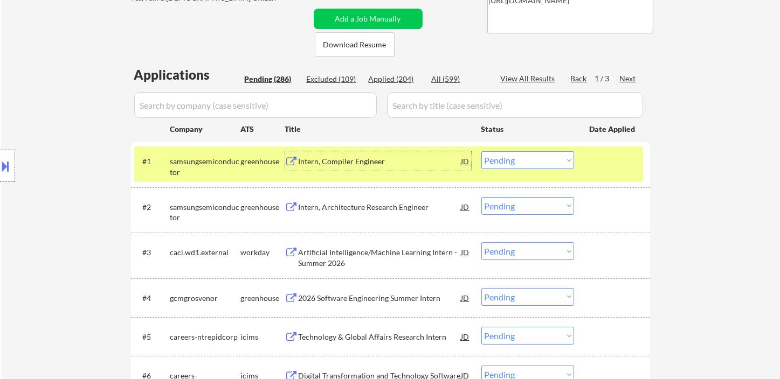
scroll to position [239, 0]
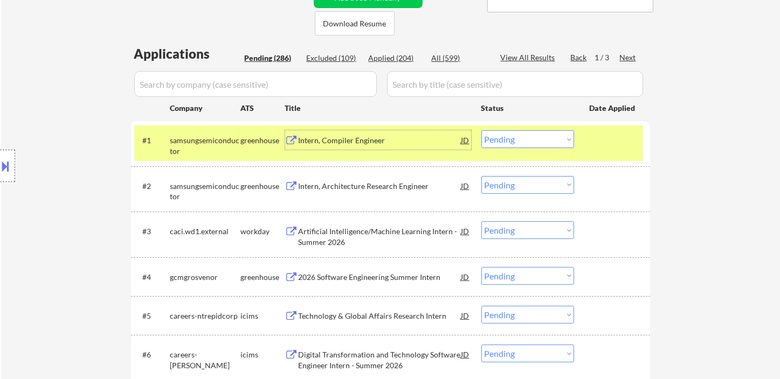
click at [405, 240] on div "Artificial Intelligence/Machine Learning Intern - Summer 2026" at bounding box center [380, 236] width 163 height 21
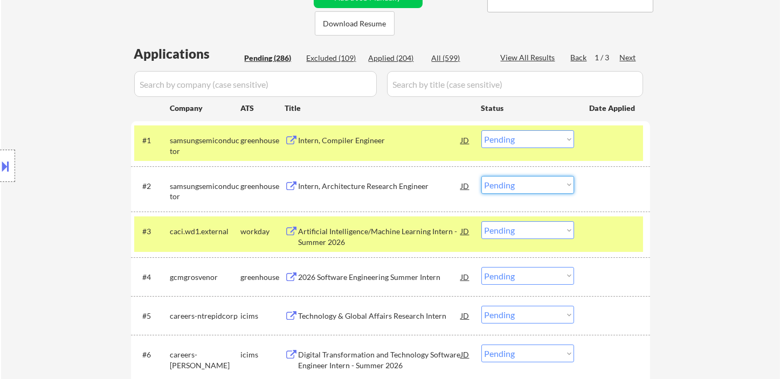
click at [504, 184] on select "Choose an option... Pending Applied Excluded (Questions) Excluded (Expired) Exc…" at bounding box center [527, 185] width 93 height 18
drag, startPoint x: 523, startPoint y: 136, endPoint x: 525, endPoint y: 145, distance: 9.4
click at [523, 136] on select "Choose an option... Pending Applied Excluded (Questions) Excluded (Expired) Exc…" at bounding box center [527, 139] width 93 height 18
click at [481, 130] on select "Choose an option... Pending Applied Excluded (Questions) Excluded (Expired) Exc…" at bounding box center [527, 139] width 93 height 18
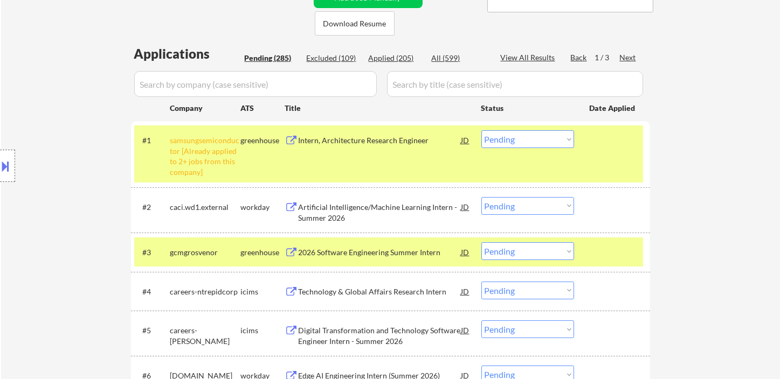
click at [533, 142] on select "Choose an option... Pending Applied Excluded (Questions) Excluded (Expired) Exc…" at bounding box center [527, 139] width 93 height 18
click at [481, 130] on select "Choose an option... Pending Applied Excluded (Questions) Excluded (Expired) Exc…" at bounding box center [527, 139] width 93 height 18
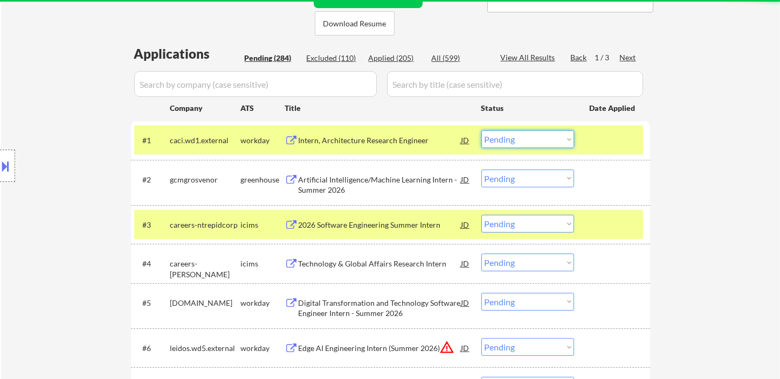
click at [515, 146] on select "Choose an option... Pending Applied Excluded (Questions) Excluded (Expired) Exc…" at bounding box center [527, 139] width 93 height 18
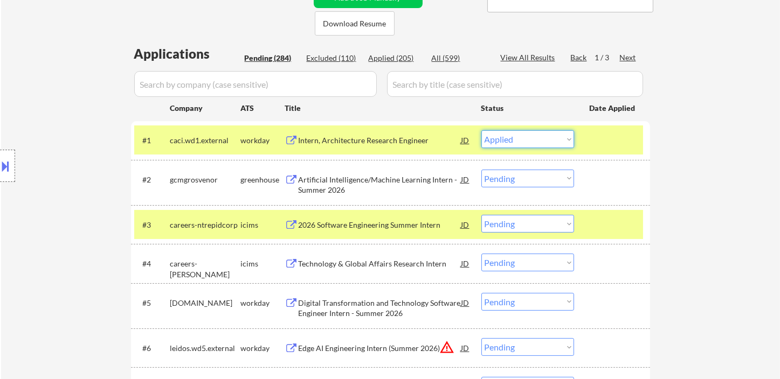
click at [481, 130] on select "Choose an option... Pending Applied Excluded (Questions) Excluded (Expired) Exc…" at bounding box center [527, 139] width 93 height 18
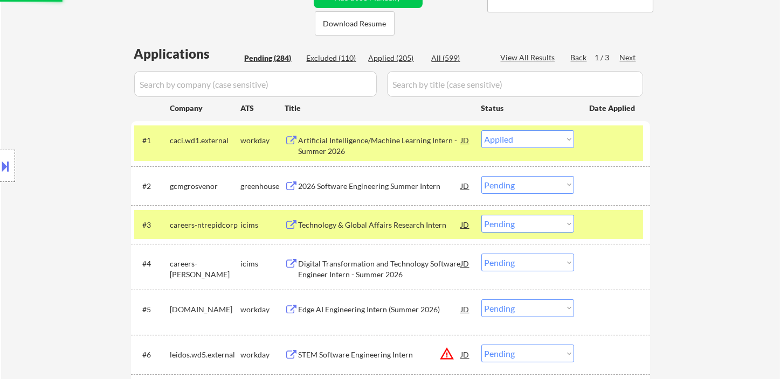
click at [395, 190] on div "2026 Software Engineering Summer Intern" at bounding box center [380, 186] width 163 height 11
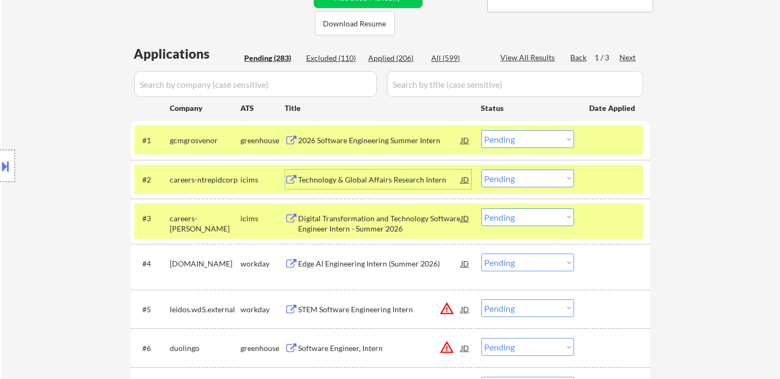
drag, startPoint x: 511, startPoint y: 144, endPoint x: 517, endPoint y: 147, distance: 7.0
click at [511, 144] on select "Choose an option... Pending Applied Excluded (Questions) Excluded (Expired) Exc…" at bounding box center [527, 139] width 93 height 18
click at [481, 130] on select "Choose an option... Pending Applied Excluded (Questions) Excluded (Expired) Exc…" at bounding box center [527, 139] width 93 height 18
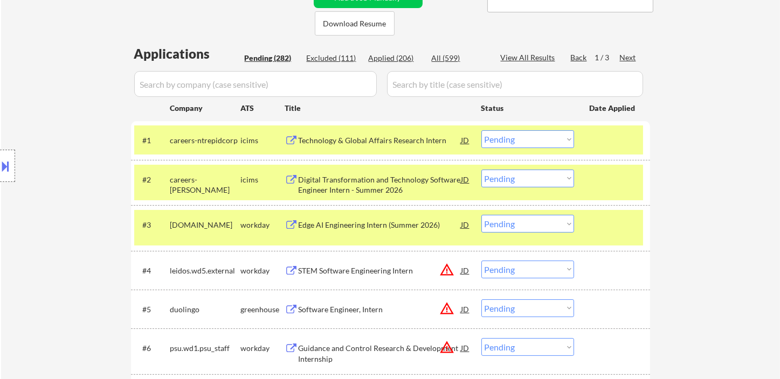
click at [368, 139] on div "Technology & Global Affairs Research Intern" at bounding box center [380, 140] width 163 height 11
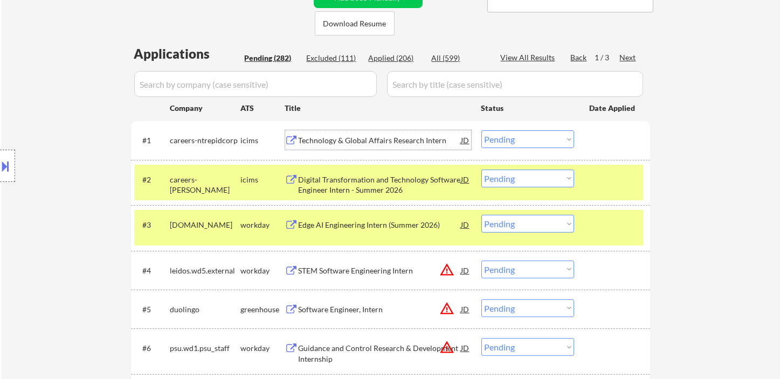
click at [521, 141] on select "Choose an option... Pending Applied Excluded (Questions) Excluded (Expired) Exc…" at bounding box center [527, 139] width 93 height 18
click at [481, 130] on select "Choose an option... Pending Applied Excluded (Questions) Excluded (Expired) Exc…" at bounding box center [527, 139] width 93 height 18
click at [397, 184] on div "Digital Transformation and Technology Software Engineer Intern - Summer 2026" at bounding box center [380, 185] width 163 height 21
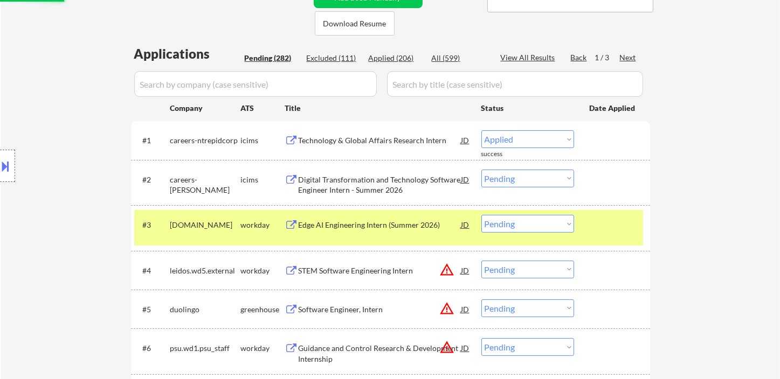
select select ""pending""
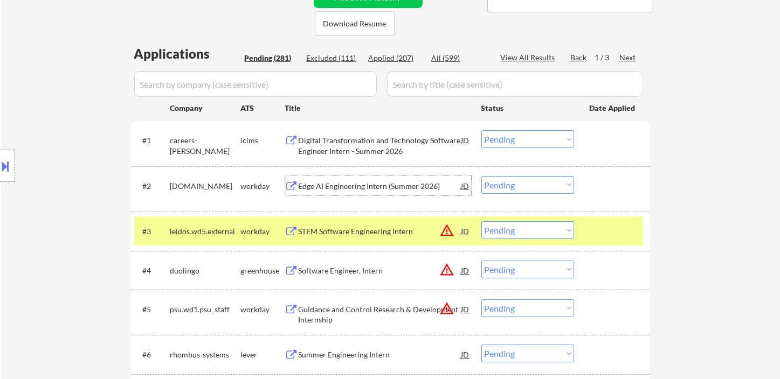
click at [521, 186] on select "Choose an option... Pending Applied Excluded (Questions) Excluded (Expired) Exc…" at bounding box center [527, 185] width 93 height 18
click at [481, 176] on select "Choose an option... Pending Applied Excluded (Questions) Excluded (Expired) Exc…" at bounding box center [527, 185] width 93 height 18
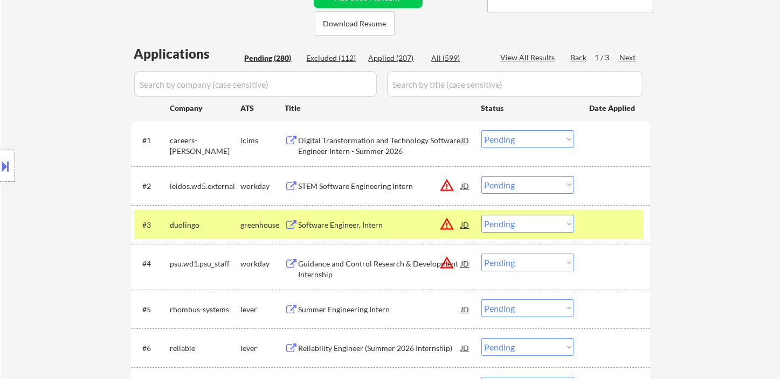
click at [351, 191] on div "STEM Software Engineering Intern" at bounding box center [380, 185] width 163 height 19
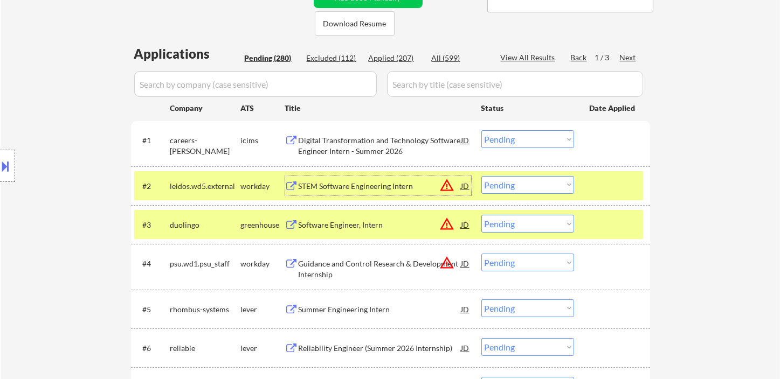
click at [507, 188] on select "Choose an option... Pending Applied Excluded (Questions) Excluded (Expired) Exc…" at bounding box center [527, 185] width 93 height 18
click at [481, 176] on select "Choose an option... Pending Applied Excluded (Questions) Excluded (Expired) Exc…" at bounding box center [527, 185] width 93 height 18
select select ""pending""
click at [338, 224] on div "Software Engineer, Intern" at bounding box center [380, 225] width 163 height 11
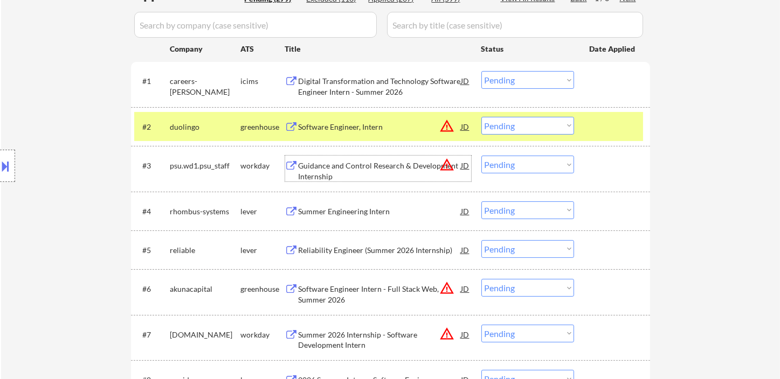
scroll to position [299, 0]
click at [346, 212] on div "Summer Engineering Intern" at bounding box center [380, 211] width 163 height 11
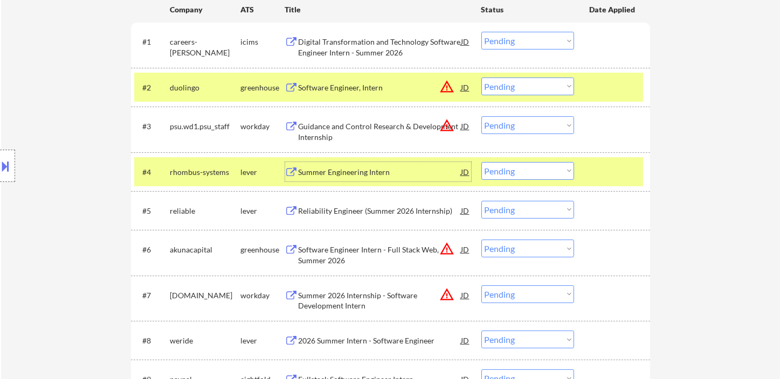
scroll to position [359, 0]
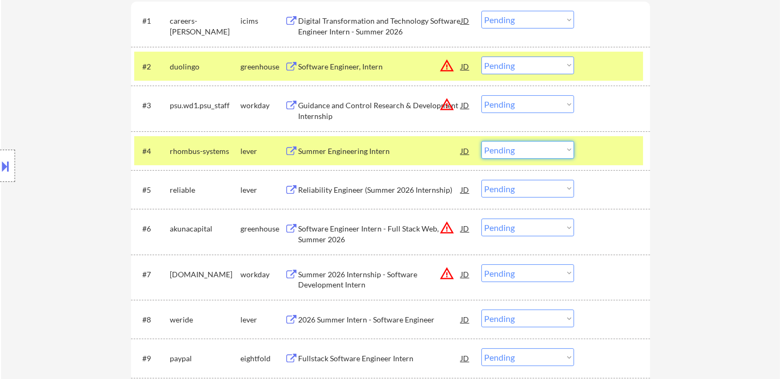
click at [506, 151] on select "Choose an option... Pending Applied Excluded (Questions) Excluded (Expired) Exc…" at bounding box center [527, 150] width 93 height 18
click at [481, 141] on select "Choose an option... Pending Applied Excluded (Questions) Excluded (Expired) Exc…" at bounding box center [527, 150] width 93 height 18
click at [371, 193] on div "Reliability Engineer (Summer 2026 Internship)" at bounding box center [380, 190] width 163 height 11
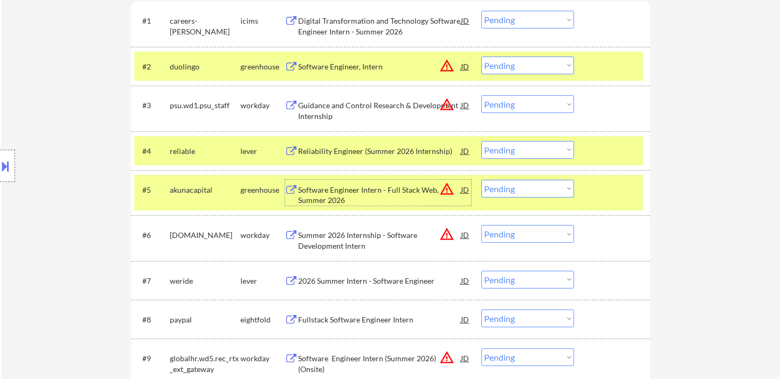
scroll to position [419, 0]
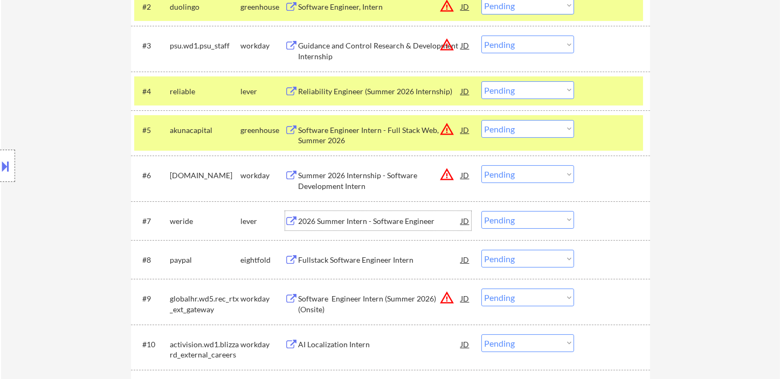
click at [345, 219] on div "2026 Summer Intern - Software Engineer" at bounding box center [380, 221] width 163 height 11
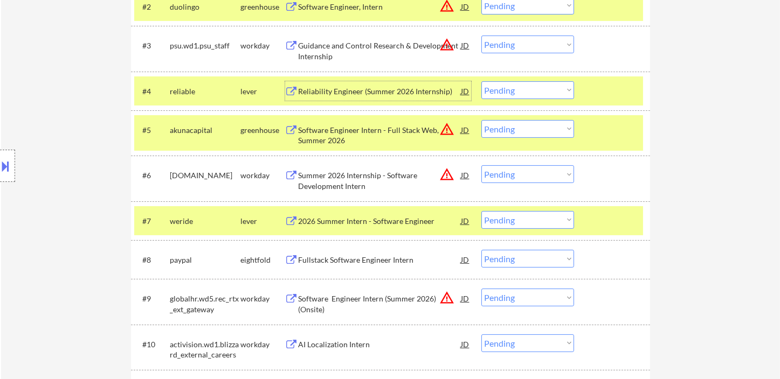
click at [375, 91] on div "Reliability Engineer (Summer 2026 Internship)" at bounding box center [380, 91] width 163 height 11
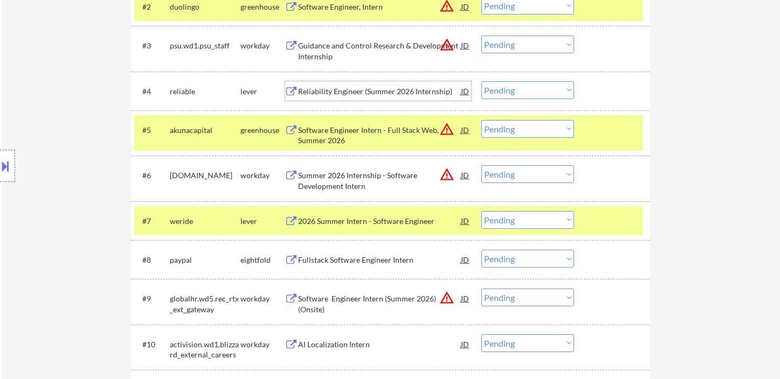
click at [496, 86] on select "Choose an option... Pending Applied Excluded (Questions) Excluded (Expired) Exc…" at bounding box center [527, 90] width 93 height 18
click at [481, 81] on select "Choose an option... Pending Applied Excluded (Questions) Excluded (Expired) Exc…" at bounding box center [527, 90] width 93 height 18
select select ""pending""
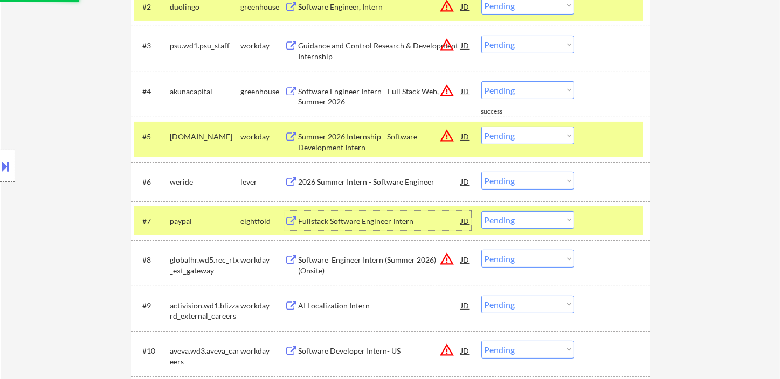
click at [358, 221] on div "Fullstack Software Engineer Intern" at bounding box center [380, 220] width 163 height 19
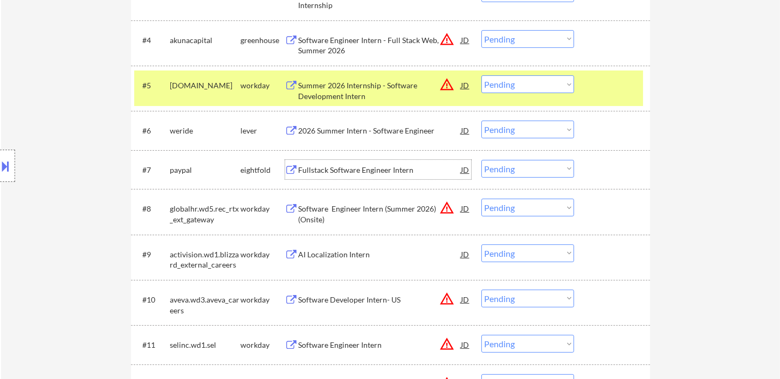
scroll to position [539, 0]
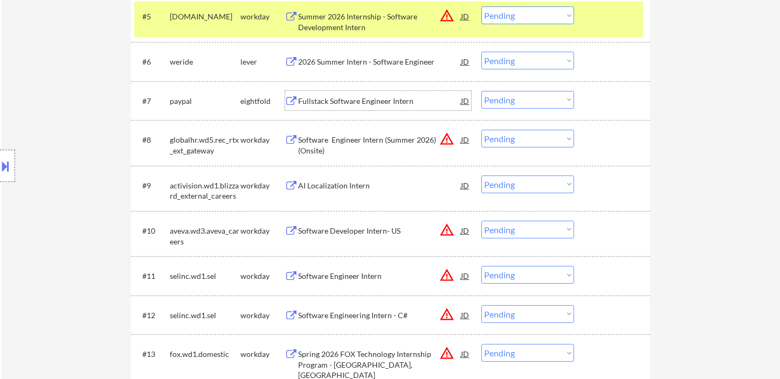
click at [367, 189] on div "AI Localization Intern" at bounding box center [380, 186] width 163 height 11
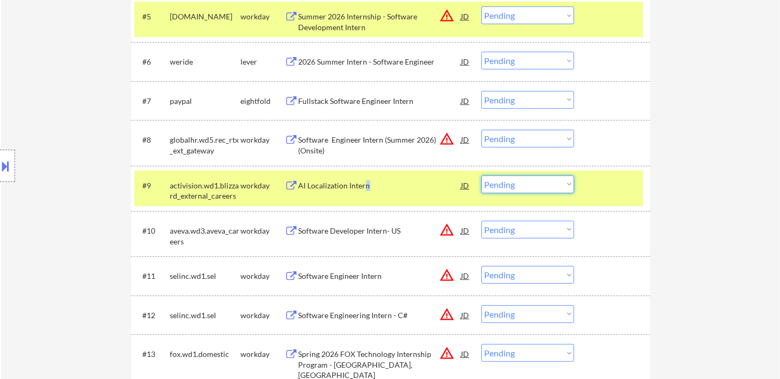
click at [509, 185] on select "Choose an option... Pending Applied Excluded (Questions) Excluded (Expired) Exc…" at bounding box center [527, 185] width 93 height 18
click at [481, 176] on select "Choose an option... Pending Applied Excluded (Questions) Excluded (Expired) Exc…" at bounding box center [527, 185] width 93 height 18
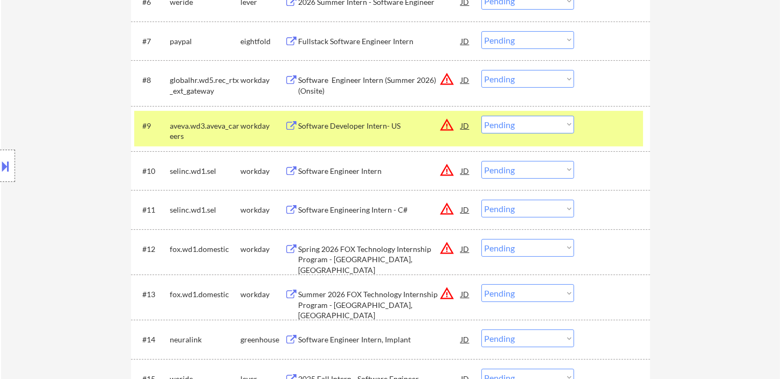
click at [344, 129] on div "Software Developer Intern- US" at bounding box center [380, 126] width 163 height 11
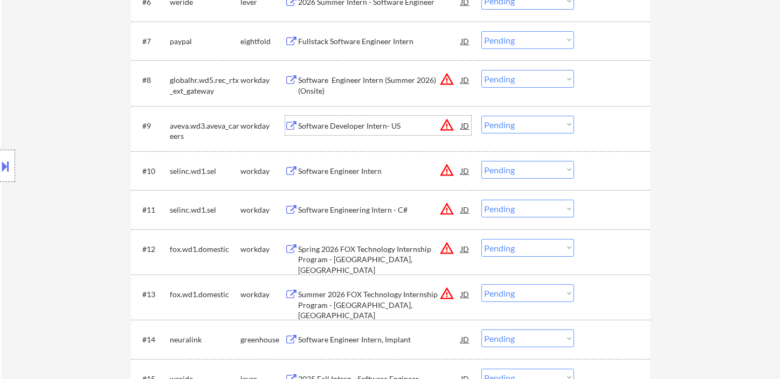
click at [334, 127] on div "Software Developer Intern- US" at bounding box center [380, 126] width 163 height 11
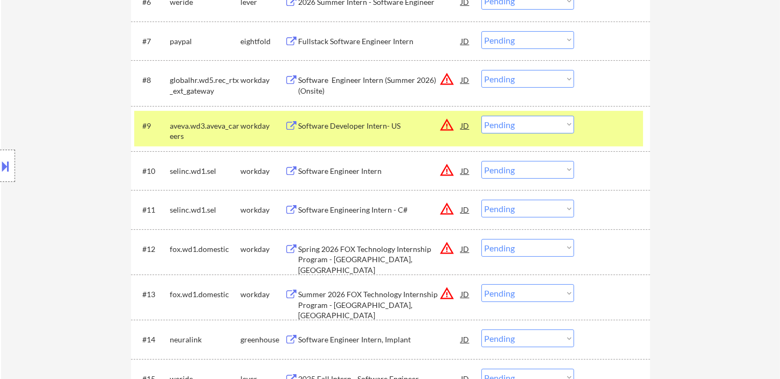
click at [528, 127] on select "Choose an option... Pending Applied Excluded (Questions) Excluded (Expired) Exc…" at bounding box center [527, 125] width 93 height 18
click at [481, 116] on select "Choose an option... Pending Applied Excluded (Questions) Excluded (Expired) Exc…" at bounding box center [527, 125] width 93 height 18
select select ""pending""
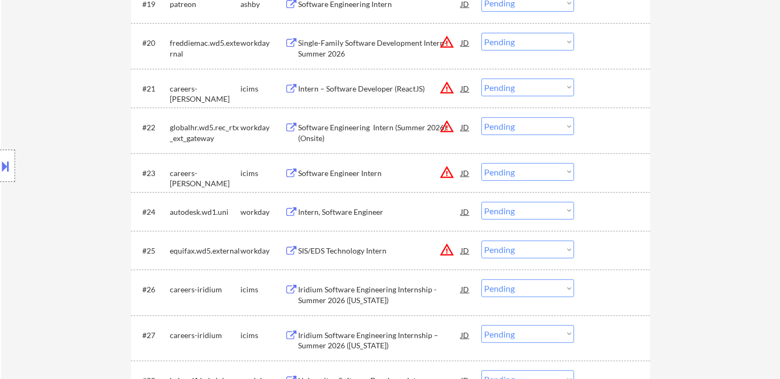
scroll to position [1138, 0]
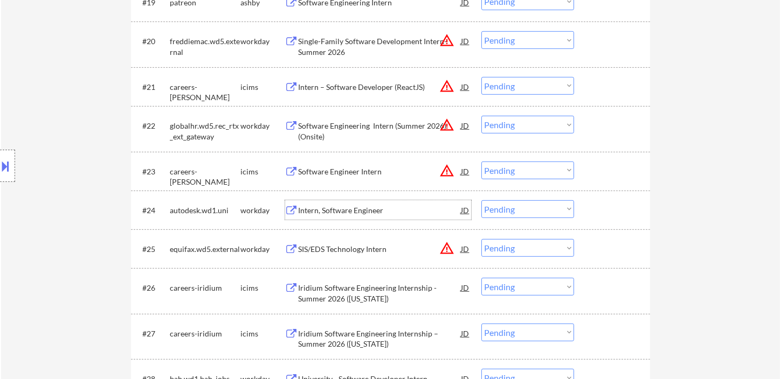
click at [367, 213] on div "Intern, Software Engineer" at bounding box center [380, 210] width 163 height 11
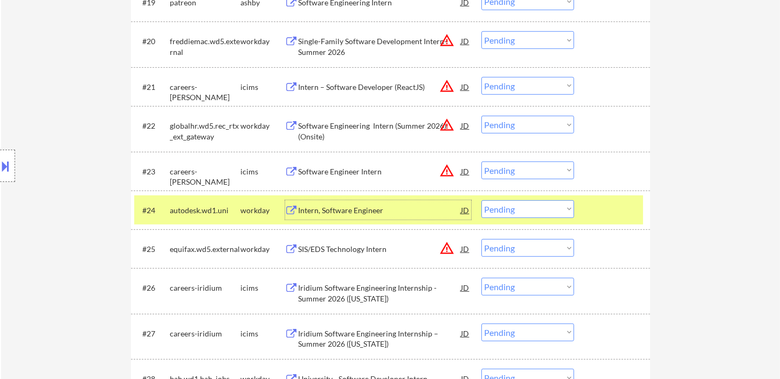
drag, startPoint x: 531, startPoint y: 210, endPoint x: 540, endPoint y: 216, distance: 10.2
click at [532, 212] on select "Choose an option... Pending Applied Excluded (Questions) Excluded (Expired) Exc…" at bounding box center [527, 209] width 93 height 18
click at [481, 200] on select "Choose an option... Pending Applied Excluded (Questions) Excluded (Expired) Exc…" at bounding box center [527, 209] width 93 height 18
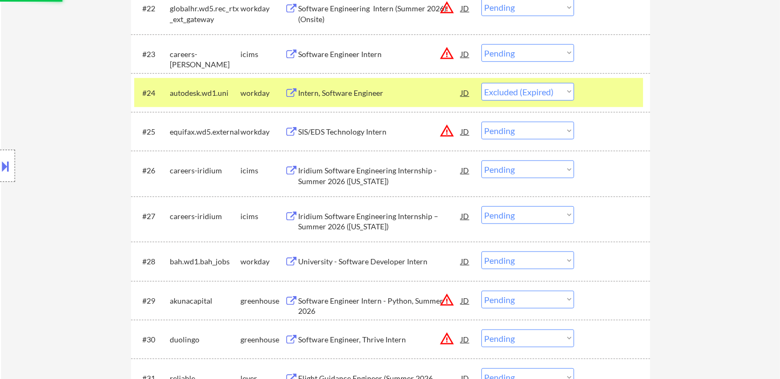
scroll to position [1257, 0]
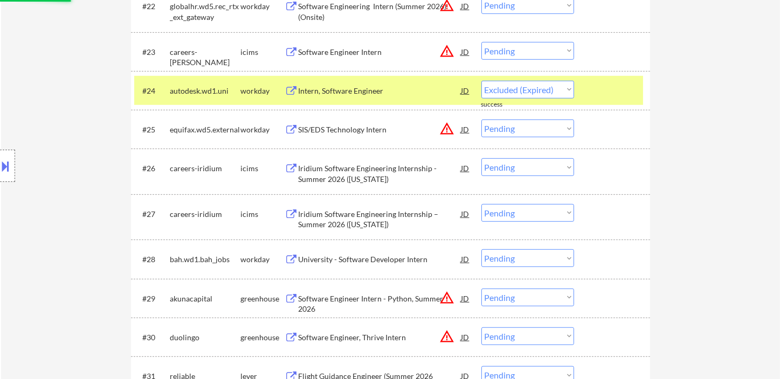
select select ""pending""
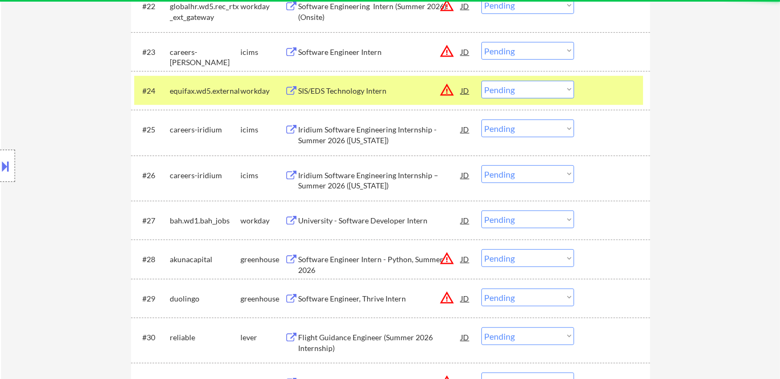
click at [344, 134] on div "Iridium Software Engineering Internship - Summer 2026 ([US_STATE])" at bounding box center [380, 135] width 163 height 21
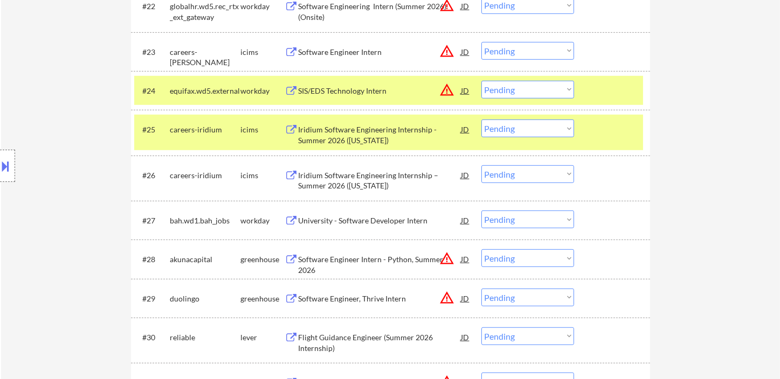
select select ""pending""
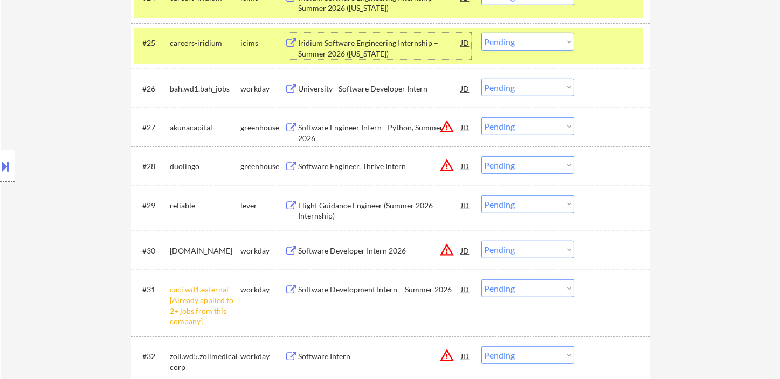
scroll to position [1437, 0]
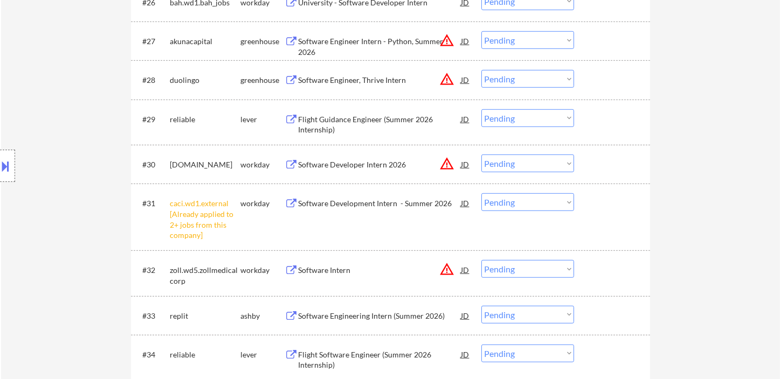
drag, startPoint x: 508, startPoint y: 208, endPoint x: 514, endPoint y: 210, distance: 6.1
click at [508, 208] on select "Choose an option... Pending Applied Excluded (Questions) Excluded (Expired) Exc…" at bounding box center [527, 202] width 93 height 18
click at [481, 193] on select "Choose an option... Pending Applied Excluded (Questions) Excluded (Expired) Exc…" at bounding box center [527, 202] width 93 height 18
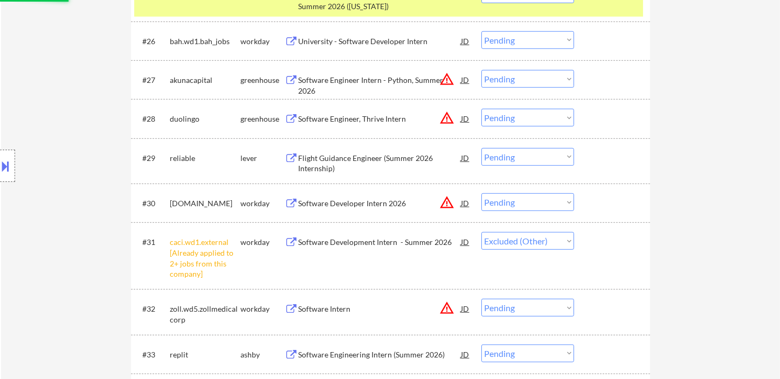
scroll to position [1377, 0]
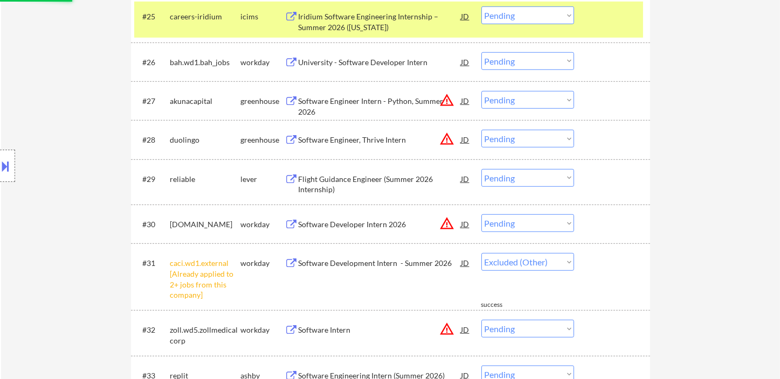
click at [373, 184] on div "Flight Guidance Engineer (Summer 2026 Internship)" at bounding box center [380, 184] width 163 height 21
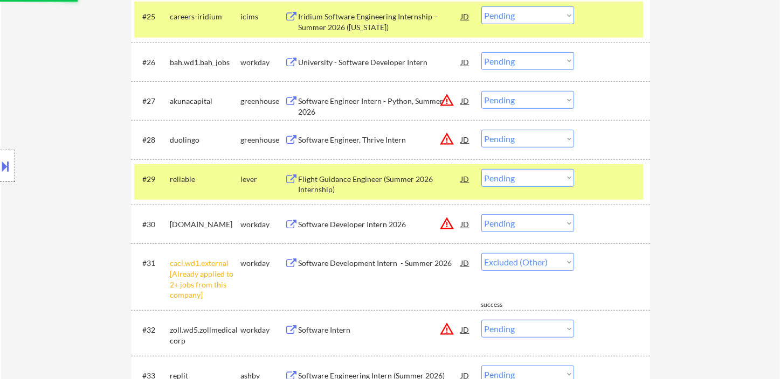
select select ""pending""
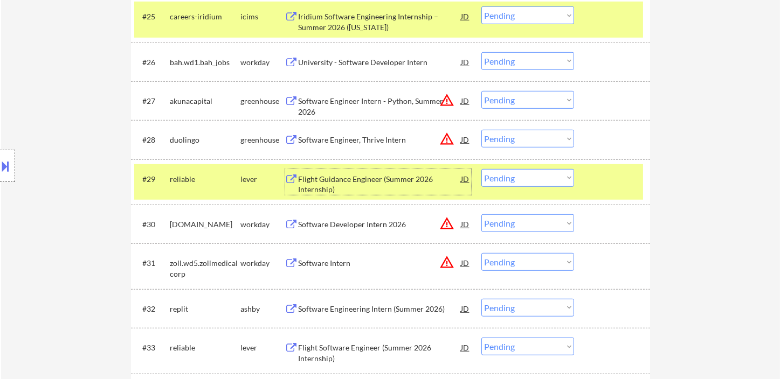
click at [352, 186] on div "Flight Guidance Engineer (Summer 2026 Internship)" at bounding box center [380, 184] width 163 height 21
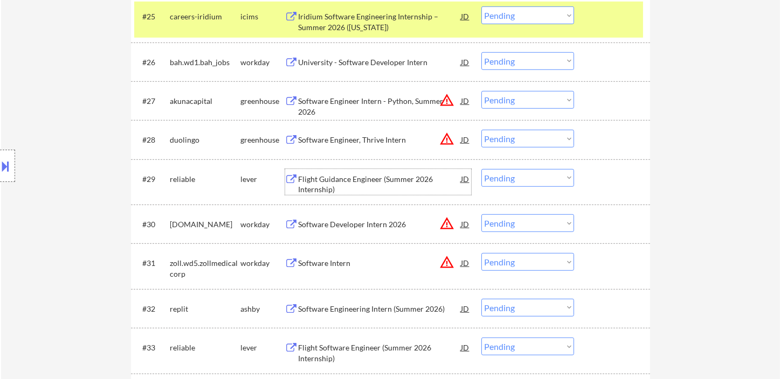
drag, startPoint x: 534, startPoint y: 175, endPoint x: 535, endPoint y: 184, distance: 9.8
click at [534, 175] on select "Choose an option... Pending Applied Excluded (Questions) Excluded (Expired) Exc…" at bounding box center [527, 178] width 93 height 18
click at [481, 169] on select "Choose an option... Pending Applied Excluded (Questions) Excluded (Expired) Exc…" at bounding box center [527, 178] width 93 height 18
select select ""pending""
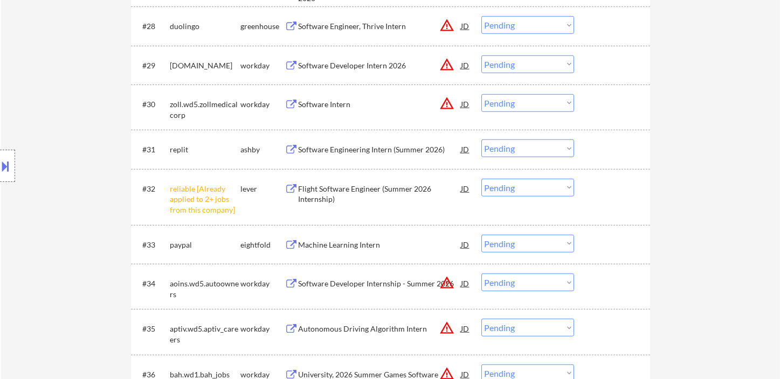
scroll to position [1497, 0]
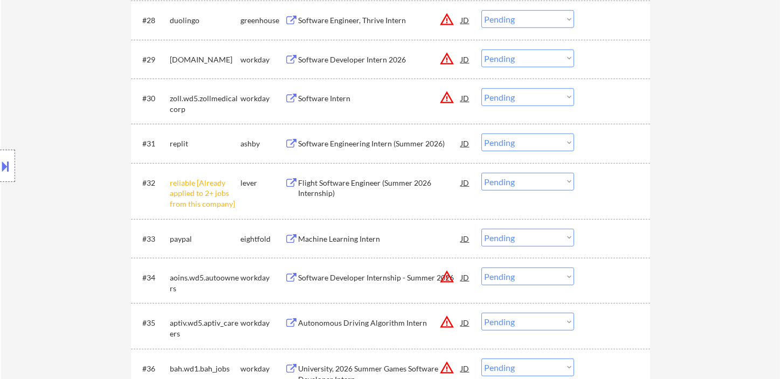
click at [508, 186] on select "Choose an option... Pending Applied Excluded (Questions) Excluded (Expired) Exc…" at bounding box center [527, 182] width 93 height 18
click at [481, 173] on select "Choose an option... Pending Applied Excluded (Questions) Excluded (Expired) Exc…" at bounding box center [527, 182] width 93 height 18
select select ""pending""
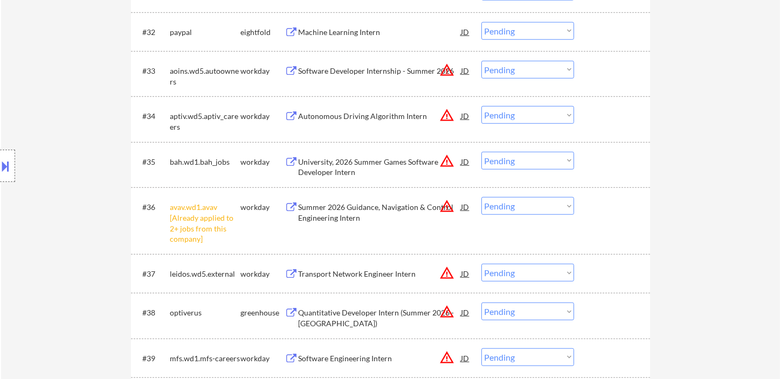
scroll to position [1677, 0]
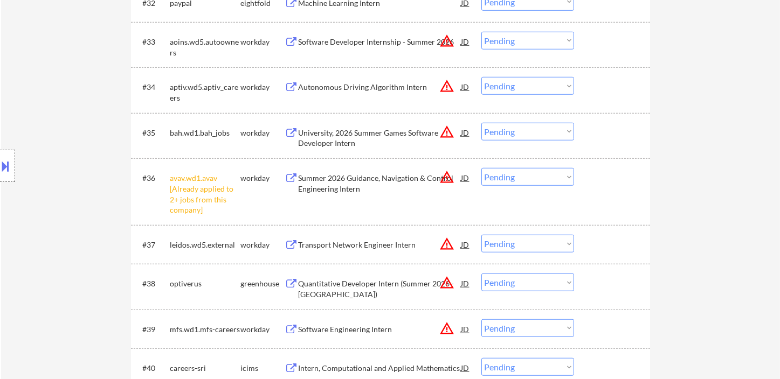
click at [510, 180] on select "Choose an option... Pending Applied Excluded (Questions) Excluded (Expired) Exc…" at bounding box center [527, 177] width 93 height 18
click at [481, 168] on select "Choose an option... Pending Applied Excluded (Questions) Excluded (Expired) Exc…" at bounding box center [527, 177] width 93 height 18
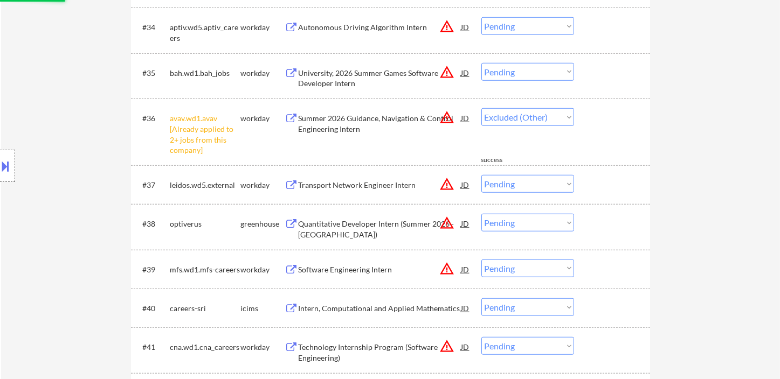
select select ""pending""
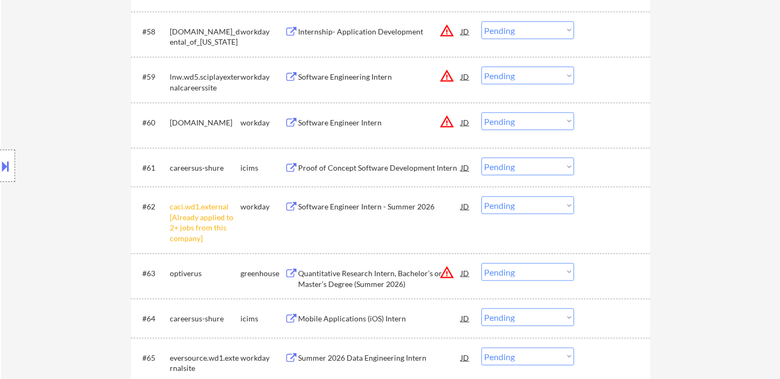
scroll to position [2755, 0]
drag, startPoint x: 493, startPoint y: 205, endPoint x: 498, endPoint y: 210, distance: 6.9
click at [493, 205] on select "Choose an option... Pending Applied Excluded (Questions) Excluded (Expired) Exc…" at bounding box center [527, 204] width 93 height 18
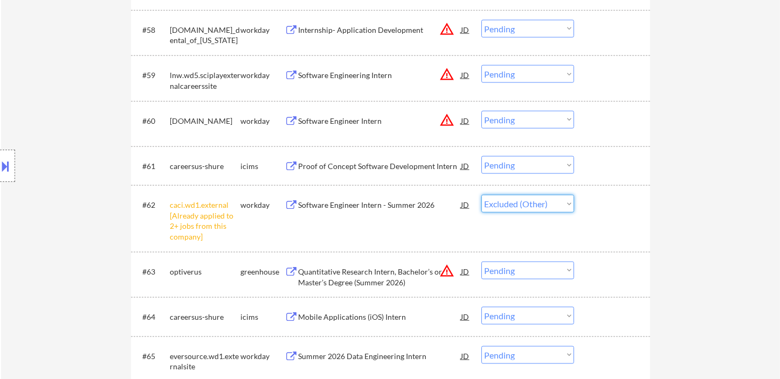
click at [481, 195] on select "Choose an option... Pending Applied Excluded (Questions) Excluded (Expired) Exc…" at bounding box center [527, 204] width 93 height 18
click at [382, 168] on div "Proof of Concept Software Development Intern" at bounding box center [380, 166] width 163 height 11
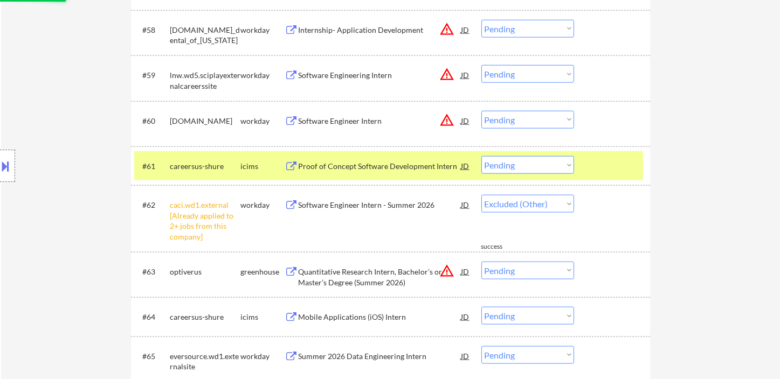
select select ""pending""
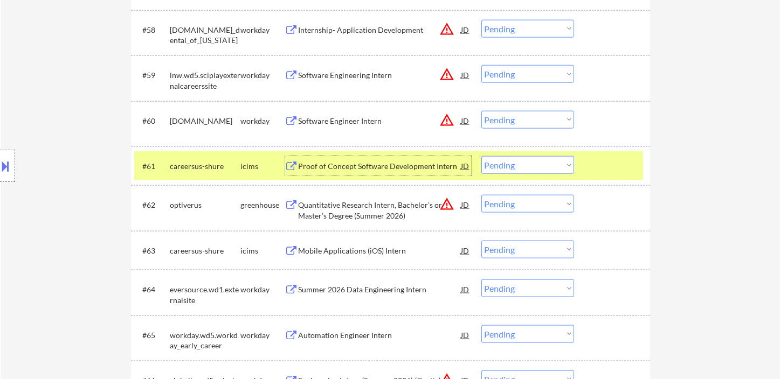
drag, startPoint x: 513, startPoint y: 172, endPoint x: 522, endPoint y: 172, distance: 9.2
click at [515, 171] on select "Choose an option... Pending Applied Excluded (Questions) Excluded (Expired) Exc…" at bounding box center [527, 165] width 93 height 18
click at [481, 156] on select "Choose an option... Pending Applied Excluded (Questions) Excluded (Expired) Exc…" at bounding box center [527, 165] width 93 height 18
select select ""pending""
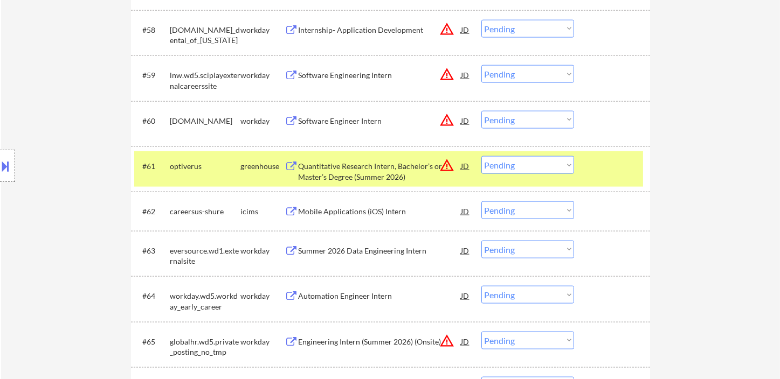
click at [369, 171] on div "Quantitative Research Intern, Bachelor’s or Master’s Degree (Summer 2026)" at bounding box center [380, 171] width 163 height 21
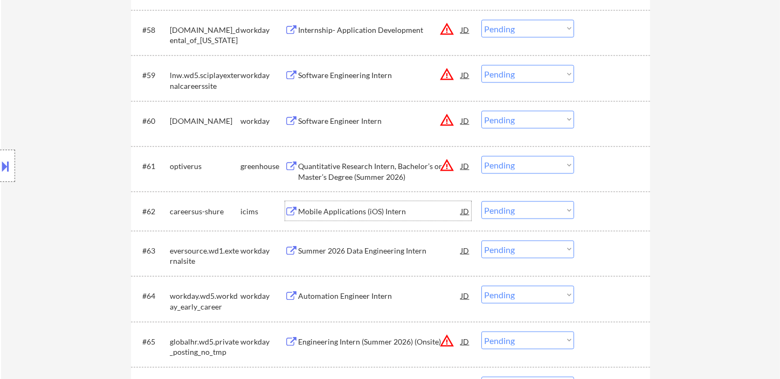
click at [351, 217] on div "Mobile Applications (iOS) Intern" at bounding box center [380, 211] width 163 height 19
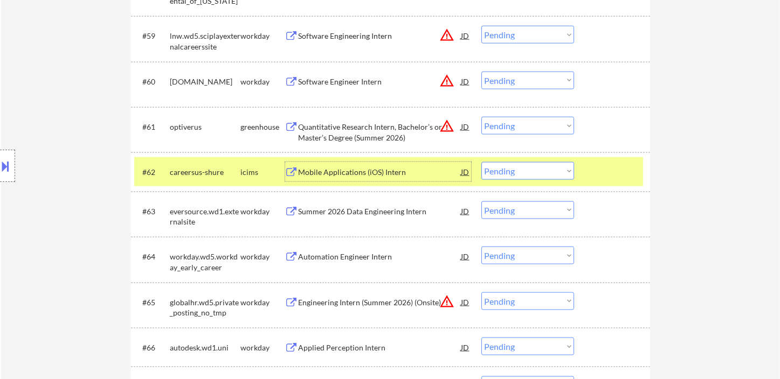
scroll to position [2815, 0]
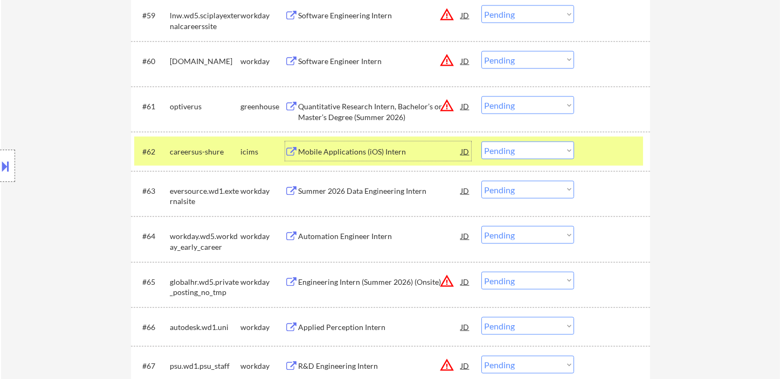
click at [345, 192] on div "Summer 2026 Data Engineering Intern" at bounding box center [380, 191] width 163 height 11
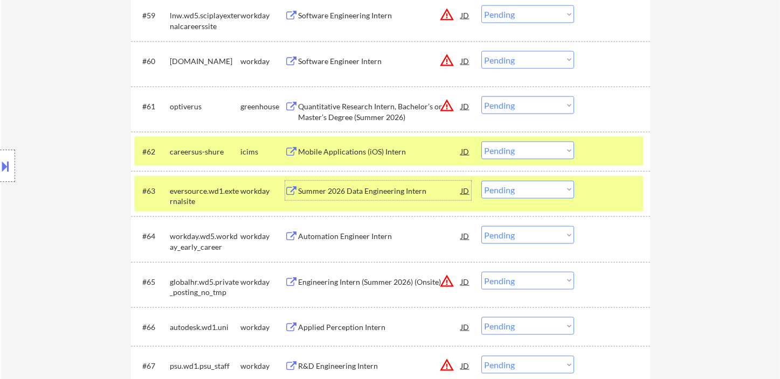
click at [535, 193] on select "Choose an option... Pending Applied Excluded (Questions) Excluded (Expired) Exc…" at bounding box center [527, 190] width 93 height 18
click at [481, 181] on select "Choose an option... Pending Applied Excluded (Questions) Excluded (Expired) Exc…" at bounding box center [527, 190] width 93 height 18
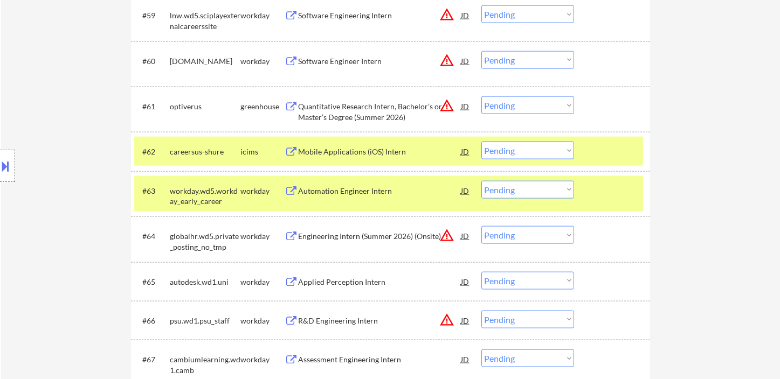
click at [341, 190] on div "Automation Engineer Intern" at bounding box center [380, 191] width 163 height 11
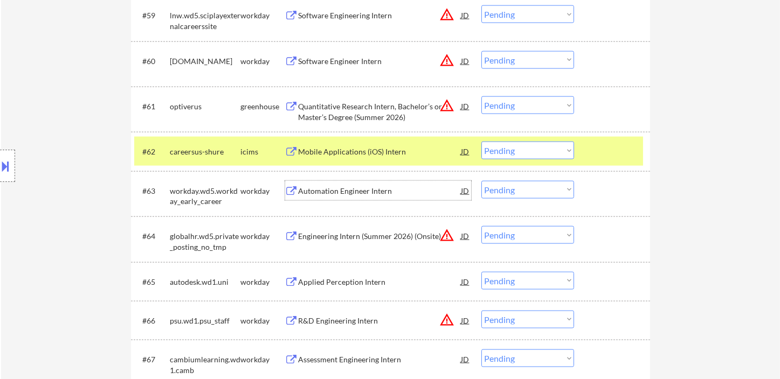
scroll to position [2874, 0]
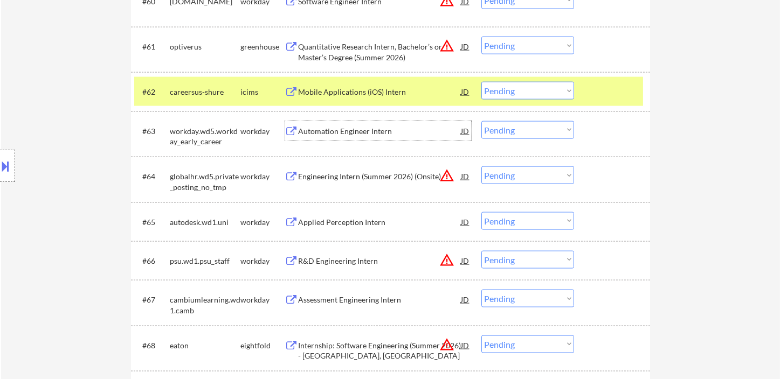
click at [516, 133] on select "Choose an option... Pending Applied Excluded (Questions) Excluded (Expired) Exc…" at bounding box center [527, 130] width 93 height 18
click at [481, 121] on select "Choose an option... Pending Applied Excluded (Questions) Excluded (Expired) Exc…" at bounding box center [527, 130] width 93 height 18
click at [367, 222] on div "Applied Perception Intern" at bounding box center [380, 222] width 163 height 11
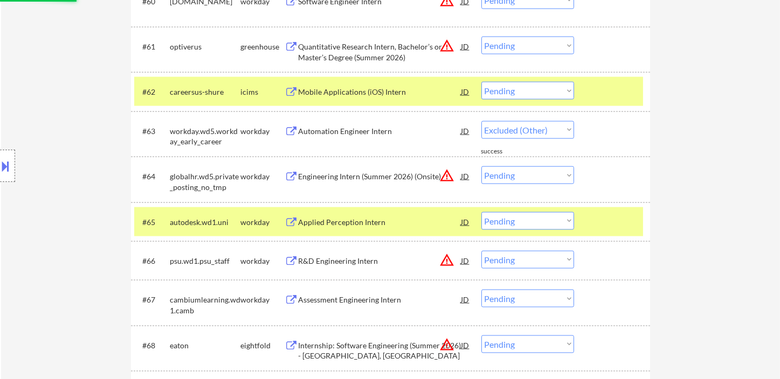
select select ""pending""
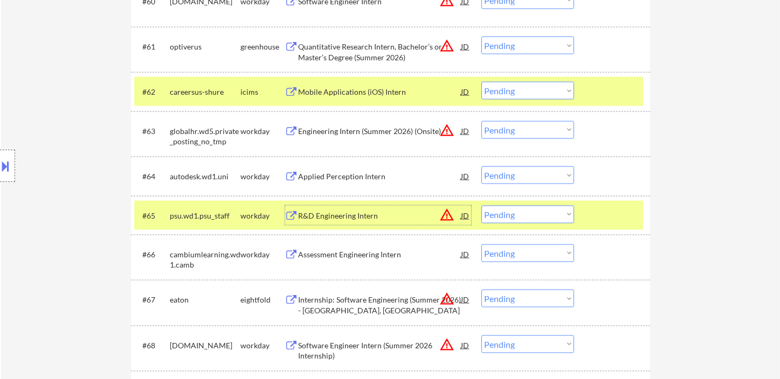
click at [517, 176] on select "Choose an option... Pending Applied Excluded (Questions) Excluded (Expired) Exc…" at bounding box center [527, 176] width 93 height 18
click at [481, 167] on select "Choose an option... Pending Applied Excluded (Questions) Excluded (Expired) Exc…" at bounding box center [527, 176] width 93 height 18
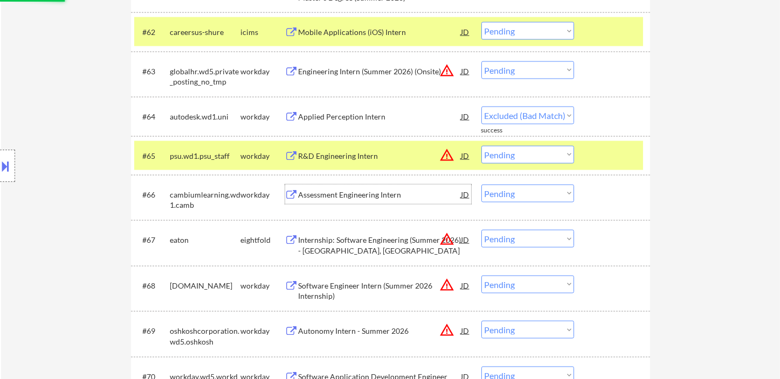
click at [345, 197] on div "Assessment Engineering Intern" at bounding box center [380, 195] width 163 height 11
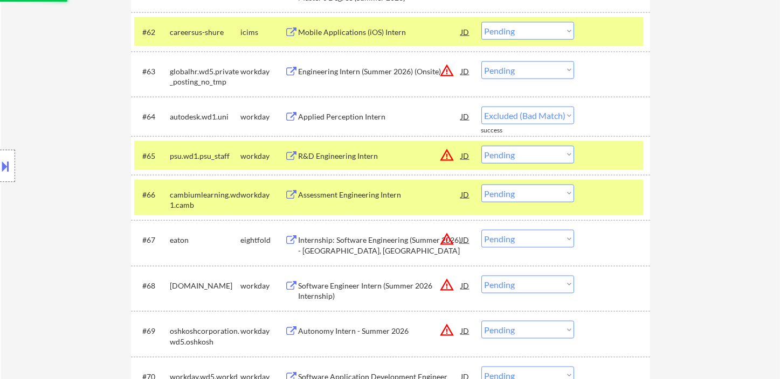
select select ""pending""
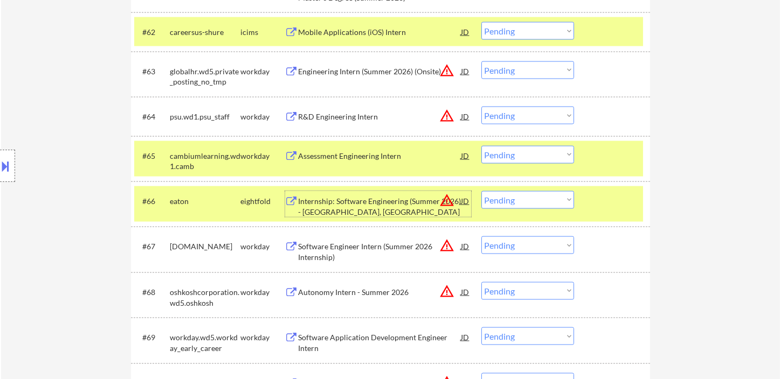
click at [383, 161] on div "Assessment Engineering Intern" at bounding box center [380, 155] width 163 height 19
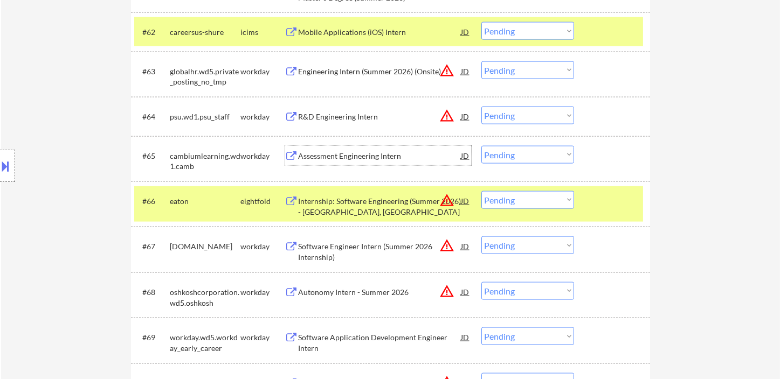
click at [511, 158] on select "Choose an option... Pending Applied Excluded (Questions) Excluded (Expired) Exc…" at bounding box center [527, 155] width 93 height 18
click at [481, 146] on select "Choose an option... Pending Applied Excluded (Questions) Excluded (Expired) Exc…" at bounding box center [527, 155] width 93 height 18
select select ""pending""
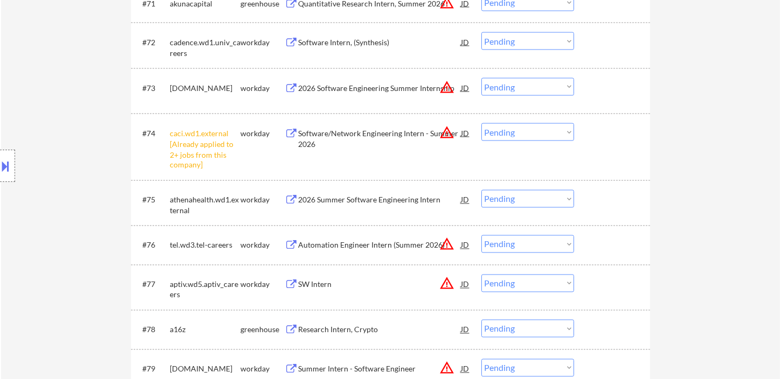
scroll to position [3354, 0]
drag, startPoint x: 493, startPoint y: 134, endPoint x: 507, endPoint y: 137, distance: 14.0
click at [494, 133] on select "Choose an option... Pending Applied Excluded (Questions) Excluded (Expired) Exc…" at bounding box center [527, 132] width 93 height 18
click at [481, 123] on select "Choose an option... Pending Applied Excluded (Questions) Excluded (Expired) Exc…" at bounding box center [527, 132] width 93 height 18
click at [333, 203] on div "2026 Summer Software Engineering Intern" at bounding box center [380, 200] width 163 height 11
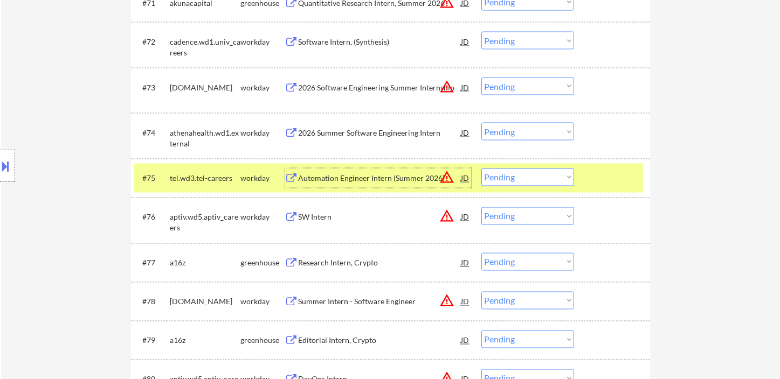
click at [539, 133] on select "Choose an option... Pending Applied Excluded (Questions) Excluded (Expired) Exc…" at bounding box center [527, 132] width 93 height 18
click at [481, 123] on select "Choose an option... Pending Applied Excluded (Questions) Excluded (Expired) Exc…" at bounding box center [527, 132] width 93 height 18
select select ""pending""
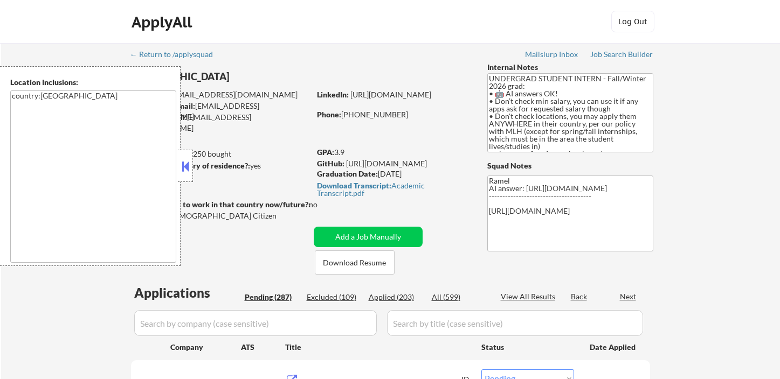
select select ""pending""
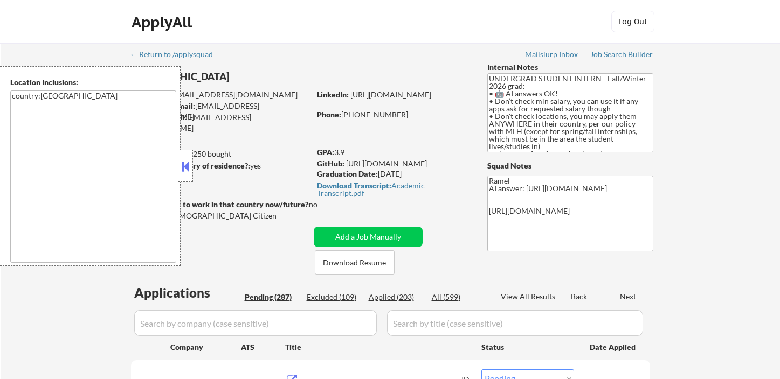
select select ""pending""
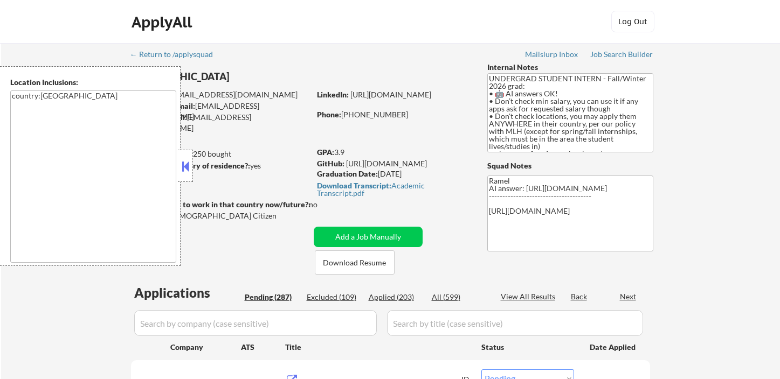
select select ""pending""
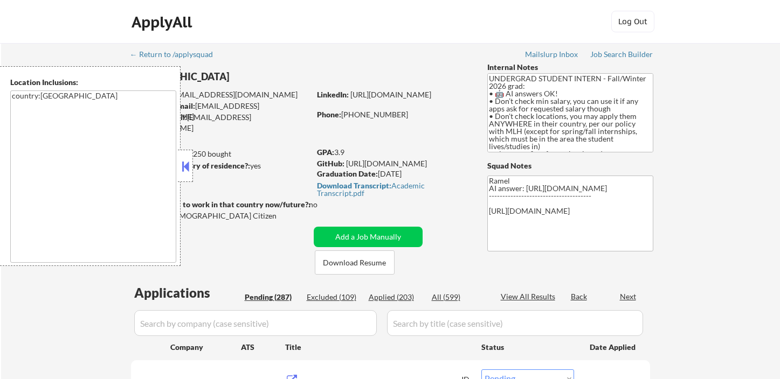
select select ""pending""
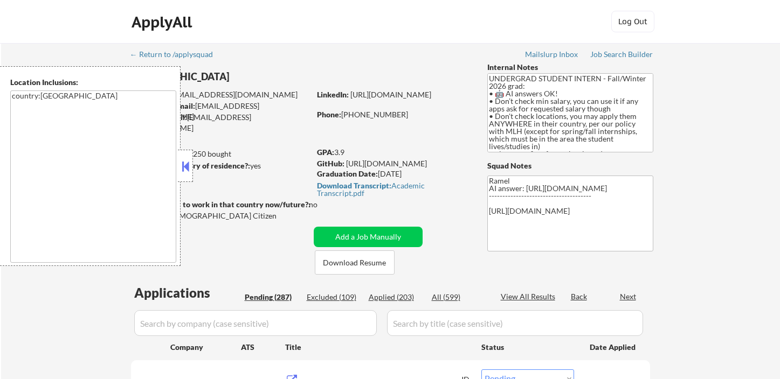
select select ""pending""
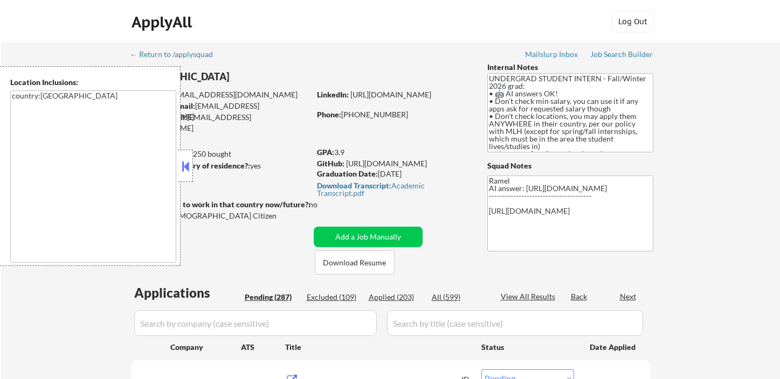
select select ""pending""
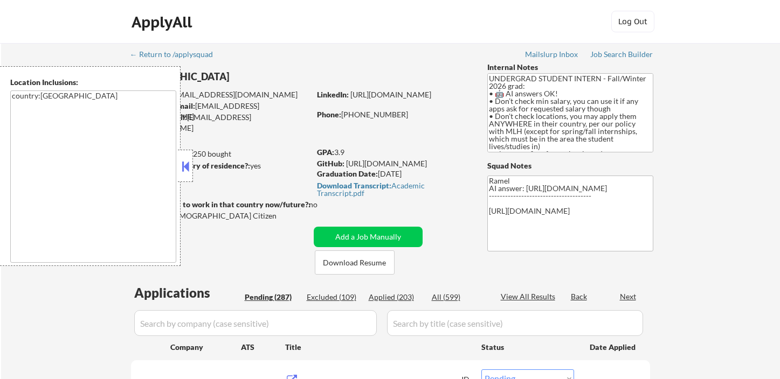
select select ""pending""
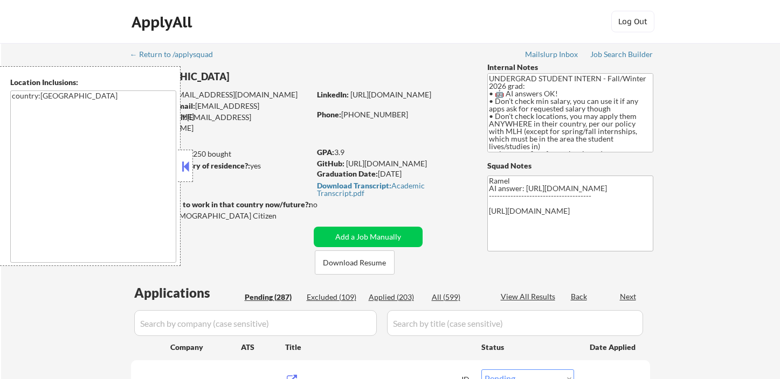
select select ""pending""
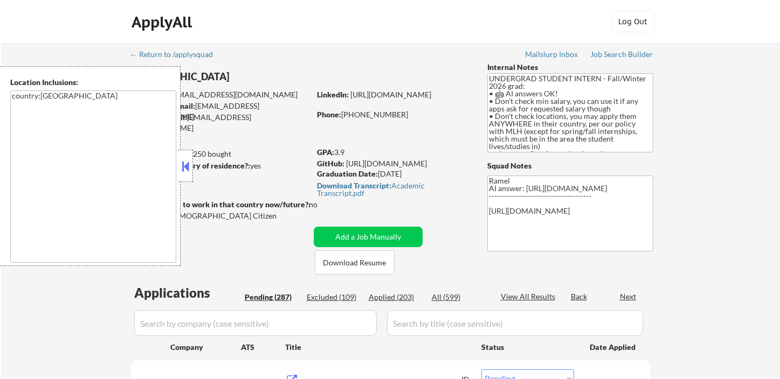
select select ""pending""
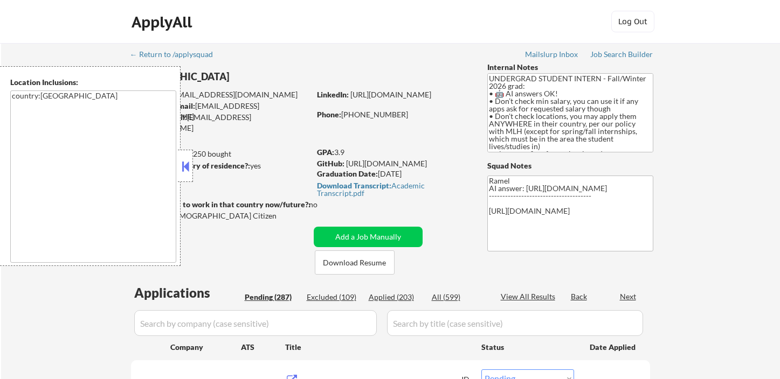
select select ""pending""
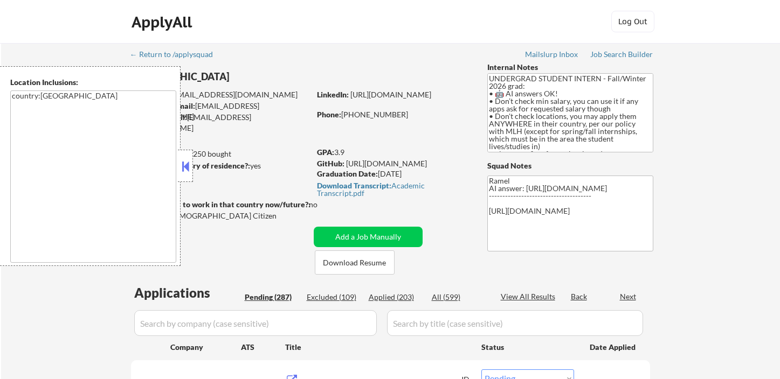
select select ""pending""
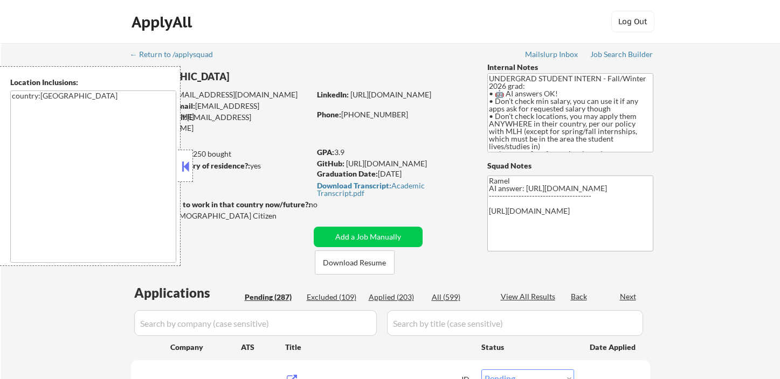
select select ""pending""
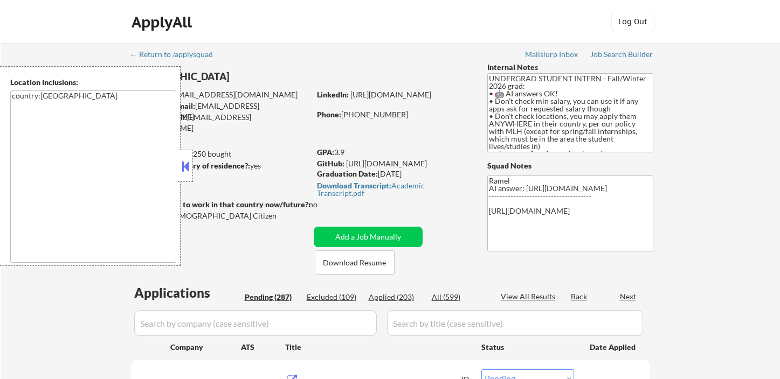
select select ""pending""
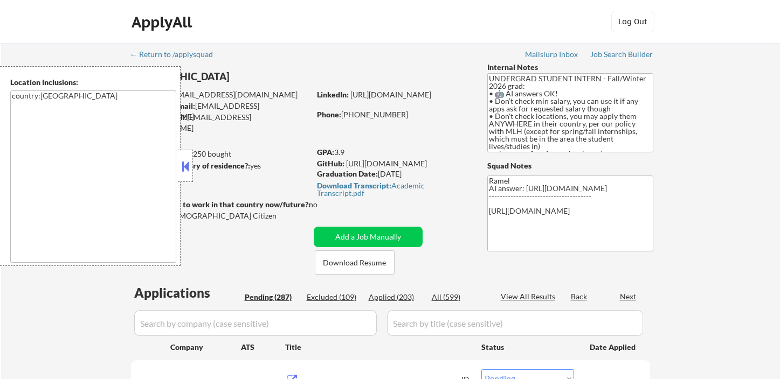
select select ""pending""
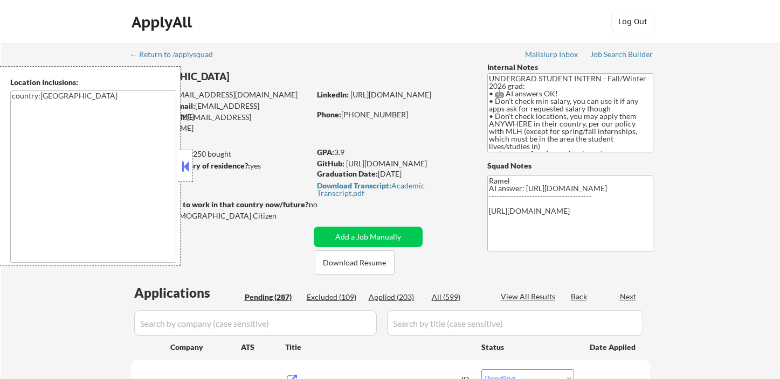
select select ""pending""
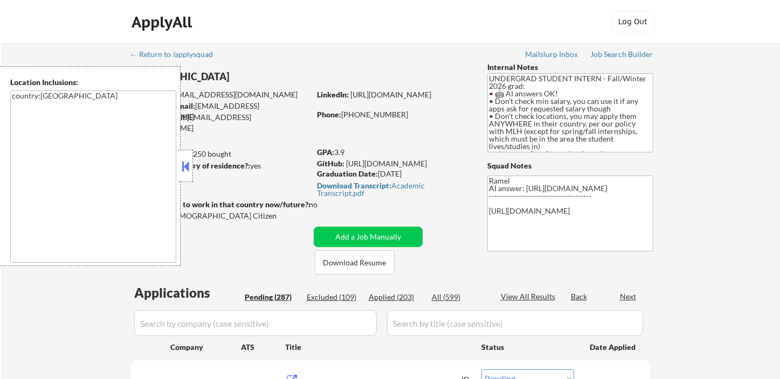
select select ""pending""
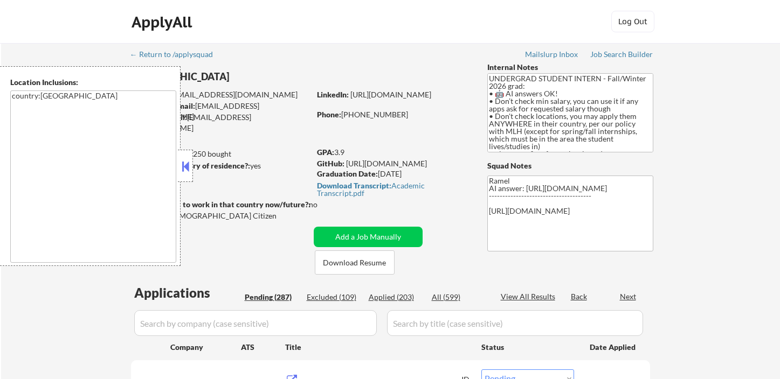
select select ""pending""
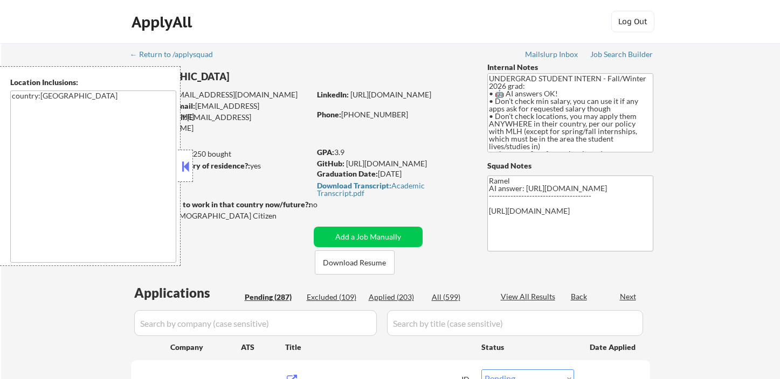
select select ""pending""
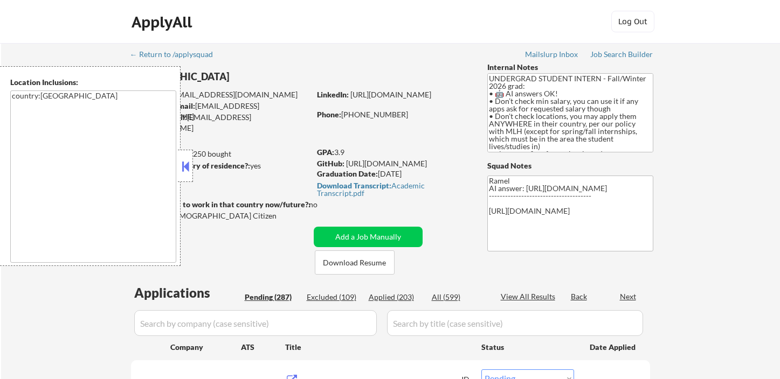
select select ""pending""
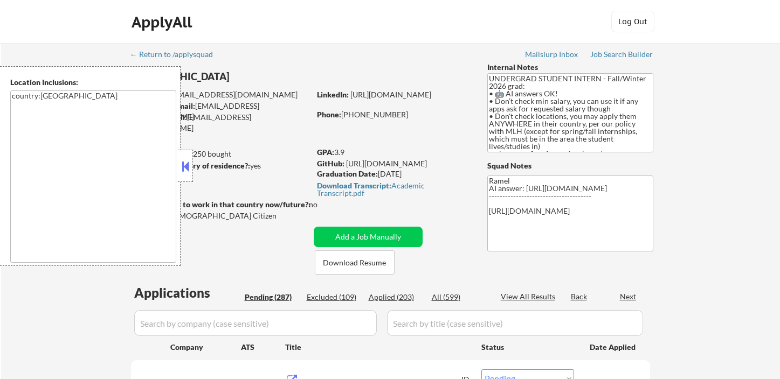
select select ""pending""
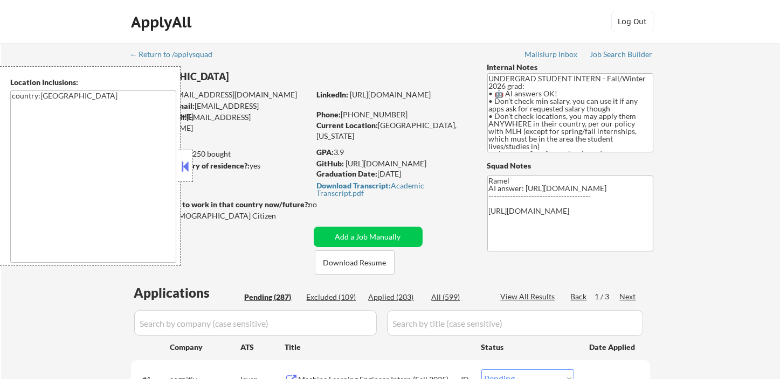
click at [398, 301] on div "Applied (203)" at bounding box center [396, 297] width 54 height 11
select select ""applied""
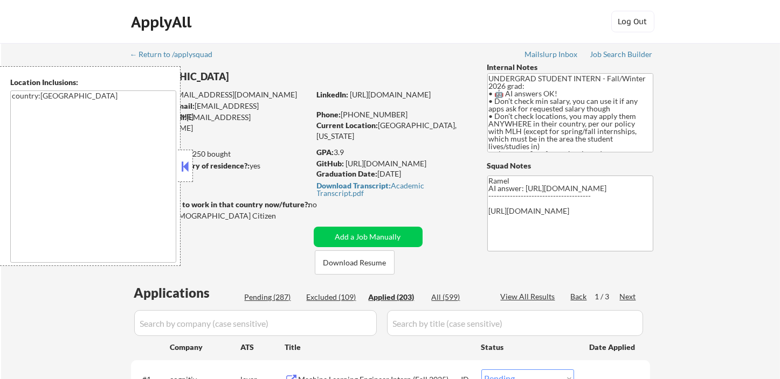
select select ""applied""
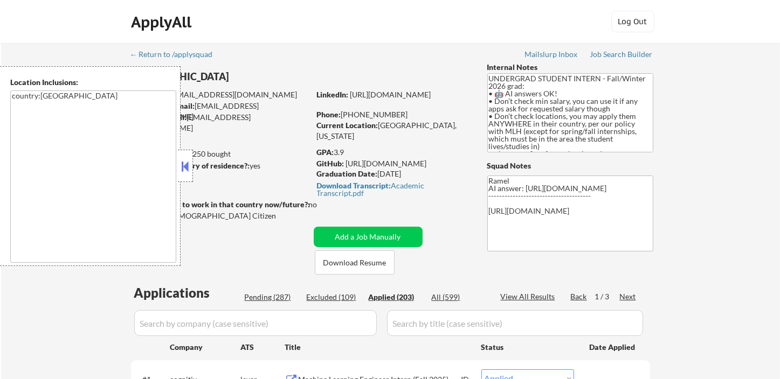
select select ""applied""
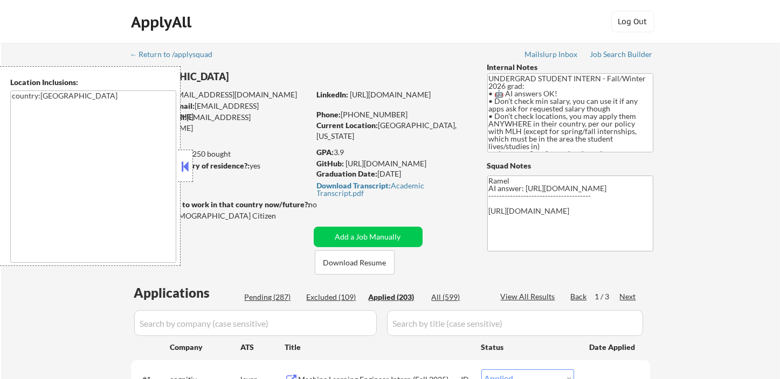
select select ""applied""
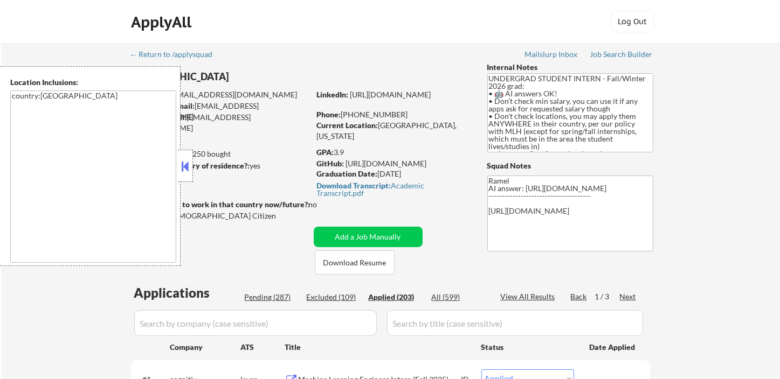
select select ""applied""
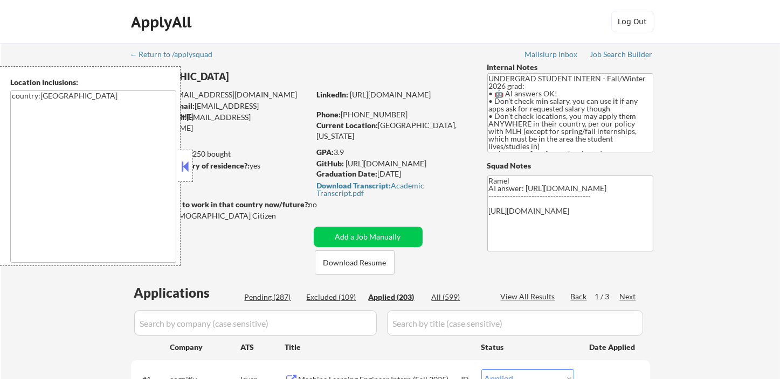
select select ""applied""
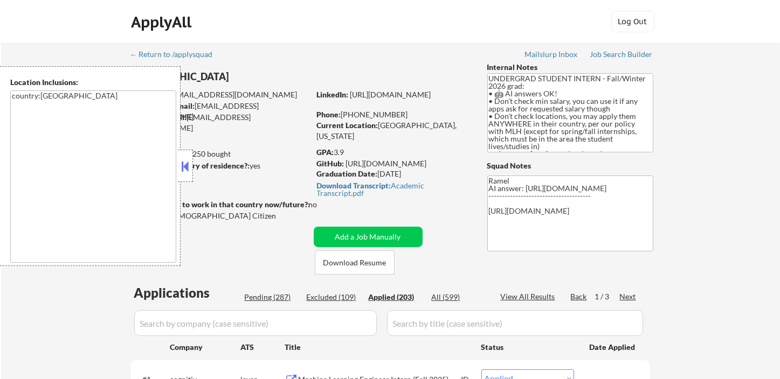
select select ""applied""
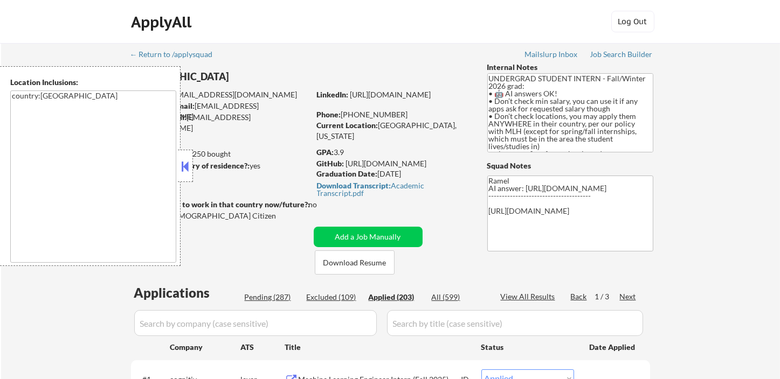
select select ""applied""
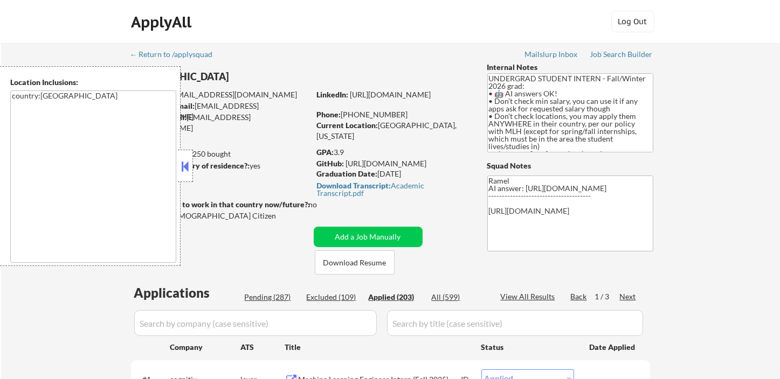
select select ""applied""
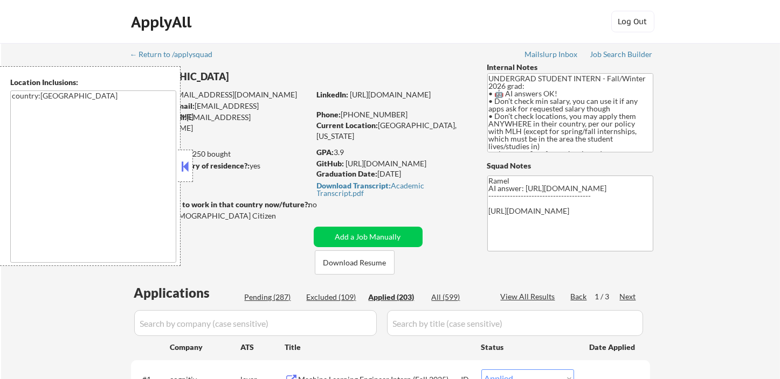
select select ""applied""
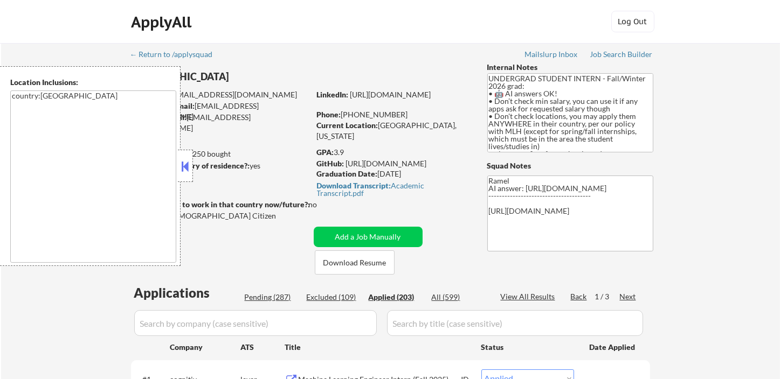
select select ""applied""
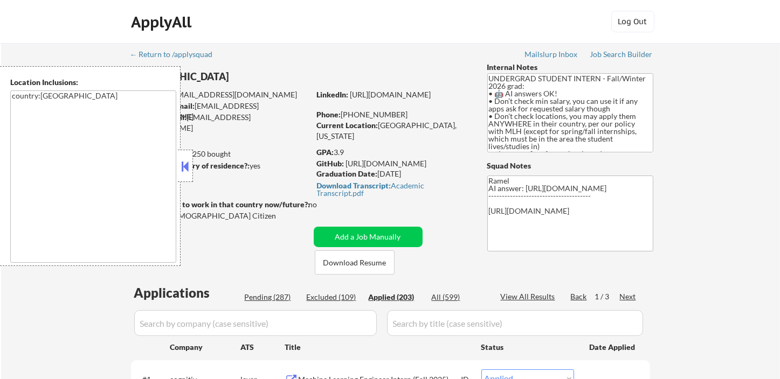
select select ""applied""
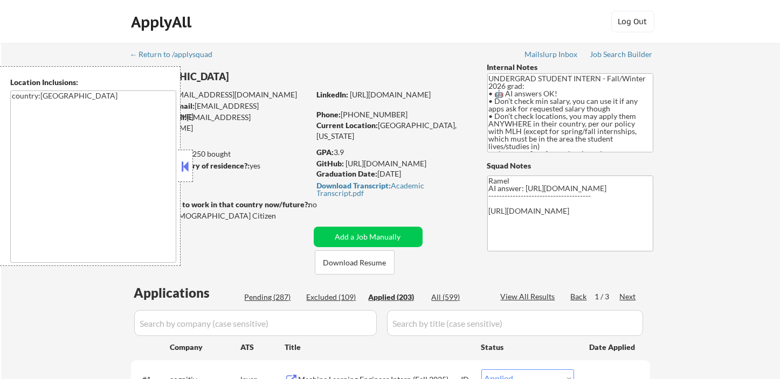
select select ""applied""
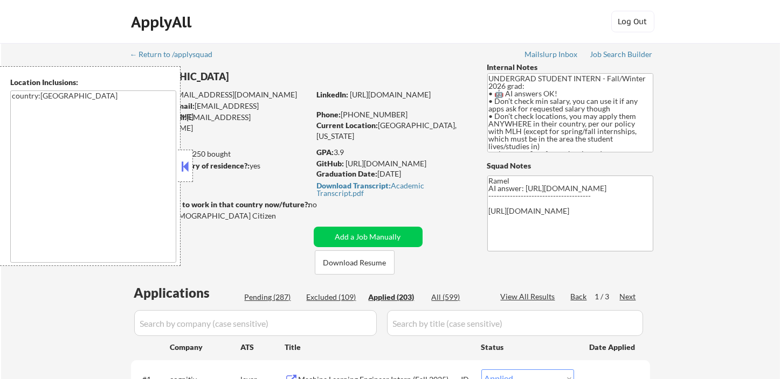
select select ""applied""
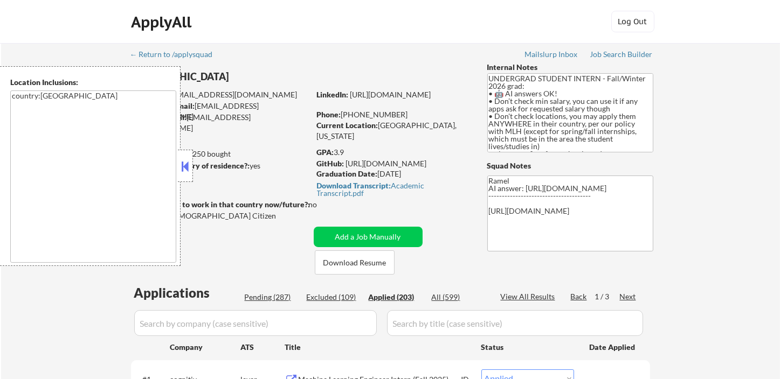
select select ""applied""
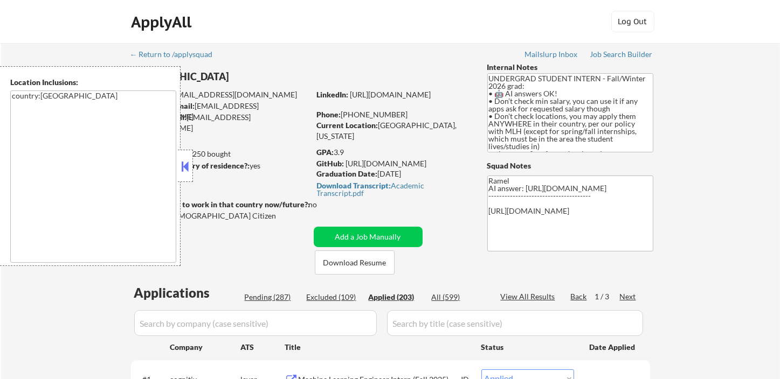
select select ""applied""
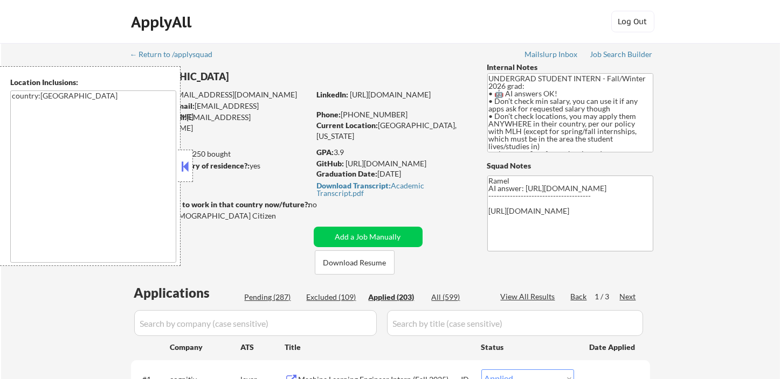
select select ""applied""
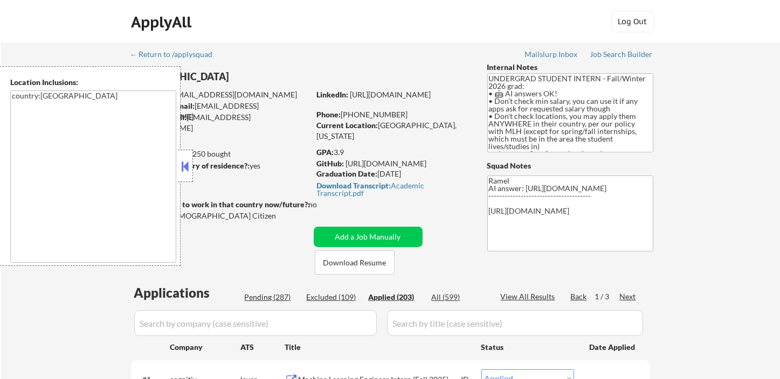
select select ""applied""
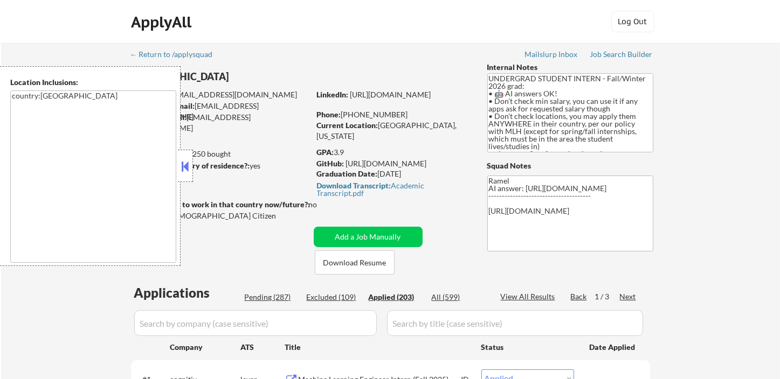
select select ""applied""
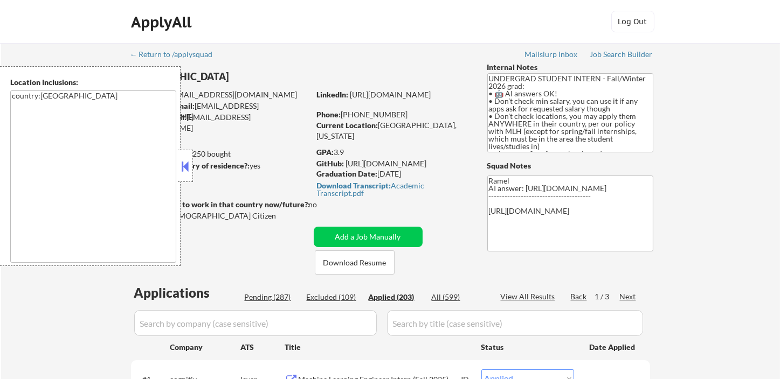
select select ""applied""
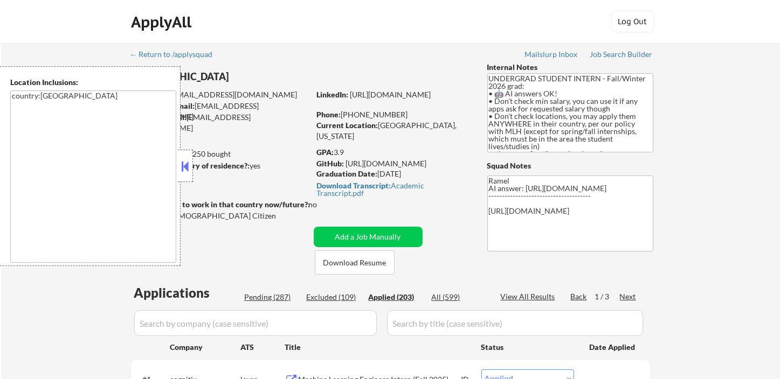
select select ""applied""
click at [185, 165] on button at bounding box center [185, 166] width 12 height 16
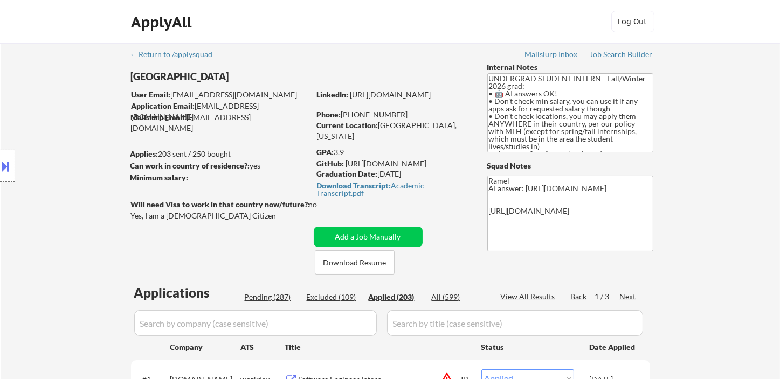
scroll to position [2, 0]
click at [527, 298] on div "View All Results" at bounding box center [530, 297] width 58 height 11
click at [406, 296] on div "Applied (203)" at bounding box center [396, 297] width 54 height 11
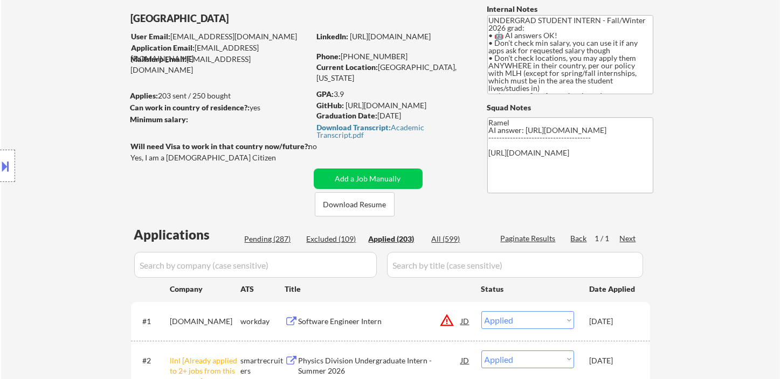
scroll to position [60, 0]
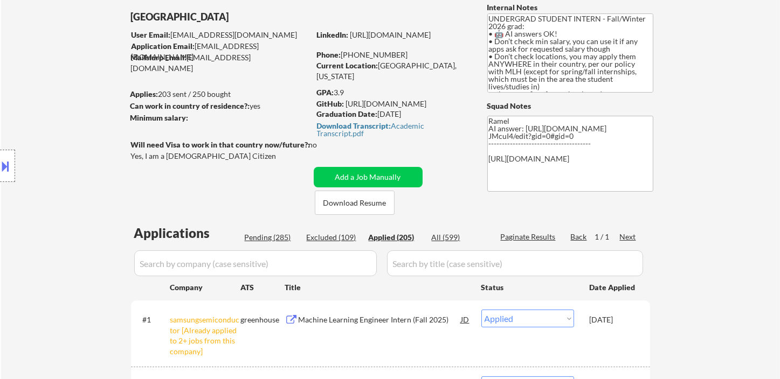
drag, startPoint x: 406, startPoint y: 54, endPoint x: 353, endPoint y: 56, distance: 53.4
click at [353, 56] on div "Phone: [PHONE_NUMBER]" at bounding box center [393, 55] width 153 height 11
copy div "[PHONE_NUMBER]"
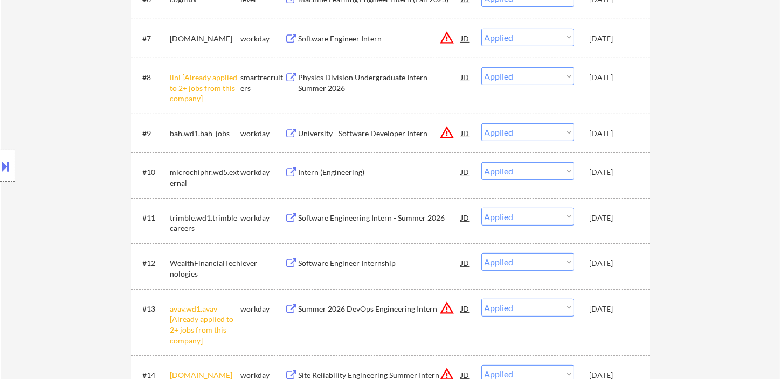
scroll to position [0, 0]
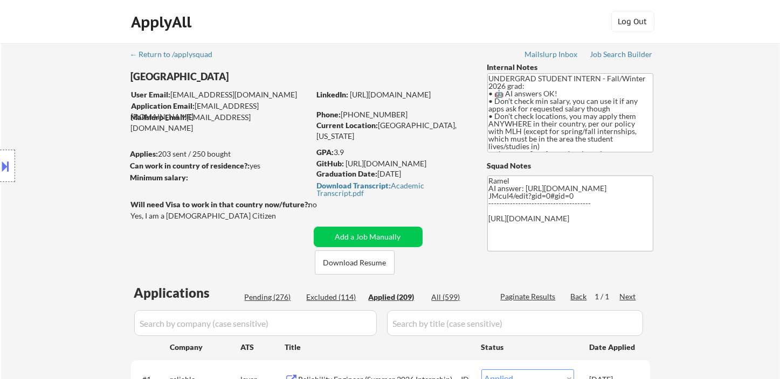
drag, startPoint x: 405, startPoint y: 111, endPoint x: 354, endPoint y: 113, distance: 51.2
click at [354, 113] on div "Phone: [PHONE_NUMBER]" at bounding box center [393, 114] width 153 height 11
copy div "[PHONE_NUMBER]"
drag, startPoint x: 372, startPoint y: 115, endPoint x: 345, endPoint y: 114, distance: 27.0
click at [345, 114] on div "Phone: [PHONE_NUMBER]" at bounding box center [393, 114] width 153 height 11
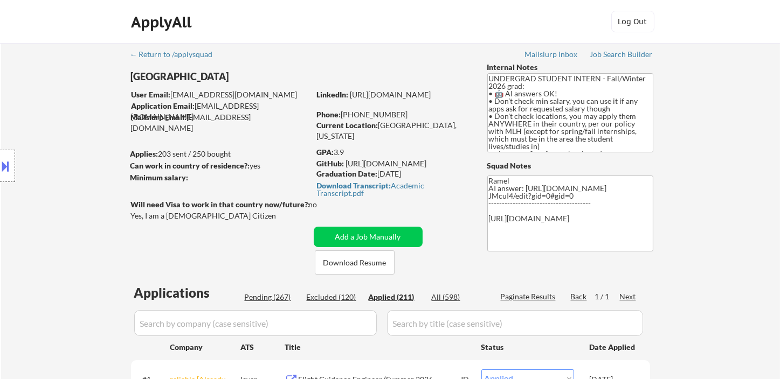
copy div "[PHONE_NUMBER]"
drag, startPoint x: 412, startPoint y: 115, endPoint x: 321, endPoint y: 82, distance: 96.8
click at [354, 117] on div "Phone: [PHONE_NUMBER]" at bounding box center [393, 114] width 153 height 11
copy div "347) 834-7434"
drag, startPoint x: 407, startPoint y: 115, endPoint x: 347, endPoint y: 114, distance: 60.9
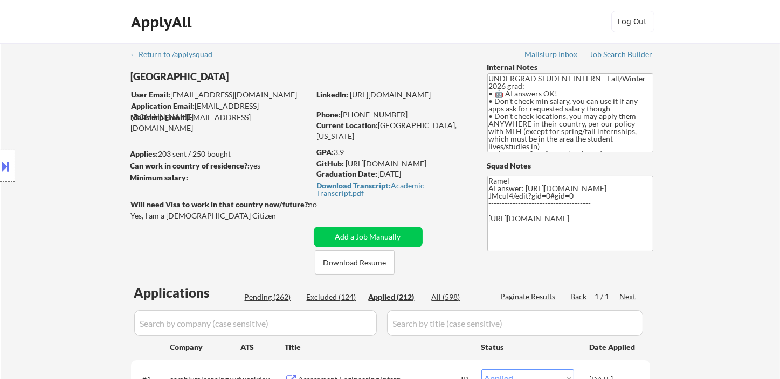
click at [347, 114] on div "Phone: [PHONE_NUMBER]" at bounding box center [393, 114] width 153 height 11
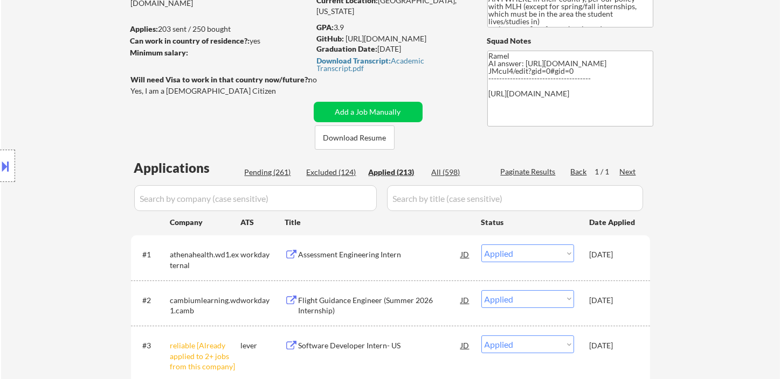
scroll to position [179, 0]
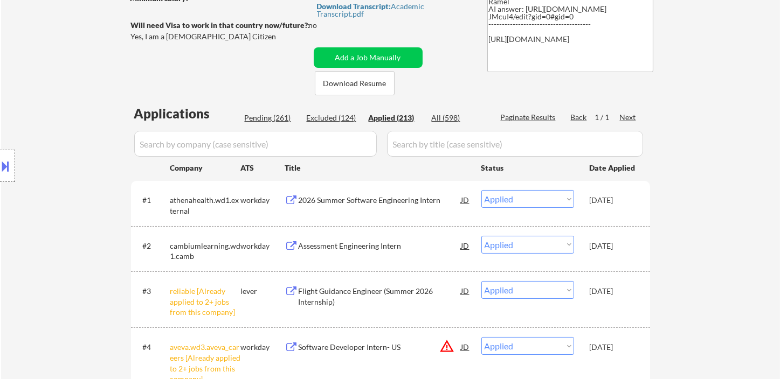
click at [17, 72] on div "Location Inclusions: country:[GEOGRAPHIC_DATA]" at bounding box center [96, 166] width 193 height 200
